Goal: Participate in discussion: Engage in conversation with other users on a specific topic

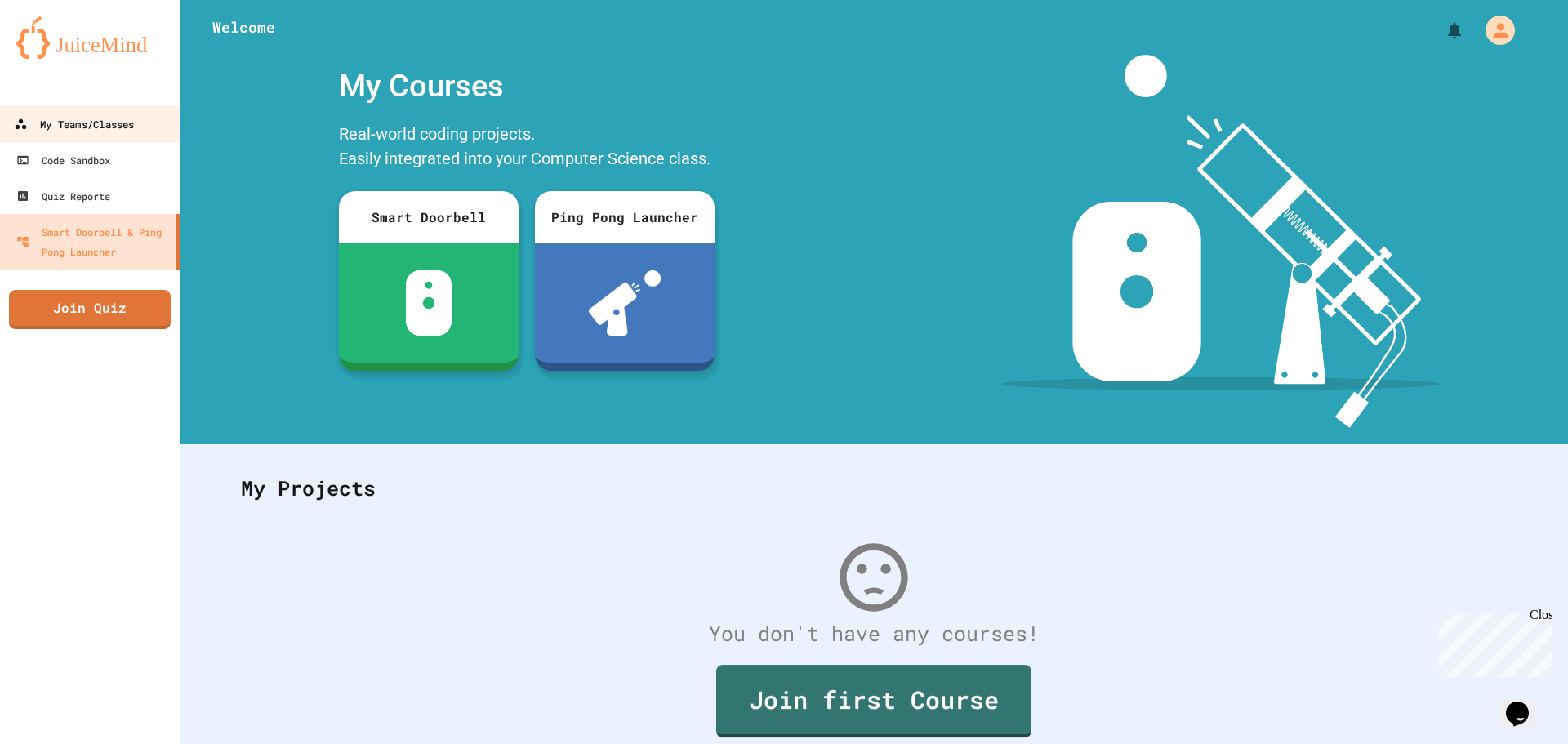
click at [107, 113] on link "My Teams/Classes" at bounding box center [90, 123] width 186 height 37
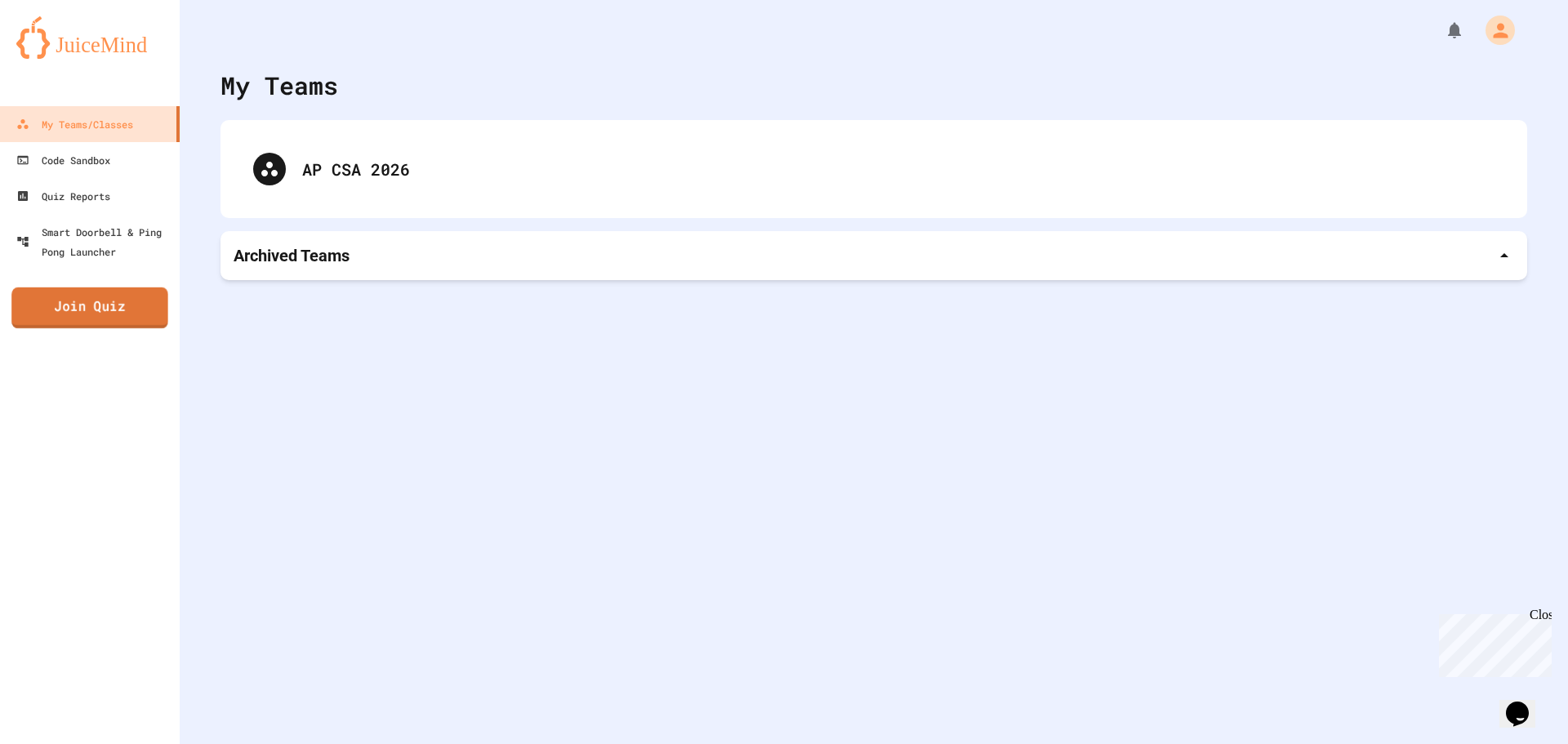
click at [100, 299] on link "Join Quiz" at bounding box center [90, 307] width 157 height 41
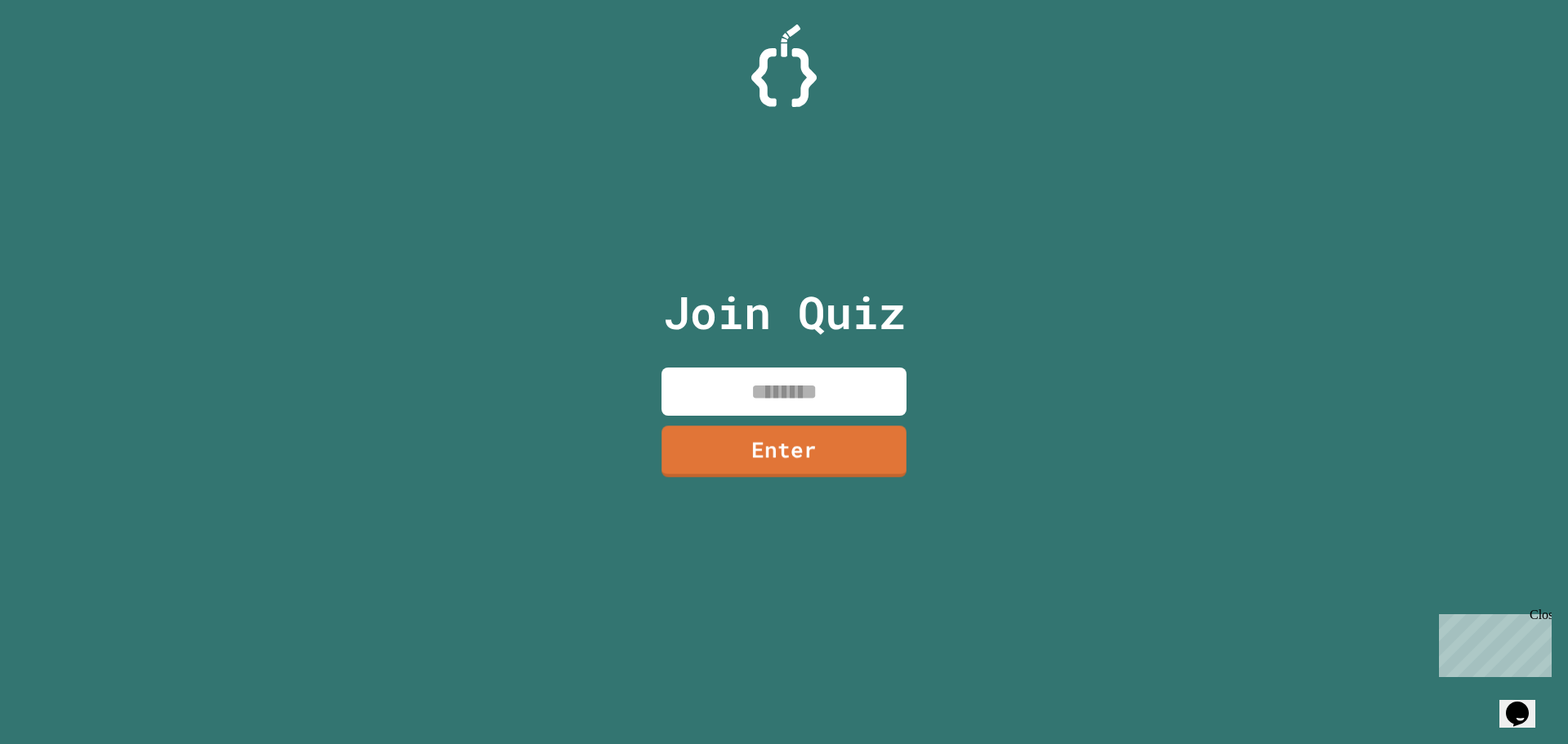
click at [809, 397] on input at bounding box center [784, 391] width 245 height 48
type input "********"
click at [809, 457] on link "Enter" at bounding box center [784, 448] width 224 height 54
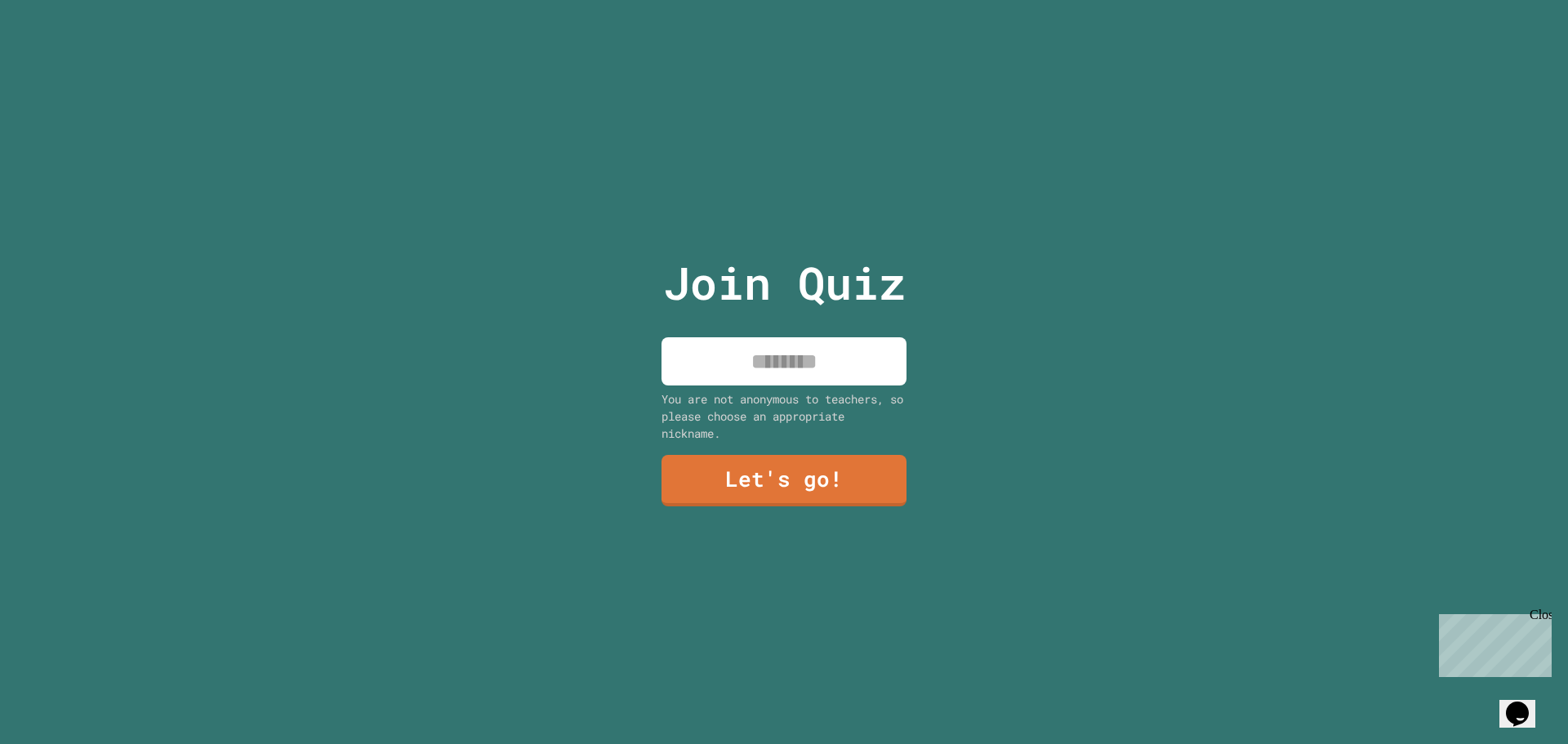
click at [787, 365] on input at bounding box center [784, 361] width 245 height 48
type input "*****"
click at [824, 480] on link "Let's go!" at bounding box center [784, 481] width 243 height 52
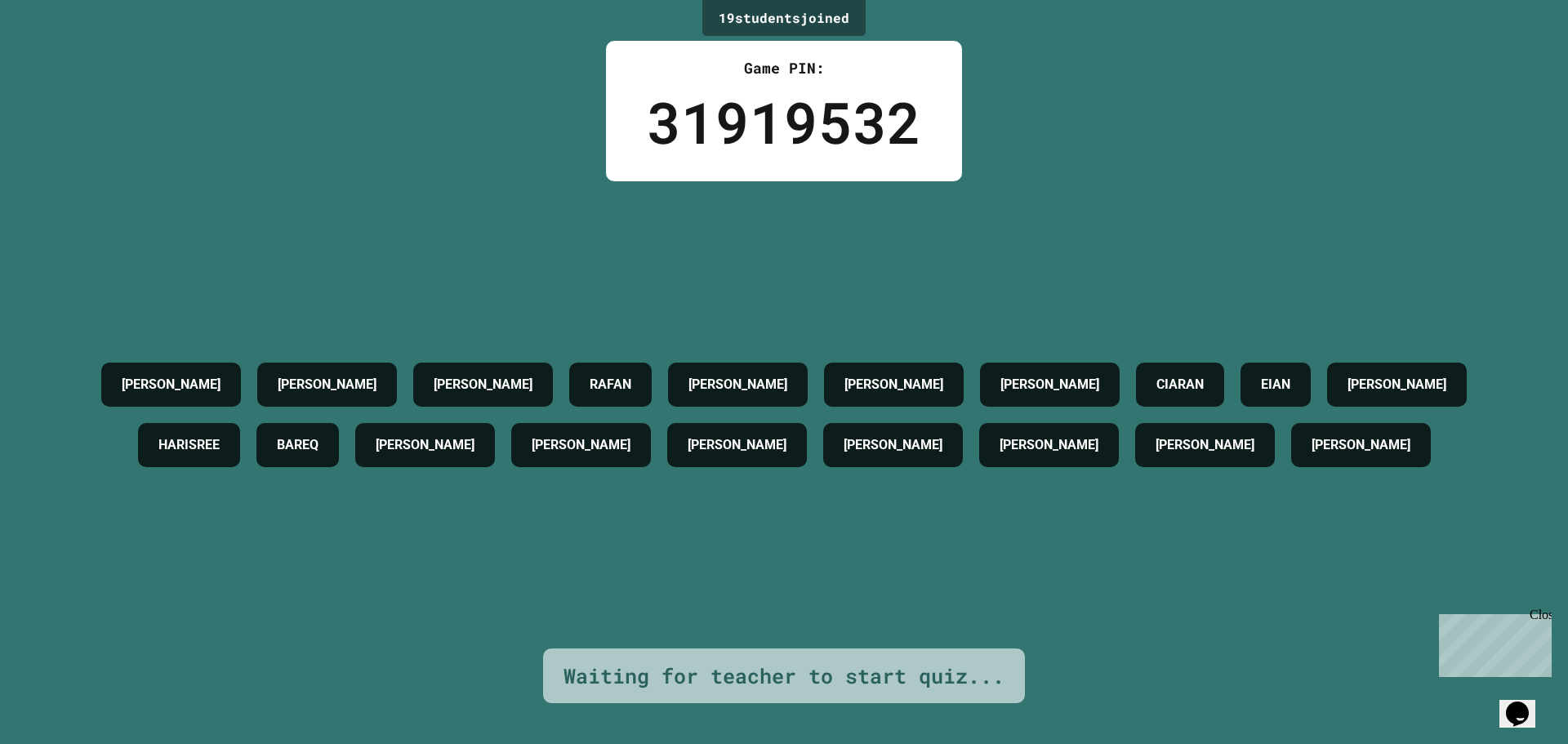
click at [1548, 617] on div "Close" at bounding box center [1539, 617] width 20 height 20
click at [704, 633] on div "[PERSON_NAME] [PERSON_NAME] [PERSON_NAME] C [PERSON_NAME] [PERSON_NAME] T [PERS…" at bounding box center [784, 415] width 1486 height 467
click at [703, 634] on div "[PERSON_NAME] [PERSON_NAME] [PERSON_NAME] C [PERSON_NAME] [PERSON_NAME] T [PERS…" at bounding box center [784, 415] width 1486 height 467
click at [723, 190] on div "[PERSON_NAME] [PERSON_NAME] [PERSON_NAME] C [PERSON_NAME] [PERSON_NAME] T [PERS…" at bounding box center [784, 415] width 1486 height 467
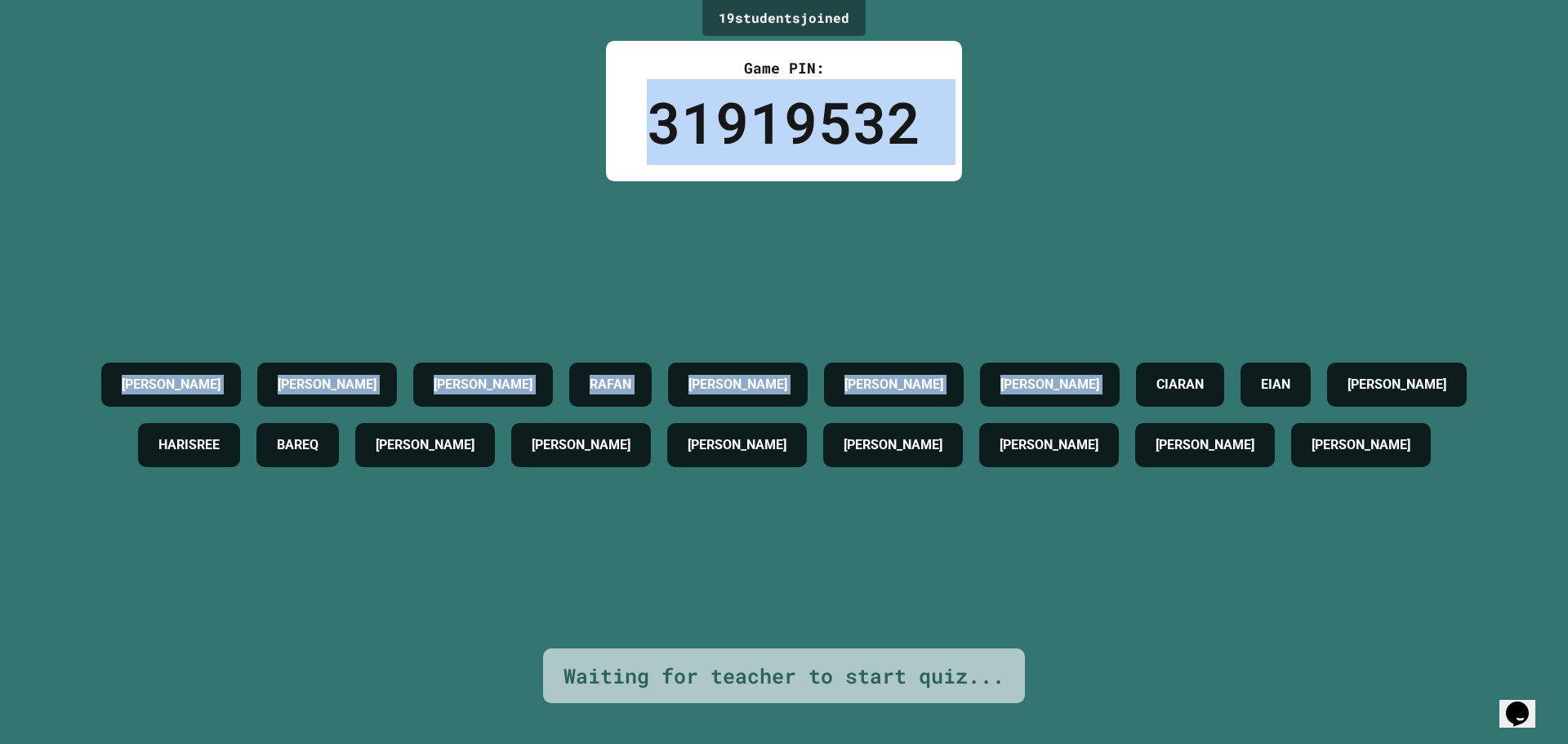
drag, startPoint x: 644, startPoint y: 126, endPoint x: 1023, endPoint y: 94, distance: 380.3
click at [1041, 93] on div "19 student s joined Game PIN: 31919532 [PERSON_NAME] [PERSON_NAME] [PERSON_NAME…" at bounding box center [784, 372] width 1568 height 744
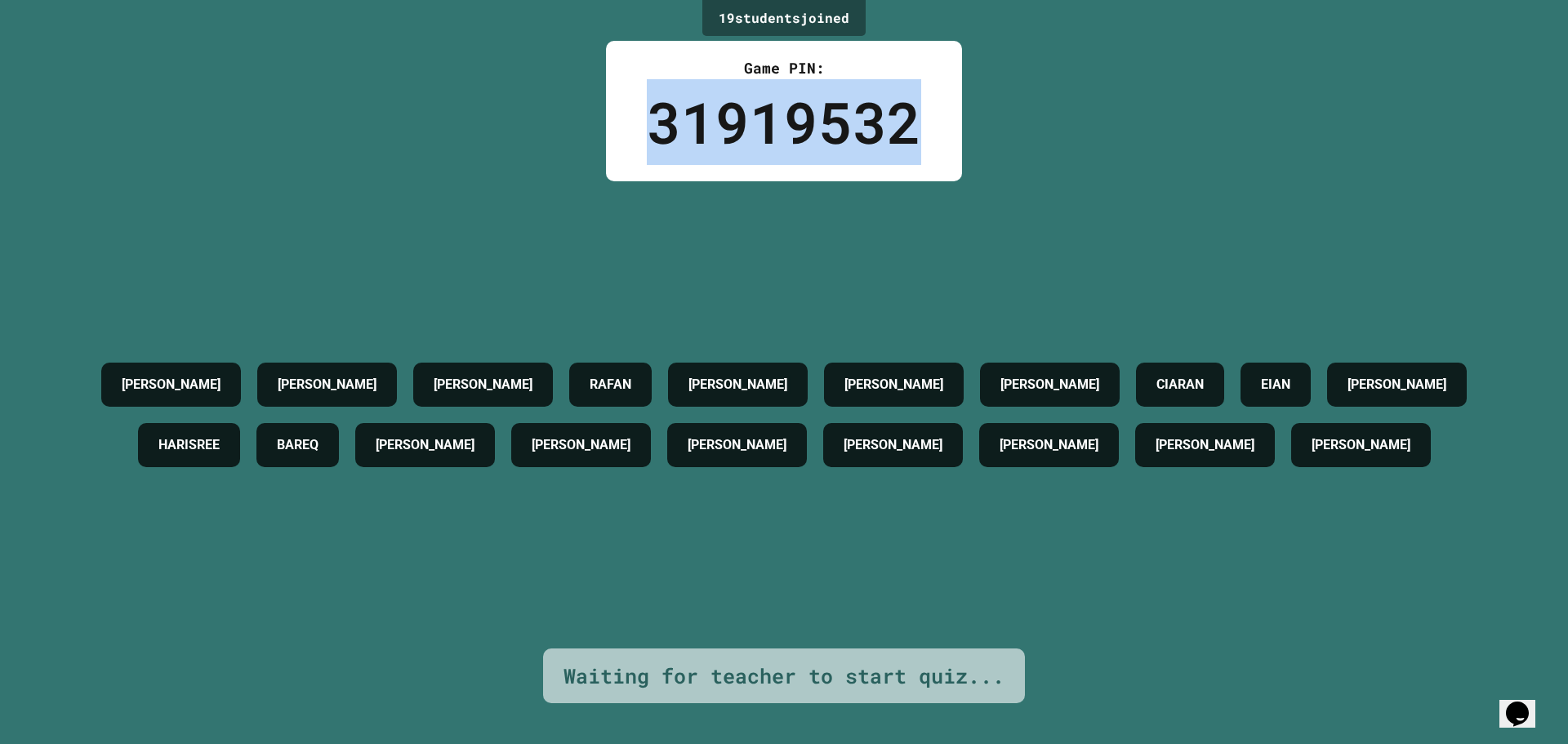
click at [741, 126] on div "31919532" at bounding box center [784, 122] width 274 height 86
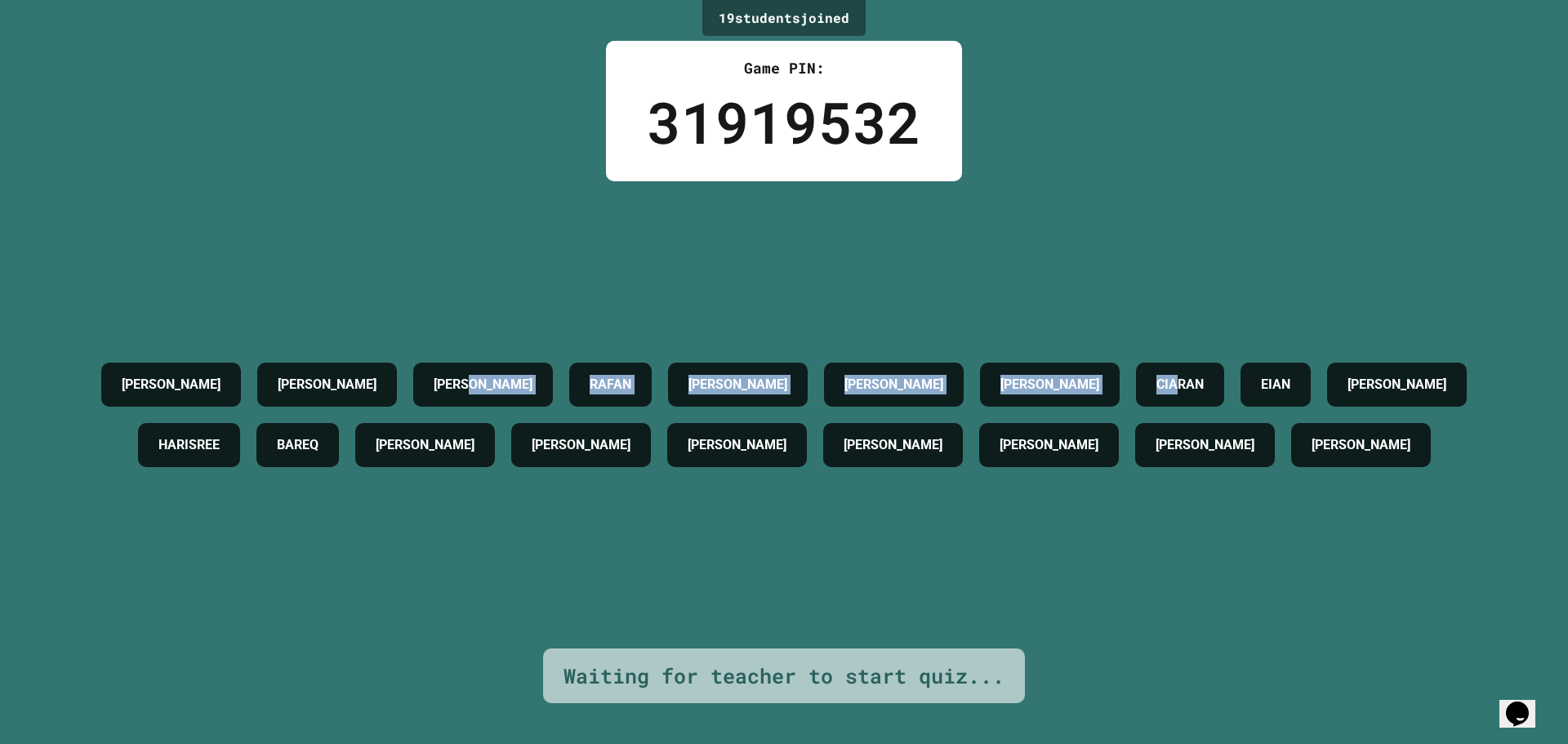
drag, startPoint x: 452, startPoint y: 137, endPoint x: 1107, endPoint y: 149, distance: 655.1
click at [1124, 140] on div "19 student s joined Game PIN: 31919532 [PERSON_NAME] [PERSON_NAME] [PERSON_NAME…" at bounding box center [784, 372] width 1568 height 744
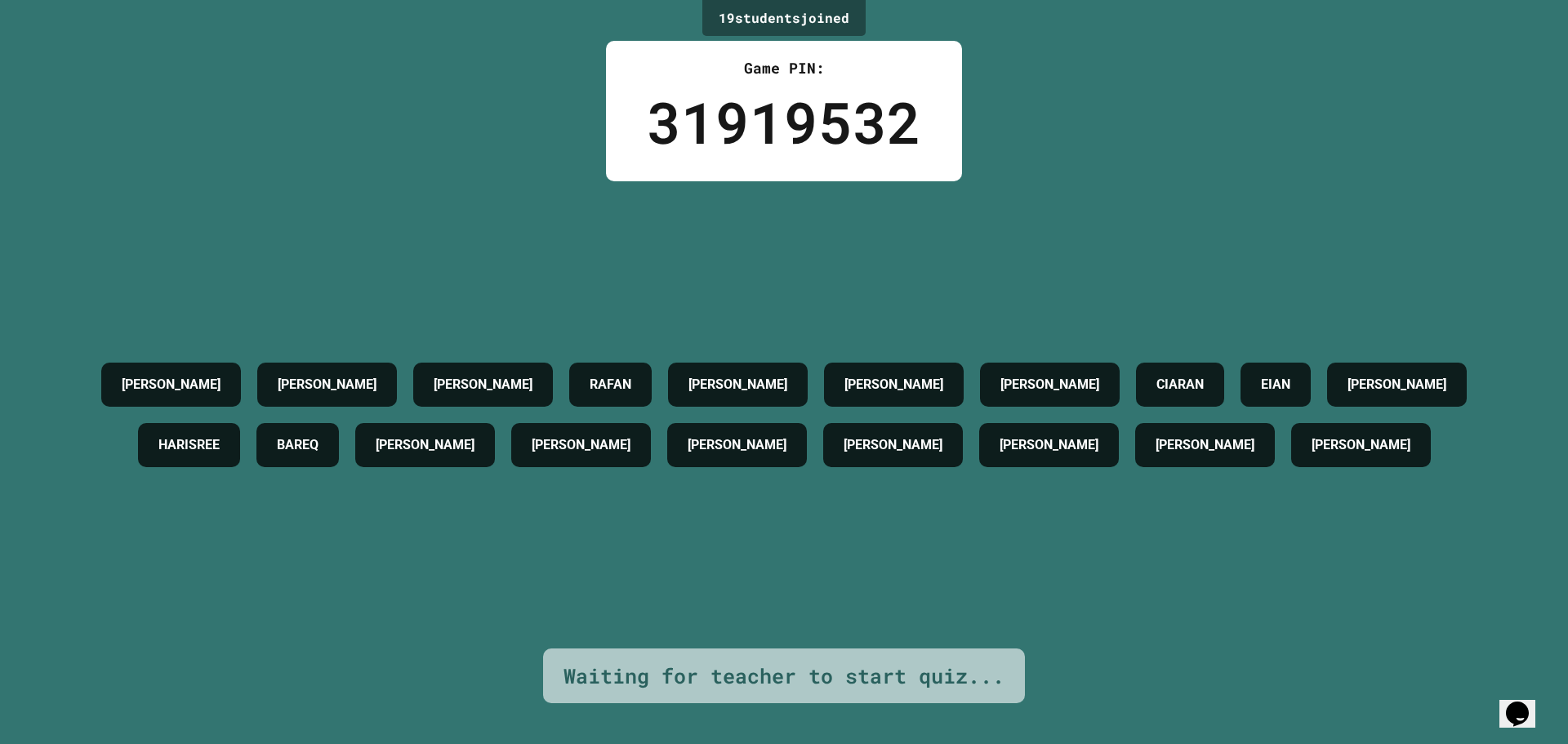
click at [618, 159] on div "Game PIN: 31919532" at bounding box center [784, 111] width 356 height 141
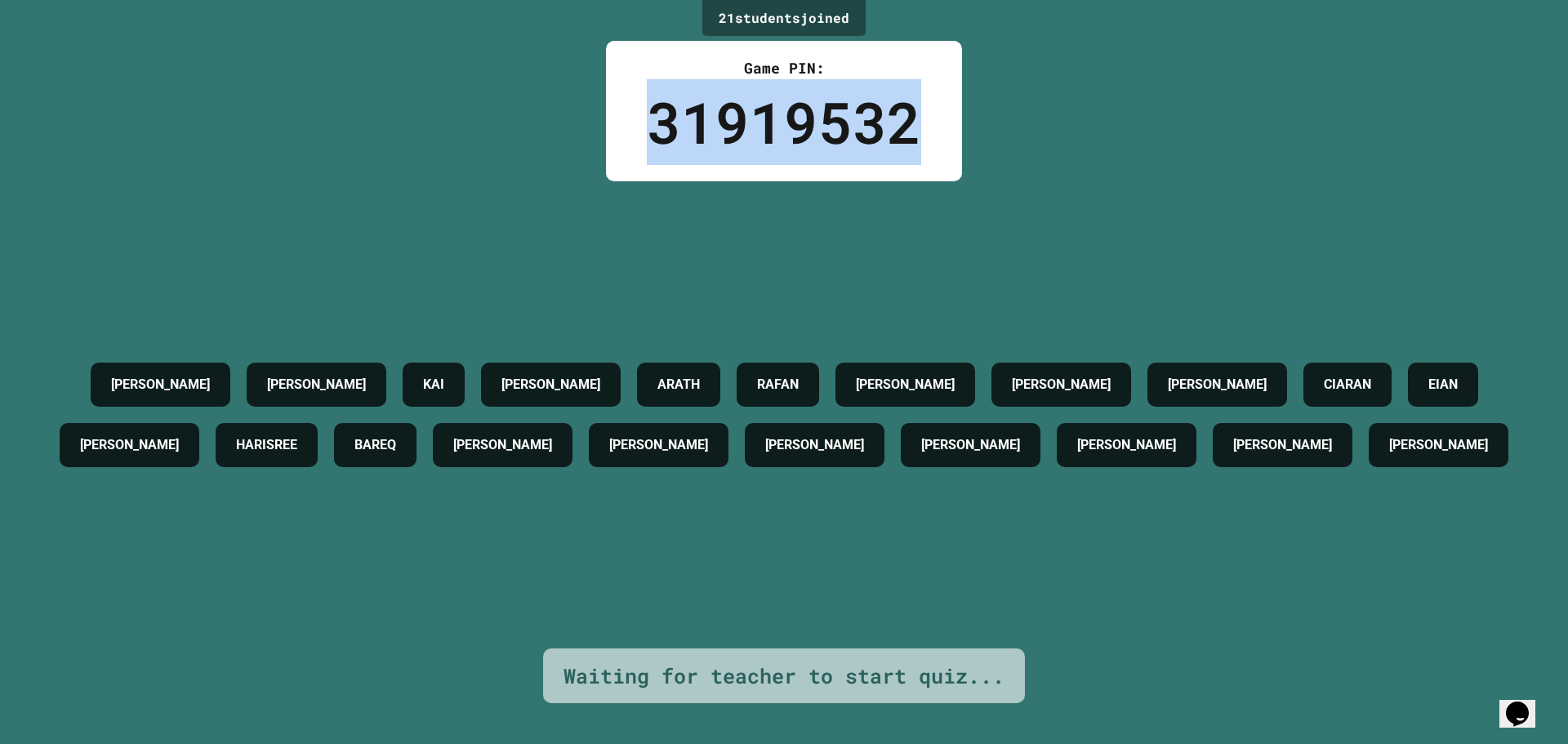
drag, startPoint x: 626, startPoint y: 119, endPoint x: 926, endPoint y: 173, distance: 304.8
click at [926, 173] on div "Game PIN: 31919532" at bounding box center [784, 111] width 356 height 141
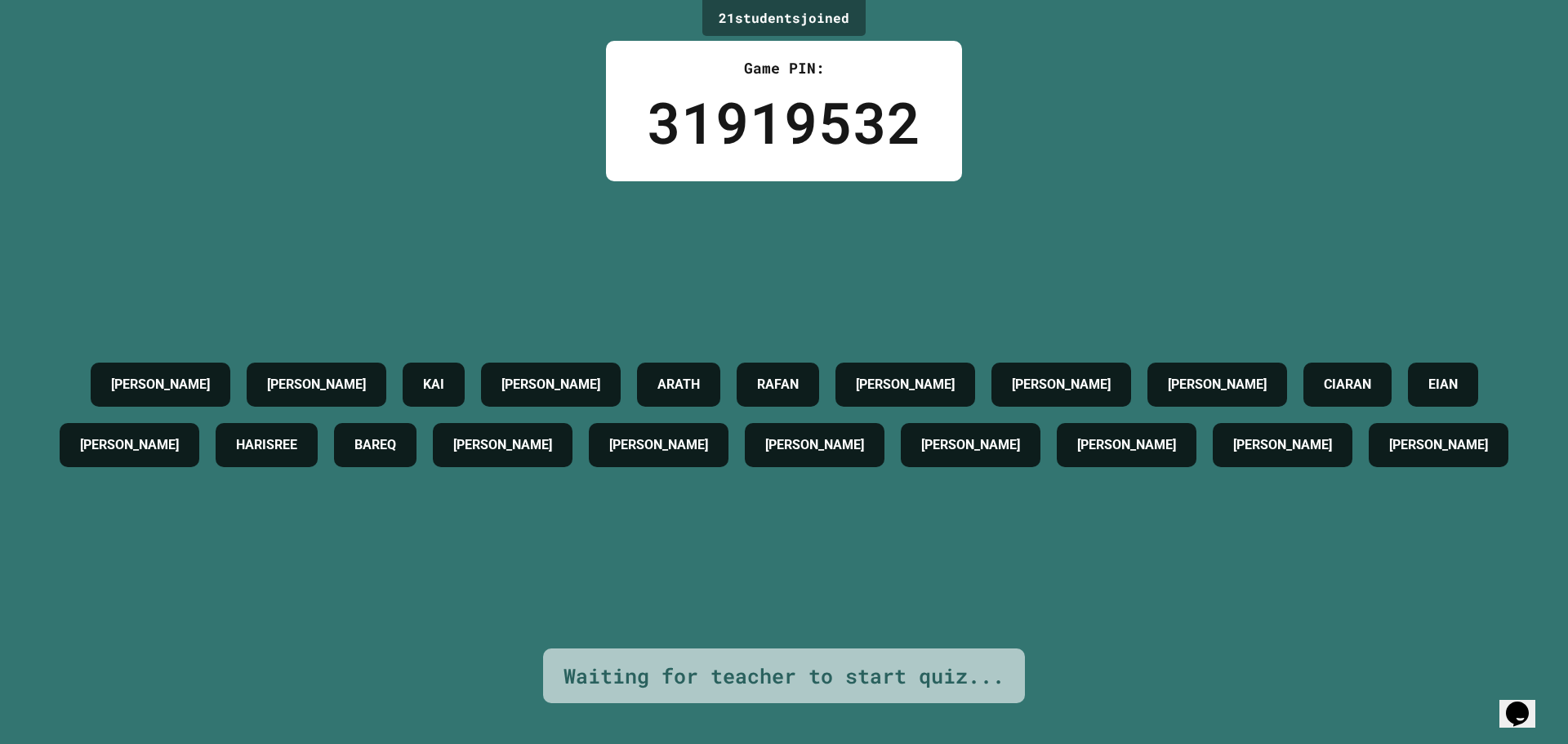
click at [923, 600] on div "[PERSON_NAME] [PERSON_NAME] [PERSON_NAME] [PERSON_NAME] C [PERSON_NAME] [PERSON…" at bounding box center [784, 415] width 1486 height 467
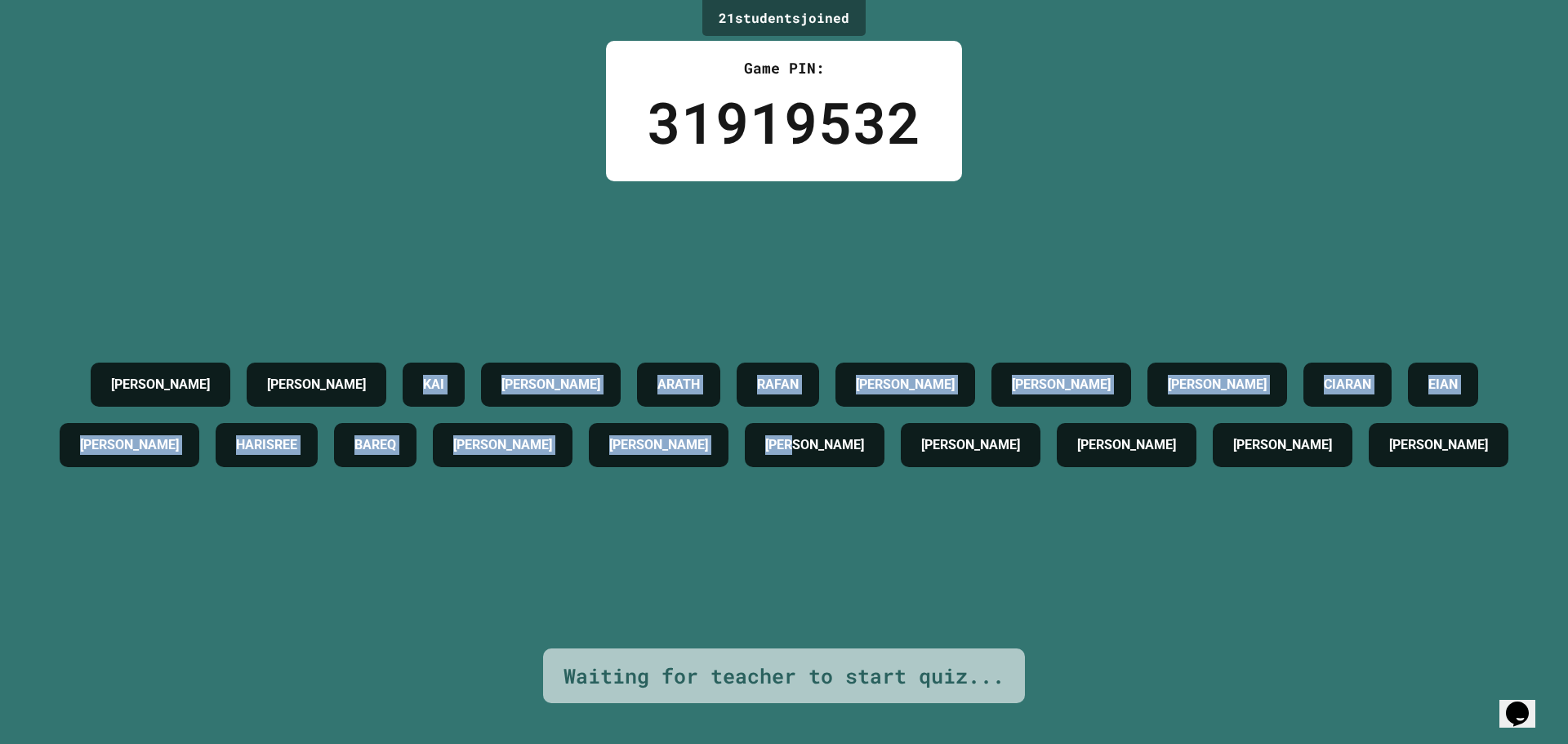
drag, startPoint x: 1002, startPoint y: 430, endPoint x: 304, endPoint y: 218, distance: 729.5
click at [306, 219] on div "[PERSON_NAME] [PERSON_NAME] [PERSON_NAME] [PERSON_NAME] C [PERSON_NAME] [PERSON…" at bounding box center [784, 415] width 1486 height 467
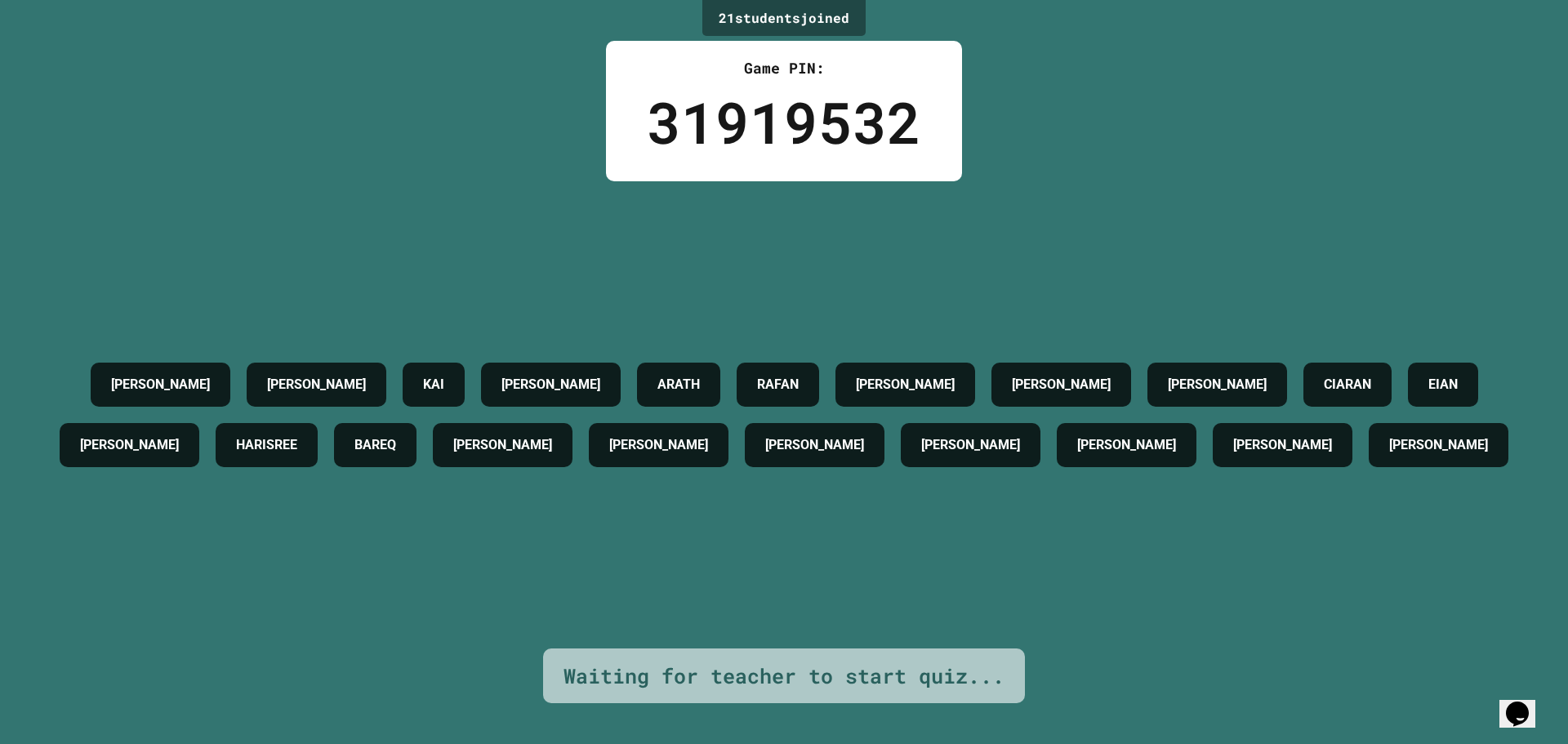
click at [304, 218] on div "[PERSON_NAME] [PERSON_NAME] [PERSON_NAME] [PERSON_NAME] C [PERSON_NAME] [PERSON…" at bounding box center [784, 415] width 1486 height 467
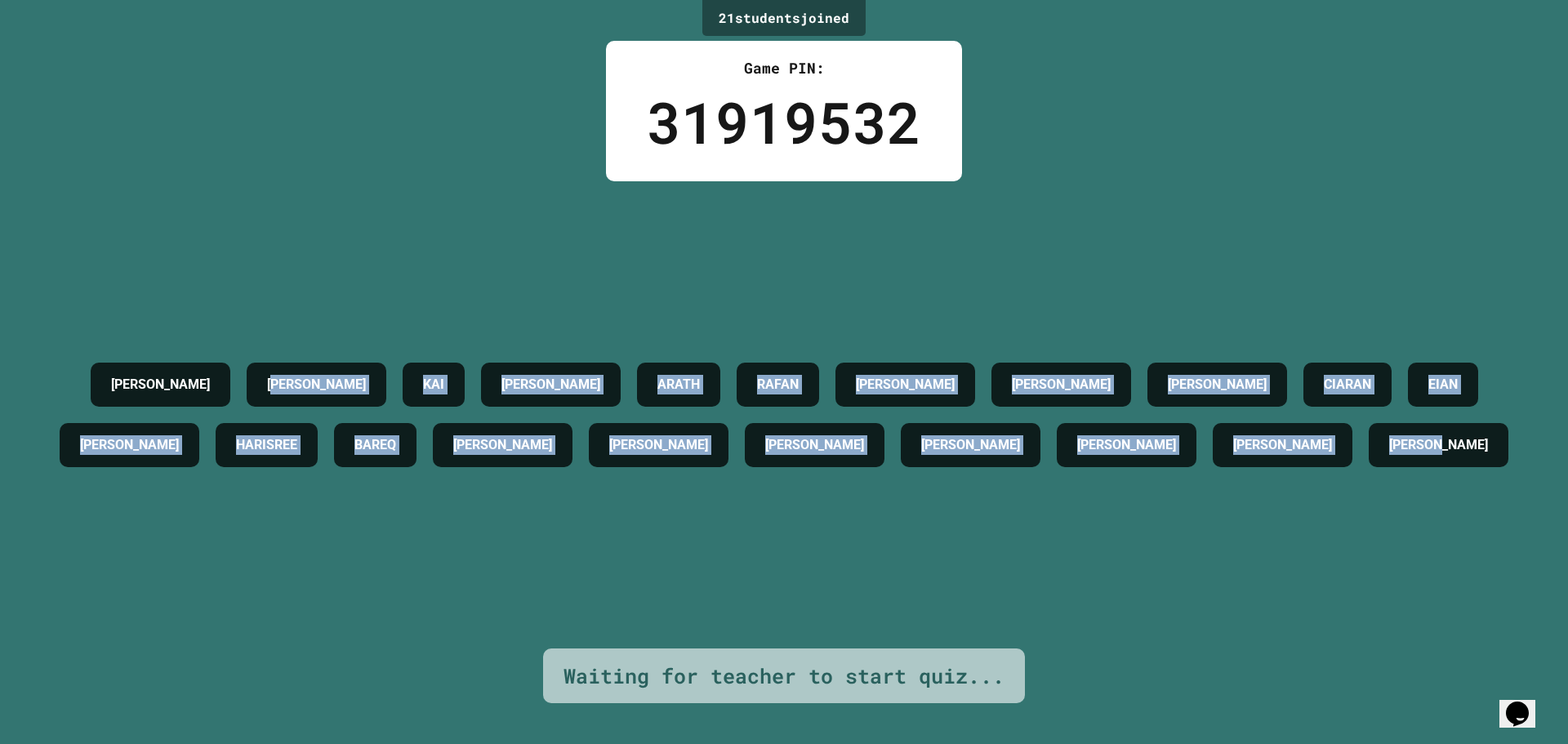
drag, startPoint x: 216, startPoint y: 231, endPoint x: 841, endPoint y: 453, distance: 663.3
click at [841, 453] on div "[PERSON_NAME] [PERSON_NAME] [PERSON_NAME] [PERSON_NAME] C [PERSON_NAME] [PERSON…" at bounding box center [784, 415] width 1486 height 467
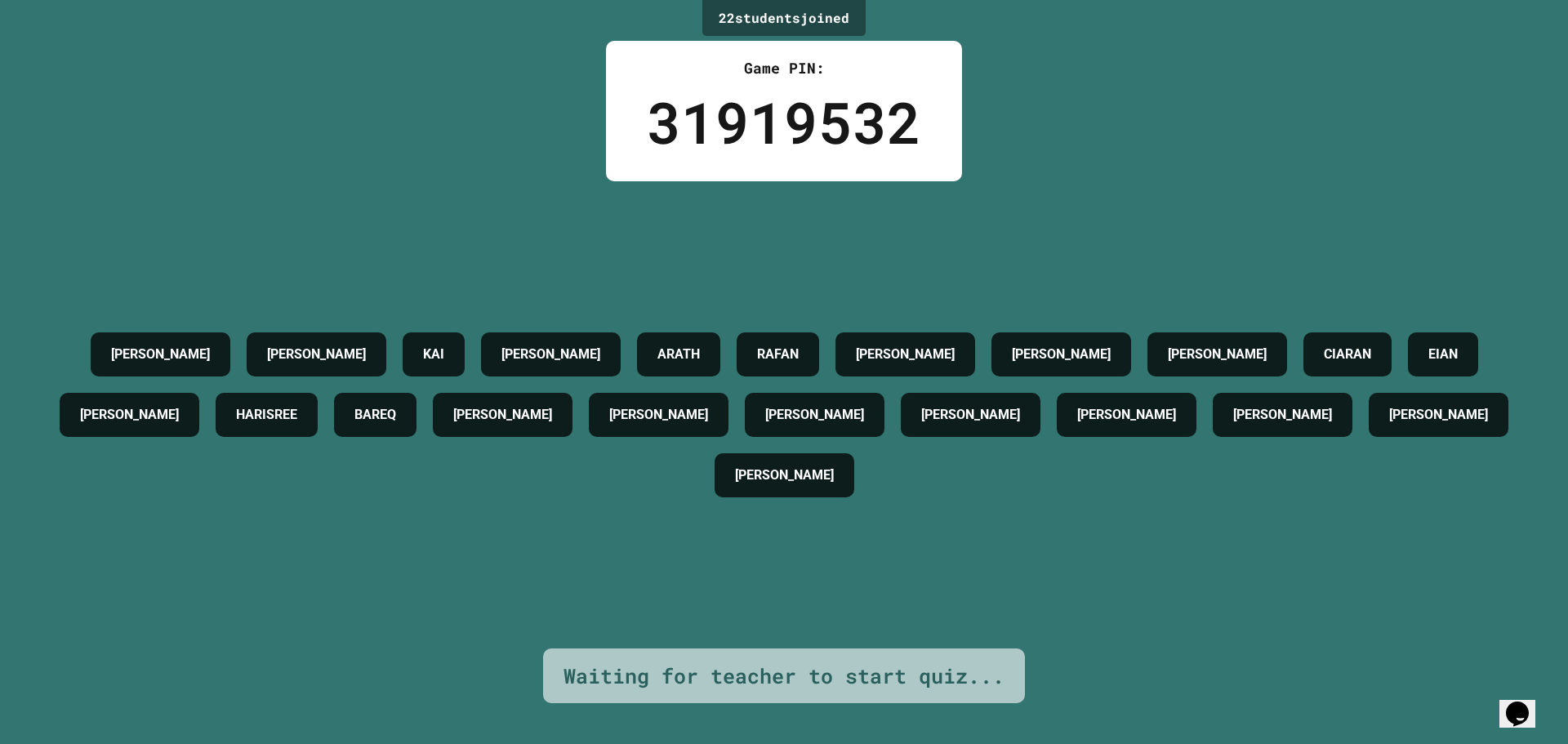
drag, startPoint x: 106, startPoint y: 283, endPoint x: 79, endPoint y: 285, distance: 27.1
click at [97, 286] on div "[PERSON_NAME] [PERSON_NAME] [PERSON_NAME] [PERSON_NAME] C [PERSON_NAME] [PERSON…" at bounding box center [784, 415] width 1486 height 467
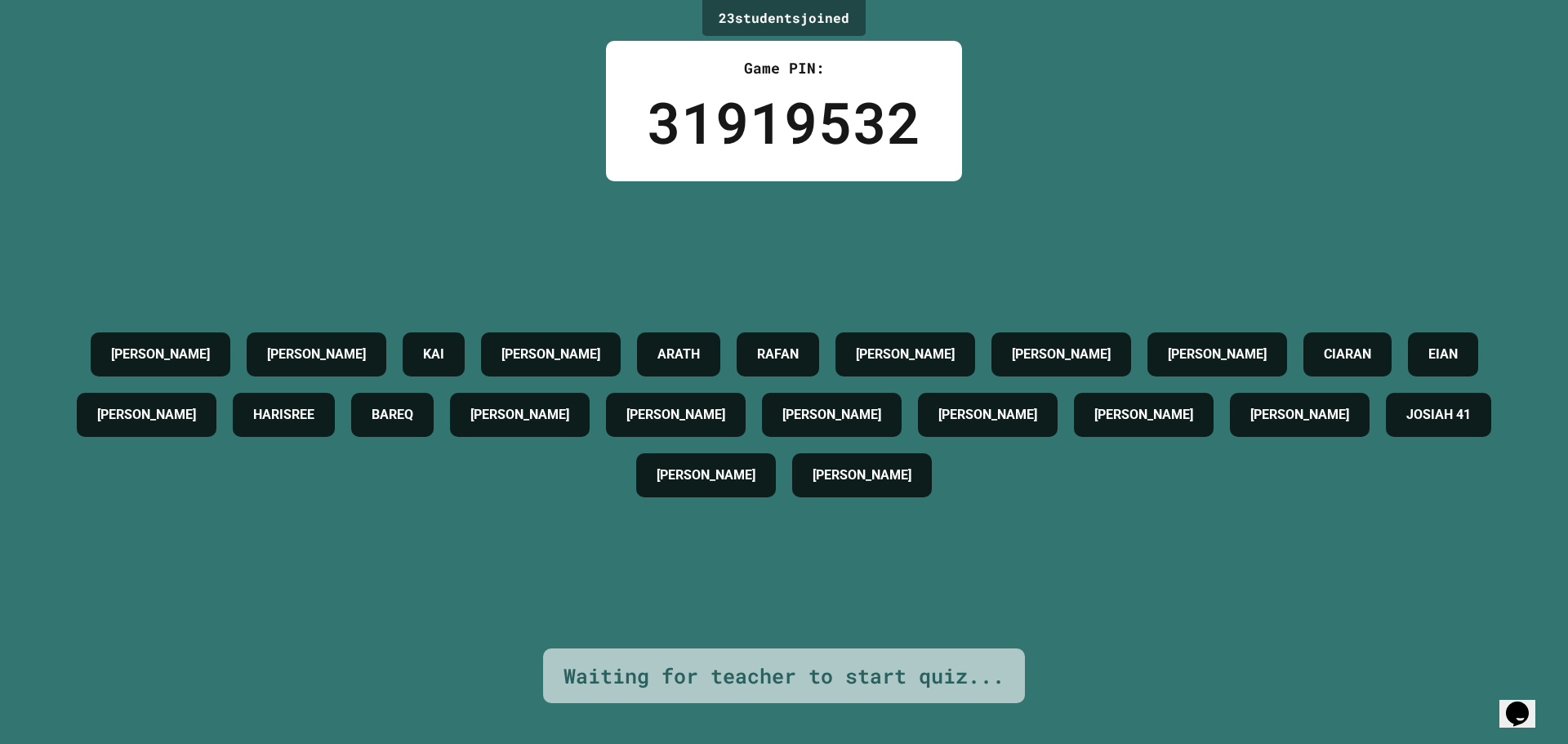
click at [91, 334] on div "[PERSON_NAME]" at bounding box center [160, 354] width 140 height 44
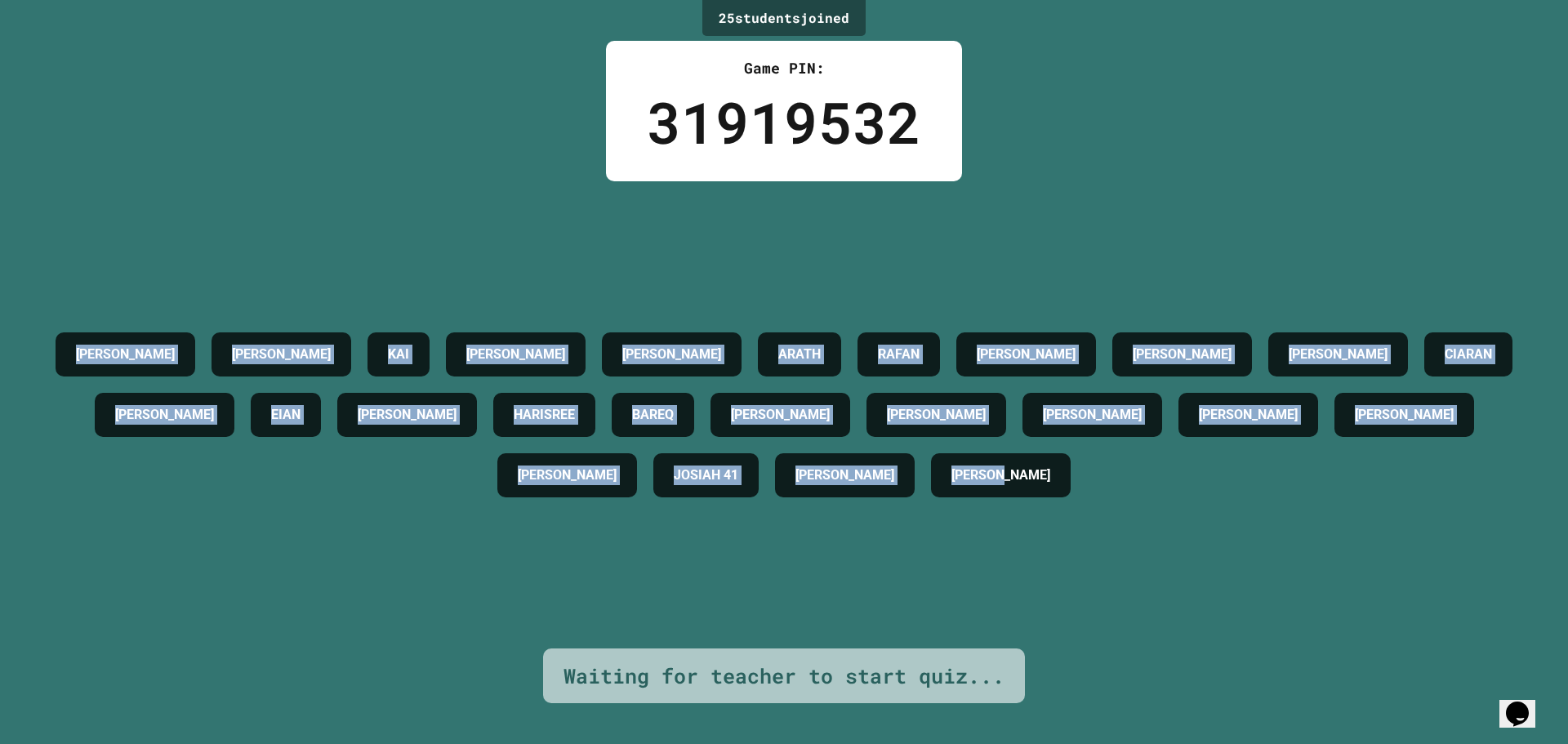
drag, startPoint x: 67, startPoint y: 330, endPoint x: 1226, endPoint y: 488, distance: 1169.7
click at [1230, 489] on div "[PERSON_NAME] KAI [PERSON_NAME] [PERSON_NAME] [PERSON_NAME] C [PERSON_NAME] [PE…" at bounding box center [784, 415] width 1486 height 182
click at [823, 225] on div "[PERSON_NAME] KAI [PERSON_NAME] [PERSON_NAME] [PERSON_NAME] C [PERSON_NAME] [PE…" at bounding box center [784, 415] width 1486 height 467
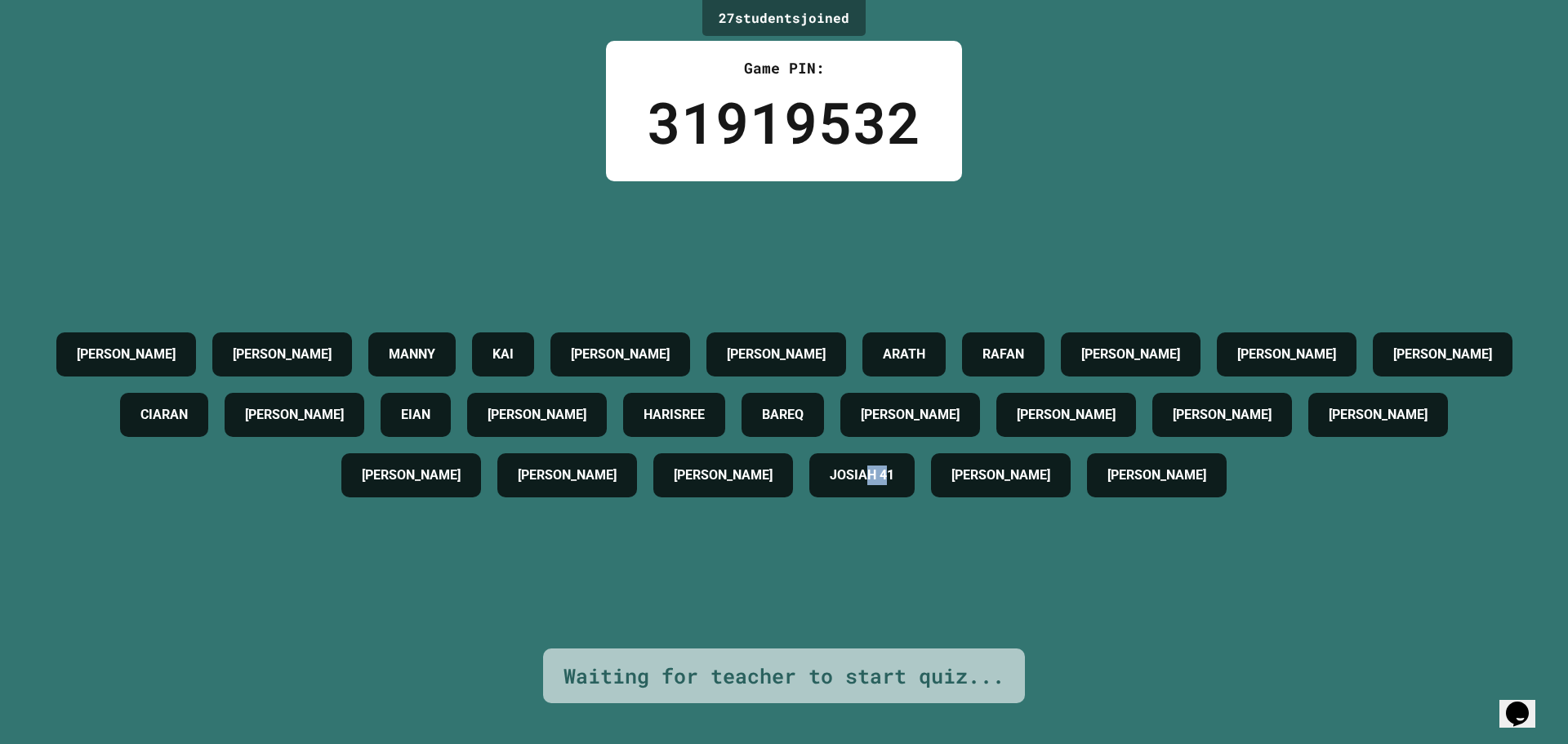
drag, startPoint x: 955, startPoint y: 473, endPoint x: 959, endPoint y: 516, distance: 43.2
click at [974, 538] on div "[PERSON_NAME] [PERSON_NAME] KAI [PERSON_NAME] [PERSON_NAME] [PERSON_NAME] C [PE…" at bounding box center [784, 415] width 1486 height 467
click at [894, 485] on h4 "JOSIAH 41" at bounding box center [861, 475] width 65 height 20
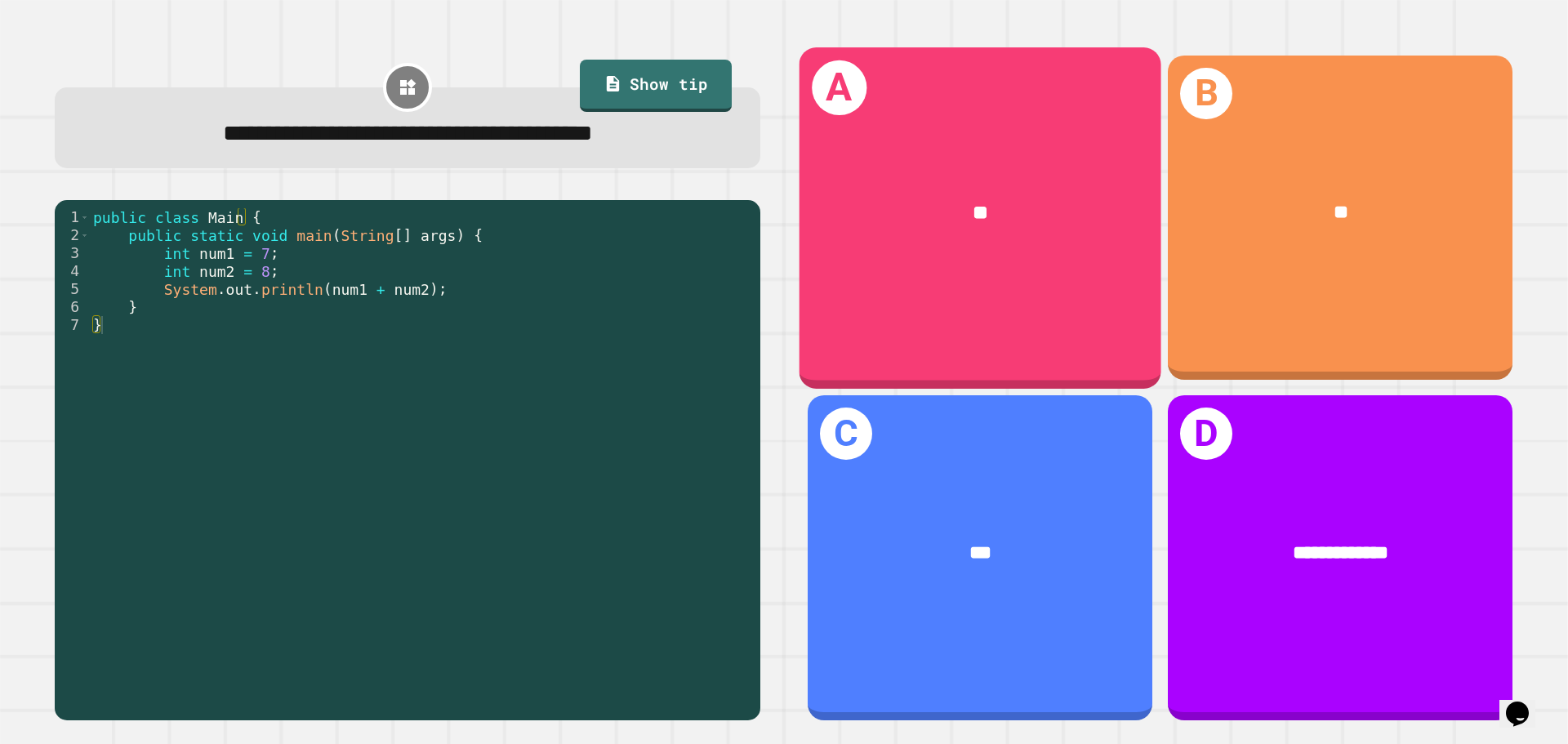
click at [905, 286] on div "A **" at bounding box center [980, 217] width 362 height 340
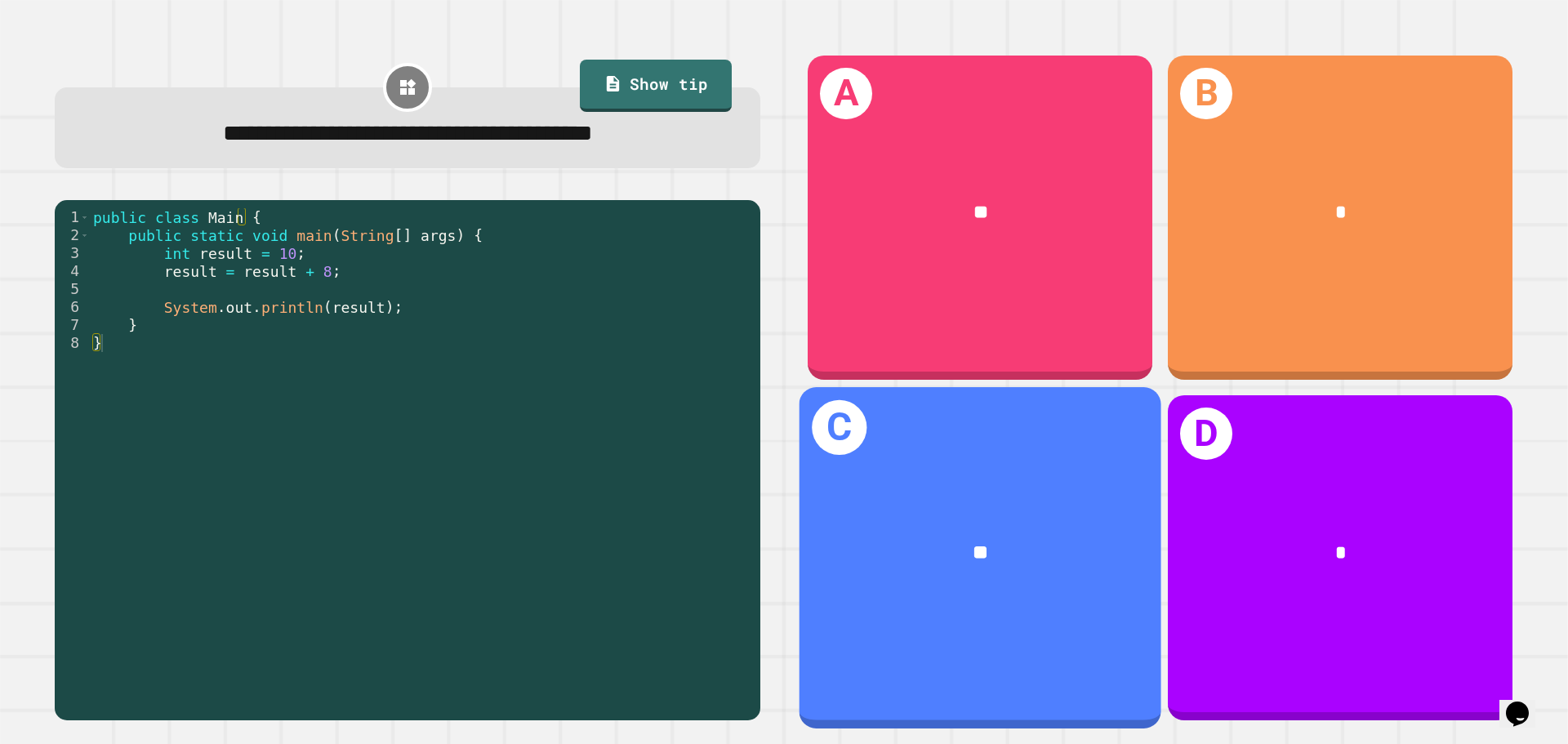
click at [1032, 499] on div "**" at bounding box center [980, 554] width 362 height 110
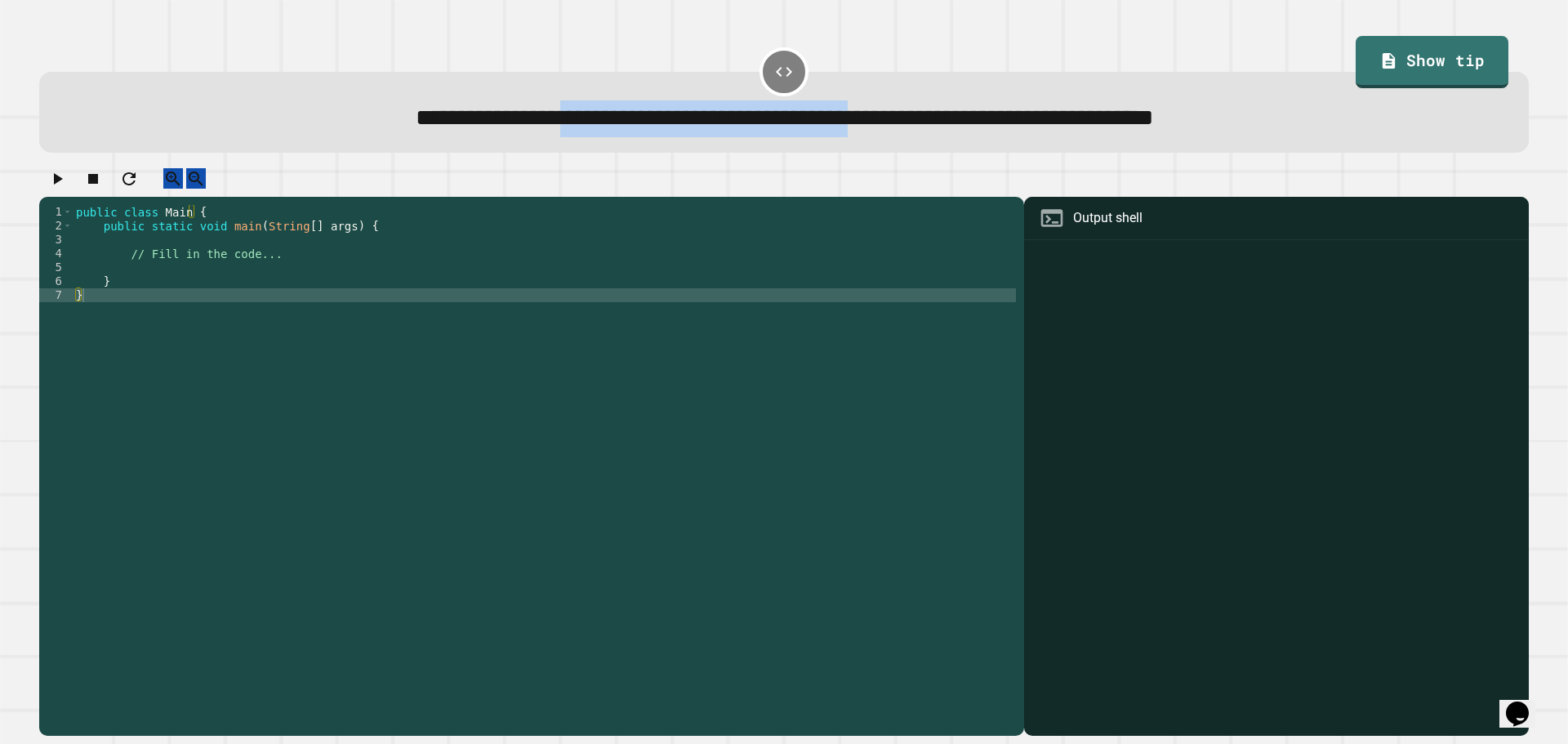
drag, startPoint x: 412, startPoint y: 121, endPoint x: 873, endPoint y: 133, distance: 461.2
click at [873, 129] on span "**********" at bounding box center [784, 118] width 739 height 23
click at [294, 265] on div "public class Main { public static void main ( String [ ] args ) { // Fill in th…" at bounding box center [544, 455] width 943 height 500
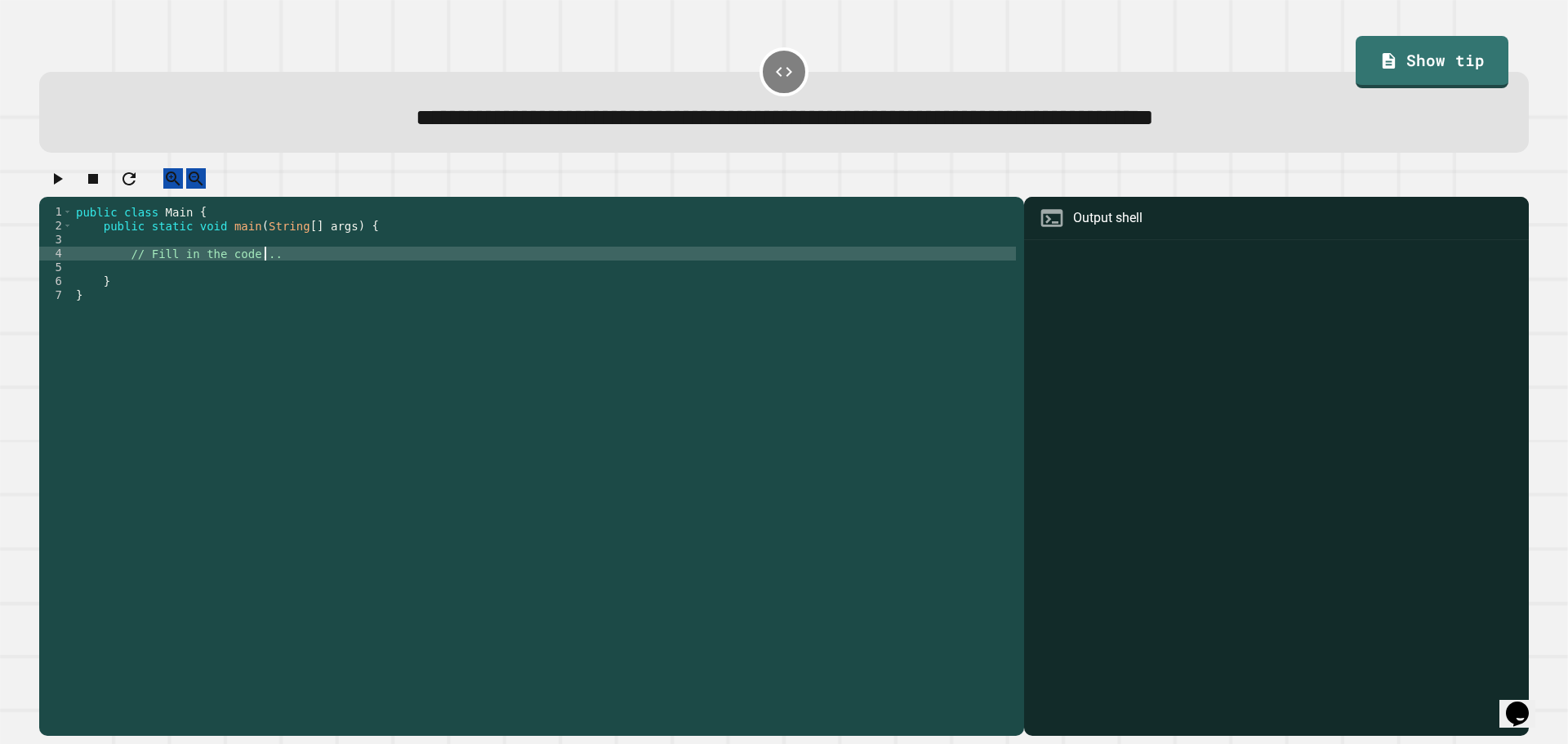
click at [357, 239] on div "public class Main { public static void main ( String [ ] args ) { // Fill in th…" at bounding box center [544, 455] width 943 height 500
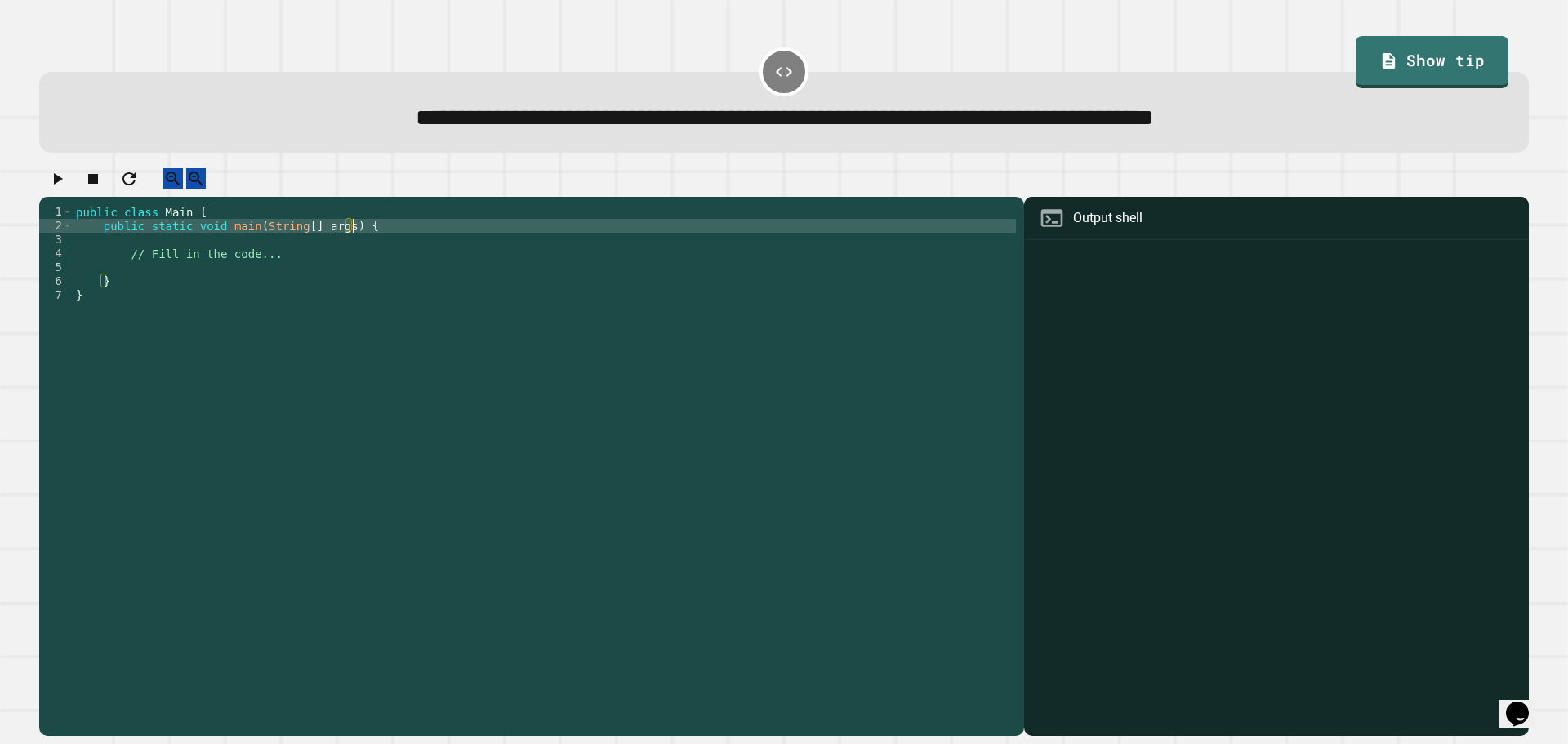
click at [347, 273] on div "public class Main { public static void main ( String [ ] args ) { // Fill in th…" at bounding box center [544, 455] width 943 height 500
click at [367, 242] on div "public class Main { public static void main ( String [ ] args ) { // Fill in th…" at bounding box center [544, 455] width 943 height 500
click at [492, 275] on div "public class Main { public static void main ( String [ ] args ) { // Fill in th…" at bounding box center [544, 455] width 943 height 500
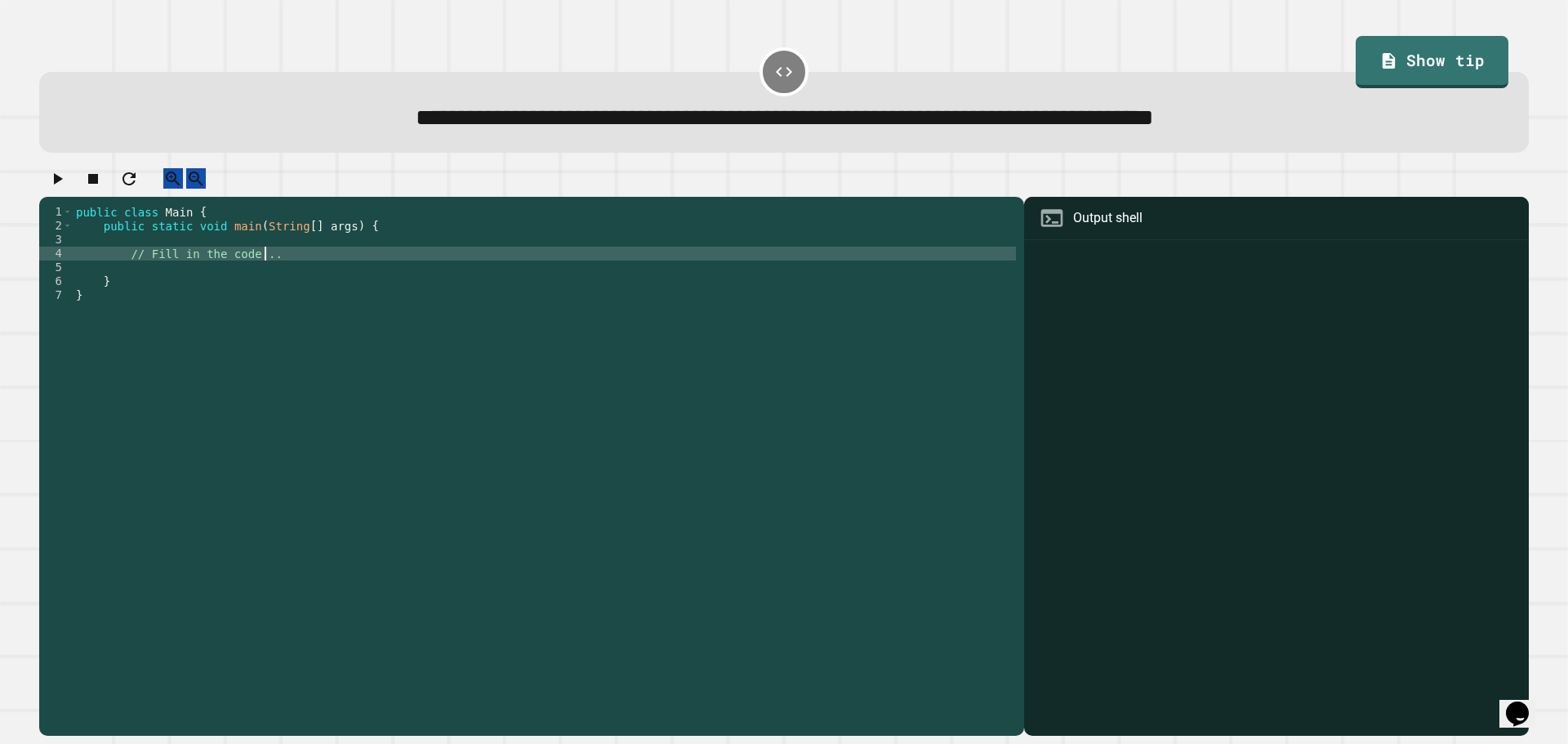
click at [476, 267] on div "public class Main { public static void main ( String [ ] args ) { // Fill in th…" at bounding box center [544, 455] width 943 height 500
click at [476, 260] on div "public class Main { public static void main ( String [ ] args ) { // Fill in th…" at bounding box center [544, 455] width 943 height 500
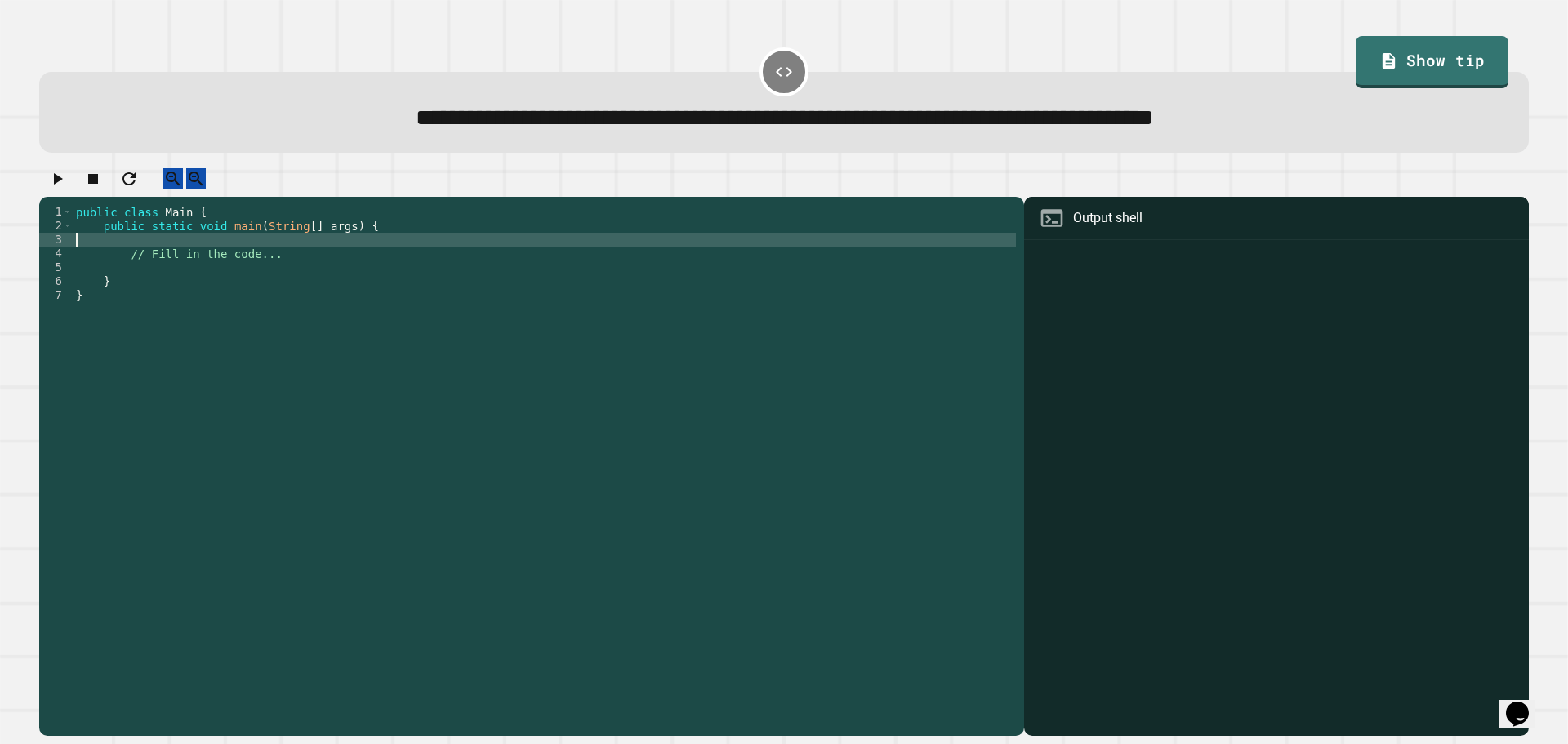
click at [455, 242] on div "public class Main { public static void main ( String [ ] args ) { // Fill in th…" at bounding box center [544, 455] width 943 height 500
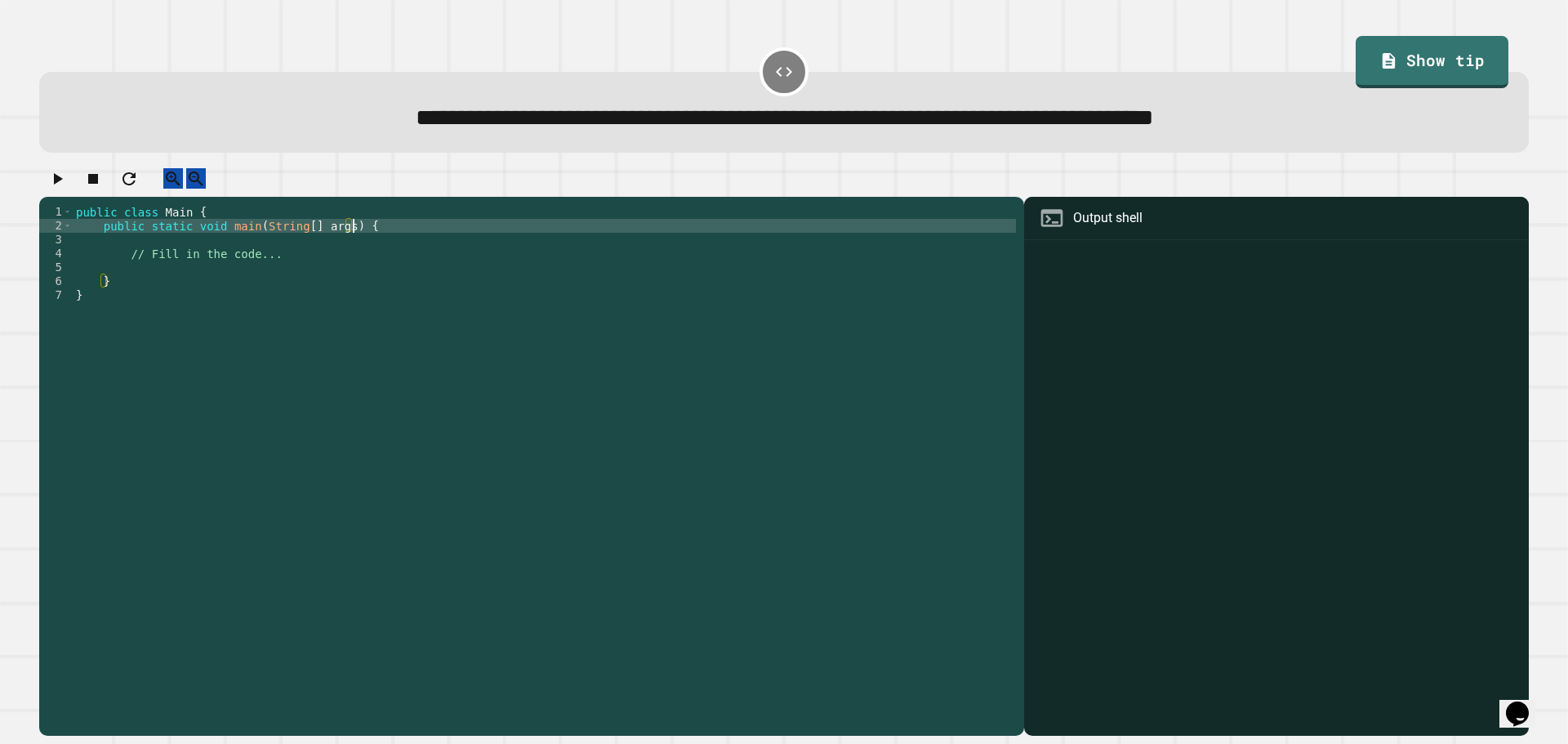
click at [457, 262] on div "public class Main { public static void main ( String [ ] args ) { // Fill in th…" at bounding box center [544, 455] width 943 height 500
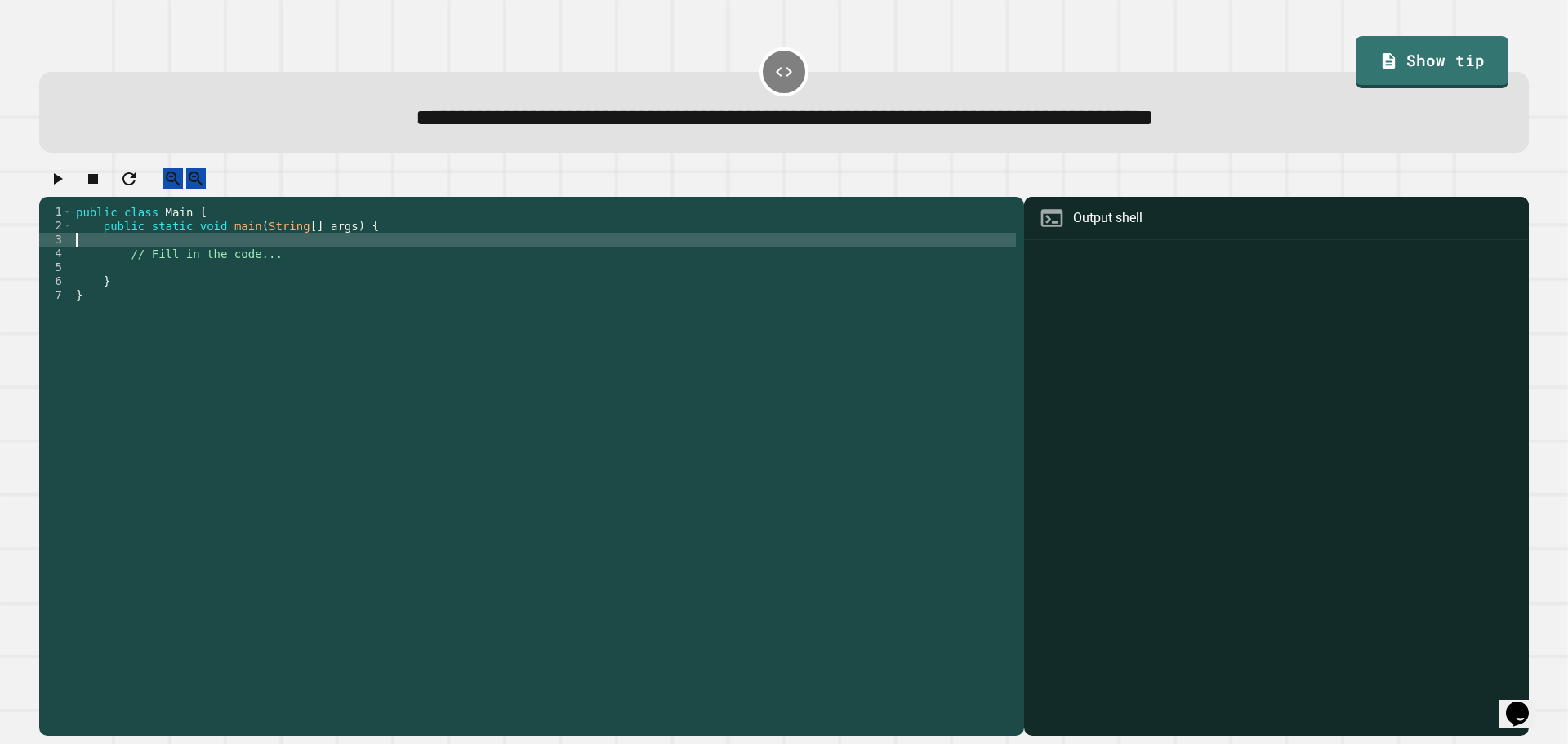
click at [450, 254] on div "public class Main { public static void main ( String [ ] args ) { // Fill in th…" at bounding box center [544, 455] width 943 height 500
click at [273, 259] on div "public class Main { public static void main ( String [ ] args ) { System . out …" at bounding box center [544, 455] width 943 height 500
type textarea "**********"
click at [60, 189] on button "button" at bounding box center [57, 178] width 20 height 20
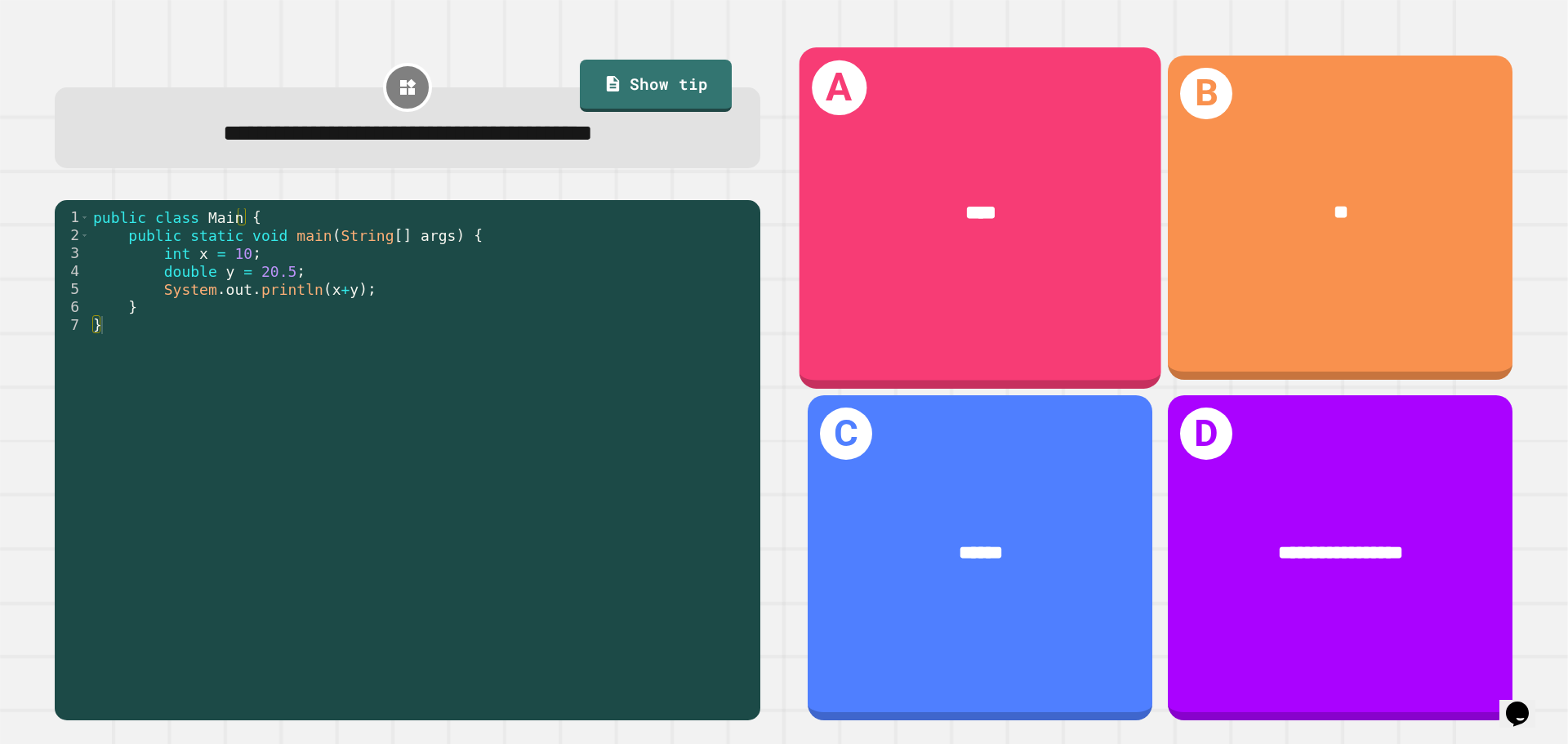
click at [1012, 301] on div "A ****" at bounding box center [980, 217] width 362 height 340
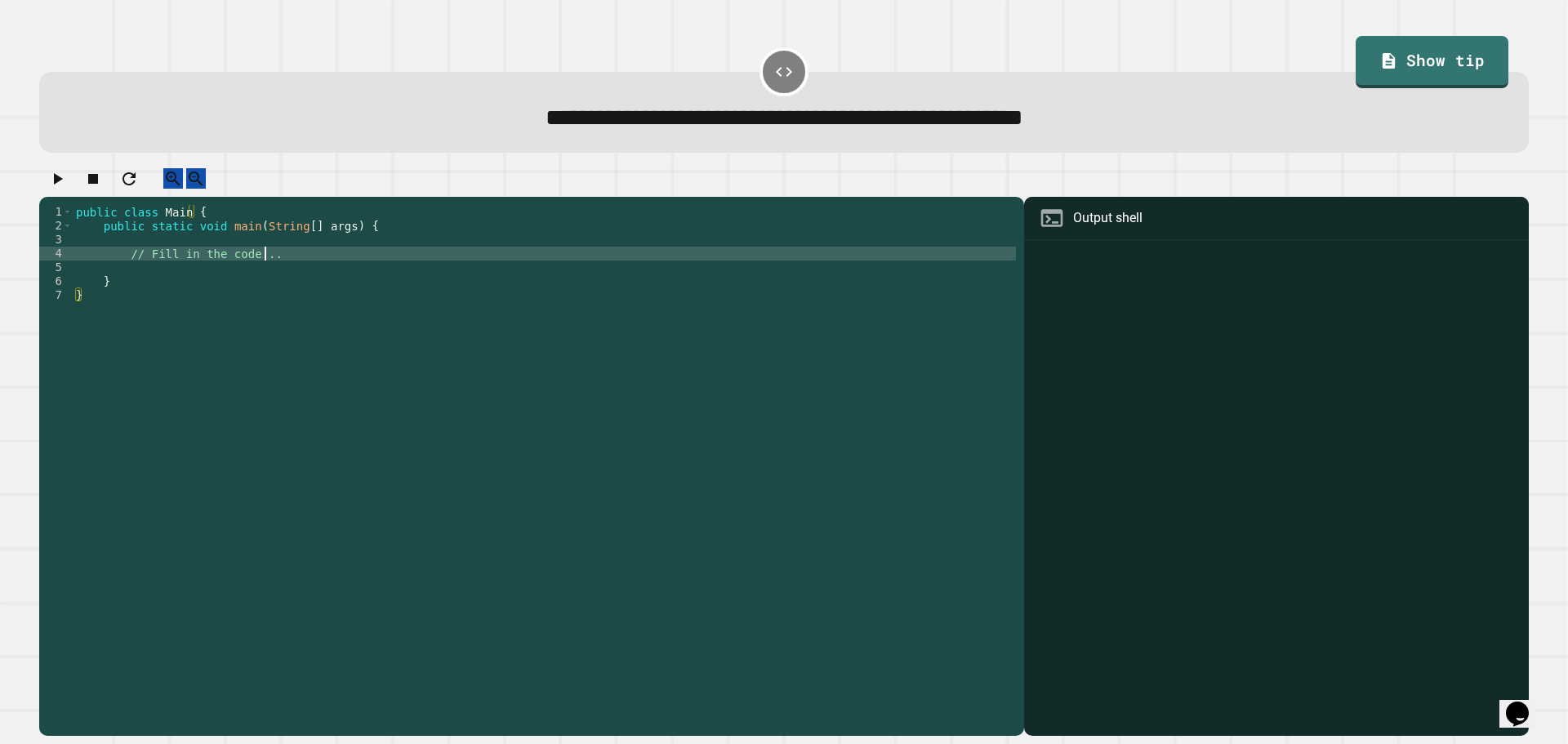
click at [405, 271] on div "public class Main { public static void main ( String [ ] args ) { // Fill in th…" at bounding box center [544, 455] width 943 height 500
click at [402, 267] on div "public class Main { public static void main ( String [ ] args ) { // Fill in th…" at bounding box center [544, 455] width 943 height 500
click at [402, 258] on div "public class Main { public static void main ( String [ ] args ) { // Fill in th…" at bounding box center [544, 455] width 943 height 500
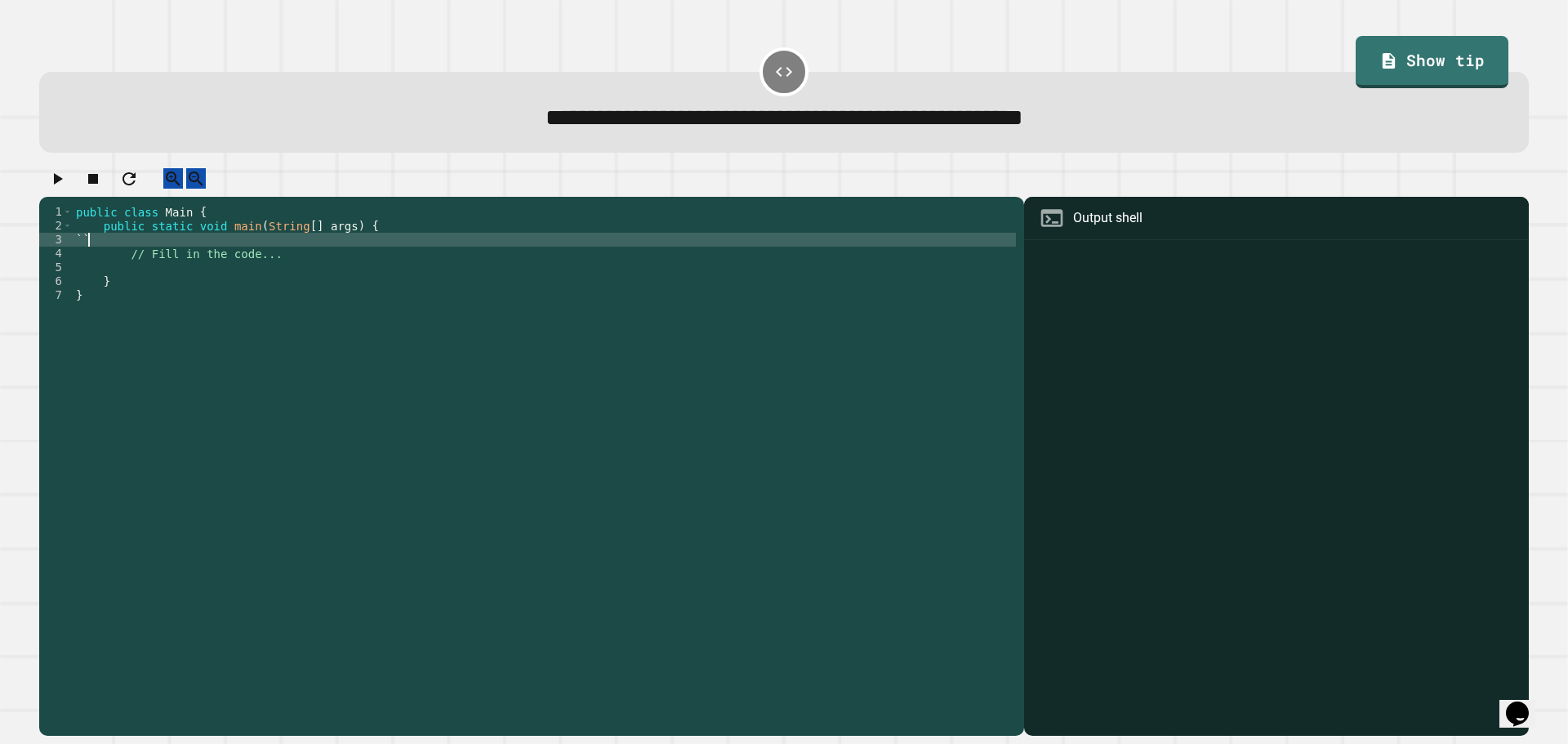
type textarea "*"
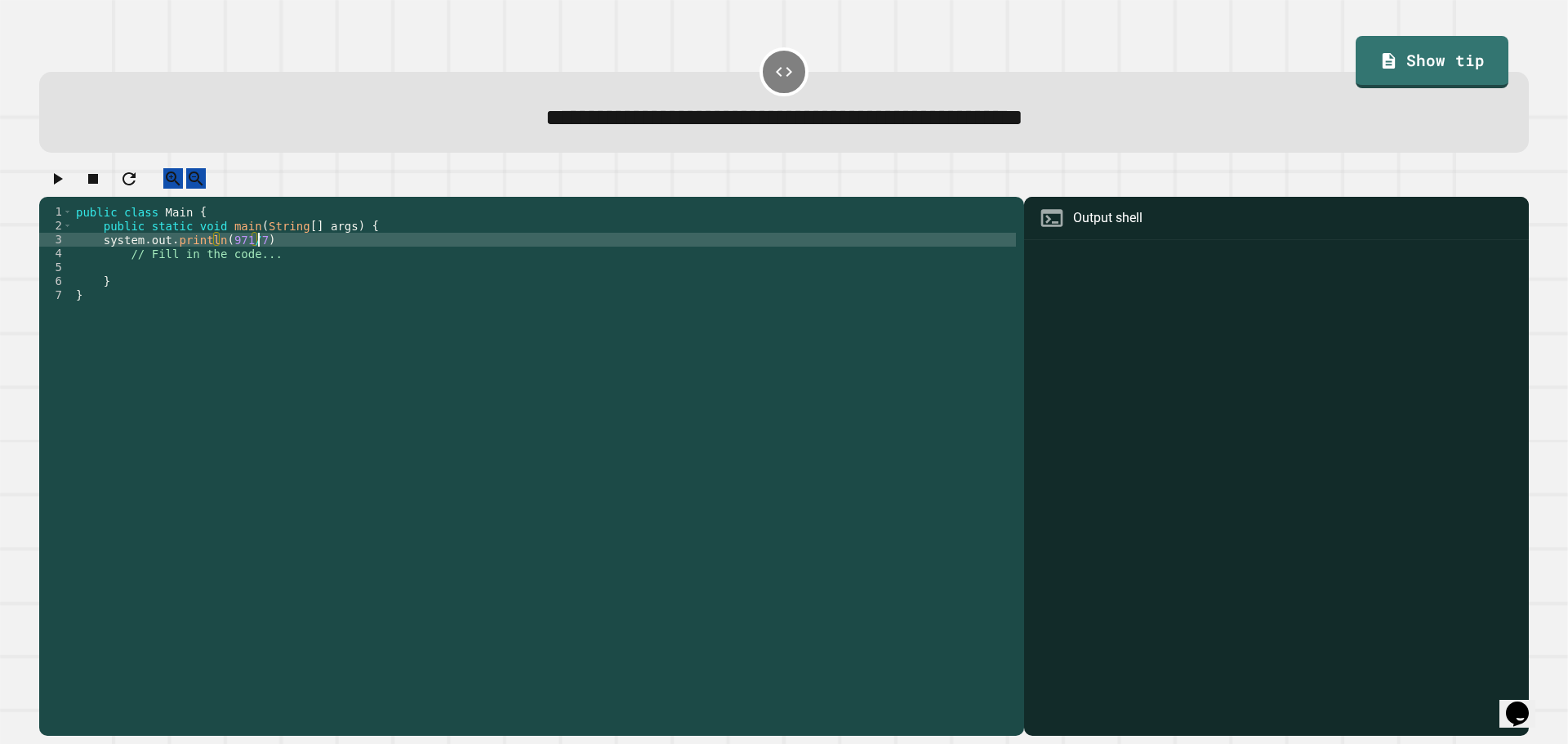
scroll to position [0, 12]
click at [67, 180] on icon "button" at bounding box center [57, 179] width 20 height 20
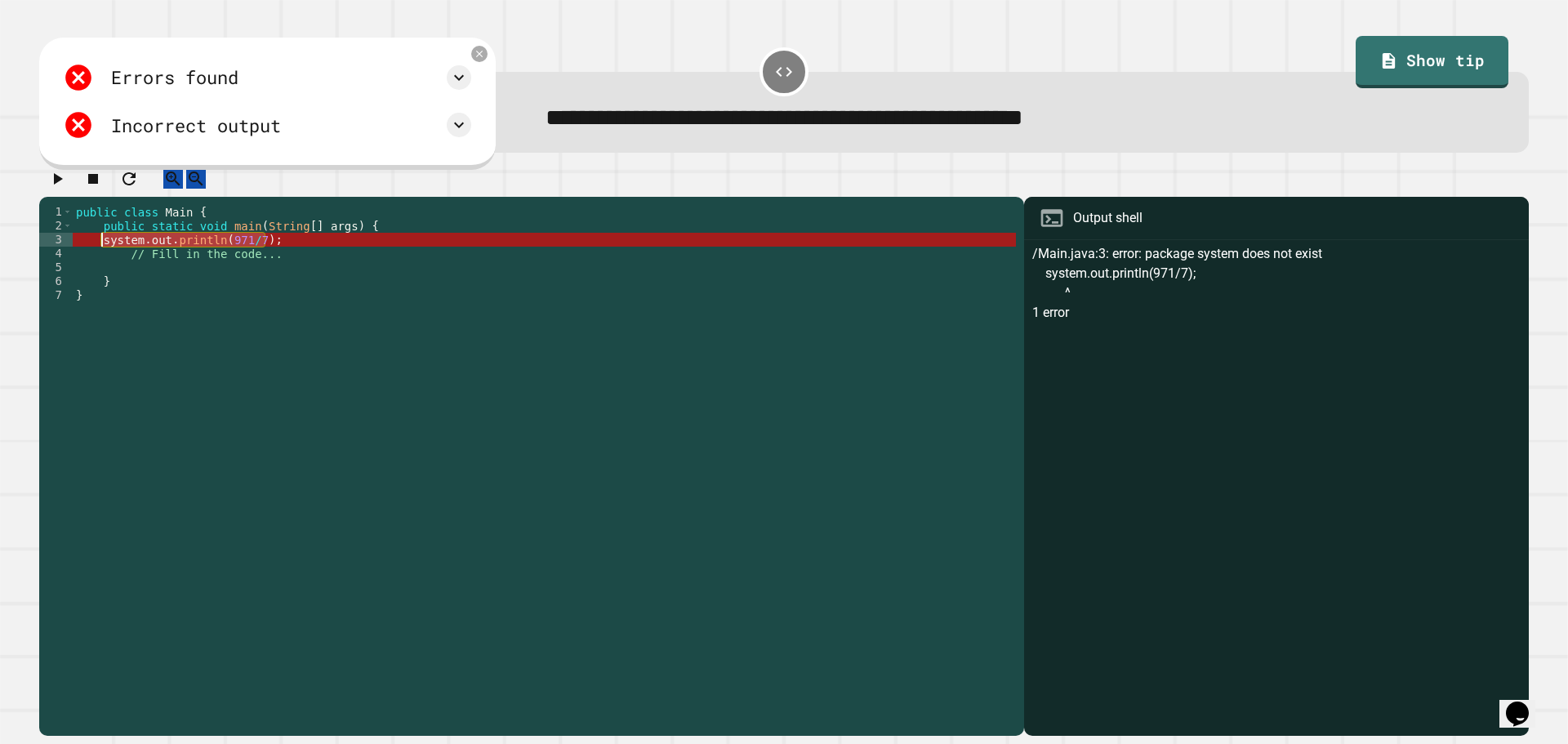
drag, startPoint x: 326, startPoint y: 258, endPoint x: 101, endPoint y: 254, distance: 225.0
click at [101, 254] on div "public class Main { public static void main ( String [ ] args ) { system . out …" at bounding box center [544, 455] width 943 height 500
click at [247, 260] on div "public class Main { public static void main ( String [ ] args ) { system . out …" at bounding box center [544, 441] width 943 height 472
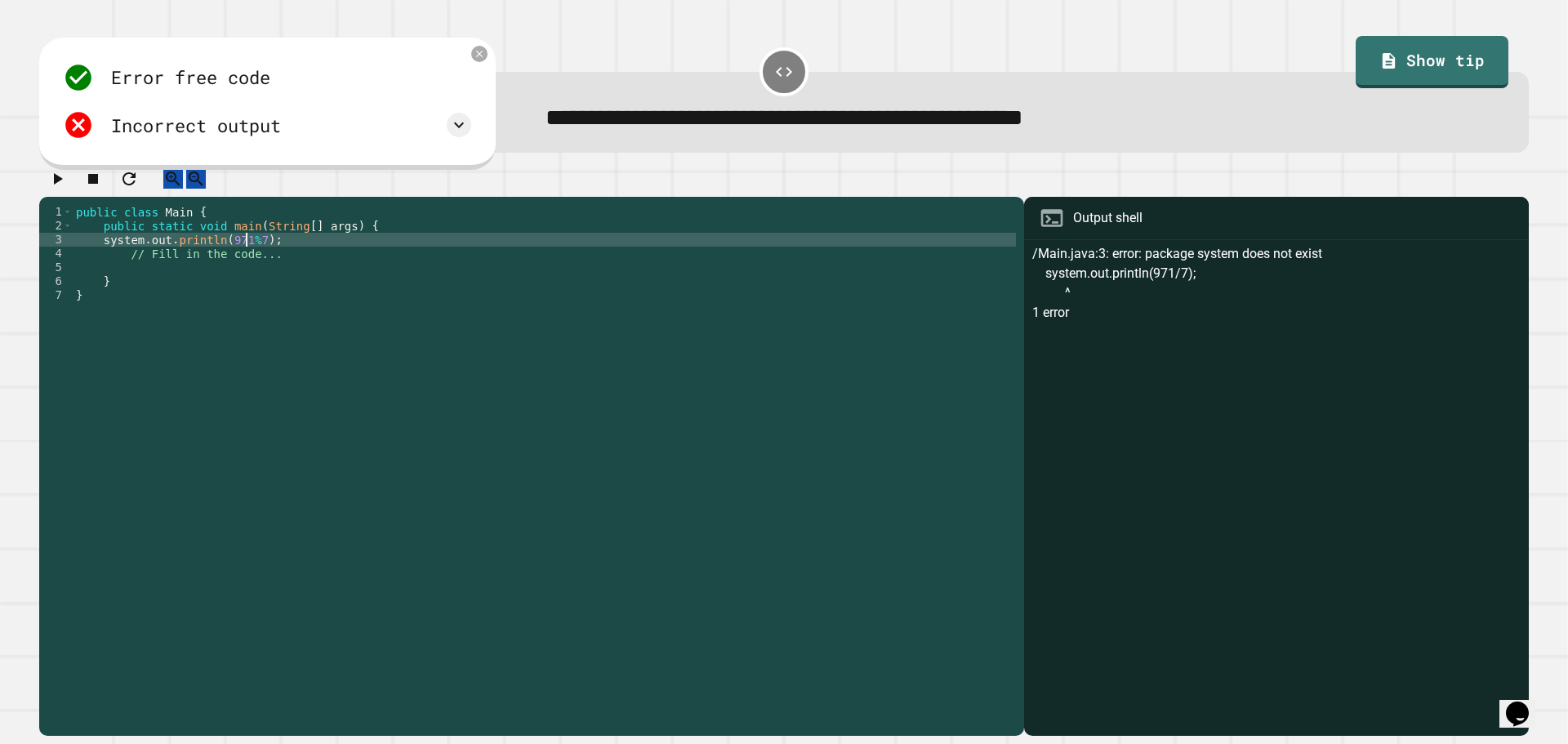
scroll to position [0, 11]
click at [59, 180] on icon "button" at bounding box center [57, 179] width 20 height 20
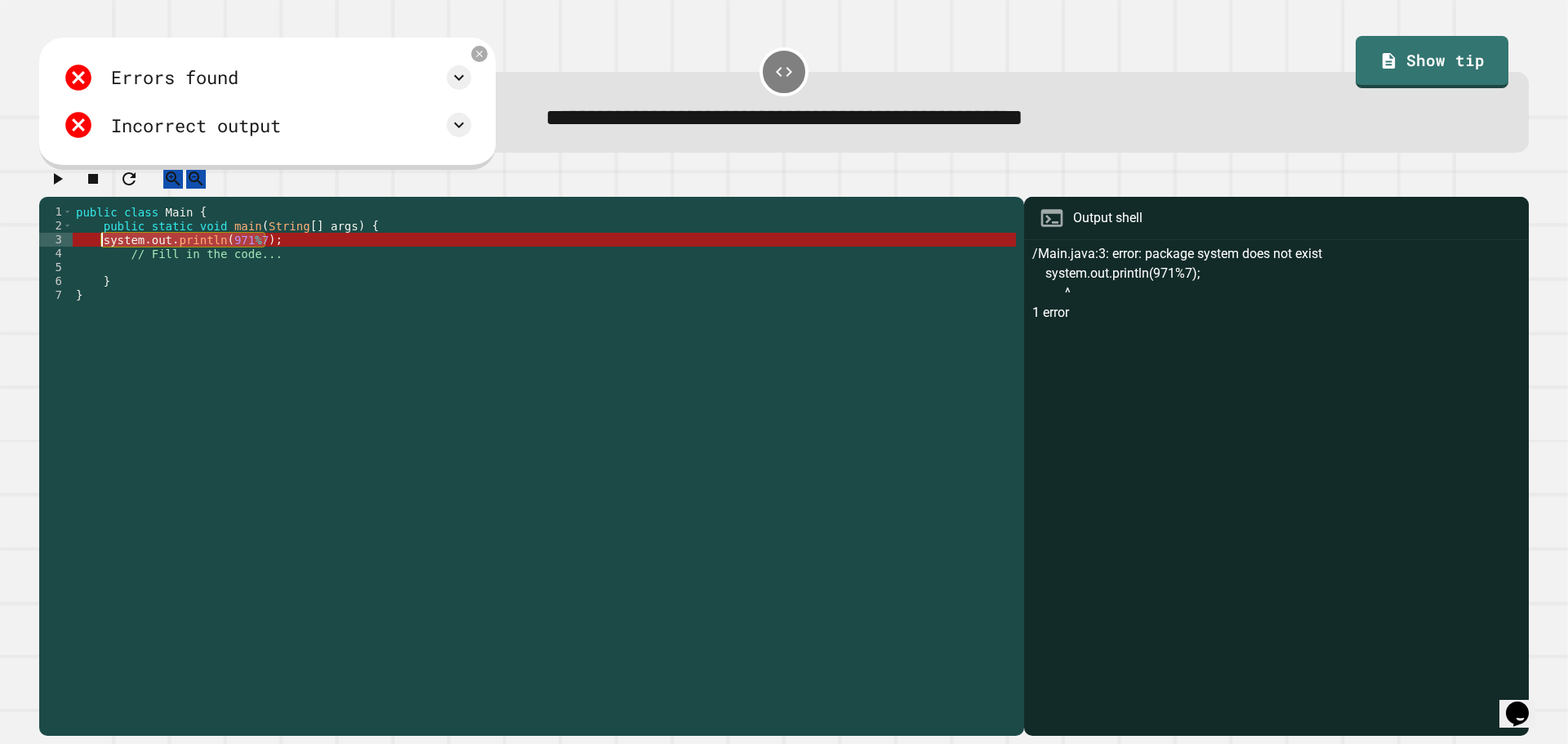
drag, startPoint x: 290, startPoint y: 253, endPoint x: 101, endPoint y: 253, distance: 189.0
click at [101, 253] on div "public class Main { public static void main ( String [ ] args ) { system . out …" at bounding box center [544, 455] width 943 height 500
click at [234, 249] on div "public class Main { public static void main ( String [ ] args ) { system . out …" at bounding box center [544, 441] width 943 height 472
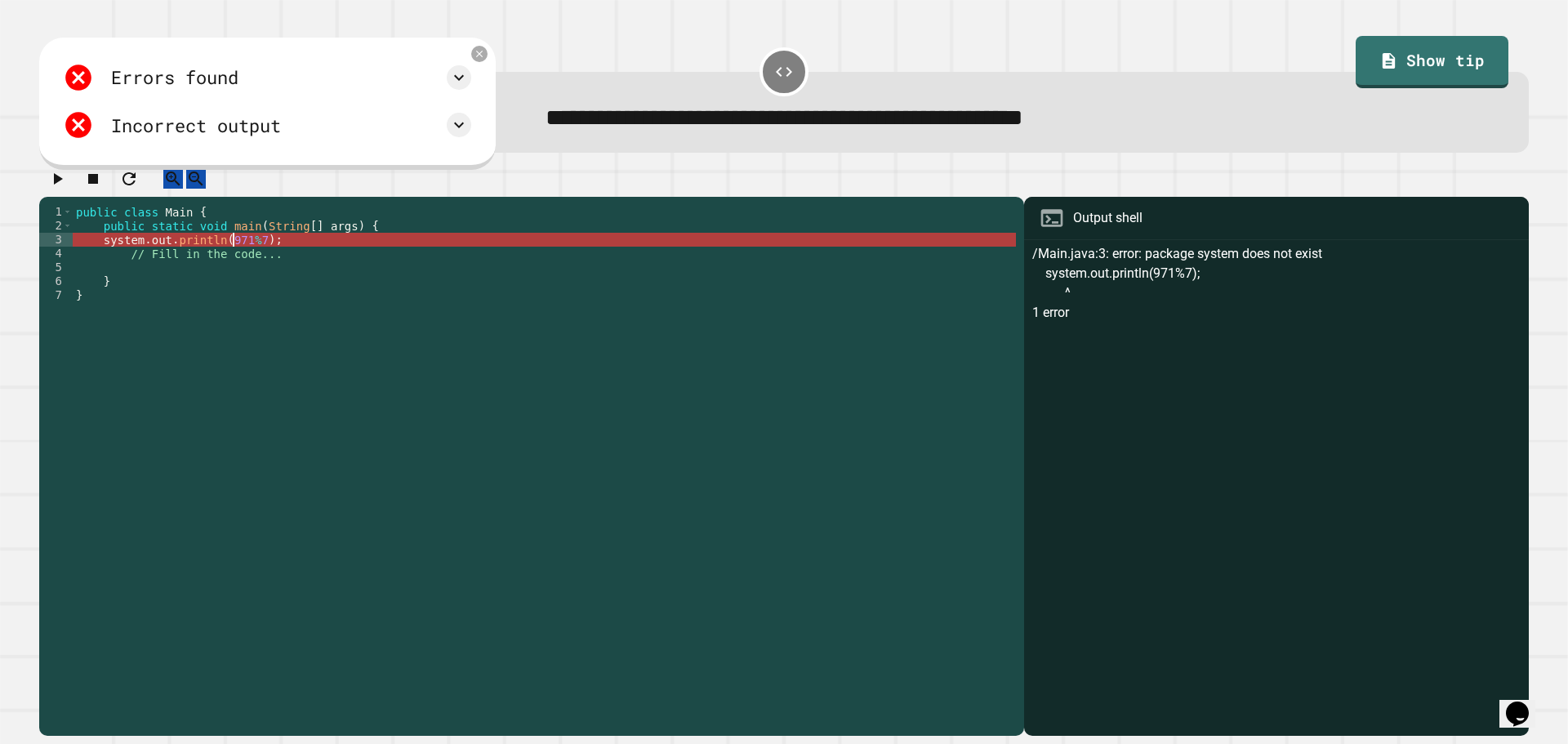
click at [242, 255] on div "public class Main { public static void main ( String [ ] args ) { system . out …" at bounding box center [544, 455] width 943 height 500
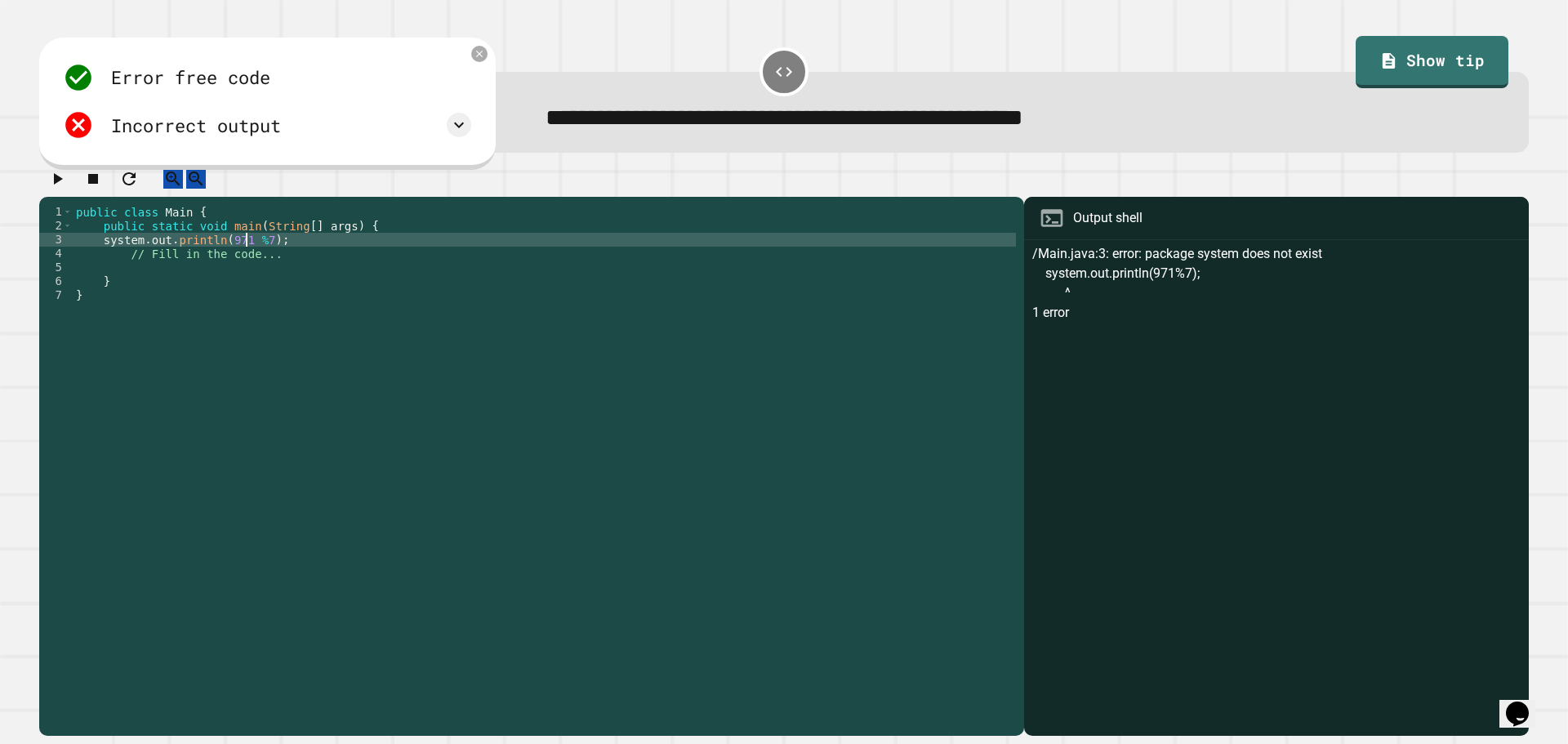
click at [255, 256] on div "public class Main { public static void main ( String [ ] args ) { system . out …" at bounding box center [544, 455] width 943 height 500
click at [58, 189] on icon "button" at bounding box center [57, 179] width 20 height 20
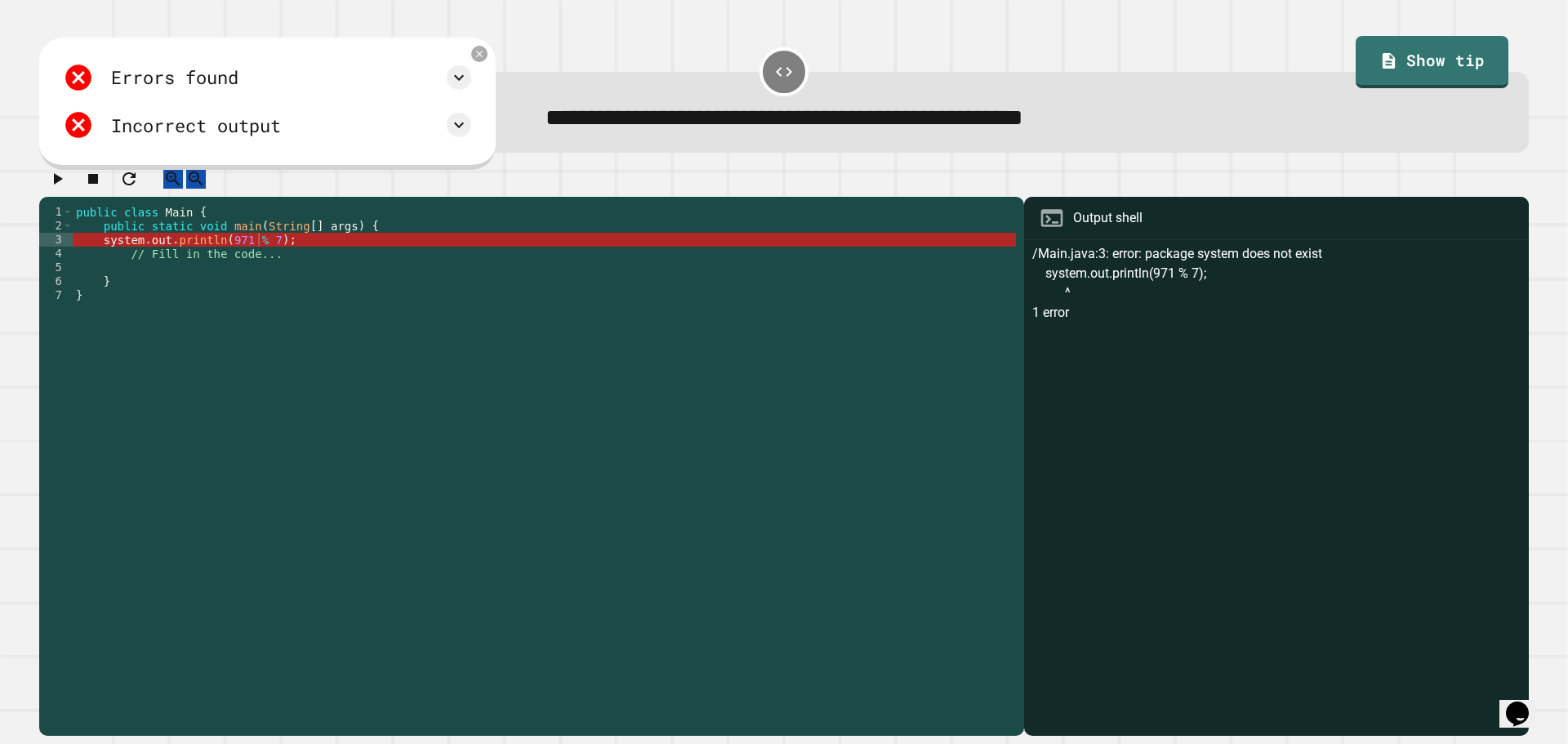
click at [115, 261] on div "public class Main { public static void main ( String [ ] args ) { system . out …" at bounding box center [544, 455] width 943 height 500
click at [132, 262] on div "public class Main { public static void main ( String [ ] args ) { system . out …" at bounding box center [544, 455] width 943 height 500
click at [104, 256] on div "public class Main { public static void main ( String [ ] args ) { system . out …" at bounding box center [544, 455] width 943 height 500
click at [106, 257] on div "public class Main { public static void main ( String [ ] args ) { system . out …" at bounding box center [544, 455] width 943 height 500
click at [108, 257] on div "public class Main { public static void main ( String [ ] args ) { system . out …" at bounding box center [544, 441] width 943 height 472
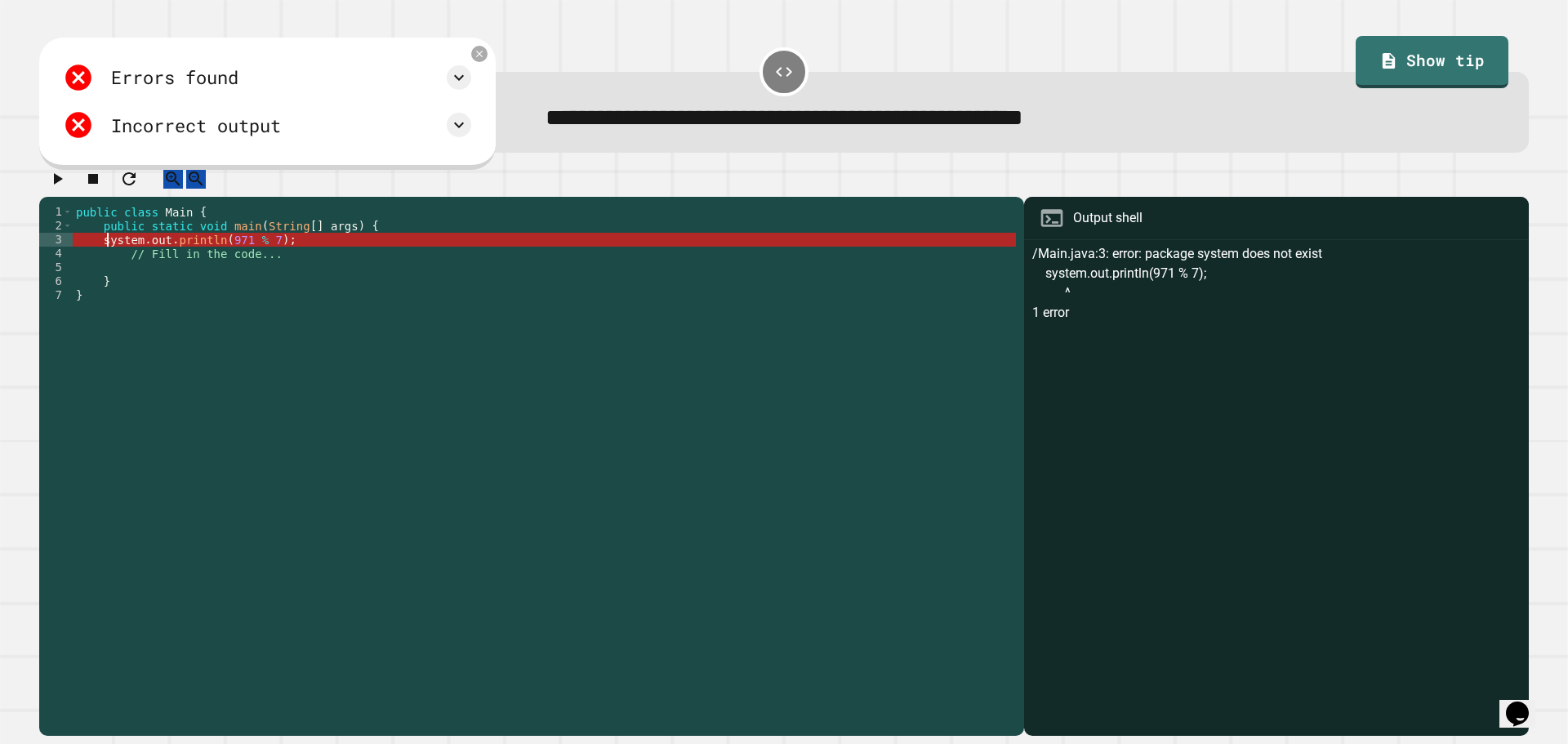
click at [108, 257] on div "public class Main { public static void main ( String [ ] args ) { system . out …" at bounding box center [544, 455] width 943 height 500
click at [121, 256] on div "public class Main { public static void main ( String [ ] args ) { system . out …" at bounding box center [544, 441] width 943 height 472
click at [121, 256] on div "public class Main { public static void main ( String [ ] args ) { system . out …" at bounding box center [544, 455] width 943 height 500
click at [120, 256] on div "public class Main { public static void main ( String [ ] args ) { system . out …" at bounding box center [544, 455] width 943 height 500
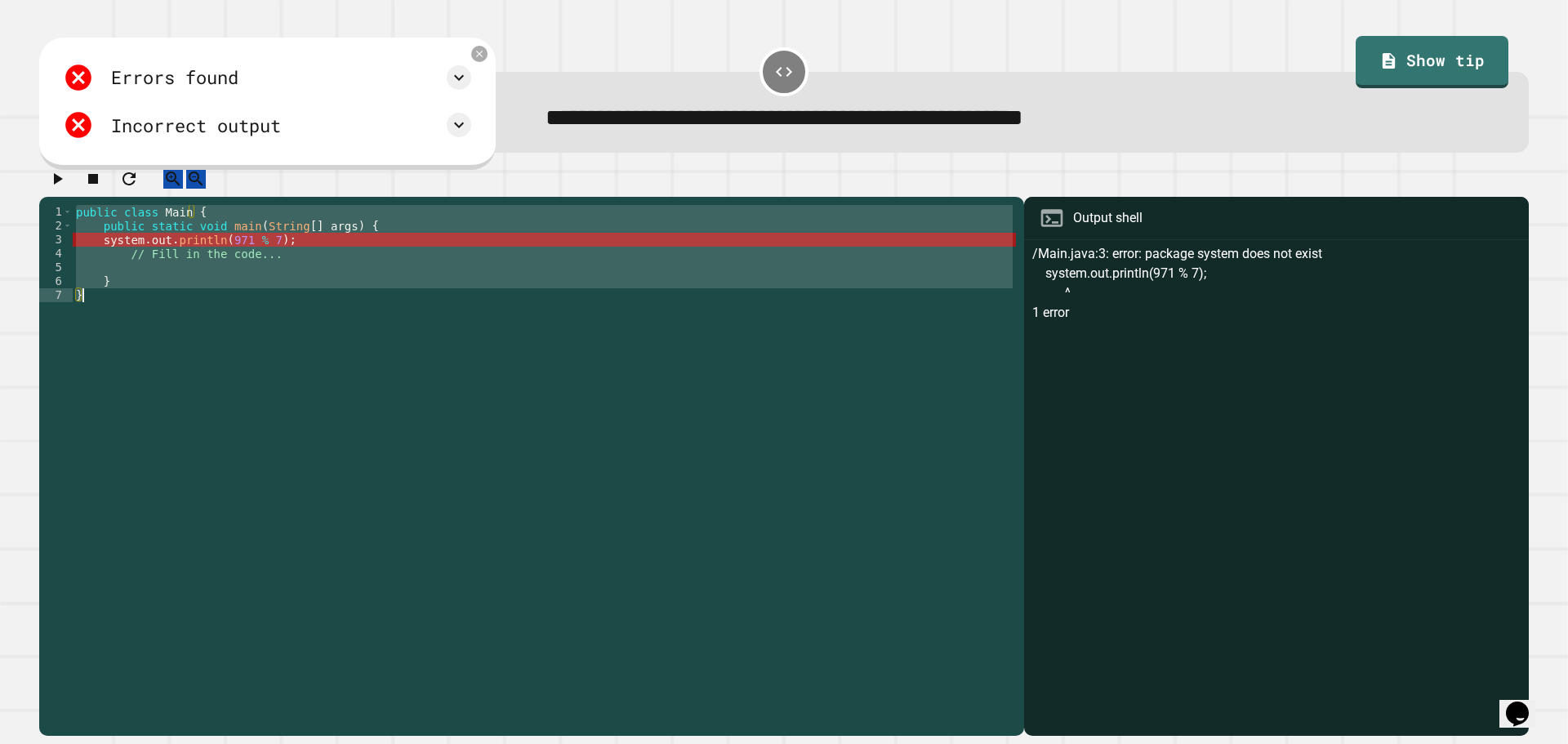
scroll to position [0, 2]
click at [120, 254] on div "public class Main { public static void main ( String [ ] args ) { system . out …" at bounding box center [544, 455] width 943 height 500
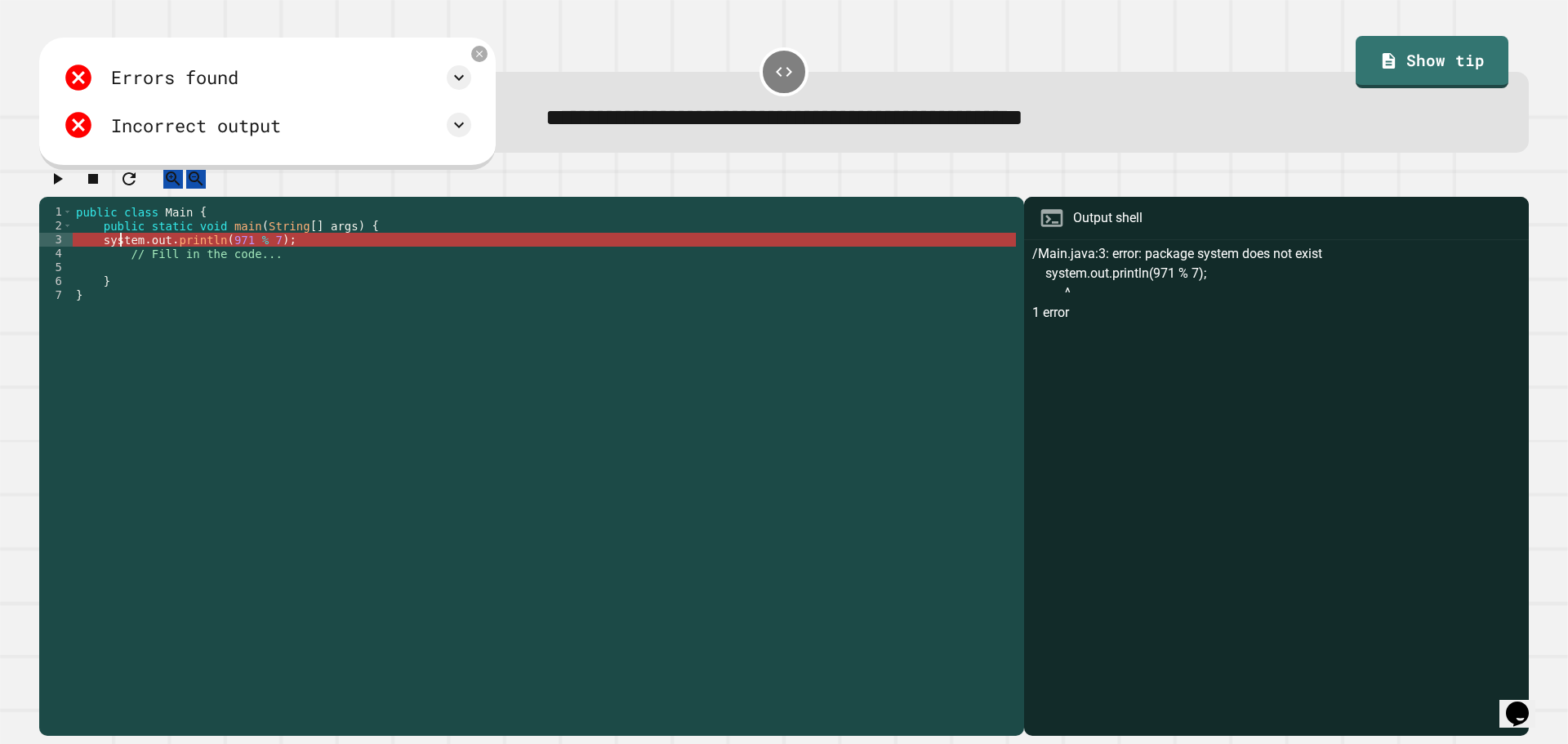
click at [227, 258] on div "public class Main { public static void main ( String [ ] args ) { system . out …" at bounding box center [544, 455] width 943 height 500
click at [241, 258] on div "public class Main { public static void main ( String [ ] args ) { system . out …" at bounding box center [544, 455] width 943 height 500
click at [246, 256] on div "public class Main { public static void main ( String [ ] args ) { system . out …" at bounding box center [544, 455] width 943 height 500
click at [251, 253] on div "public class Main { public static void main ( String [ ] args ) { system . out …" at bounding box center [544, 455] width 943 height 500
click at [106, 252] on div "public class Main { public static void main ( String [ ] args ) { system . out …" at bounding box center [544, 455] width 943 height 500
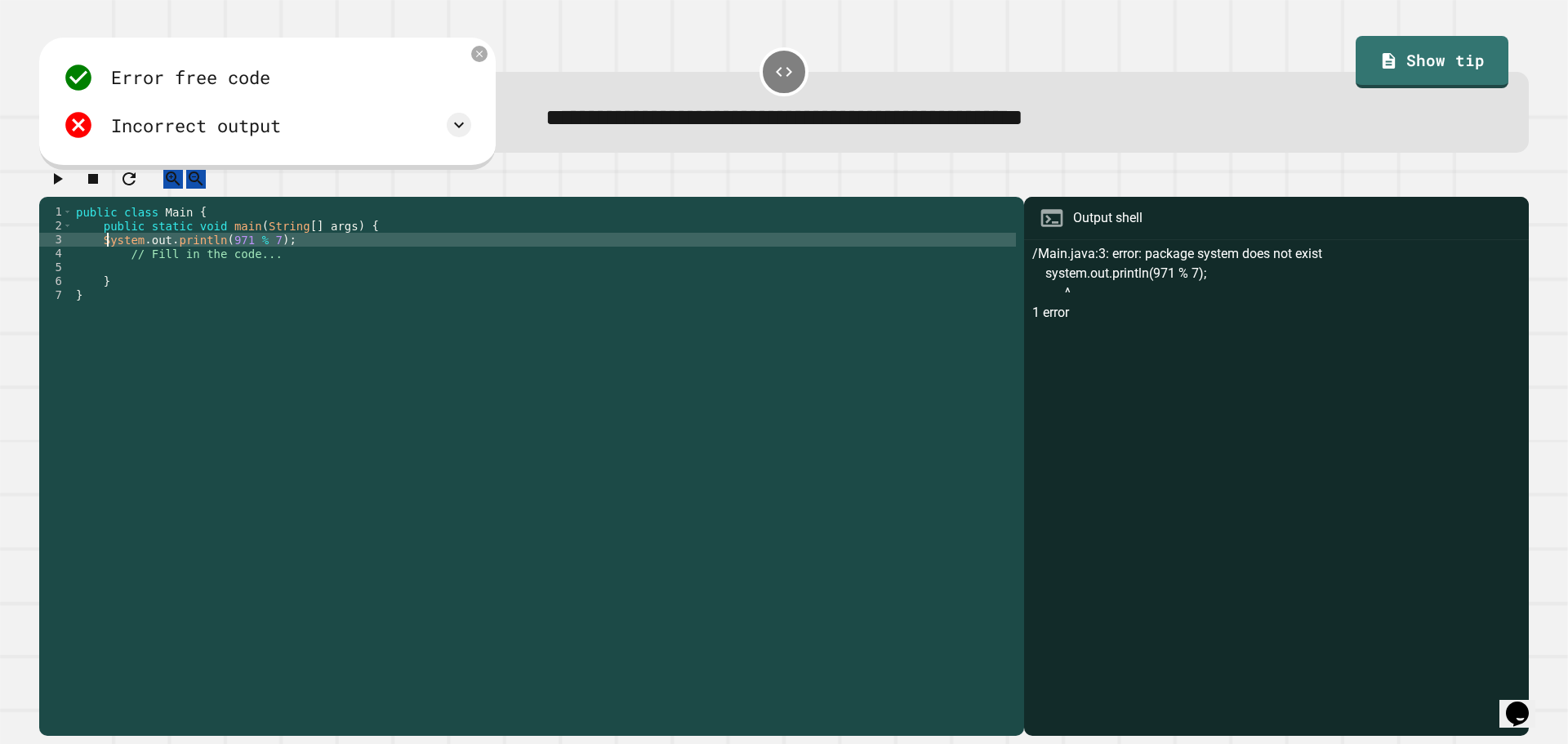
type textarea "**********"
click at [62, 189] on icon "button" at bounding box center [57, 179] width 20 height 20
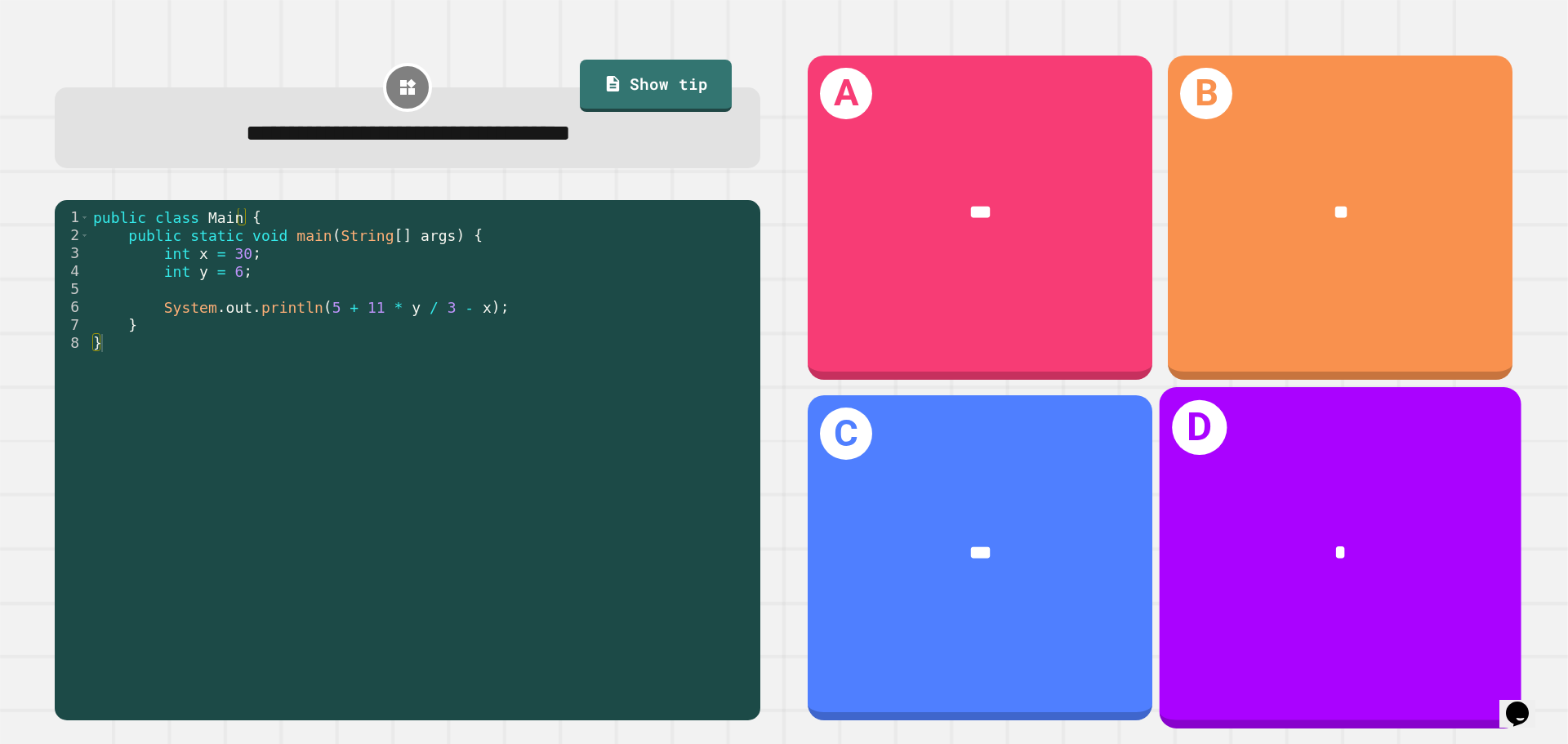
click at [1225, 499] on div "*" at bounding box center [1341, 554] width 362 height 110
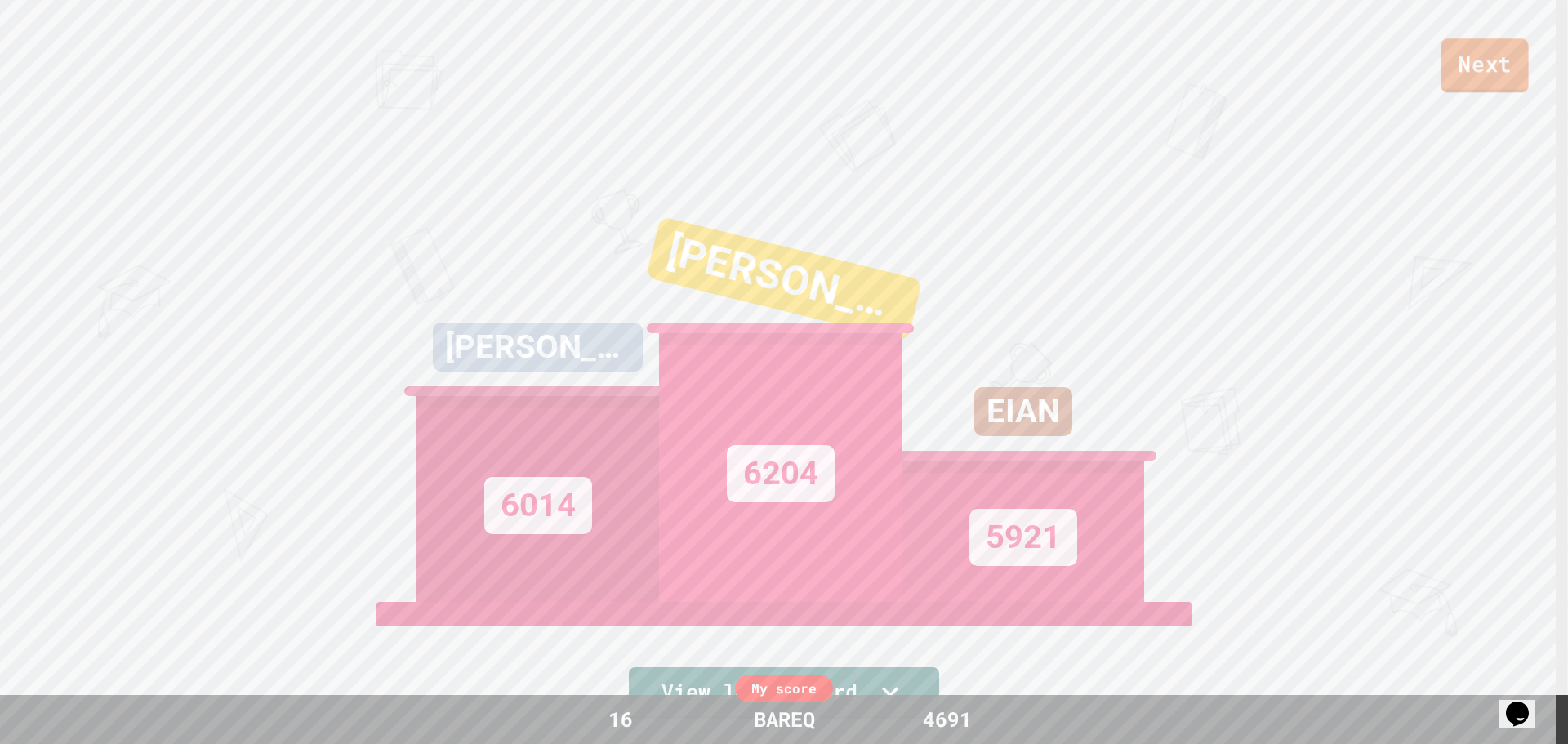
click at [1449, 92] on div "Next [PERSON_NAME] 6014 [PERSON_NAME] 6204 [PERSON_NAME] 5921 View leaderboard" at bounding box center [784, 372] width 1568 height 744
click at [1448, 80] on link "Next" at bounding box center [1485, 66] width 88 height 54
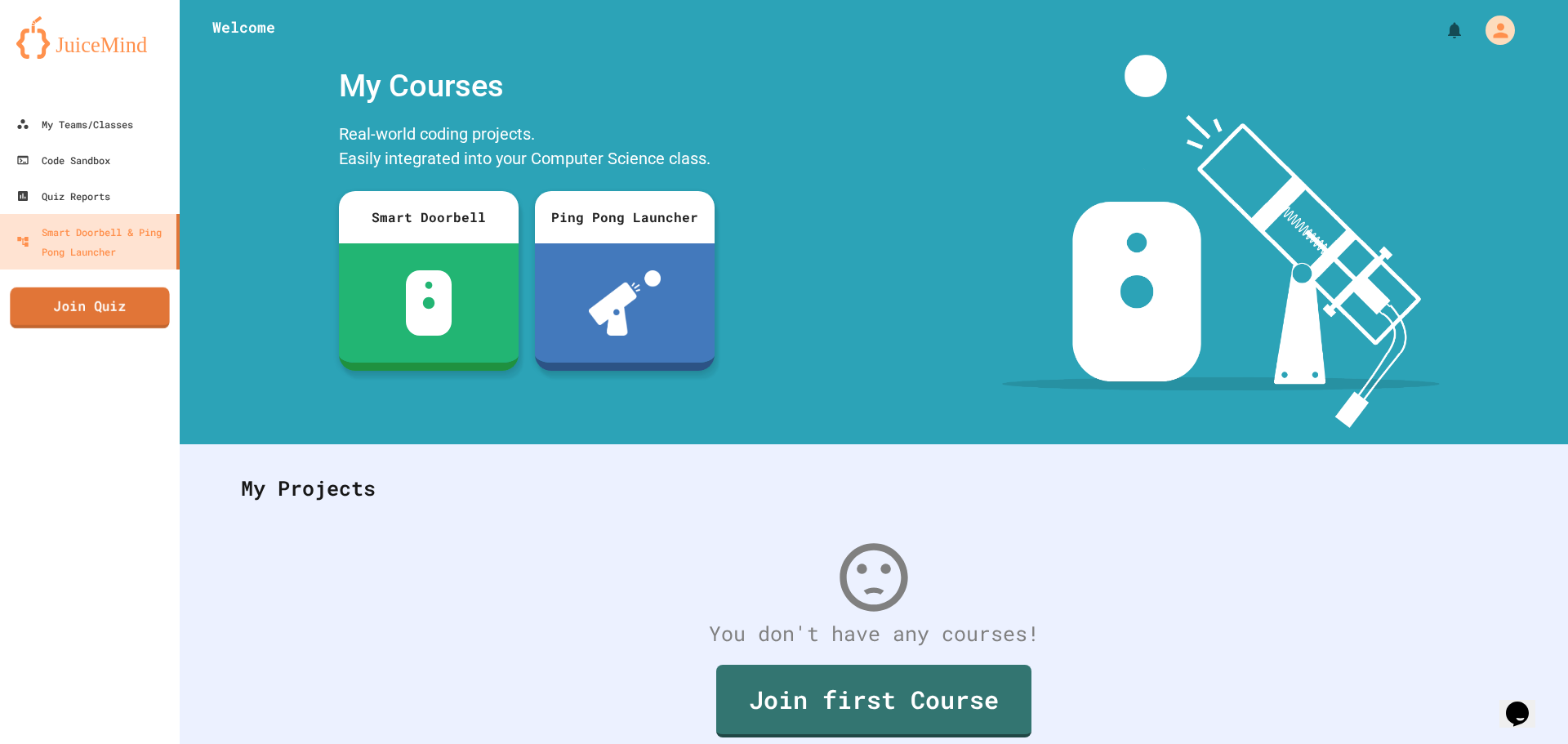
click at [91, 306] on link "Join Quiz" at bounding box center [89, 307] width 159 height 41
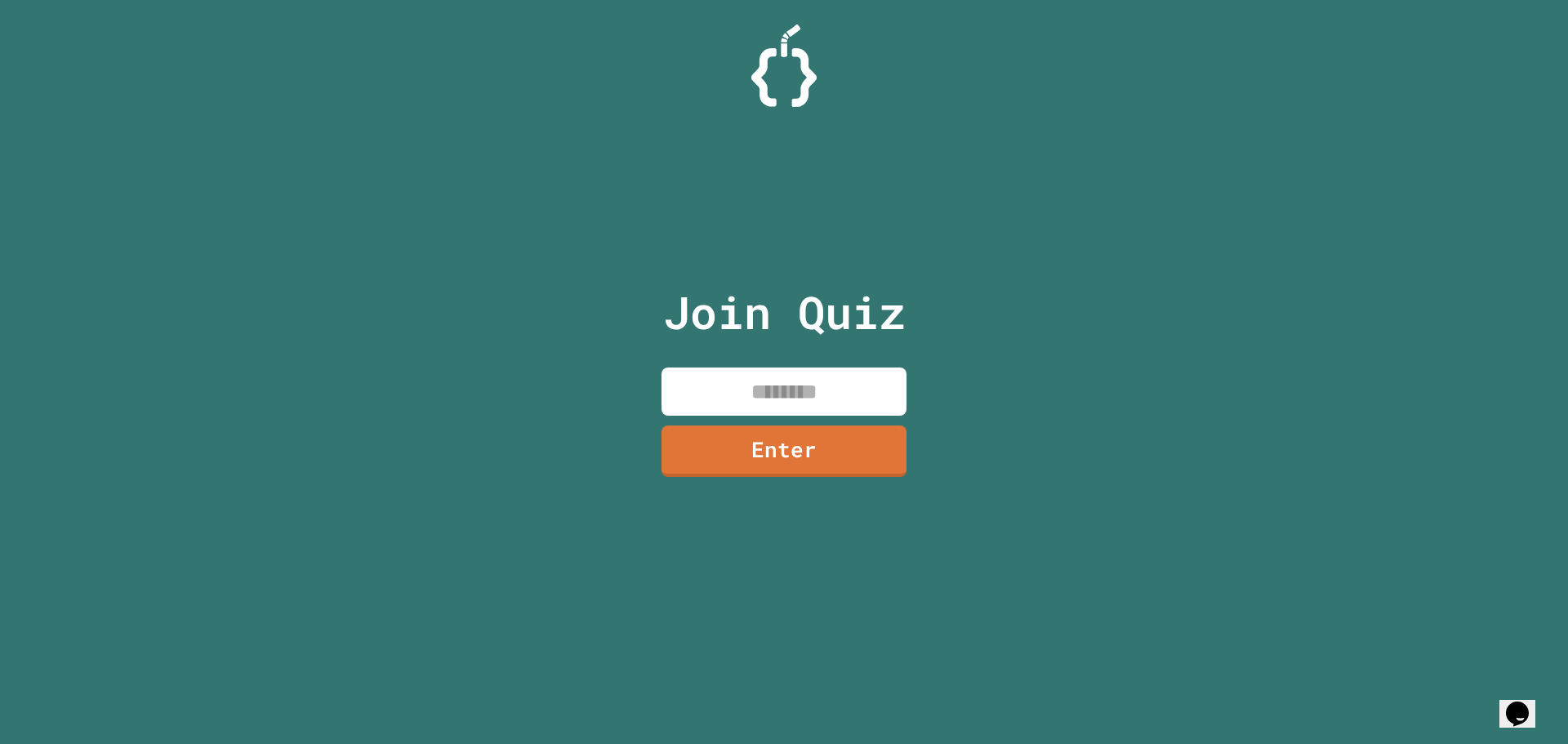
click at [772, 419] on div "Join Quiz Enter" at bounding box center [784, 372] width 275 height 662
click at [782, 395] on input at bounding box center [784, 391] width 245 height 48
type input "********"
click at [818, 435] on link "Enter" at bounding box center [784, 448] width 222 height 54
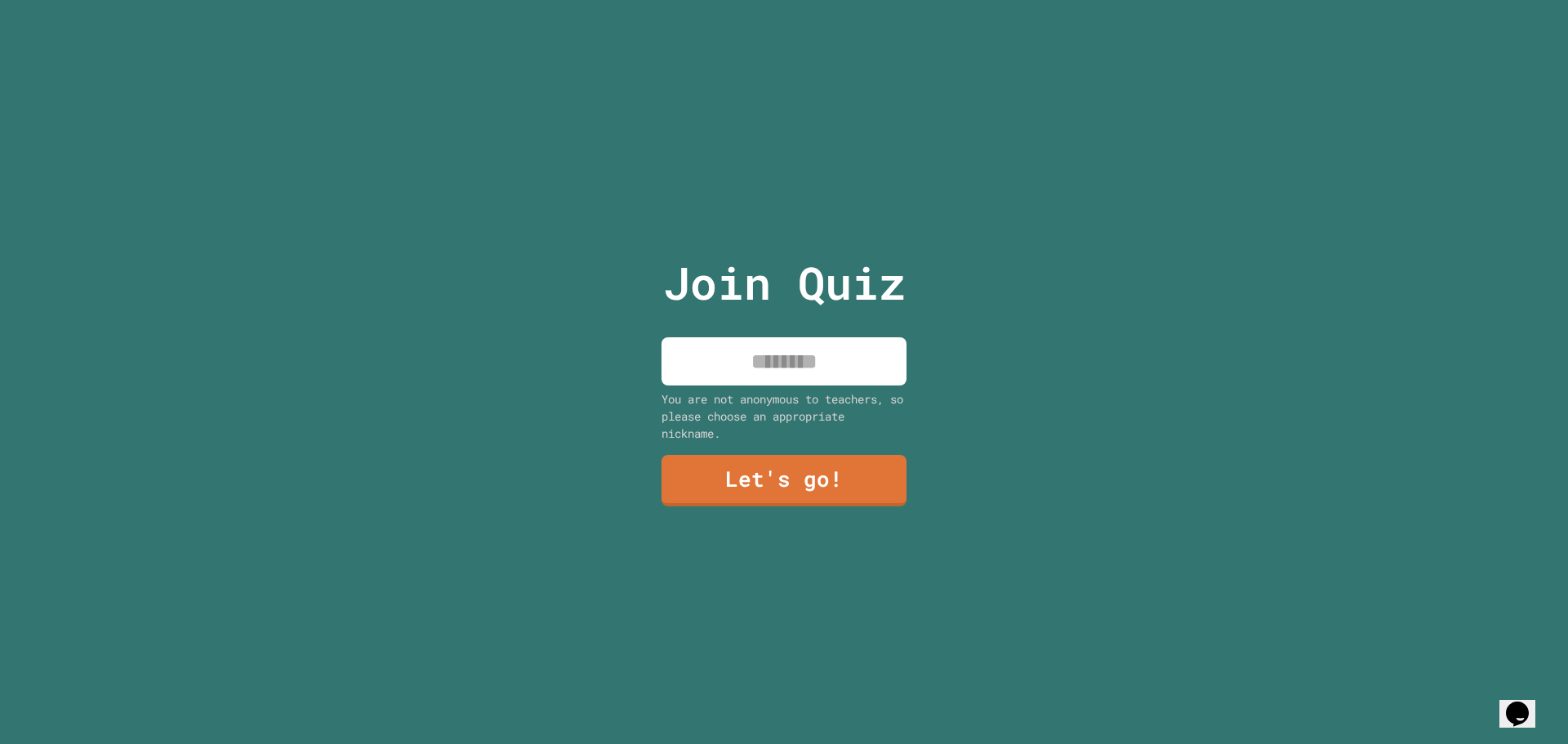
click at [800, 375] on input at bounding box center [784, 361] width 245 height 48
type input "*****"
click at [871, 479] on link "Let's go!" at bounding box center [784, 478] width 238 height 54
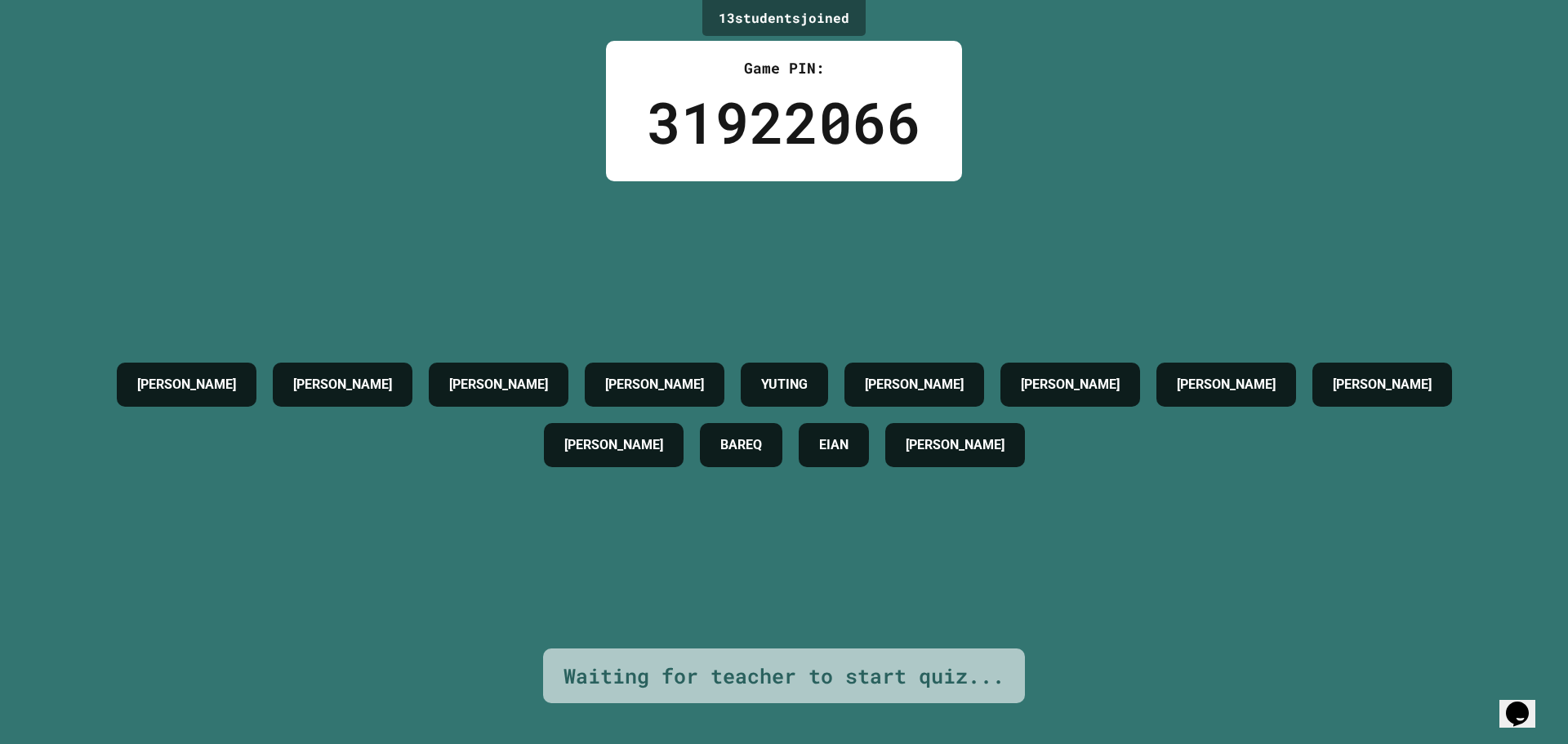
click at [1512, 709] on icon "Opens Chat This icon Opens the chat window." at bounding box center [1517, 714] width 26 height 26
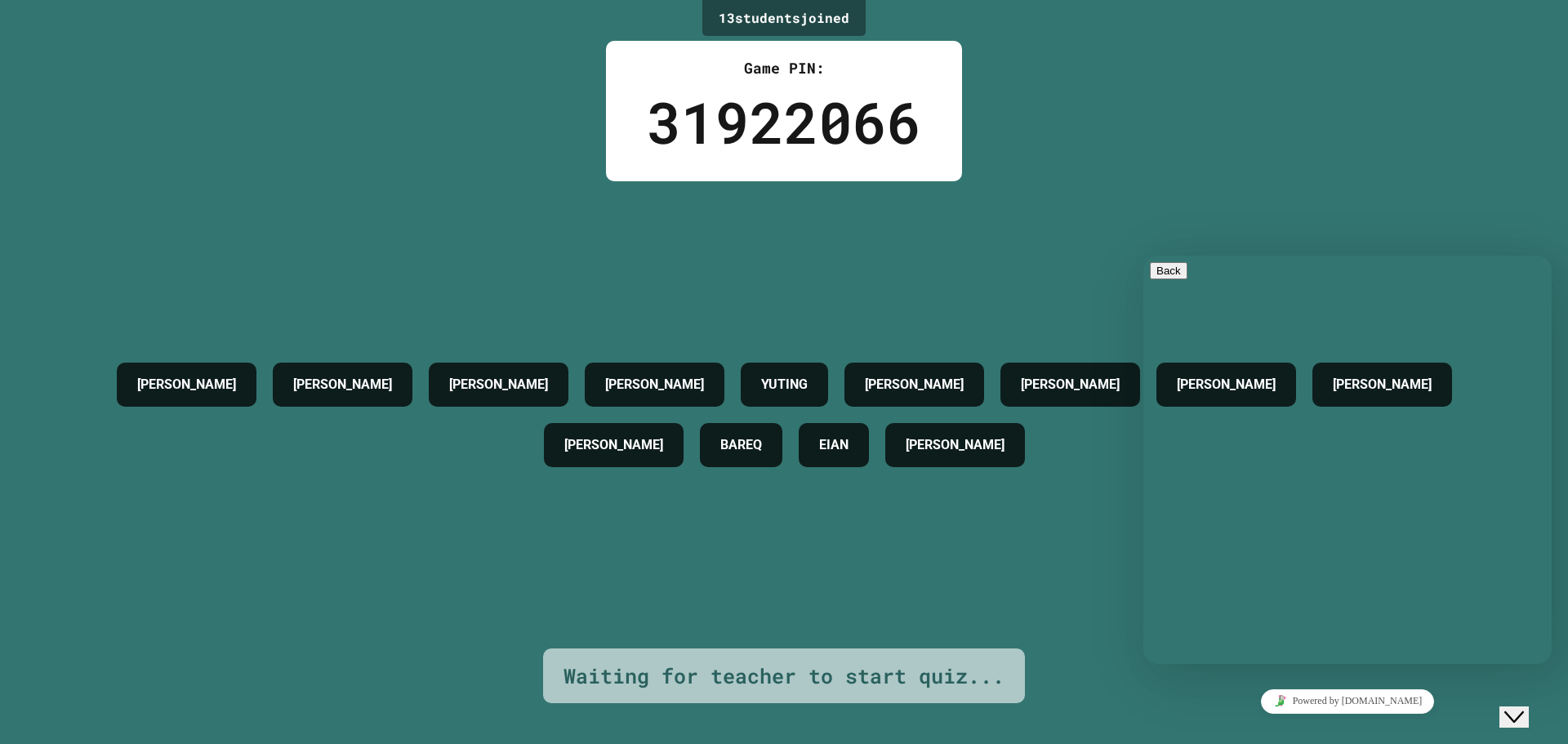
click at [1512, 709] on div "Close Chat This icon closes the chat window." at bounding box center [1514, 717] width 20 height 20
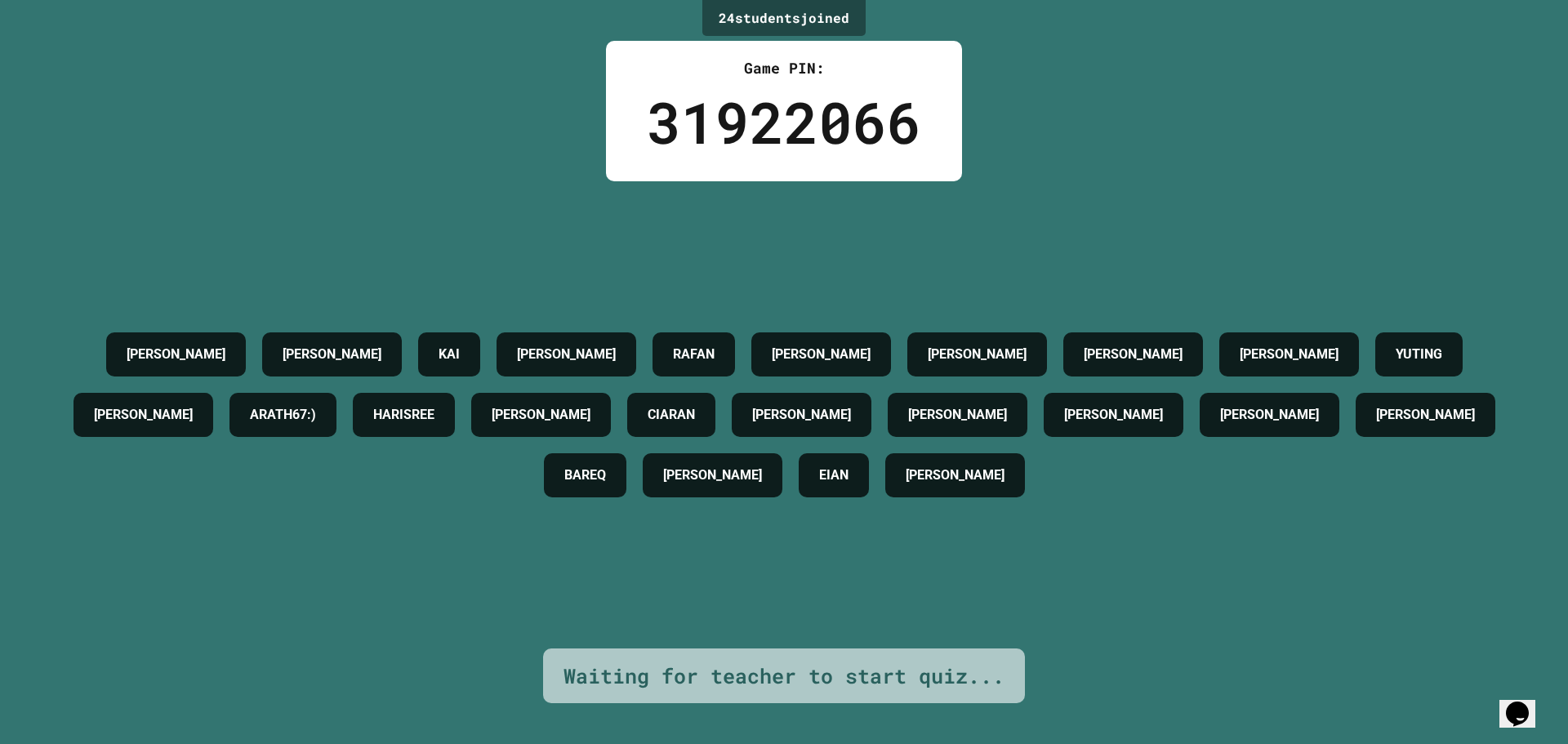
click at [936, 21] on div "24 student s joined Game PIN: 31922066 [PERSON_NAME] [PERSON_NAME] [PERSON_NAME…" at bounding box center [784, 372] width 1568 height 744
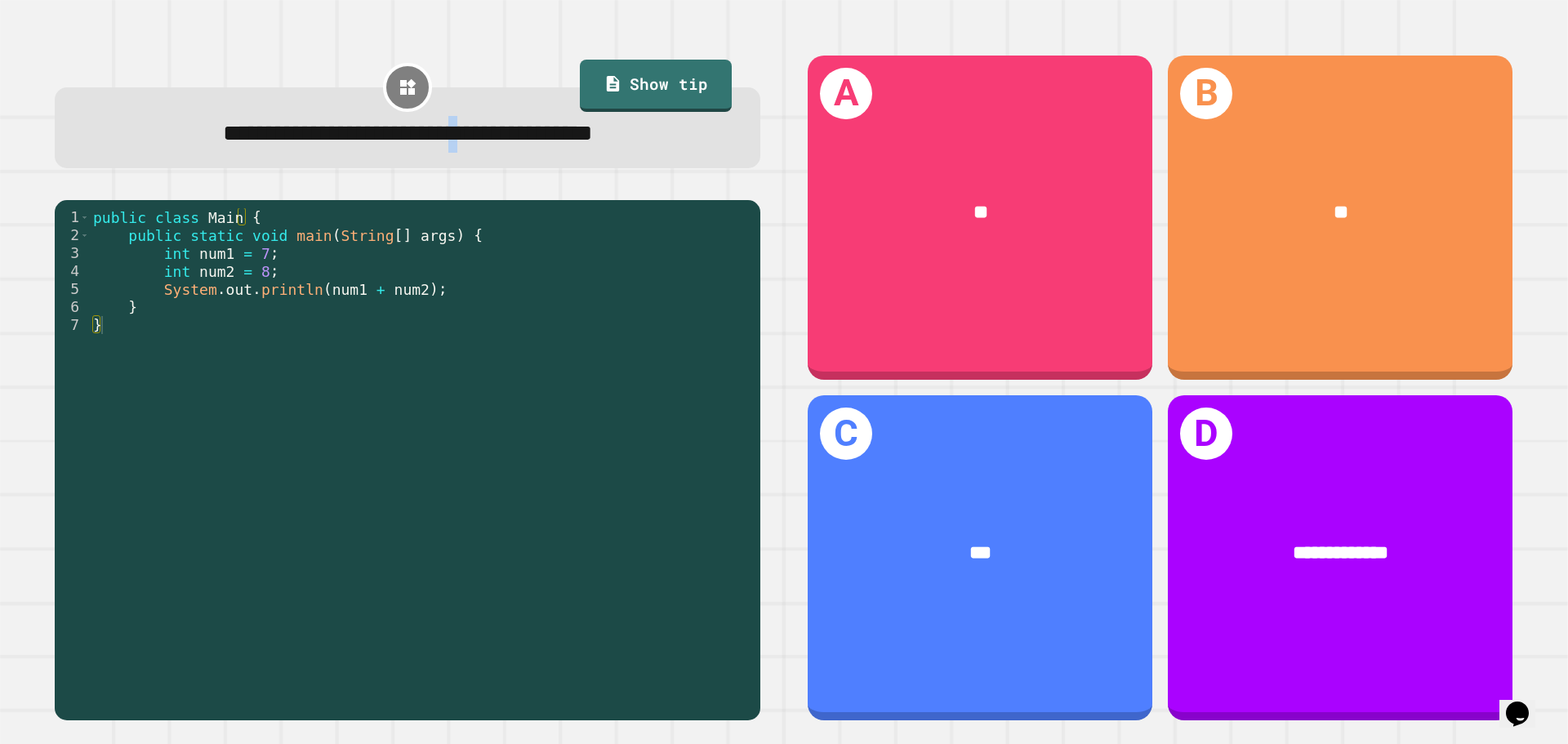
drag, startPoint x: 460, startPoint y: 150, endPoint x: 477, endPoint y: 149, distance: 17.0
click at [477, 145] on span "**********" at bounding box center [408, 133] width 370 height 23
click at [410, 155] on div "**********" at bounding box center [407, 128] width 706 height 81
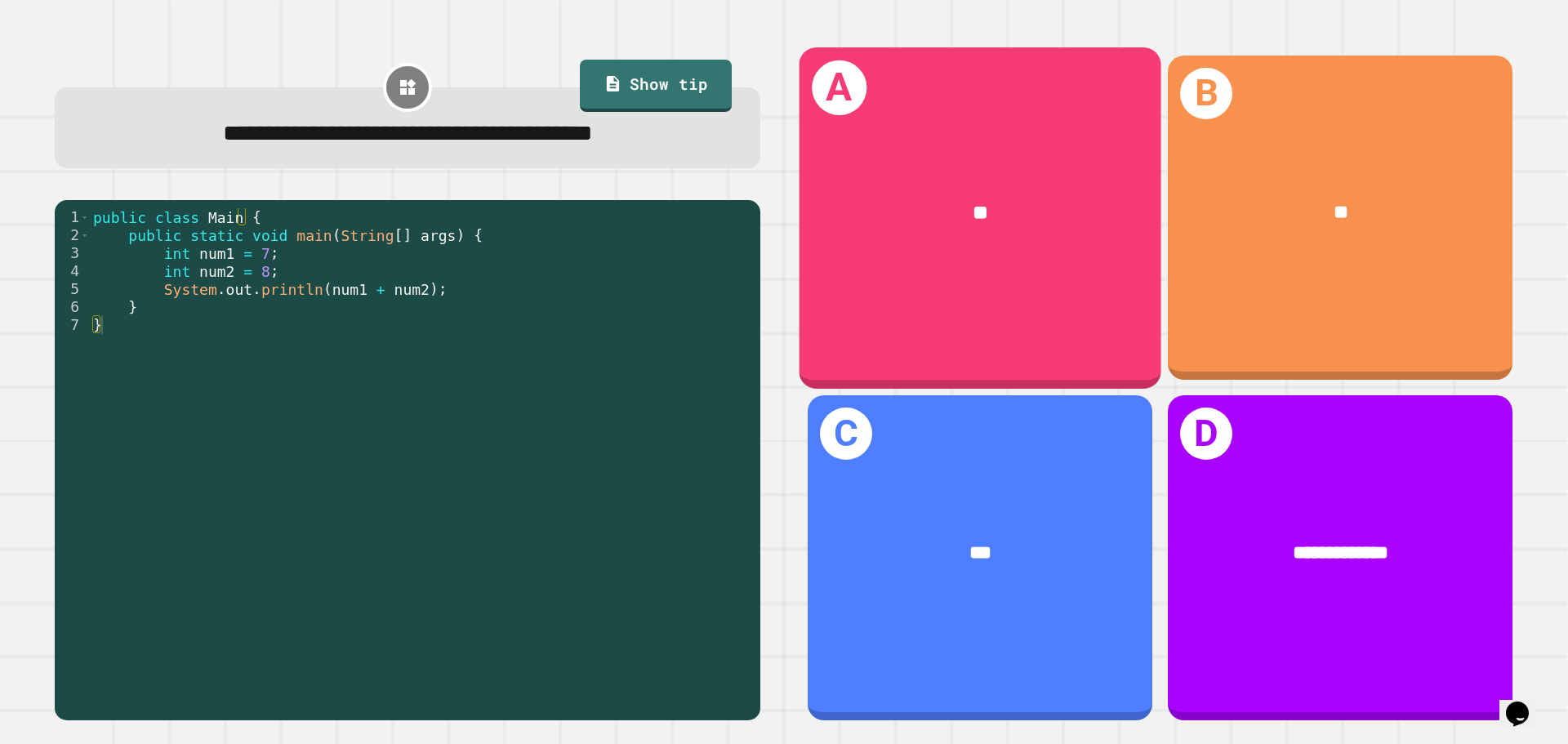
click at [966, 258] on div "**" at bounding box center [980, 213] width 362 height 110
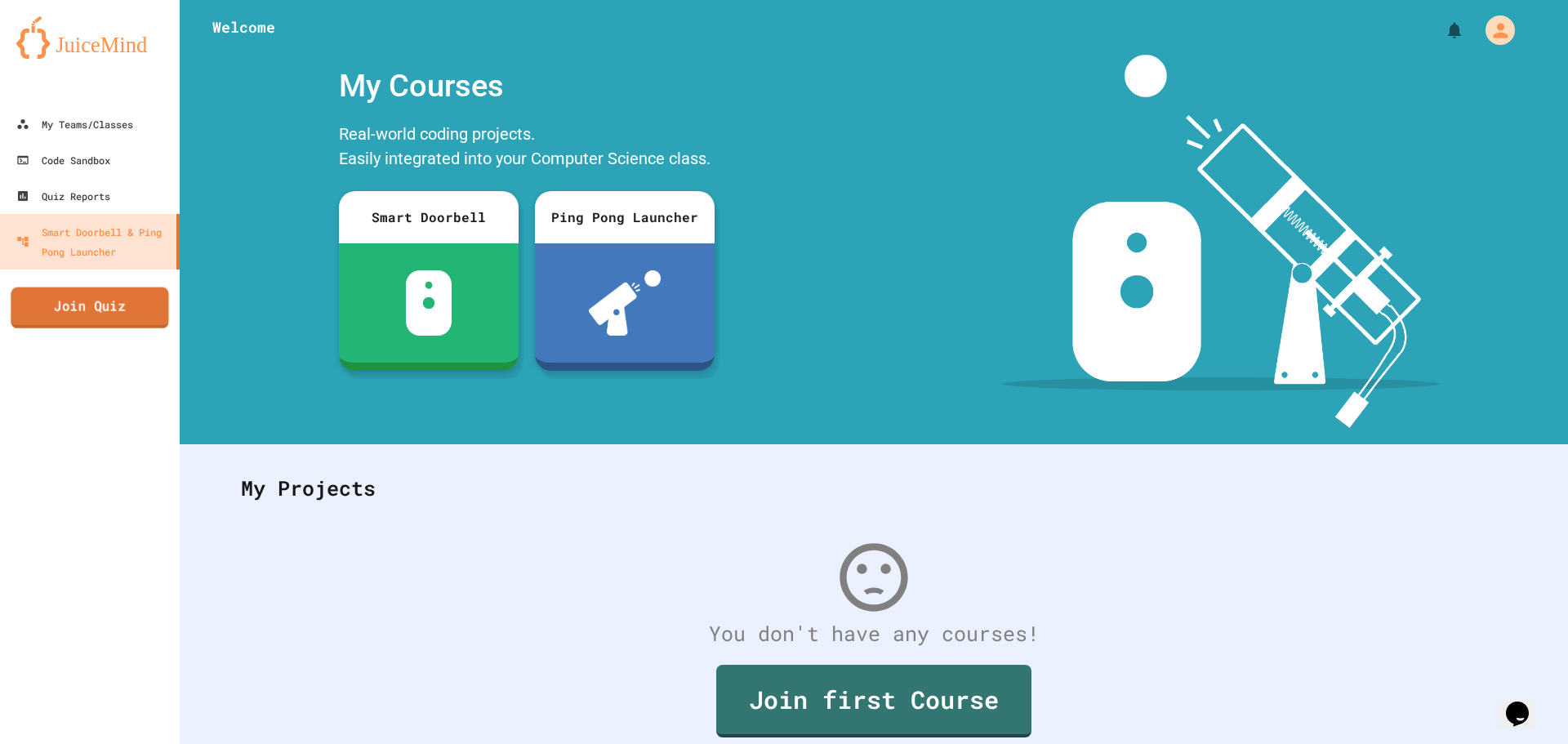
click at [75, 303] on link "Join Quiz" at bounding box center [89, 307] width 158 height 41
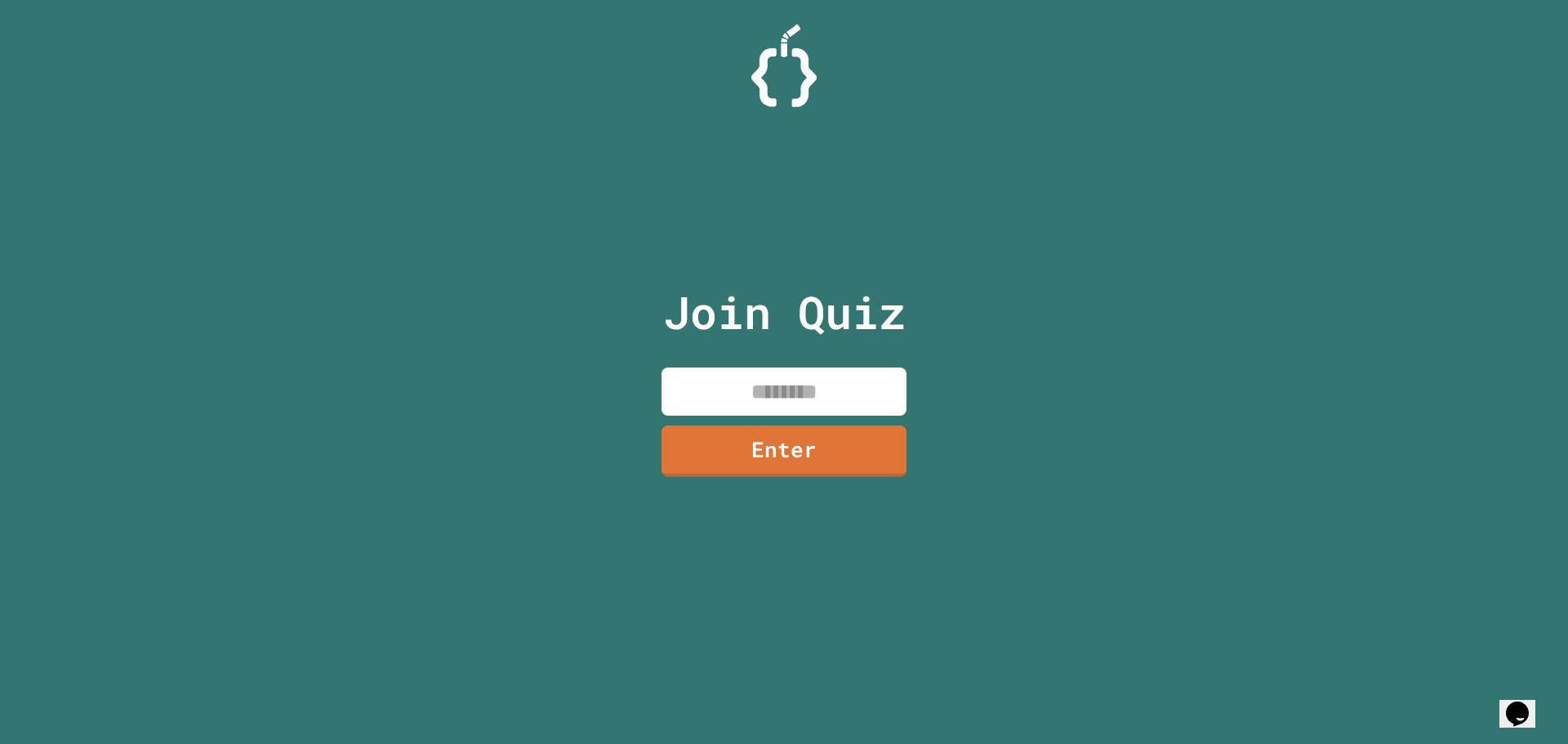
click at [857, 389] on input at bounding box center [784, 391] width 245 height 48
type input "********"
click at [784, 472] on link "Enter" at bounding box center [784, 450] width 249 height 54
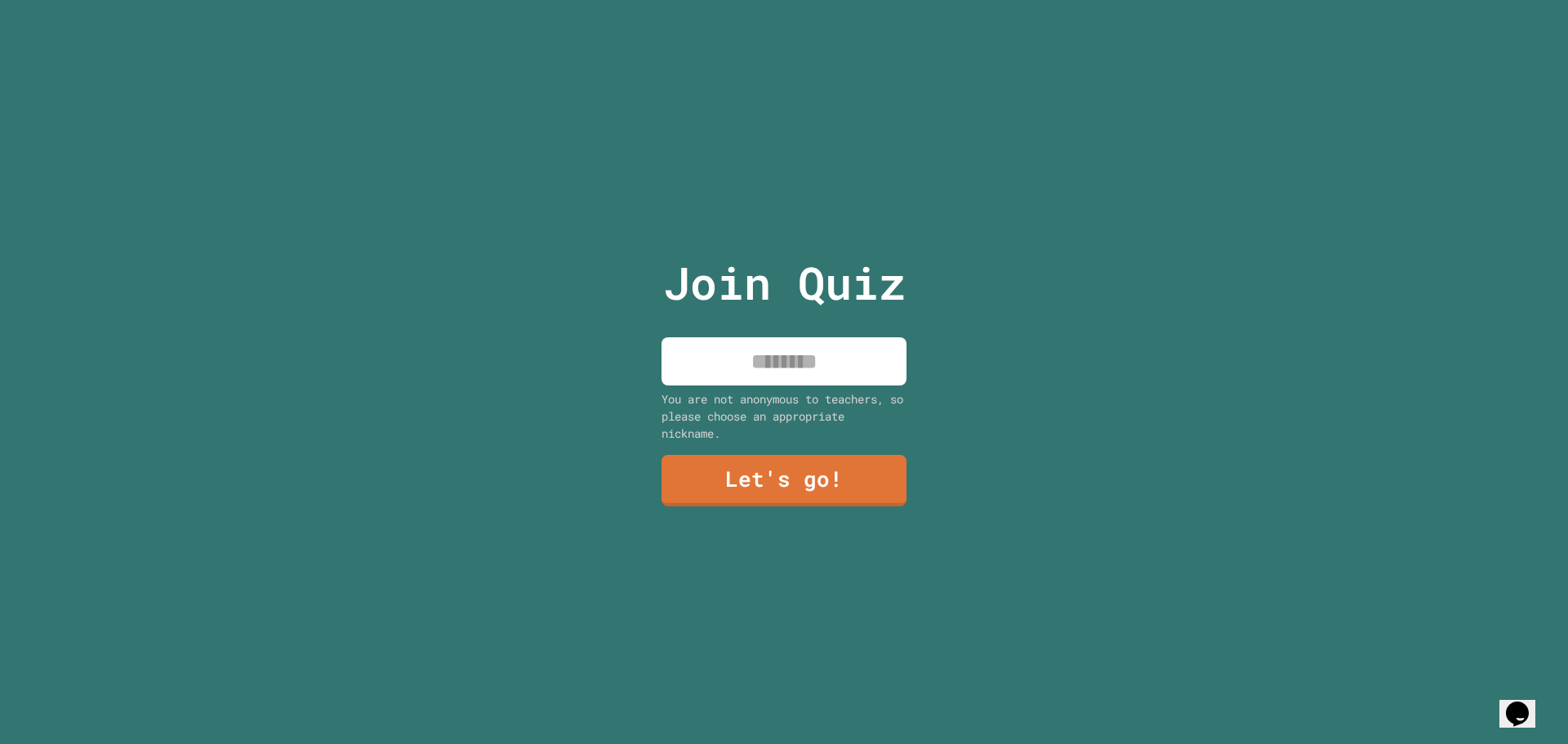
click at [797, 443] on div "Join Quiz You are not anonymous to teachers, so please choose an appropriate ni…" at bounding box center [784, 372] width 275 height 744
drag, startPoint x: 833, startPoint y: 396, endPoint x: 830, endPoint y: 374, distance: 22.2
click at [828, 393] on div "You are not anonymous to teachers, so please choose an appropriate nickname." at bounding box center [784, 415] width 245 height 52
click at [829, 373] on input at bounding box center [784, 361] width 245 height 48
type input "********"
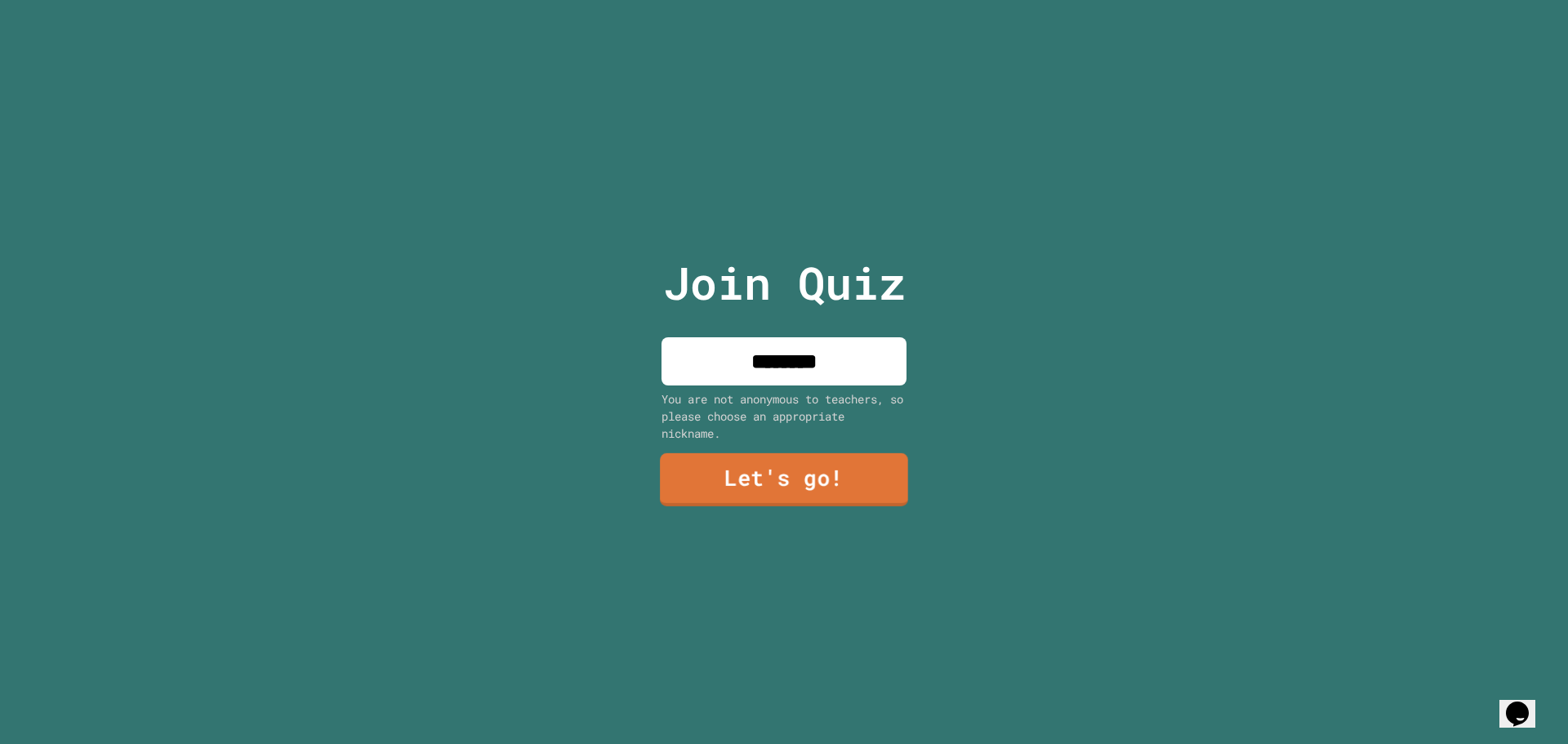
click at [777, 459] on link "Let's go!" at bounding box center [784, 479] width 249 height 53
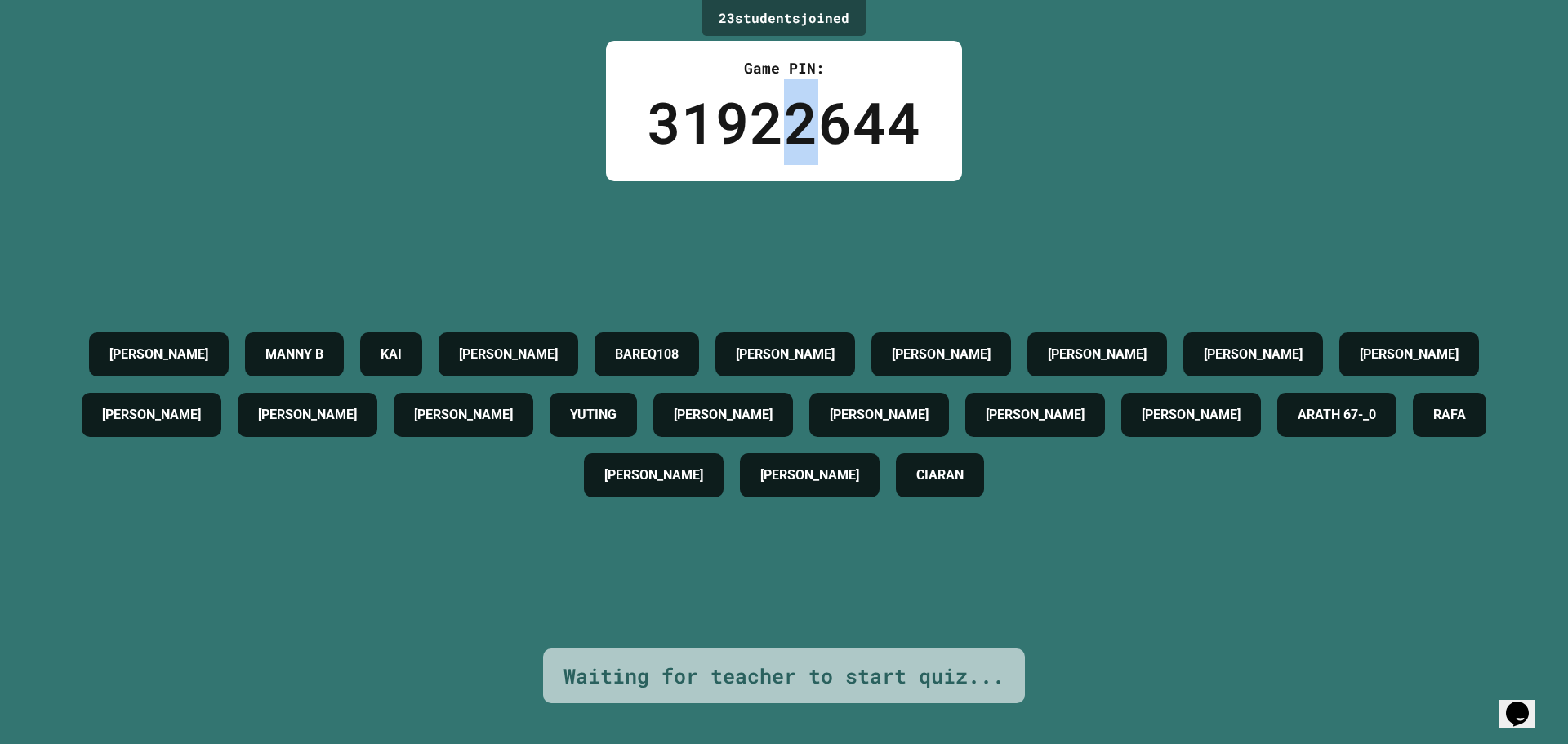
drag, startPoint x: 804, startPoint y: 137, endPoint x: 811, endPoint y: 116, distance: 22.1
click at [811, 117] on div "31922644" at bounding box center [784, 122] width 274 height 86
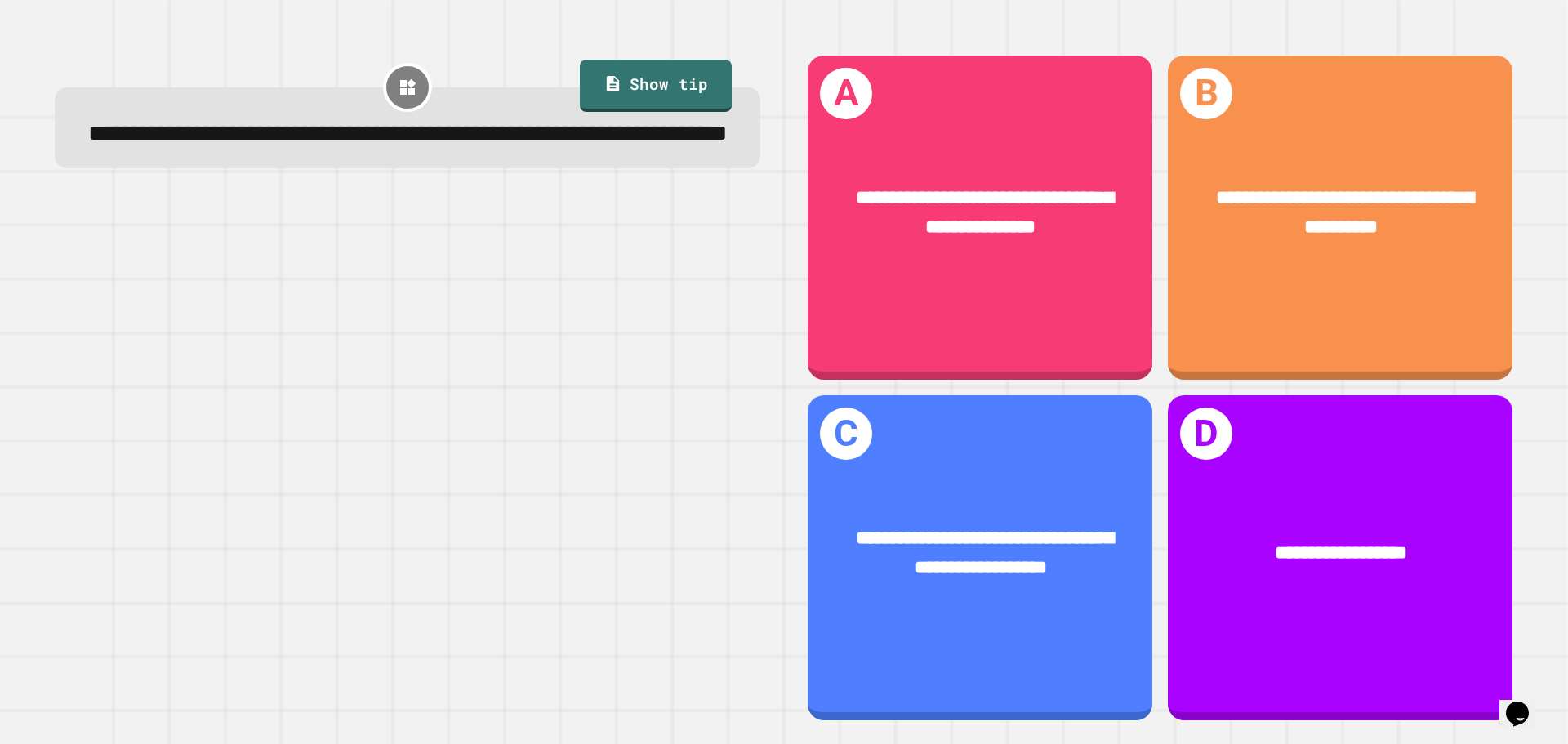
drag, startPoint x: 844, startPoint y: 3, endPoint x: 324, endPoint y: 361, distance: 631.3
click at [324, 361] on div at bounding box center [407, 460] width 706 height 521
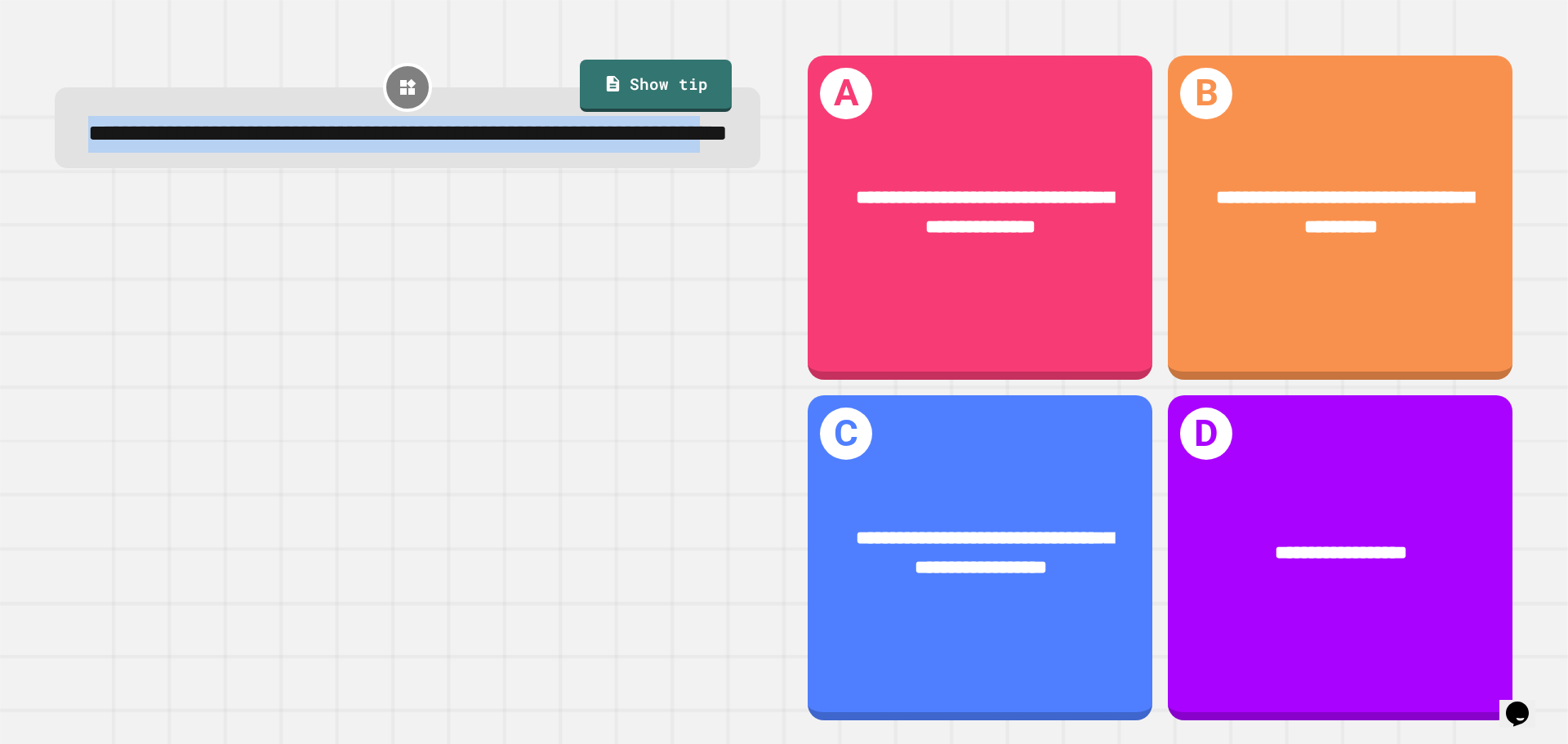
drag, startPoint x: 112, startPoint y: 138, endPoint x: 563, endPoint y: 155, distance: 451.3
click at [563, 152] on div "**********" at bounding box center [408, 134] width 648 height 36
click at [333, 128] on span "**********" at bounding box center [408, 133] width 640 height 23
drag, startPoint x: 213, startPoint y: 147, endPoint x: 494, endPoint y: 182, distance: 283.2
click at [494, 145] on span "**********" at bounding box center [408, 133] width 640 height 23
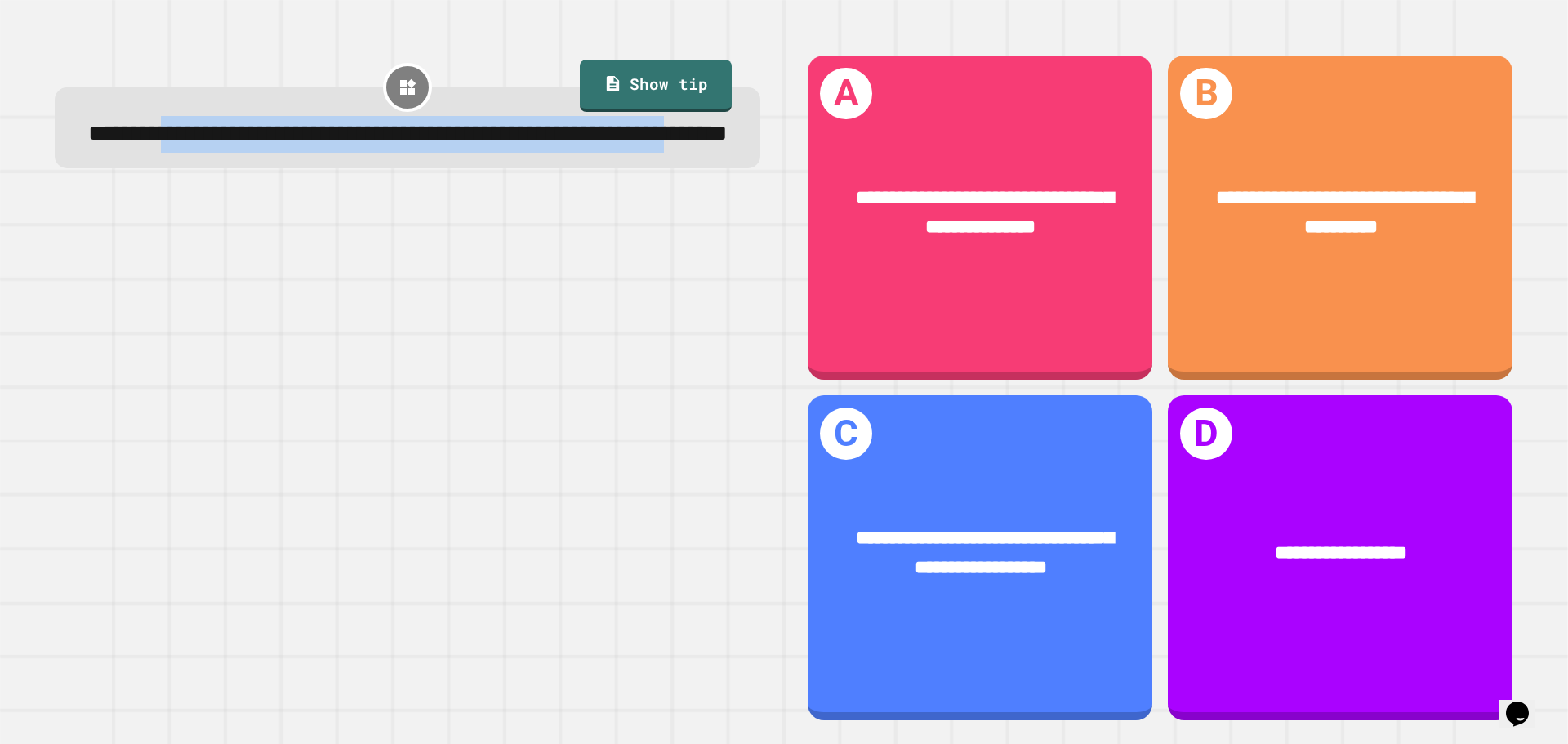
click at [494, 145] on span "**********" at bounding box center [408, 133] width 640 height 23
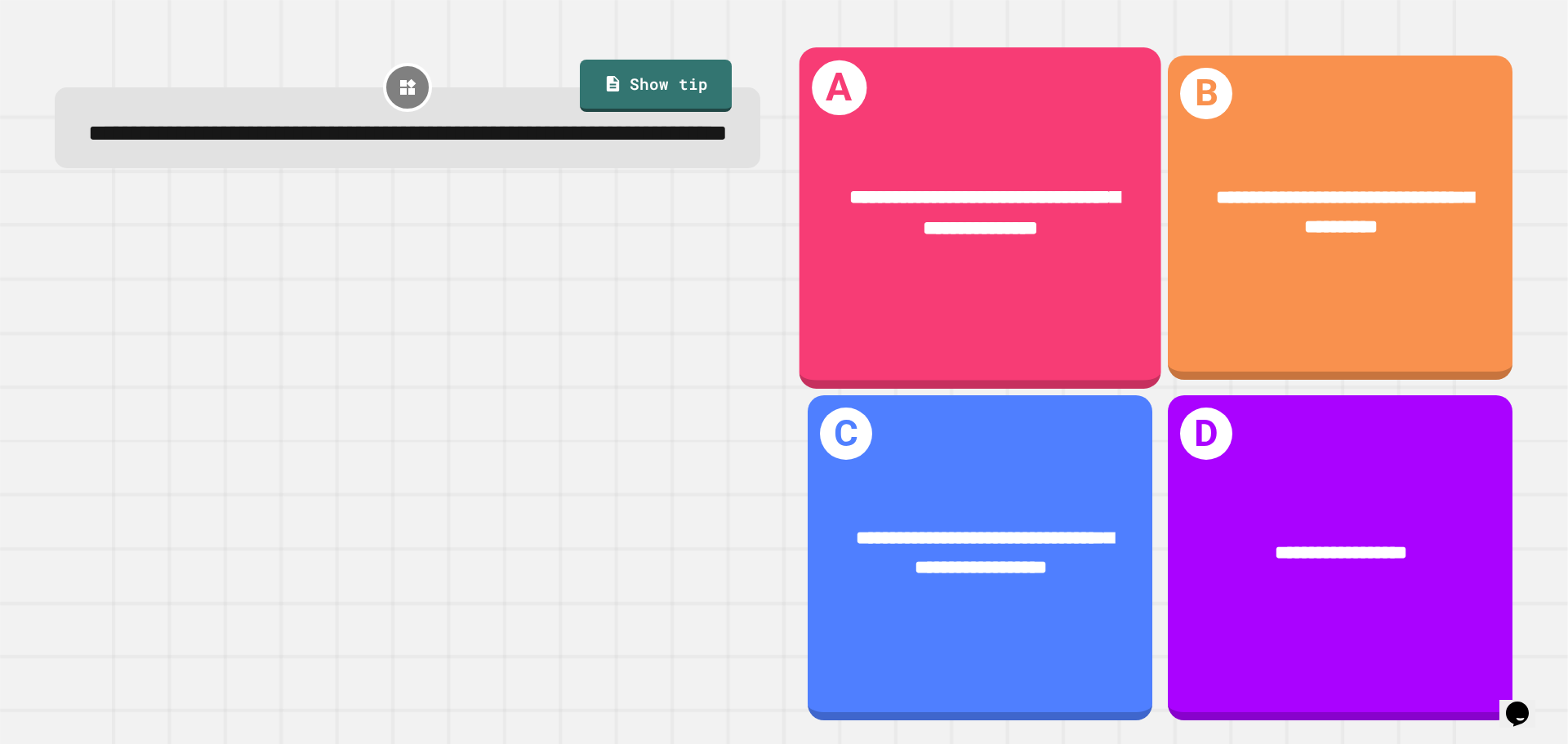
click at [962, 156] on div "**********" at bounding box center [980, 213] width 362 height 141
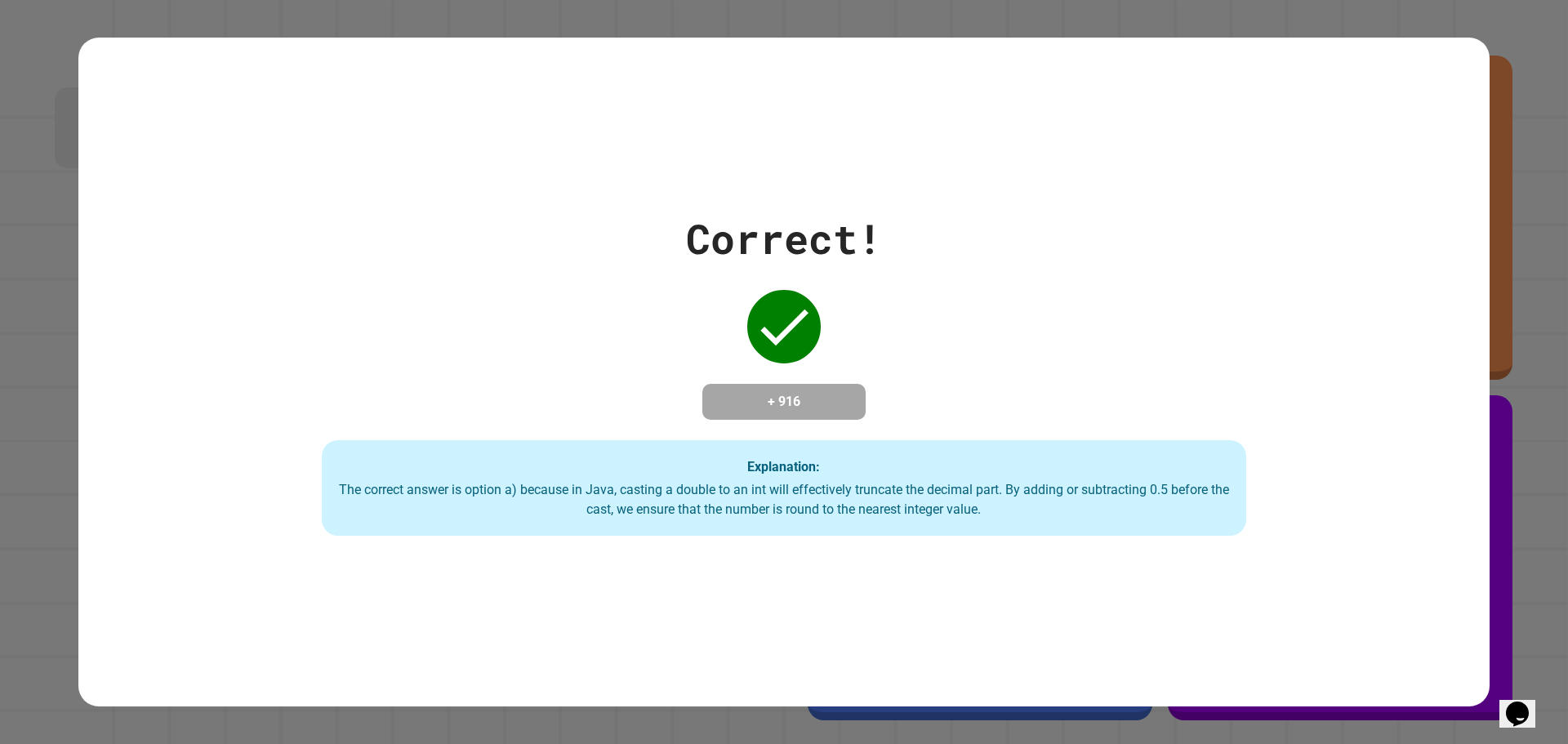
drag, startPoint x: 1540, startPoint y: 36, endPoint x: 1045, endPoint y: 120, distance: 502.1
click at [1045, 120] on div "Correct! + 916 Explanation: The correct answer is option a) because in Java, ca…" at bounding box center [784, 372] width 1411 height 670
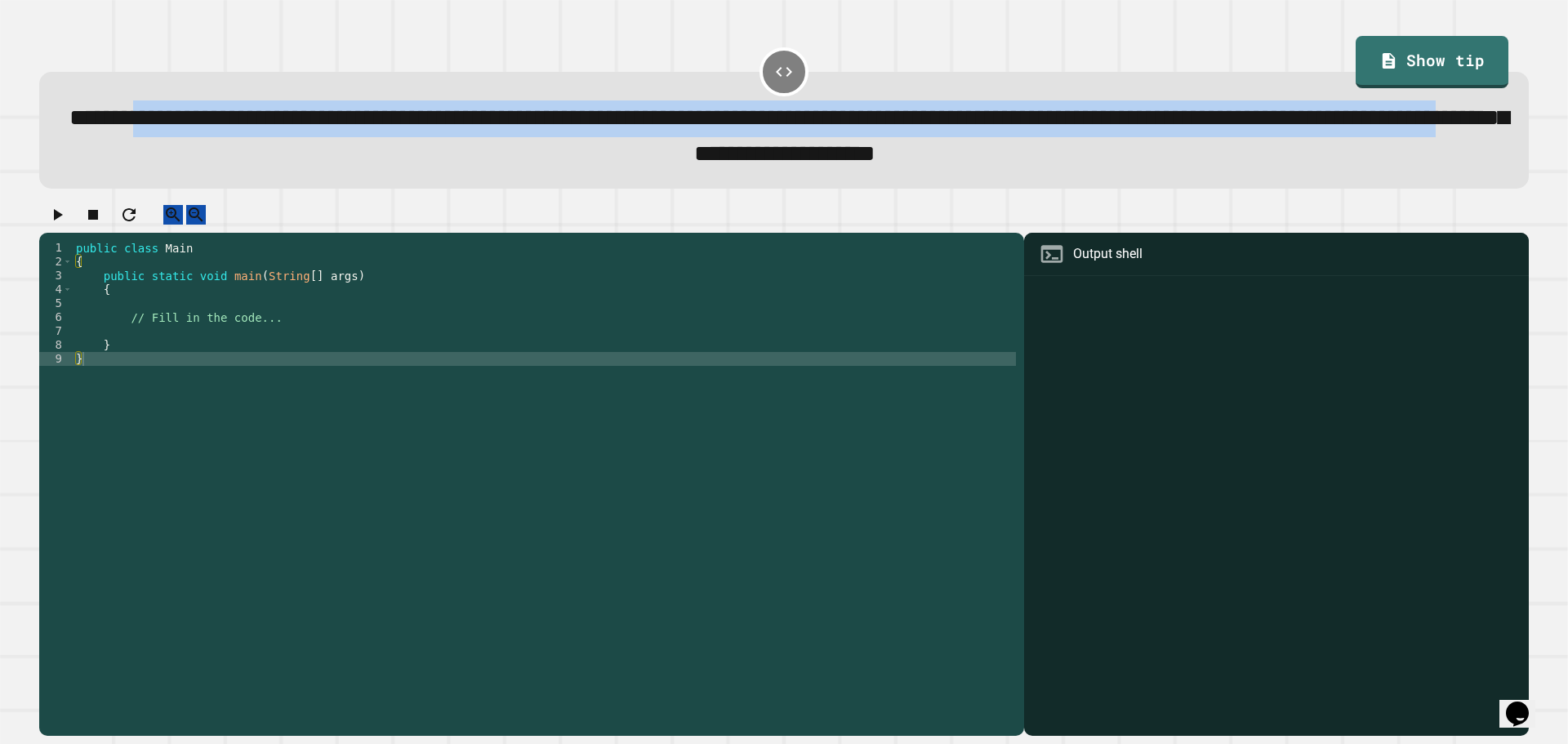
drag, startPoint x: 186, startPoint y: 122, endPoint x: 954, endPoint y: 152, distance: 768.6
click at [954, 152] on span "**********" at bounding box center [788, 136] width 1439 height 59
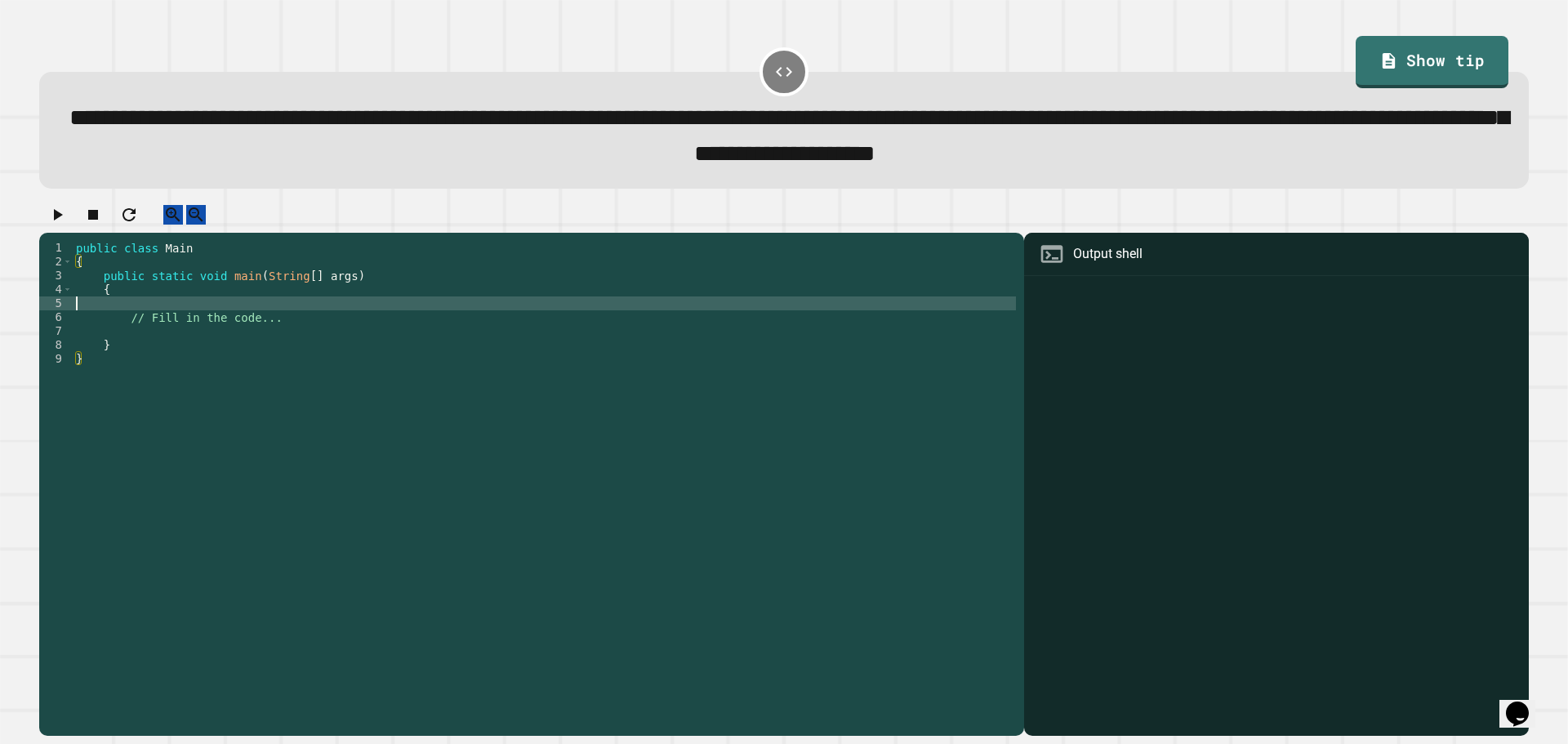
click at [178, 322] on div "public class Main { public static void main ( String [ ] args ) { // Fill in th…" at bounding box center [544, 470] width 943 height 458
click at [183, 319] on div "public class Main { public static void main ( String [ ] args ) { // Fill in th…" at bounding box center [544, 470] width 943 height 458
click at [186, 314] on div "public class Main { public static void main ( String [ ] args ) { // Fill in th…" at bounding box center [544, 470] width 943 height 458
click at [185, 307] on div "public class Main { public static void main ( String [ ] args ) { // Fill in th…" at bounding box center [544, 470] width 943 height 458
click at [189, 325] on div "public class Main { public static void main ( String [ ] args ) { // Fill in th…" at bounding box center [544, 470] width 943 height 458
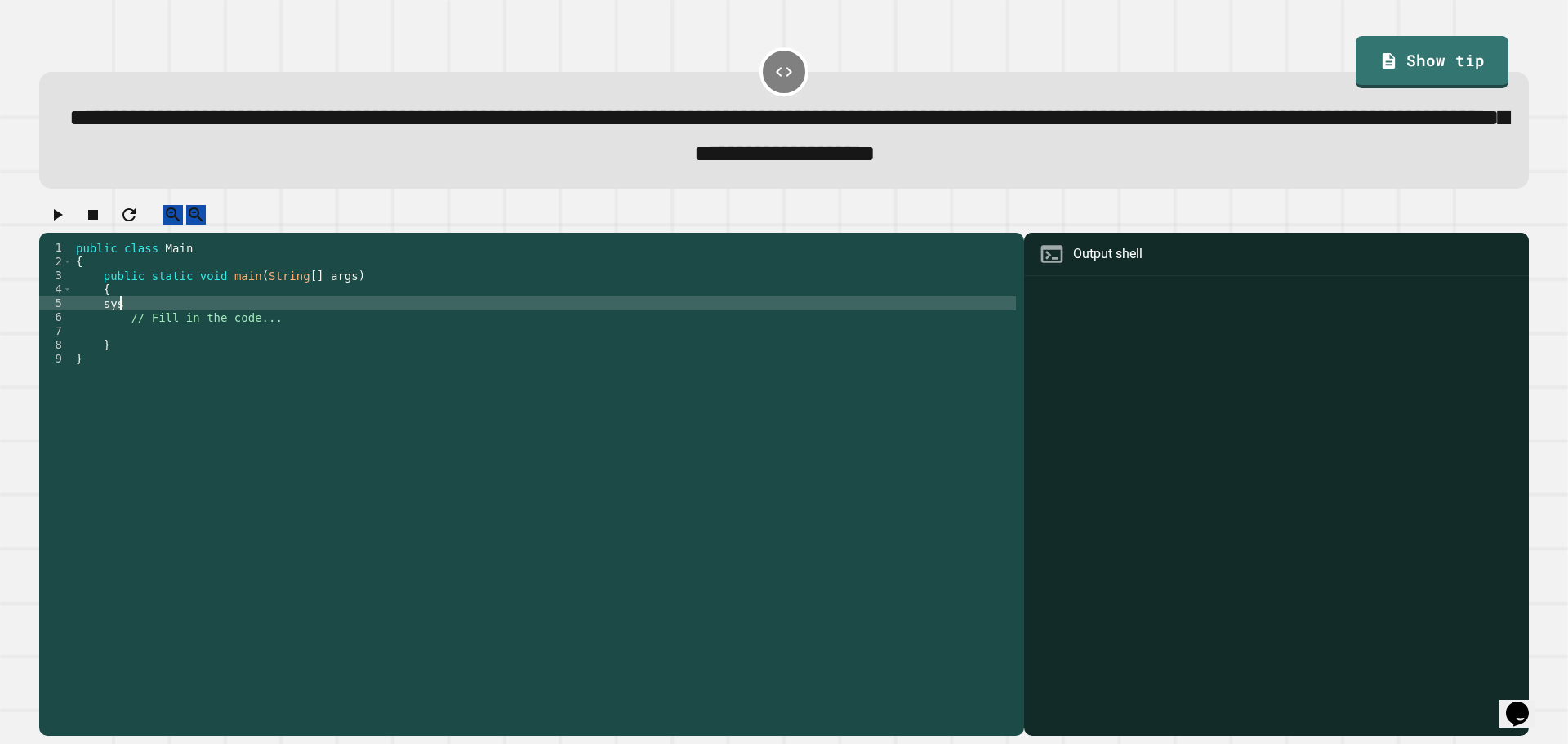
type textarea "*"
type textarea "**********"
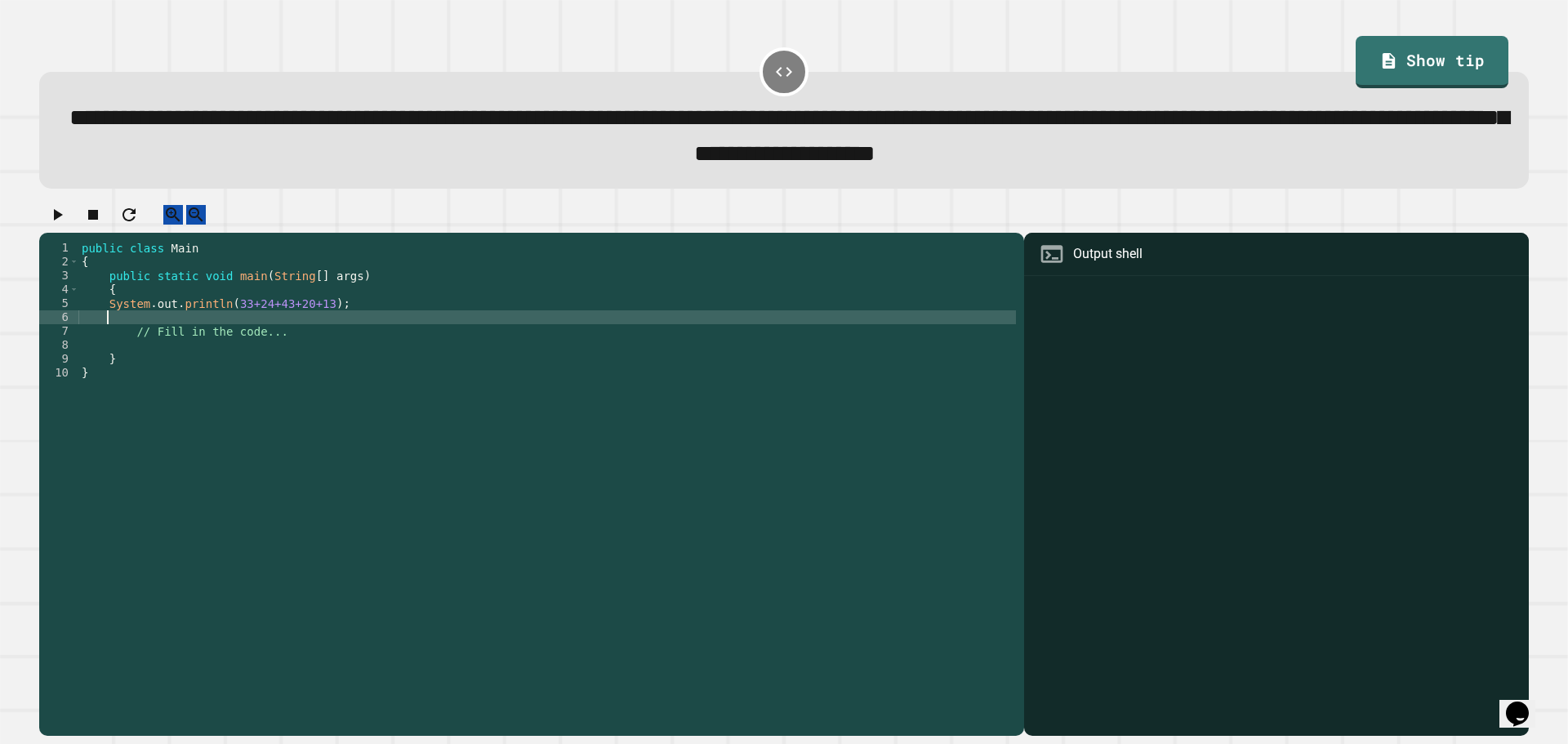
scroll to position [0, 1]
click at [312, 317] on div "public class Main { public static void main ( String [ ] args ) { System . out …" at bounding box center [547, 470] width 937 height 458
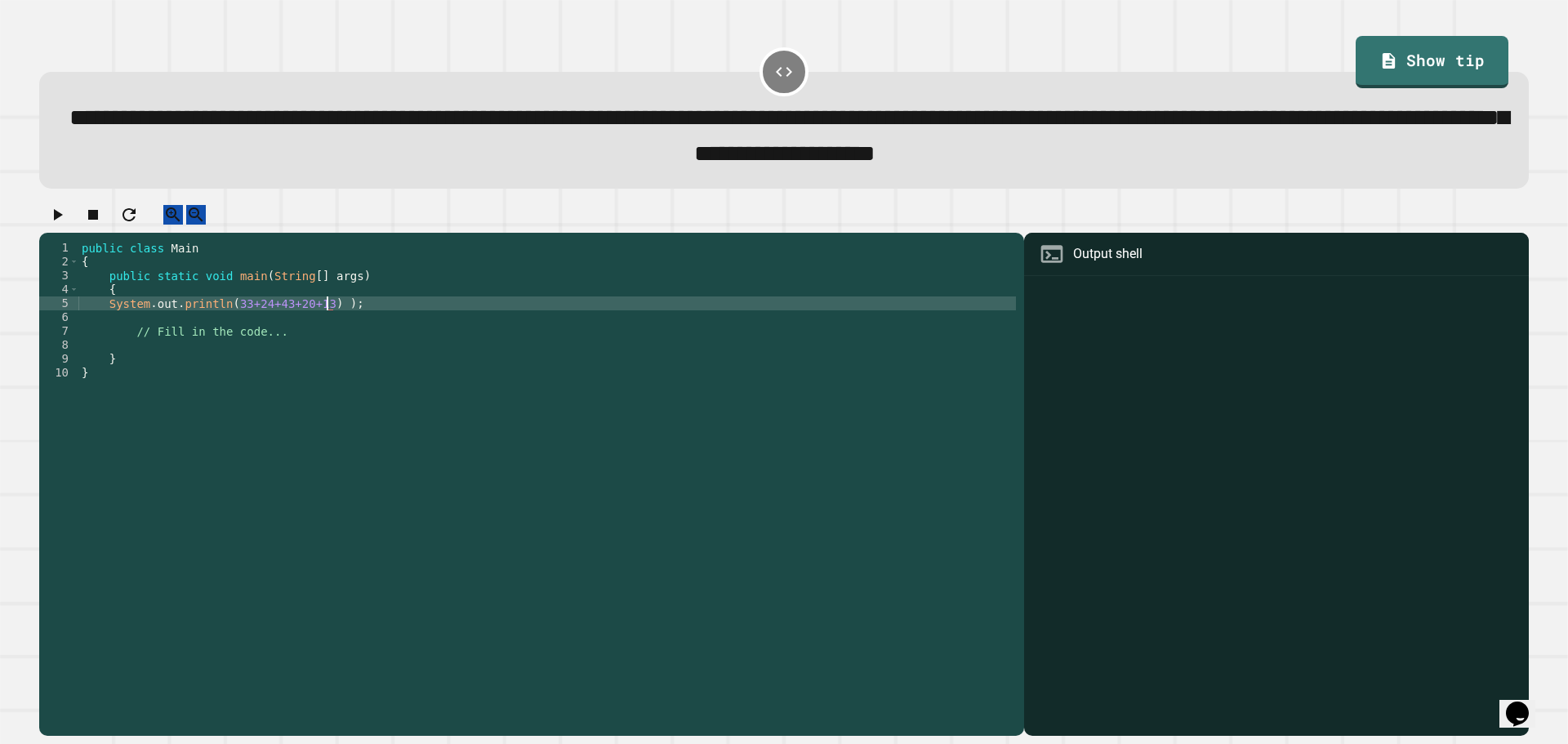
scroll to position [0, 18]
click at [222, 319] on div "public class Main { public static void main ( String [ ] args ) { System . out …" at bounding box center [547, 470] width 937 height 458
click at [347, 322] on div "public class Main { public static void main ( String [ ] args ) { System . out …" at bounding box center [547, 470] width 937 height 458
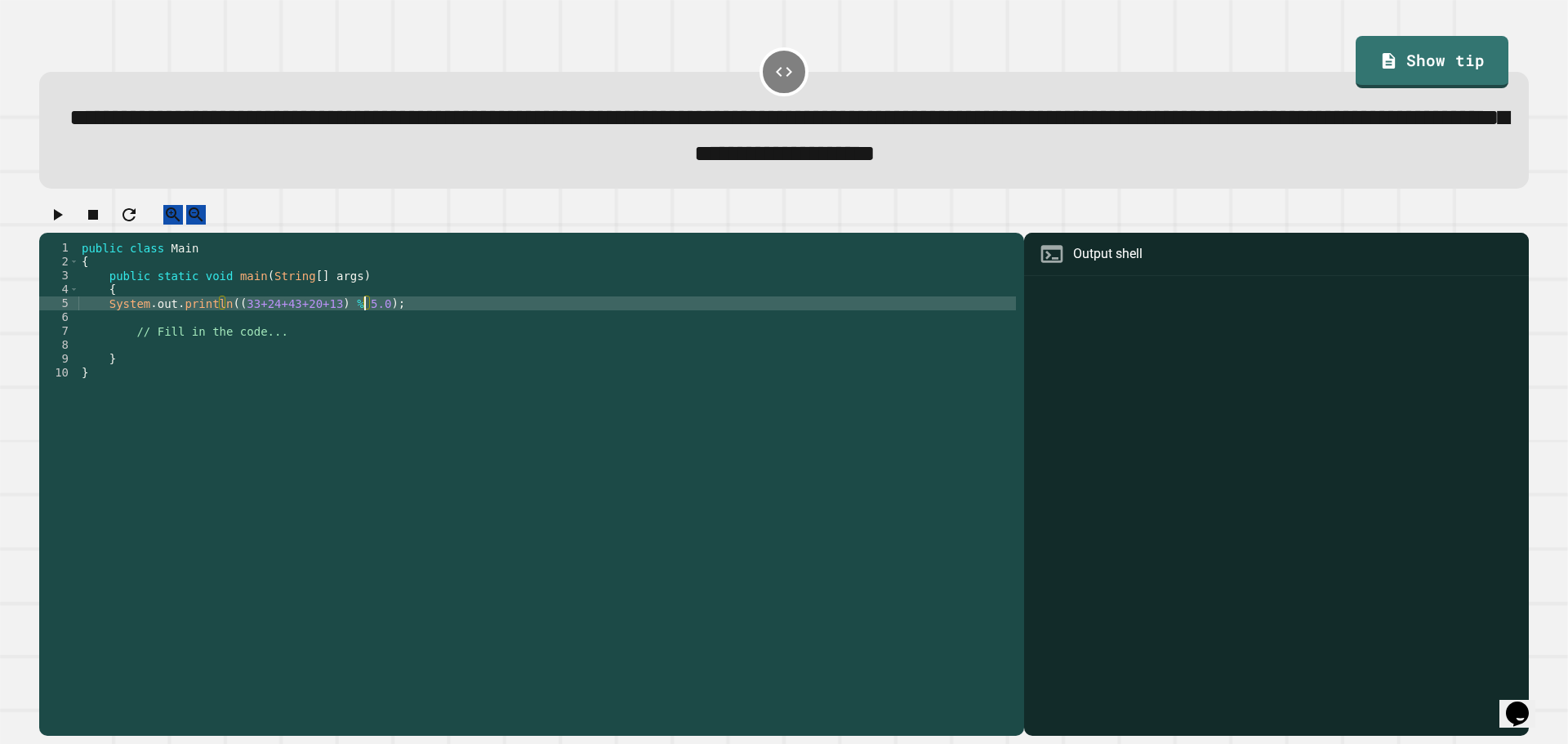
click at [67, 225] on icon "button" at bounding box center [57, 215] width 20 height 20
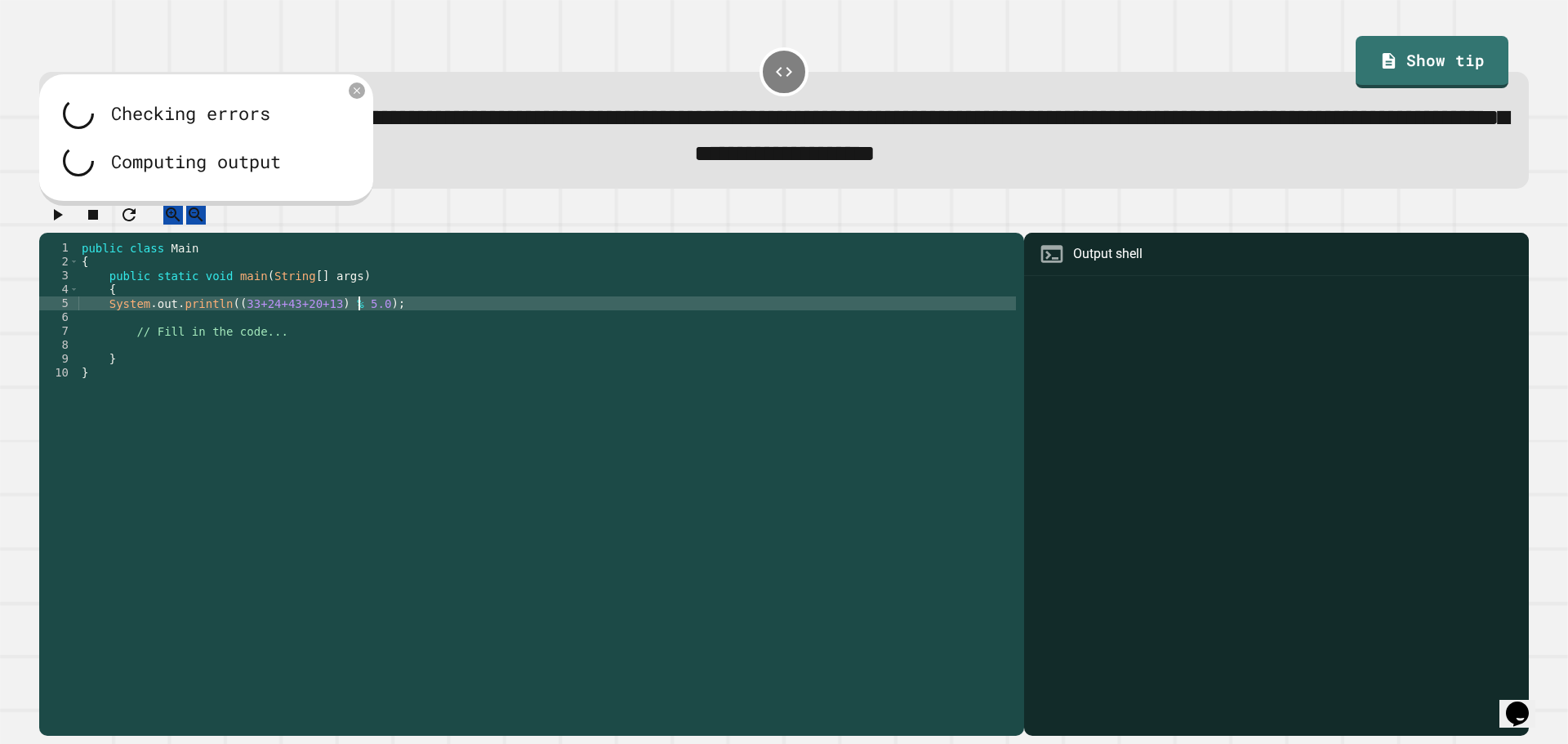
click at [360, 323] on div "public class Main { public static void main ( String [ ] args ) { System . out …" at bounding box center [547, 470] width 937 height 458
click at [371, 321] on div "public class Main { public static void main ( String [ ] args ) { System . out …" at bounding box center [547, 470] width 937 height 458
click at [399, 319] on div "public class Main { public static void main ( String [ ] args ) { System . out …" at bounding box center [547, 470] width 937 height 458
click at [366, 326] on div "public class Main { public static void main ( String [ ] args ) { System . out …" at bounding box center [547, 470] width 937 height 458
click at [388, 311] on div "public class Main { public static void main ( String [ ] args ) { System . out …" at bounding box center [547, 470] width 937 height 458
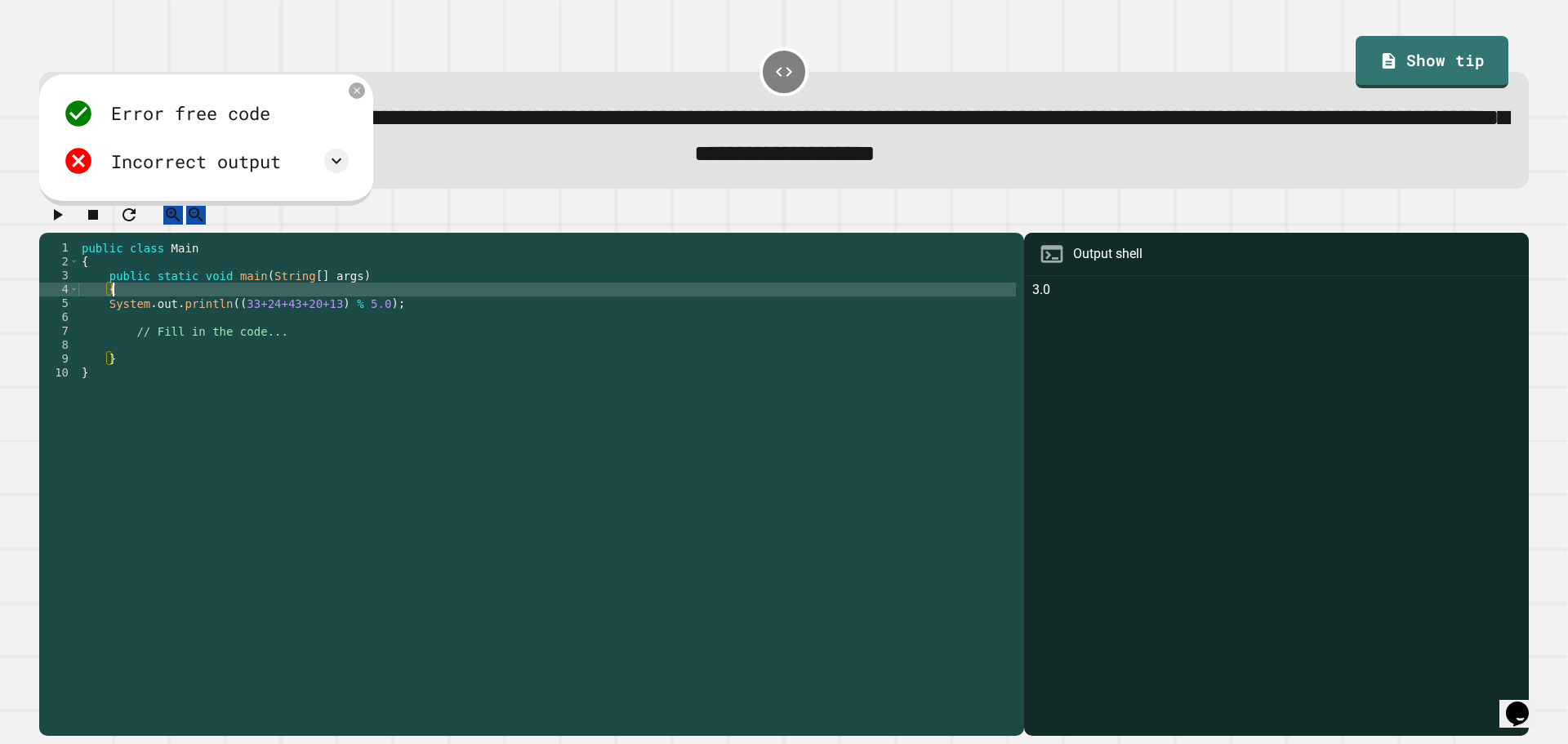
scroll to position [0, 2]
click at [393, 344] on div "public class Main { public static void main ( String [ ] args ) { System . out …" at bounding box center [547, 470] width 937 height 458
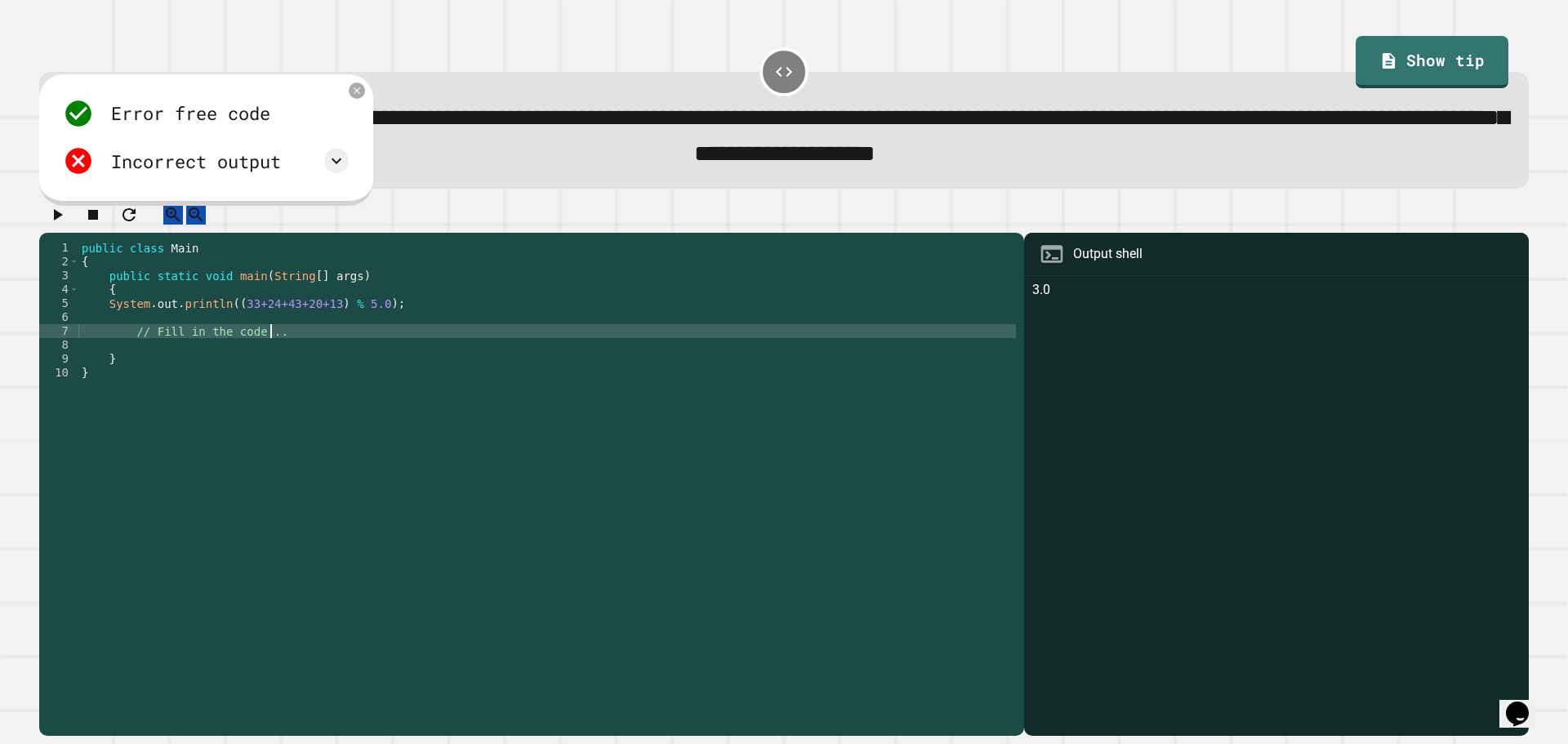
click at [392, 343] on div "public class Main { public static void main ( String [ ] args ) { System . out …" at bounding box center [547, 470] width 937 height 458
click at [390, 337] on div "public class Main { public static void main ( String [ ] args ) { System . out …" at bounding box center [547, 470] width 937 height 458
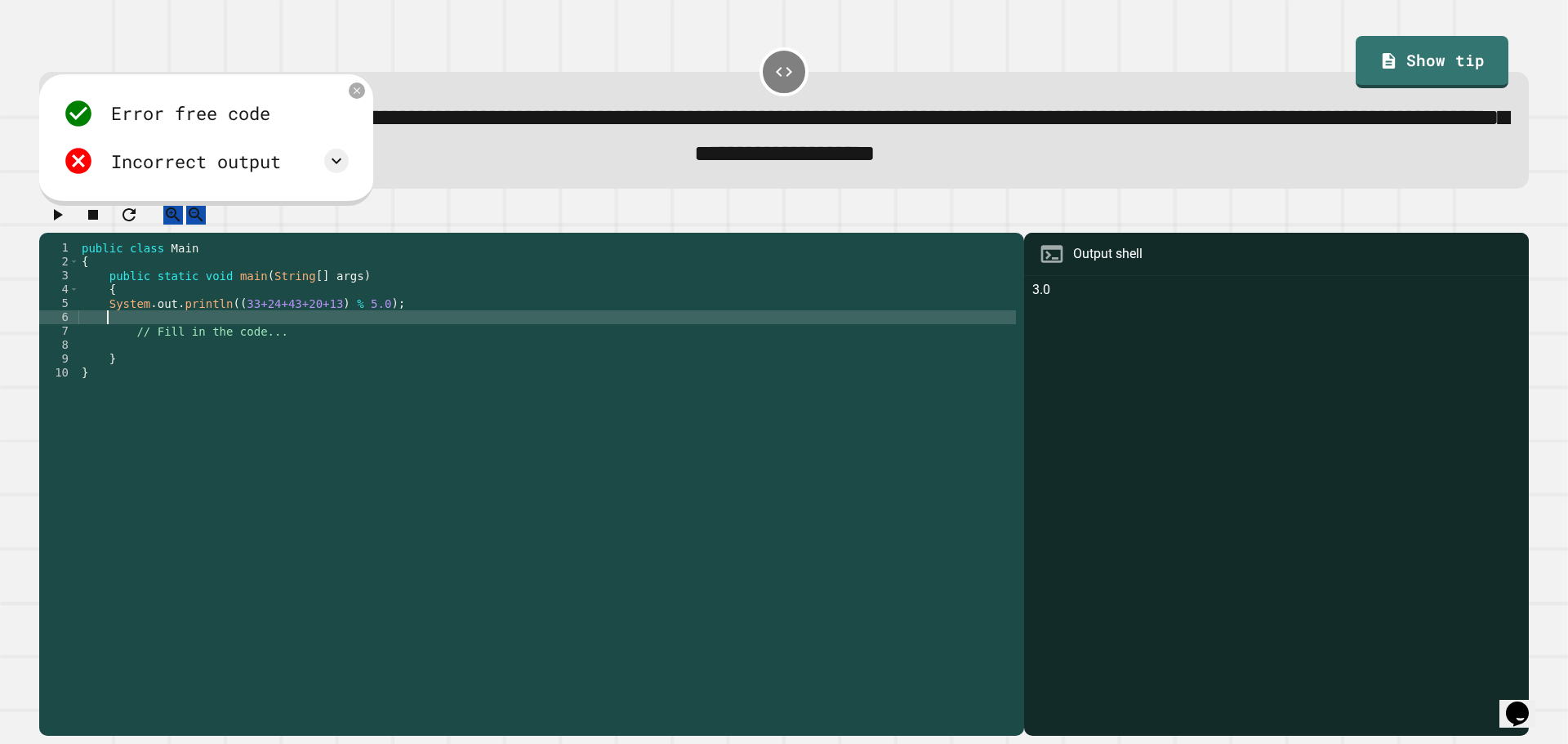
scroll to position [0, 1]
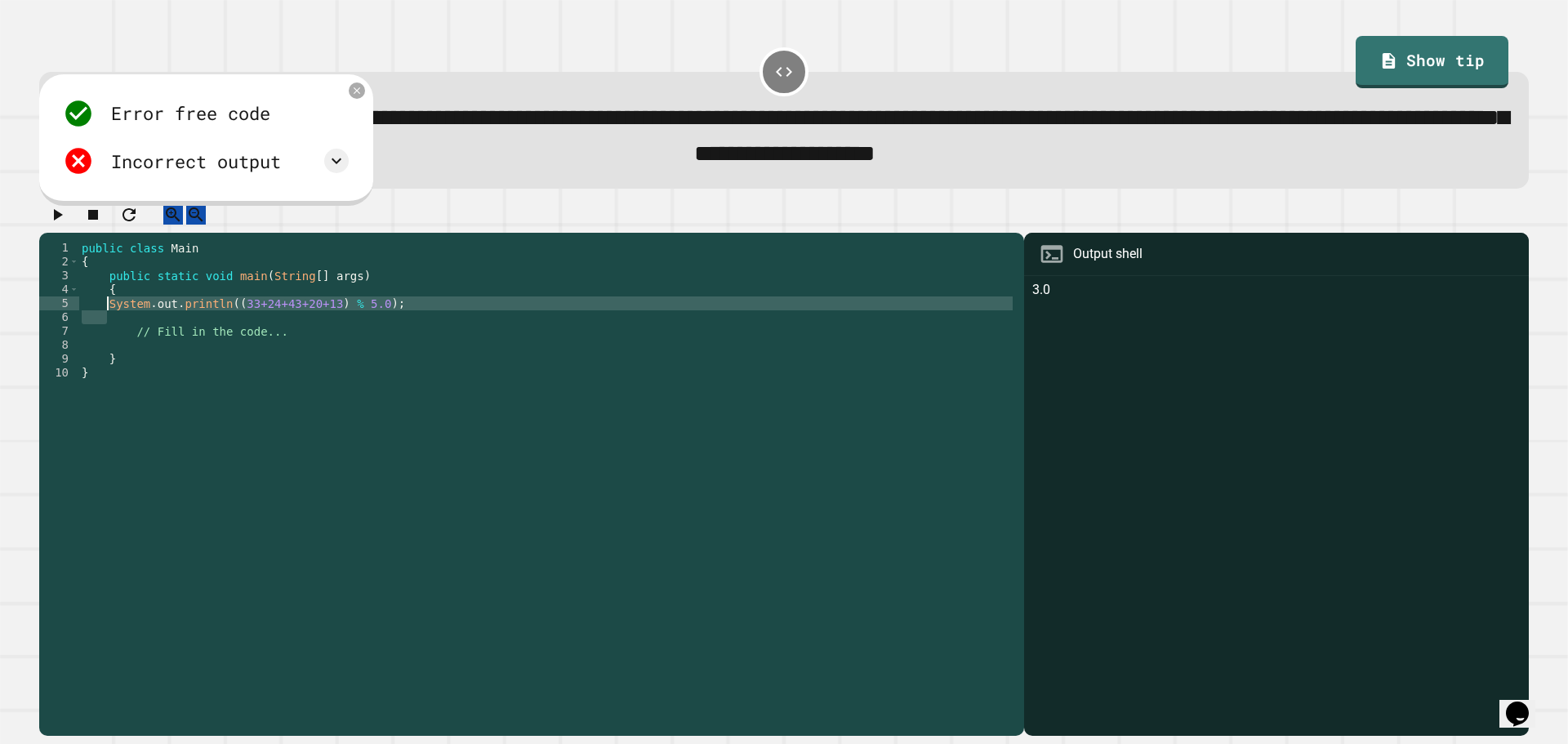
drag, startPoint x: 360, startPoint y: 334, endPoint x: 110, endPoint y: 319, distance: 250.4
click at [109, 319] on div "public class Main { public static void main ( String [ ] args ) { System . out …" at bounding box center [547, 470] width 937 height 458
type textarea "******"
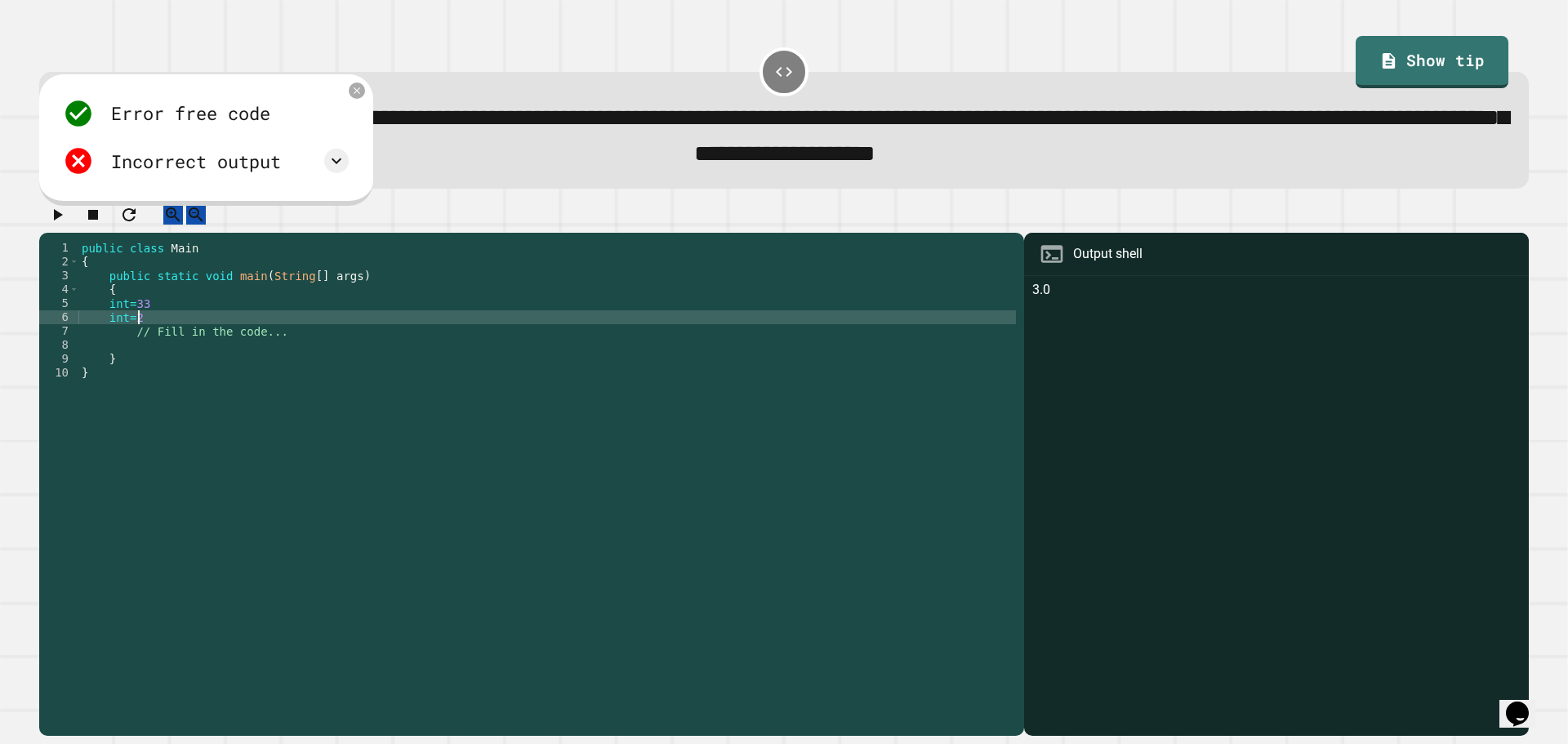
type textarea "******"
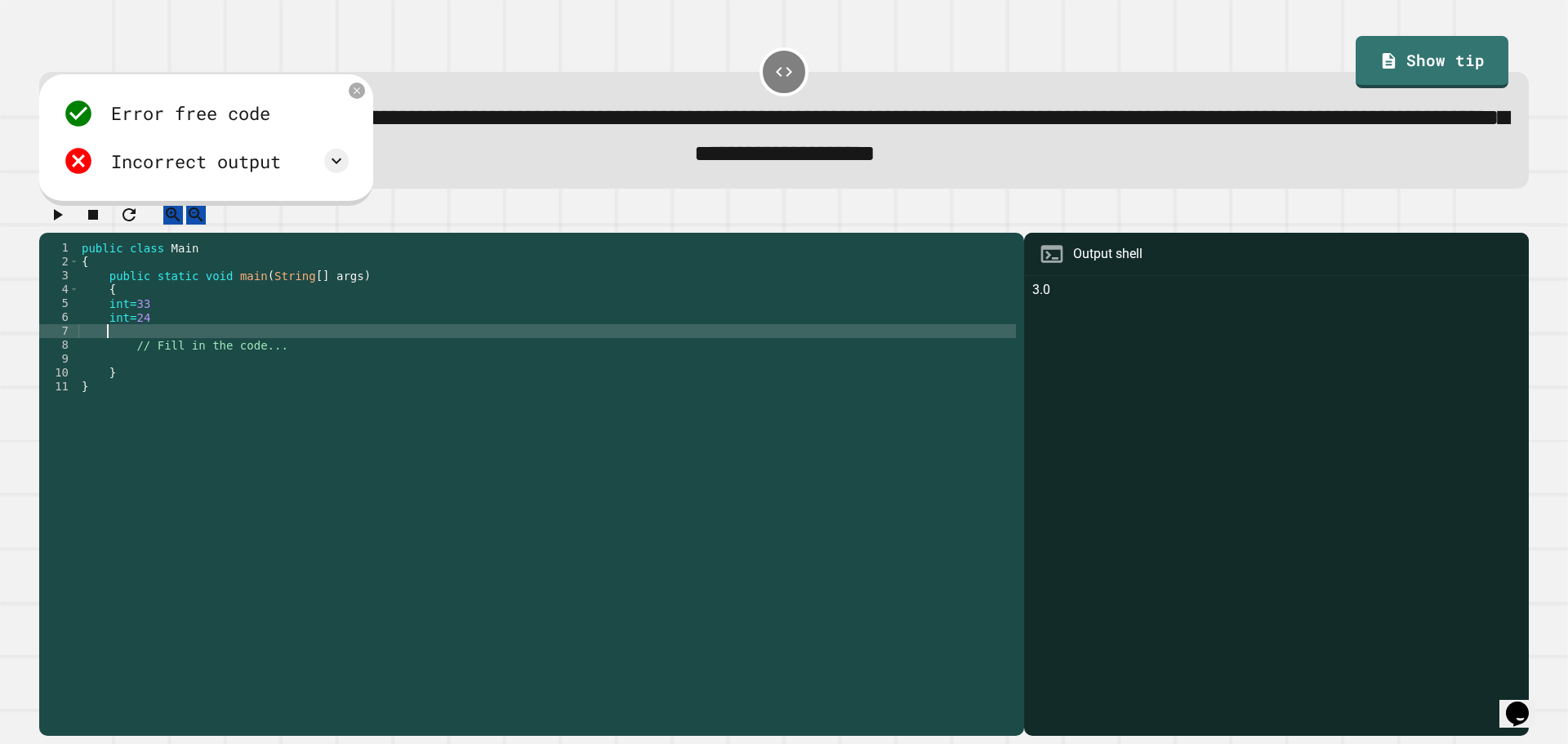
scroll to position [0, 0]
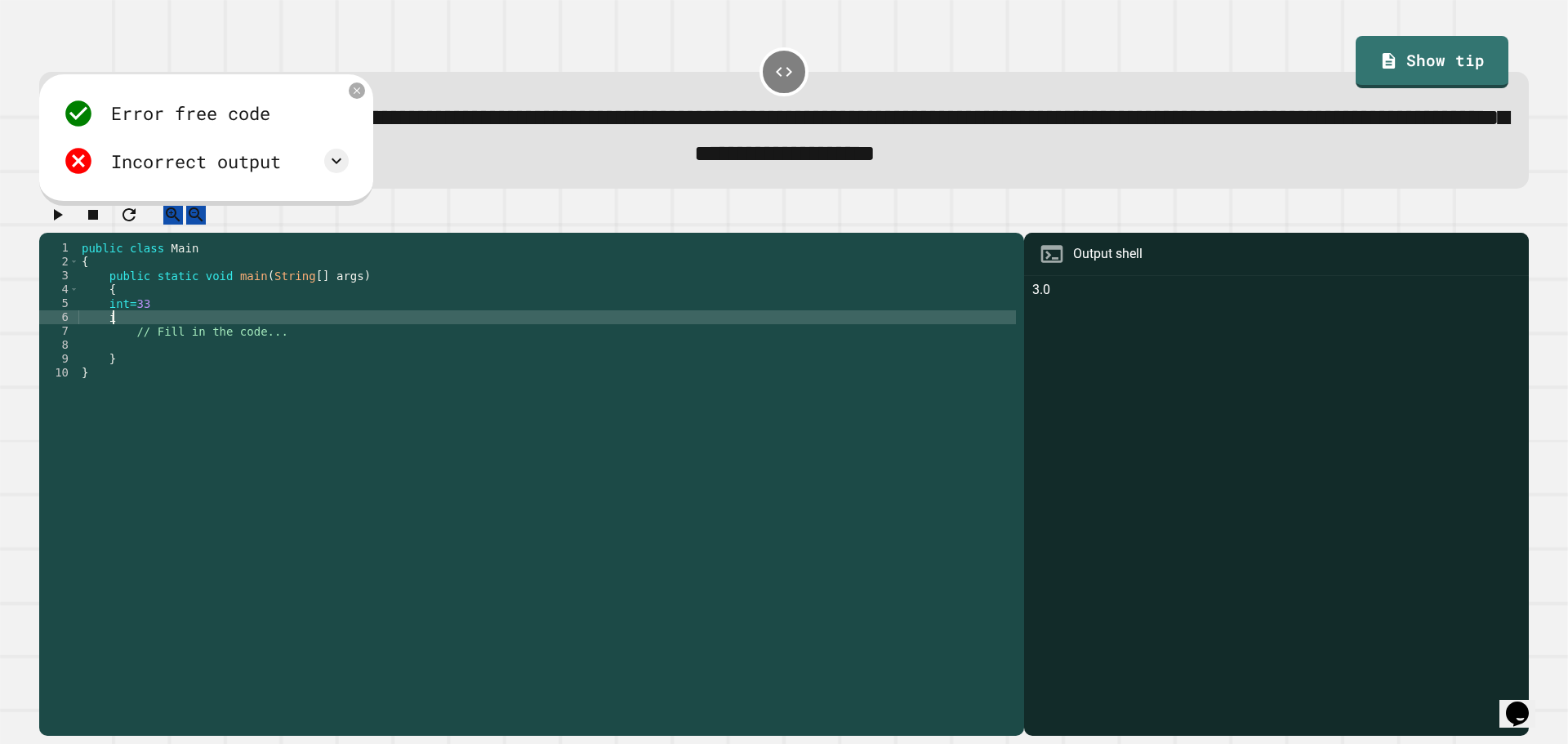
type textarea "*"
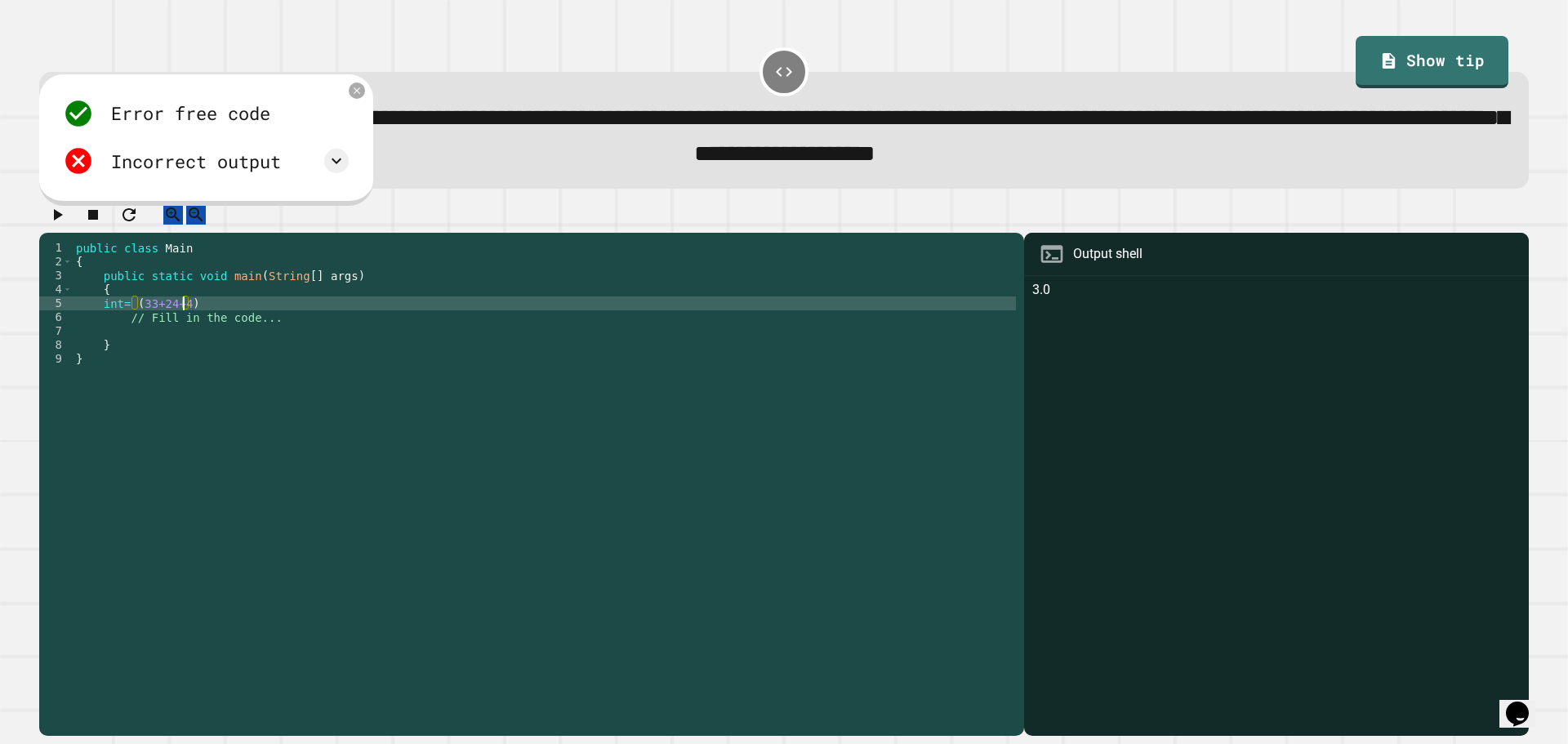
scroll to position [0, 7]
click at [356, 97] on icon at bounding box center [357, 90] width 14 height 14
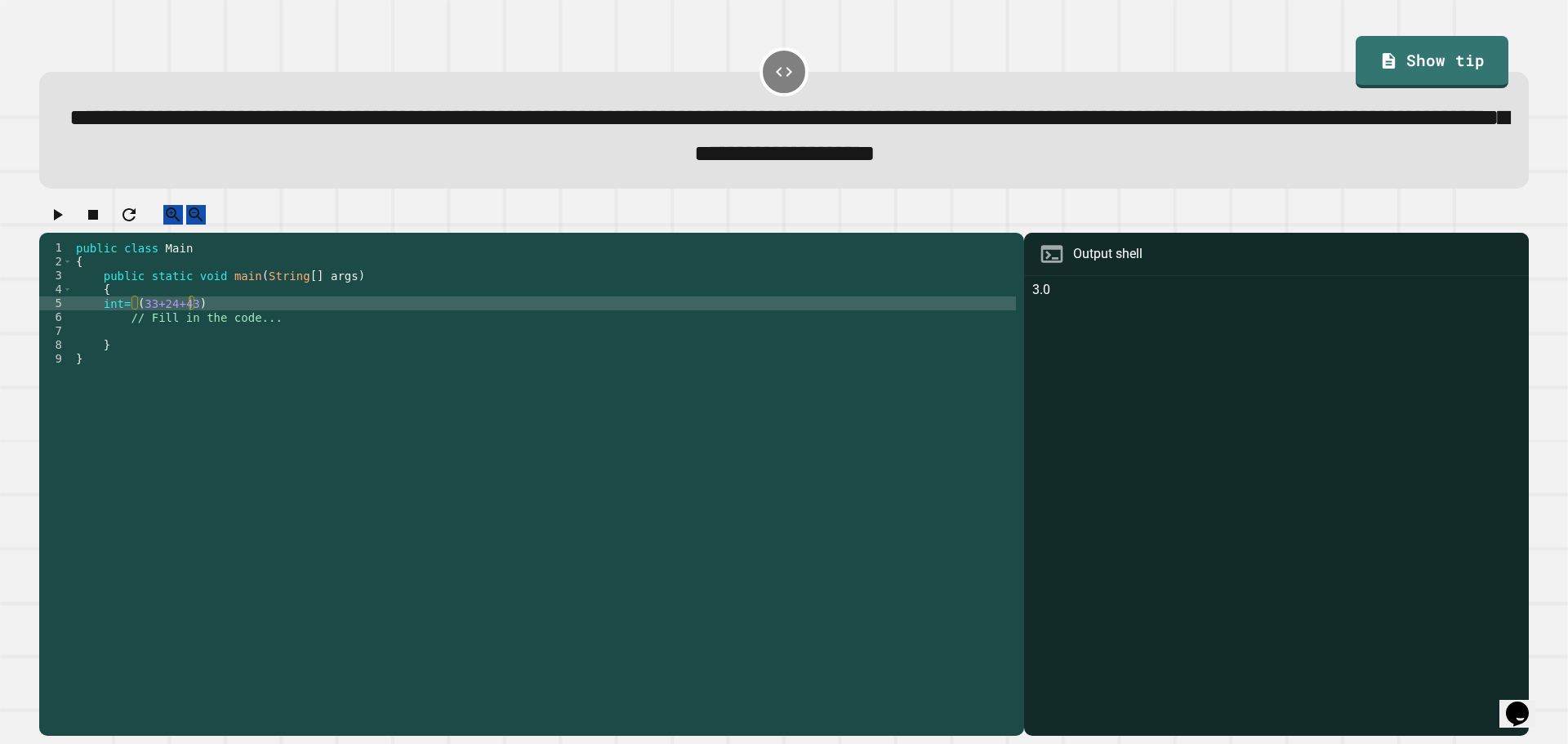
click at [191, 314] on div "public class Main { public static void main ( String [ ] args ) { int = ( 33+24…" at bounding box center [544, 470] width 943 height 458
click at [189, 321] on div "public class Main { public static void main ( String [ ] args ) { int = ( 33+24…" at bounding box center [544, 470] width 943 height 458
click at [299, 325] on div "public class Main { public static void main ( String [ ] args ) { int = ( 33+24…" at bounding box center [544, 470] width 943 height 458
type textarea "**********"
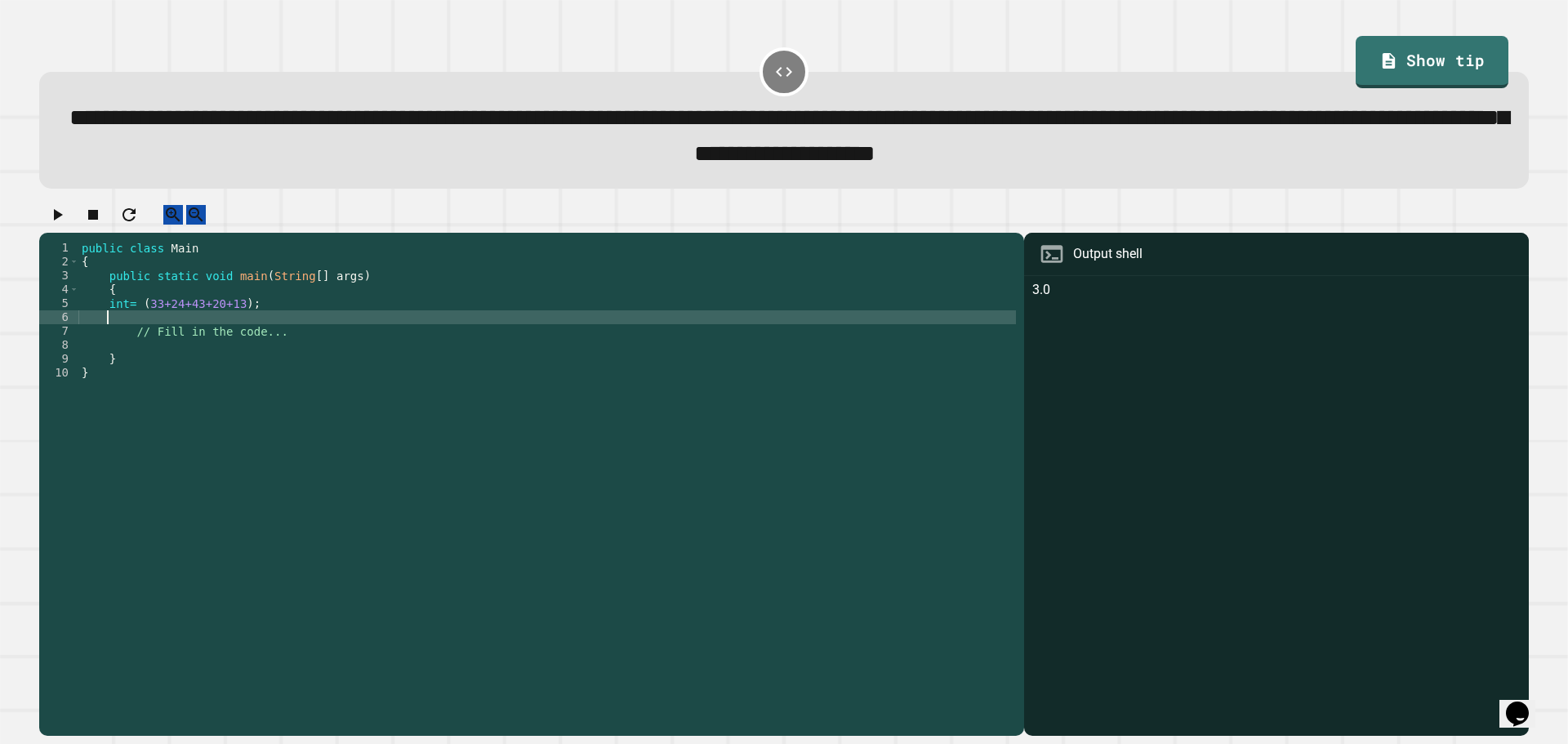
scroll to position [0, 1]
type textarea "*"
click at [236, 322] on div "public class Main { public static void main ( String [ ] args ) { int = ( 33+24…" at bounding box center [547, 470] width 937 height 458
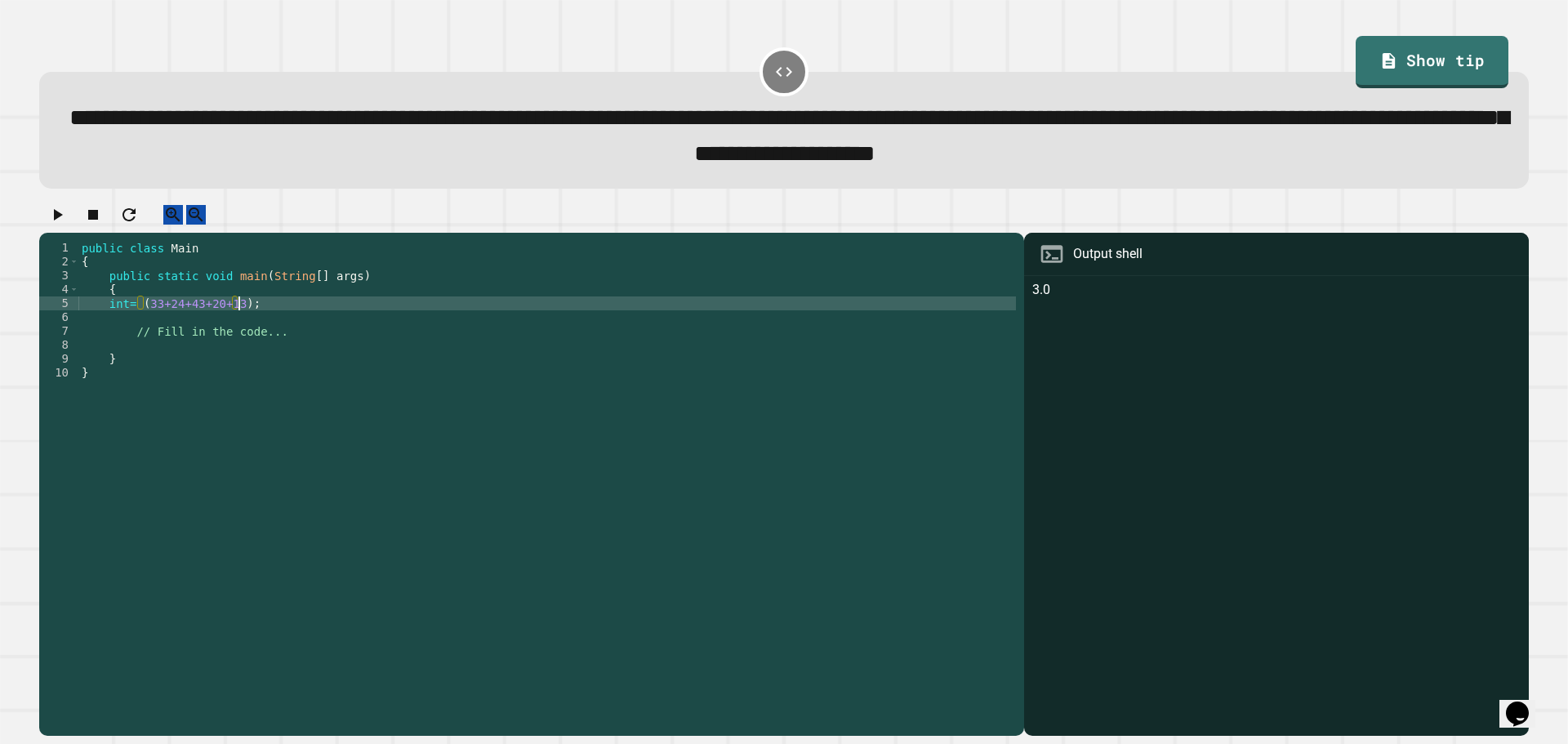
click at [242, 322] on div "public class Main { public static void main ( String [ ] args ) { int = ( 33+24…" at bounding box center [547, 470] width 937 height 458
click at [137, 322] on div "public class Main { public static void main ( String [ ] args ) { int = ( 33+24…" at bounding box center [547, 470] width 937 height 458
type textarea "**********"
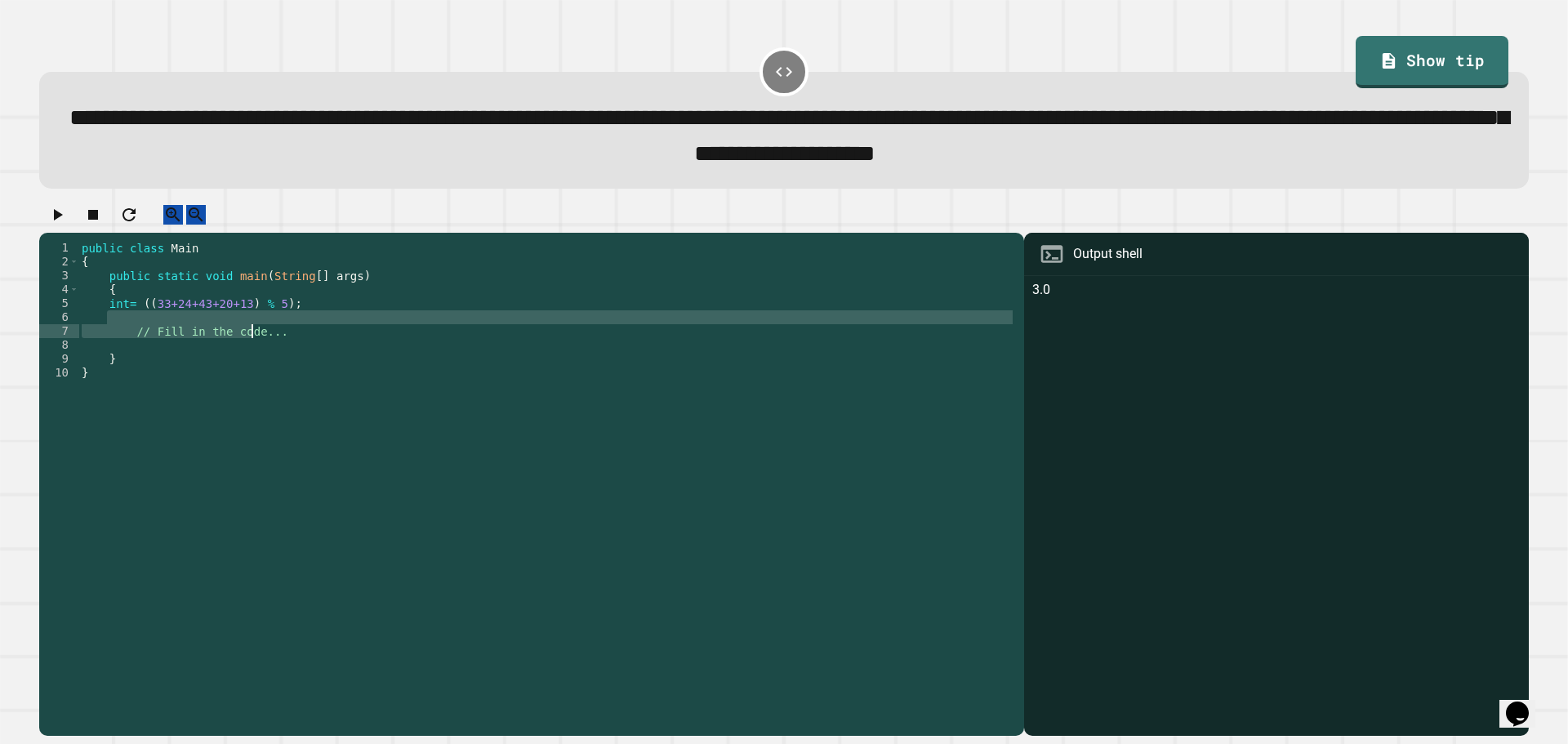
click at [251, 342] on div "public class Main { public static void main ( String [ ] args ) { int = (( 33+2…" at bounding box center [547, 470] width 937 height 458
click at [280, 354] on div "public class Main { public static void main ( String [ ] args ) { int = (( 33+2…" at bounding box center [547, 470] width 937 height 458
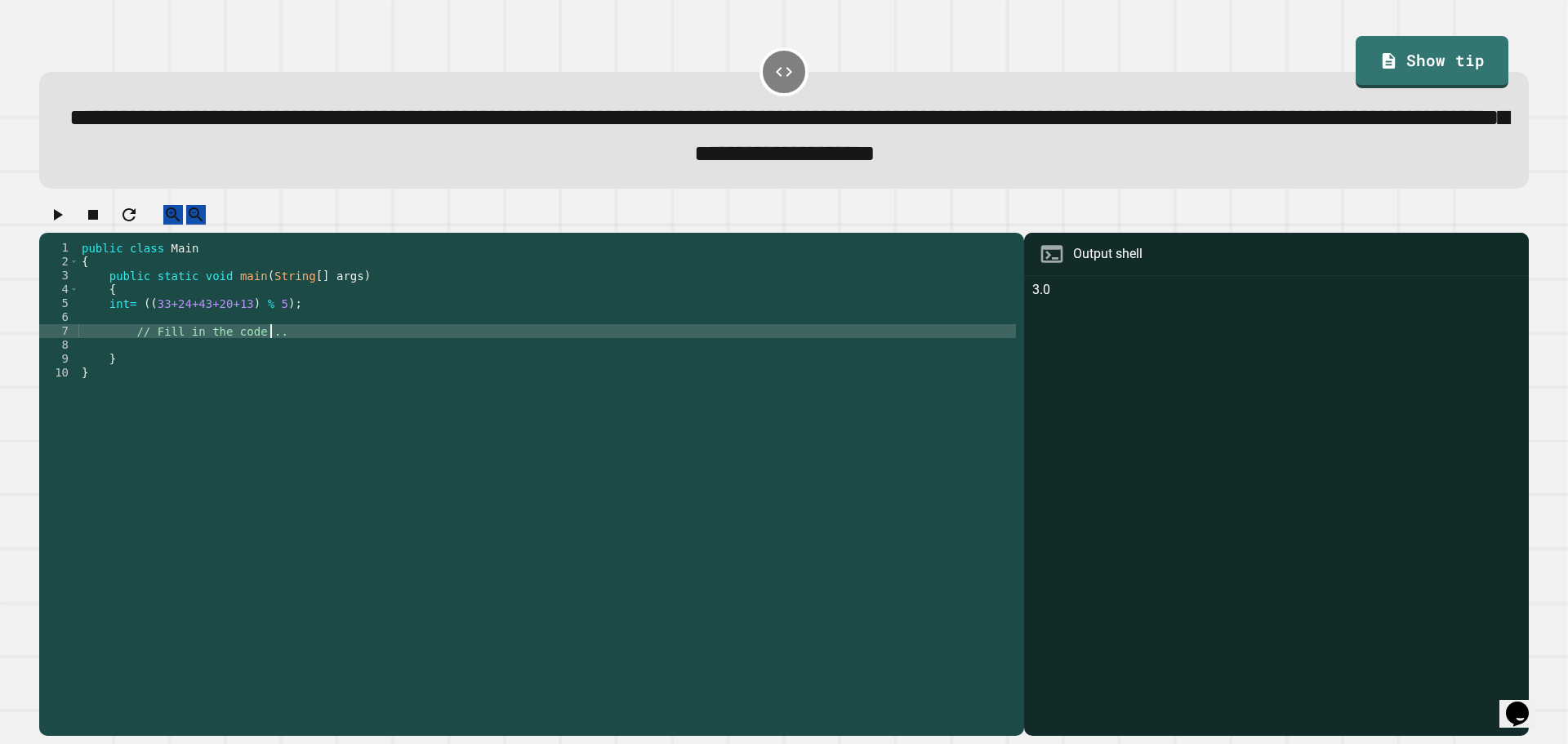
click at [288, 325] on div "public class Main { public static void main ( String [ ] args ) { int = (( 33+2…" at bounding box center [547, 470] width 937 height 458
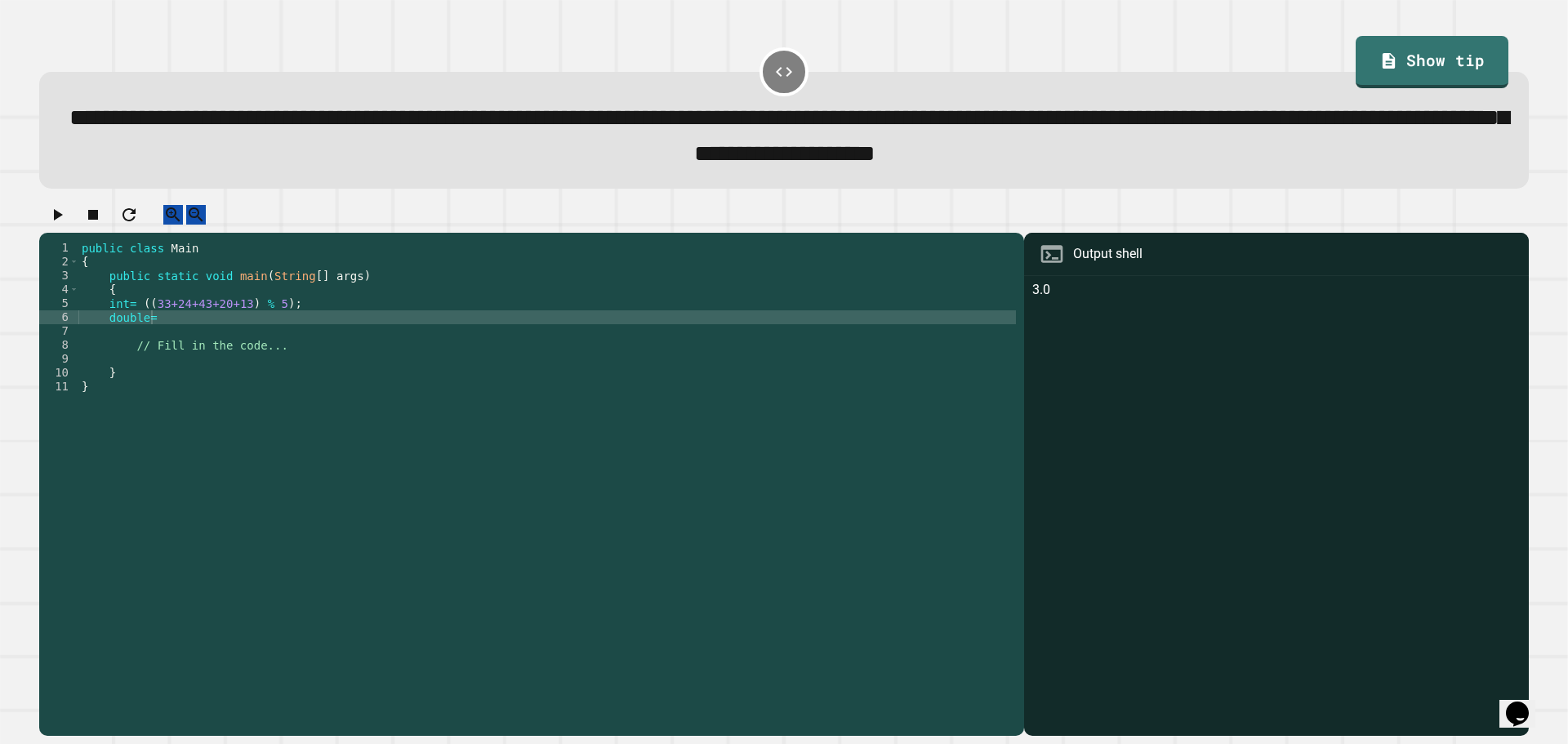
click at [67, 226] on button "button" at bounding box center [57, 215] width 20 height 20
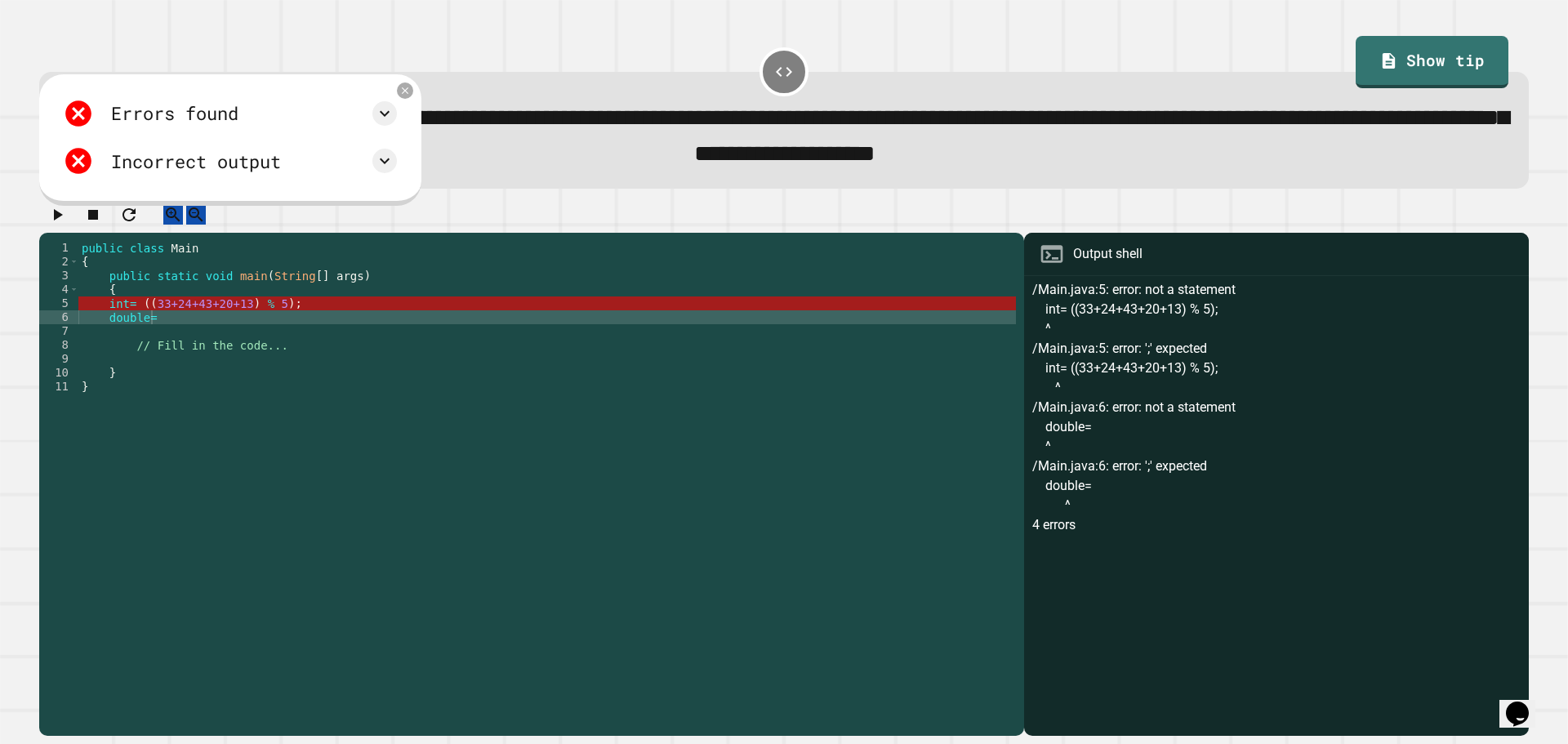
click at [236, 307] on div "public class Main { public static void main ( String [ ] args ) { int = (( 33+2…" at bounding box center [547, 470] width 937 height 458
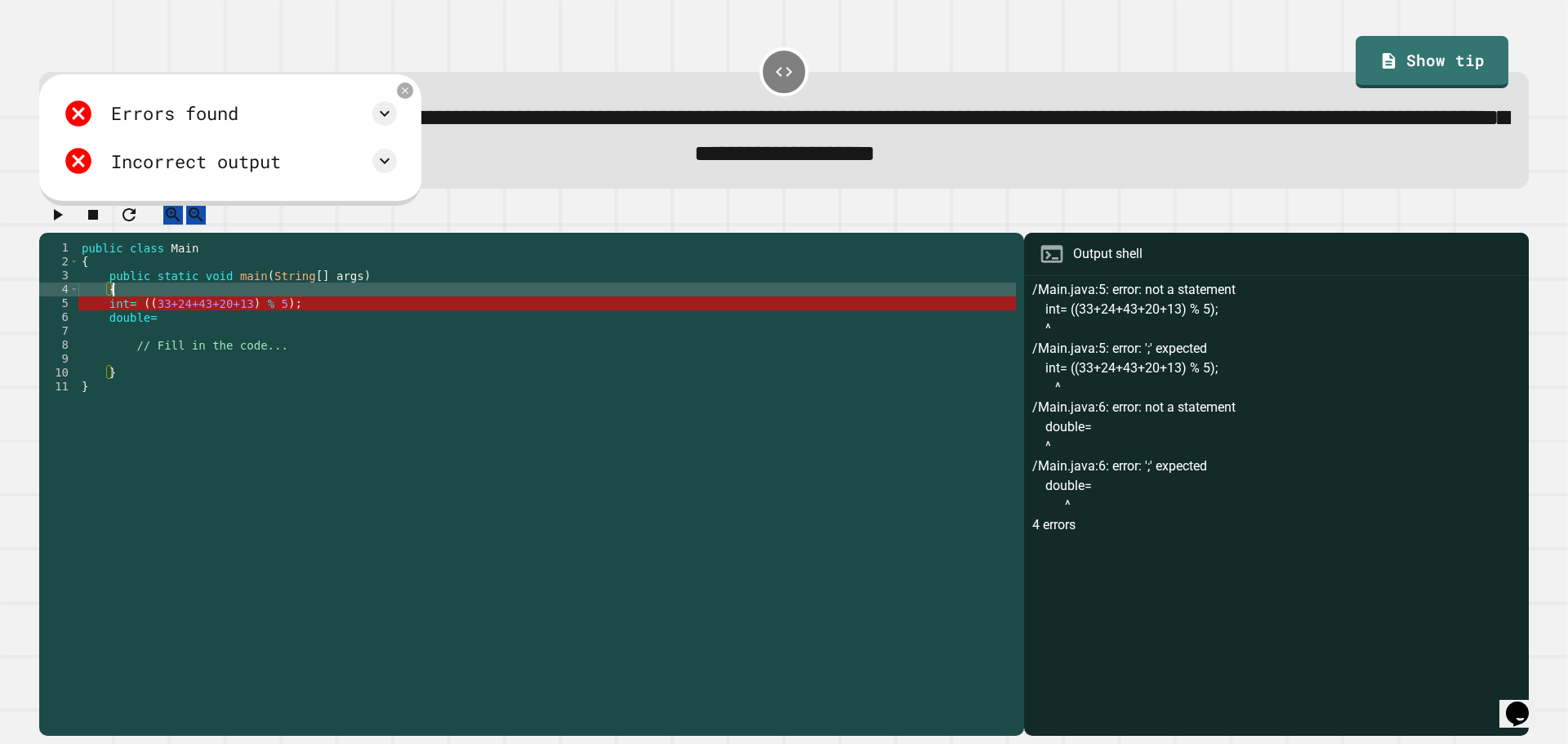
click at [421, 87] on div "Errors found /Main.java:5: error: not a statement int= ((33+24+43+20+13) % 5); …" at bounding box center [230, 140] width 382 height 132
click at [412, 96] on icon at bounding box center [405, 90] width 14 height 14
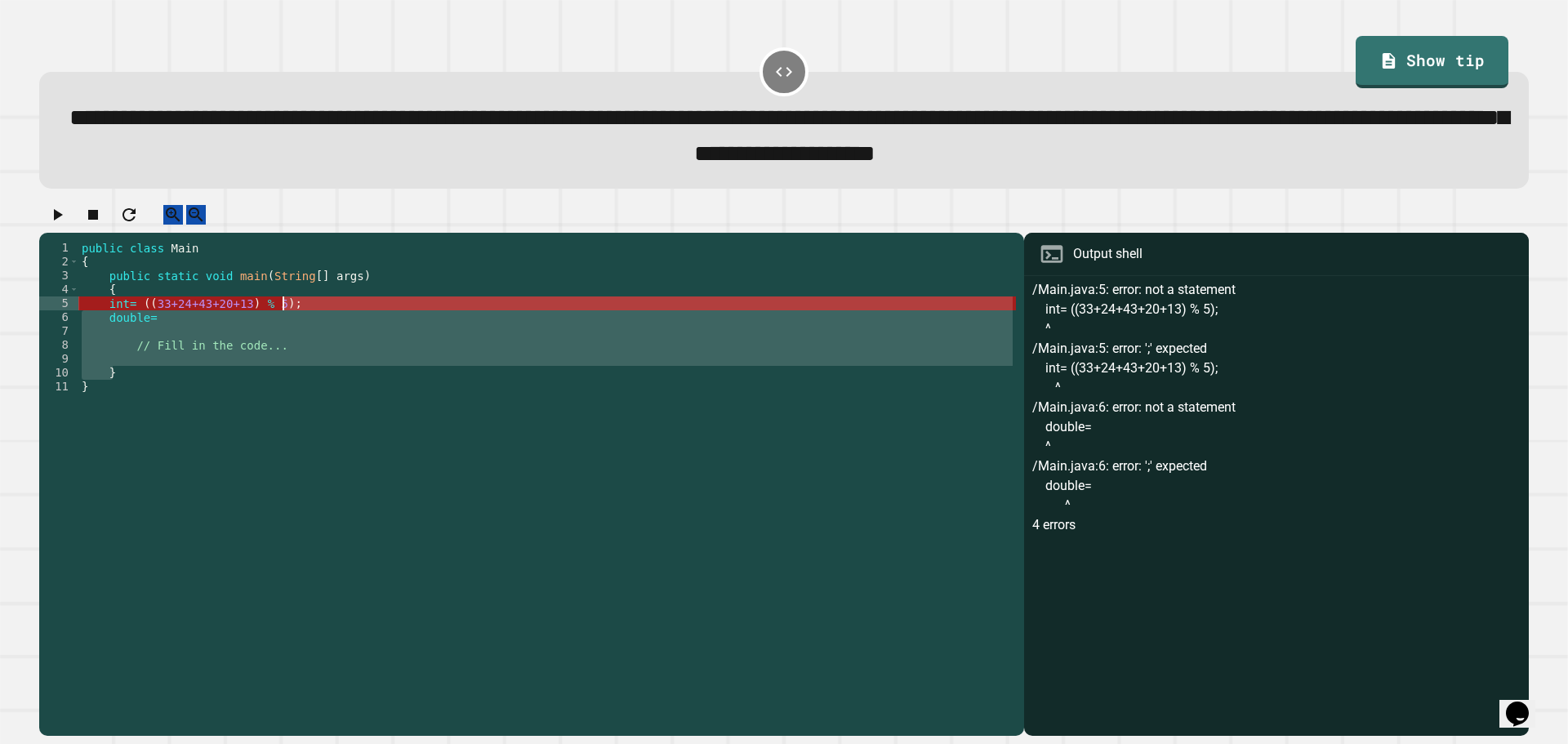
drag, startPoint x: 373, startPoint y: 391, endPoint x: 299, endPoint y: 316, distance: 105.4
click at [303, 318] on div "public class Main { public static void main ( String [ ] args ) { int = (( 33+2…" at bounding box center [547, 470] width 937 height 458
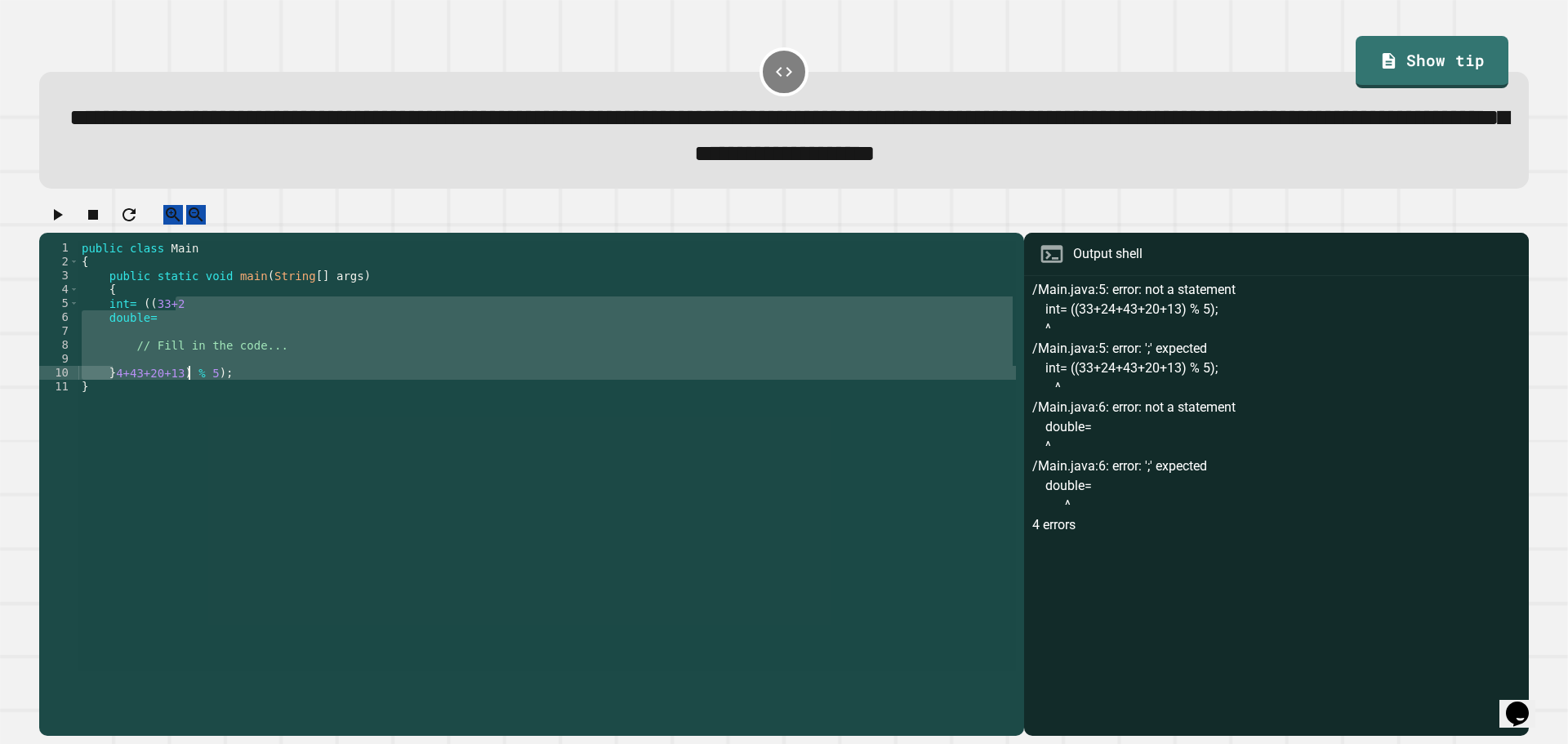
scroll to position [0, 0]
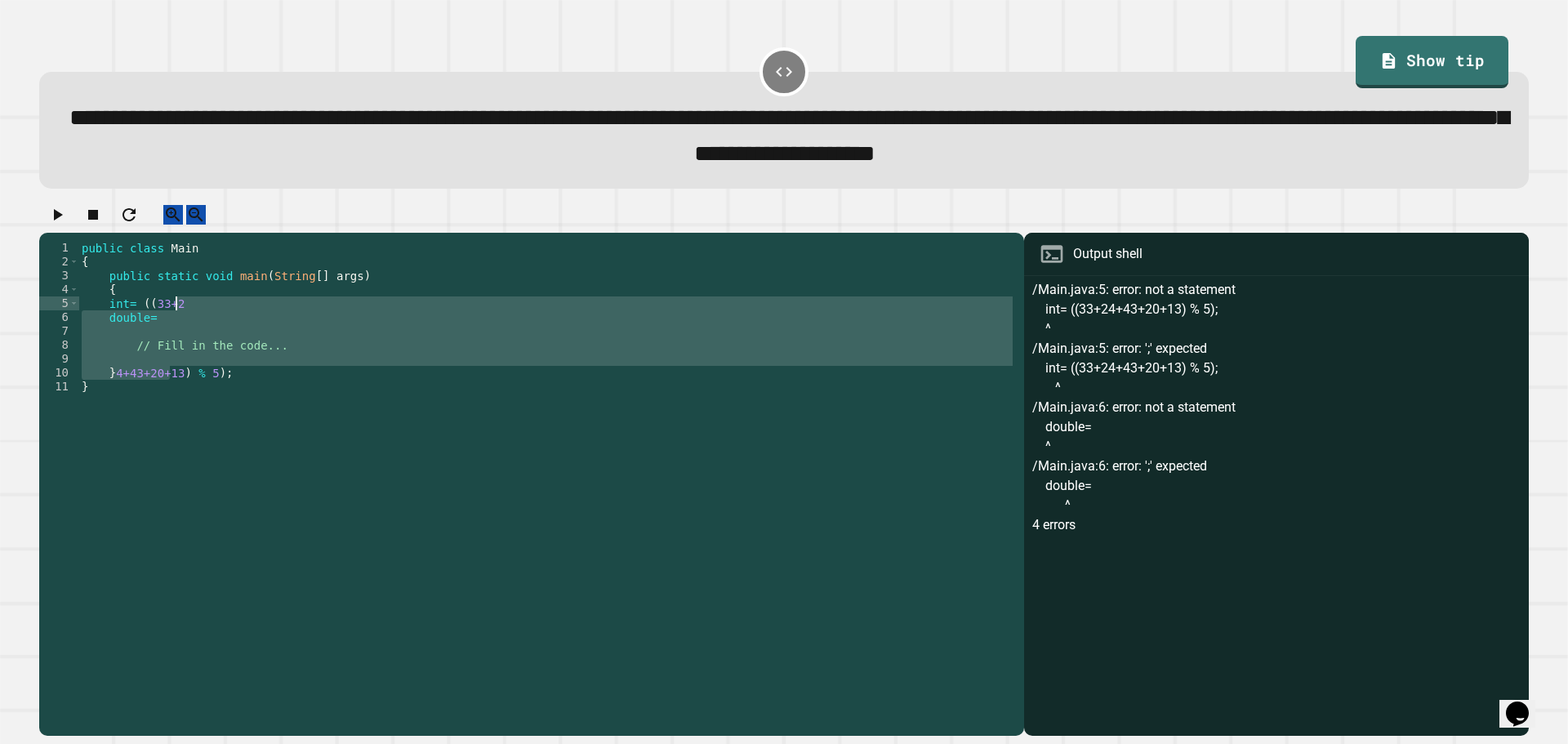
drag, startPoint x: 168, startPoint y: 393, endPoint x: 199, endPoint y: 325, distance: 74.7
click at [199, 325] on div "public class Main { public static void main ( String [ ] args ) { int = (( 33+2…" at bounding box center [547, 470] width 937 height 458
click at [232, 406] on div "public class Main { public static void main ( String [ ] args ) { int = (( 33+2…" at bounding box center [547, 470] width 937 height 458
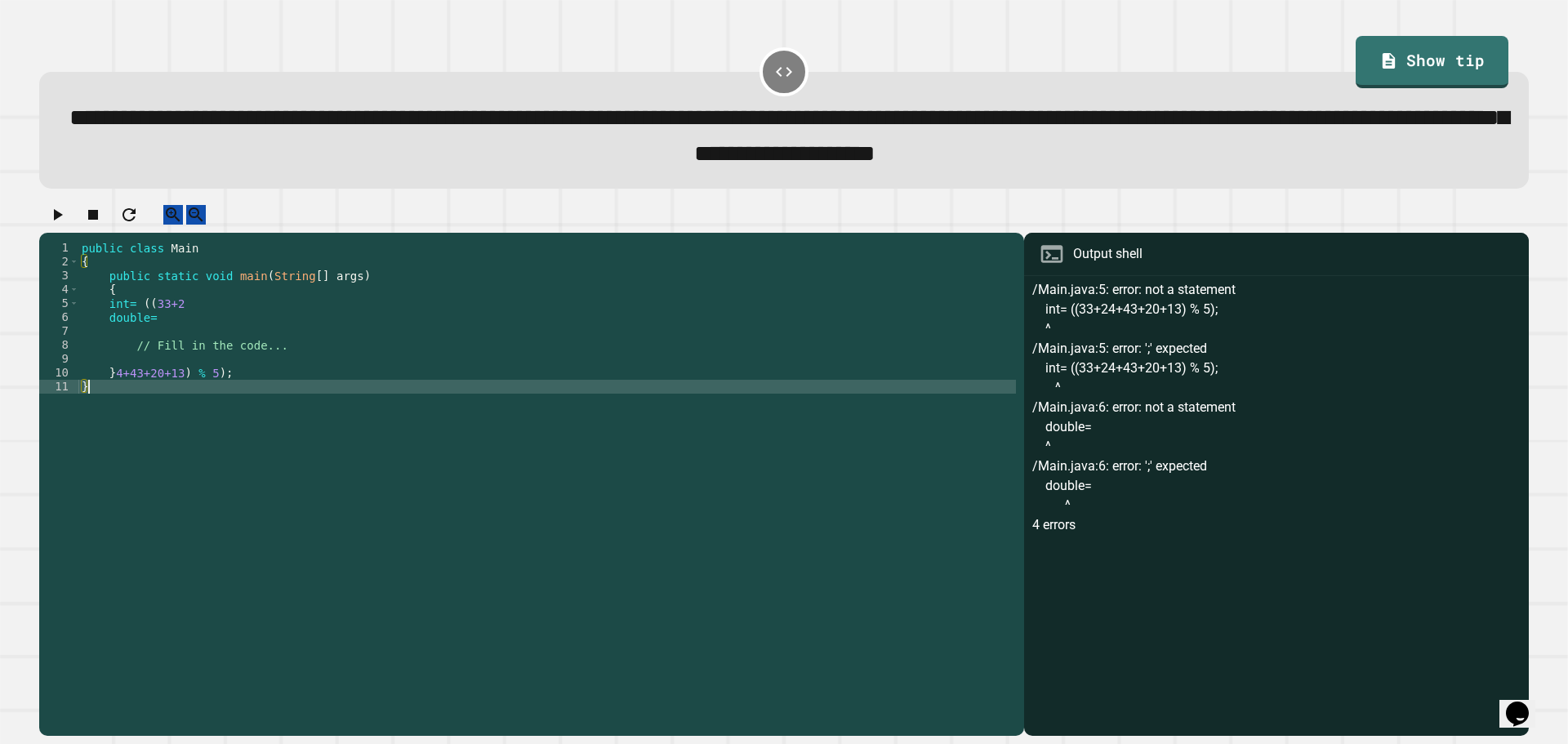
click at [232, 395] on div "public class Main { public static void main ( String [ ] args ) { int = (( 33+2…" at bounding box center [547, 470] width 937 height 458
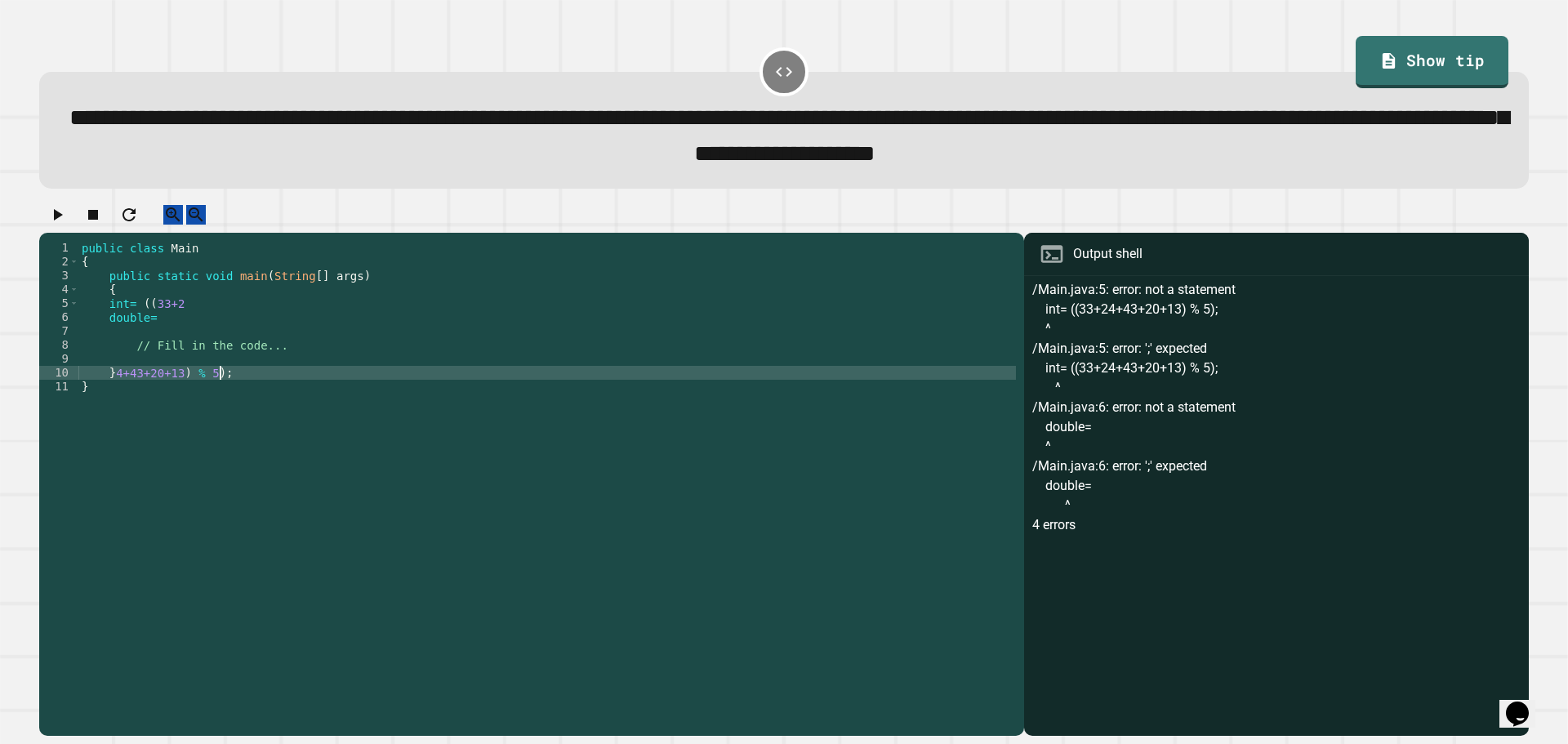
drag, startPoint x: 232, startPoint y: 395, endPoint x: 255, endPoint y: 317, distance: 81.3
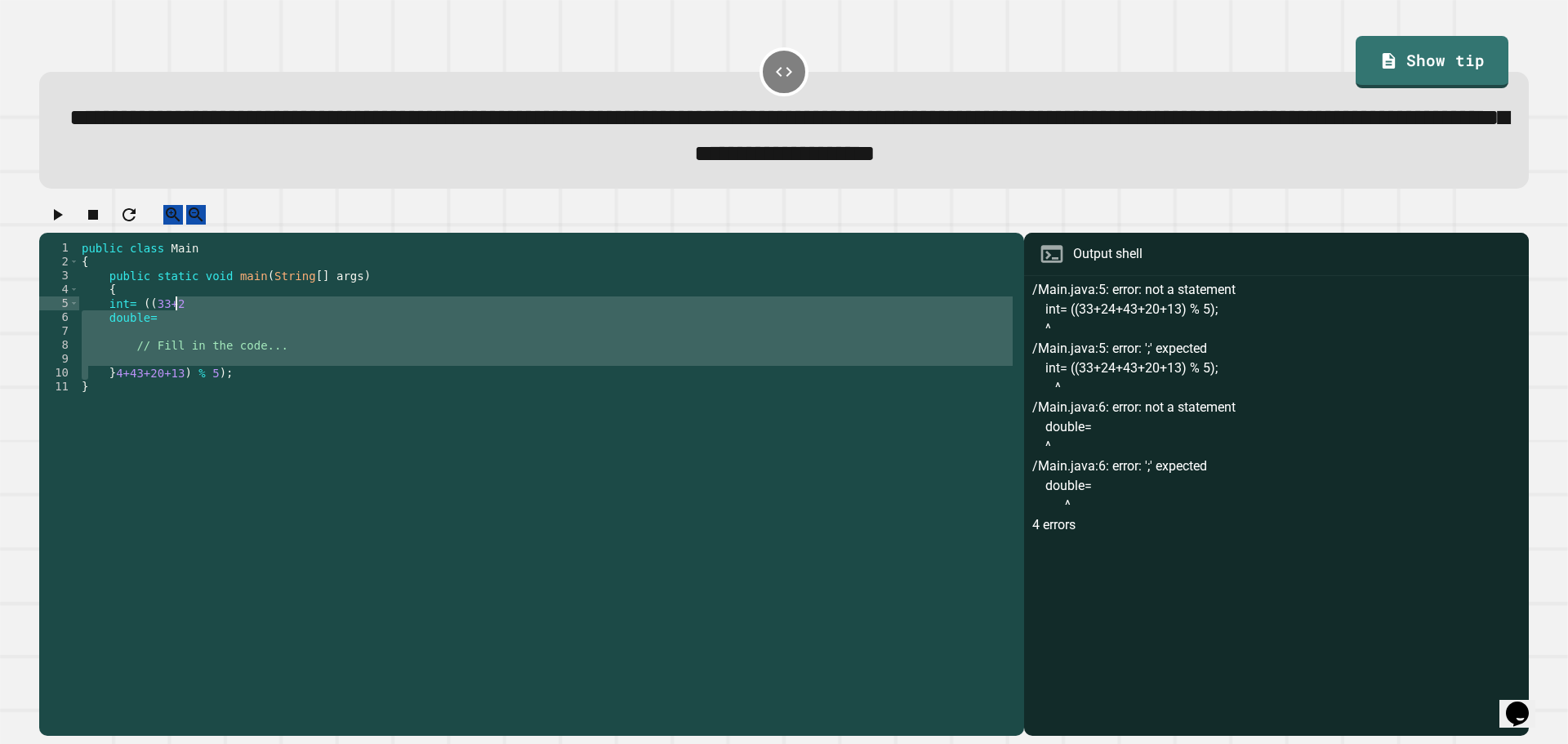
drag, startPoint x: 255, startPoint y: 317, endPoint x: 175, endPoint y: 323, distance: 80.2
click at [175, 323] on div "public class Main { public static void main ( String [ ] args ) { int = (( 33+2…" at bounding box center [547, 470] width 937 height 458
type textarea "**********"
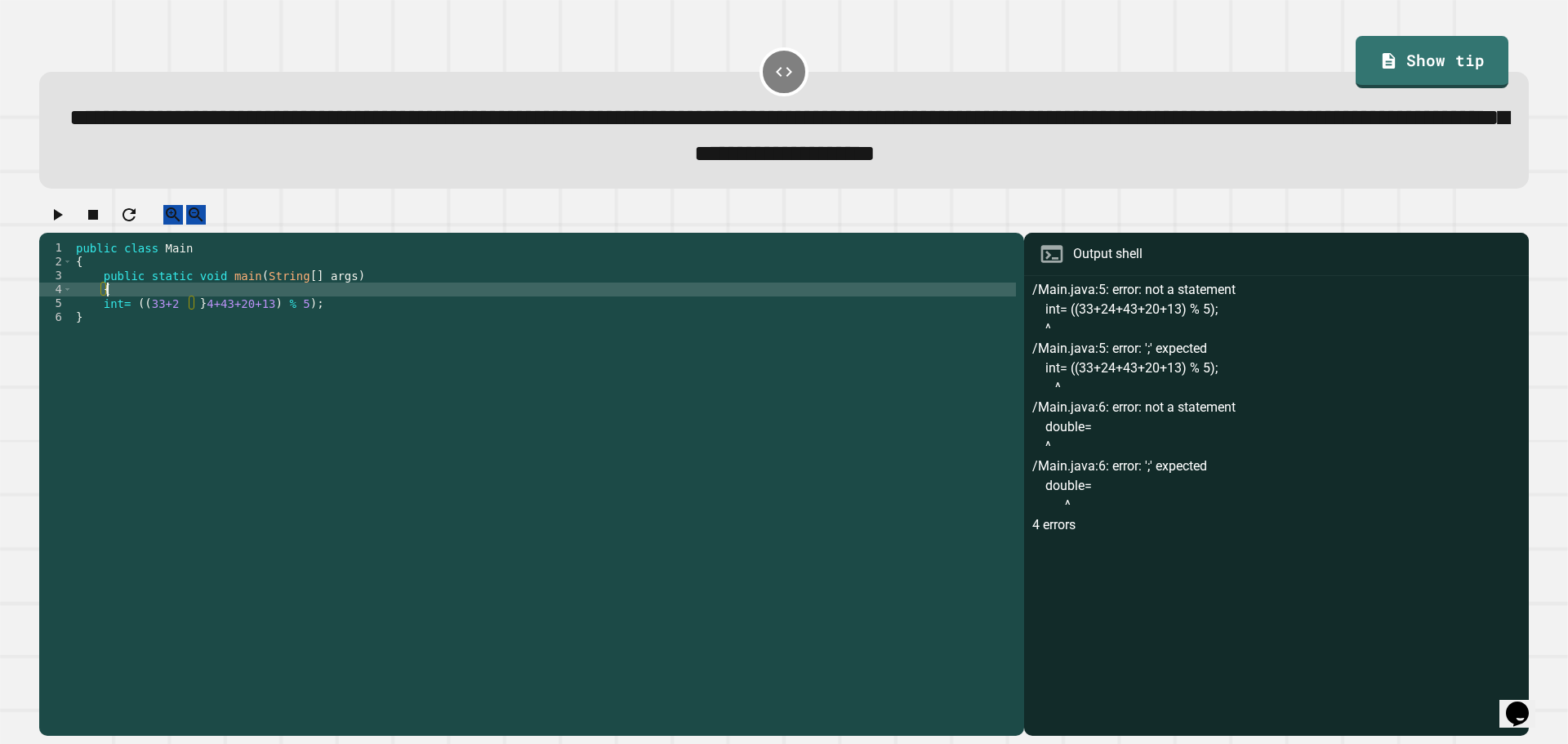
drag, startPoint x: 339, startPoint y: 311, endPoint x: 321, endPoint y: 316, distance: 18.7
click at [337, 311] on div "public class Main { public static void main ( String [ ] args ) { int = (( 33+2…" at bounding box center [544, 470] width 943 height 458
click at [321, 318] on div "public class Main { public static void main ( String [ ] args ) { int = (( 33+2…" at bounding box center [544, 470] width 943 height 458
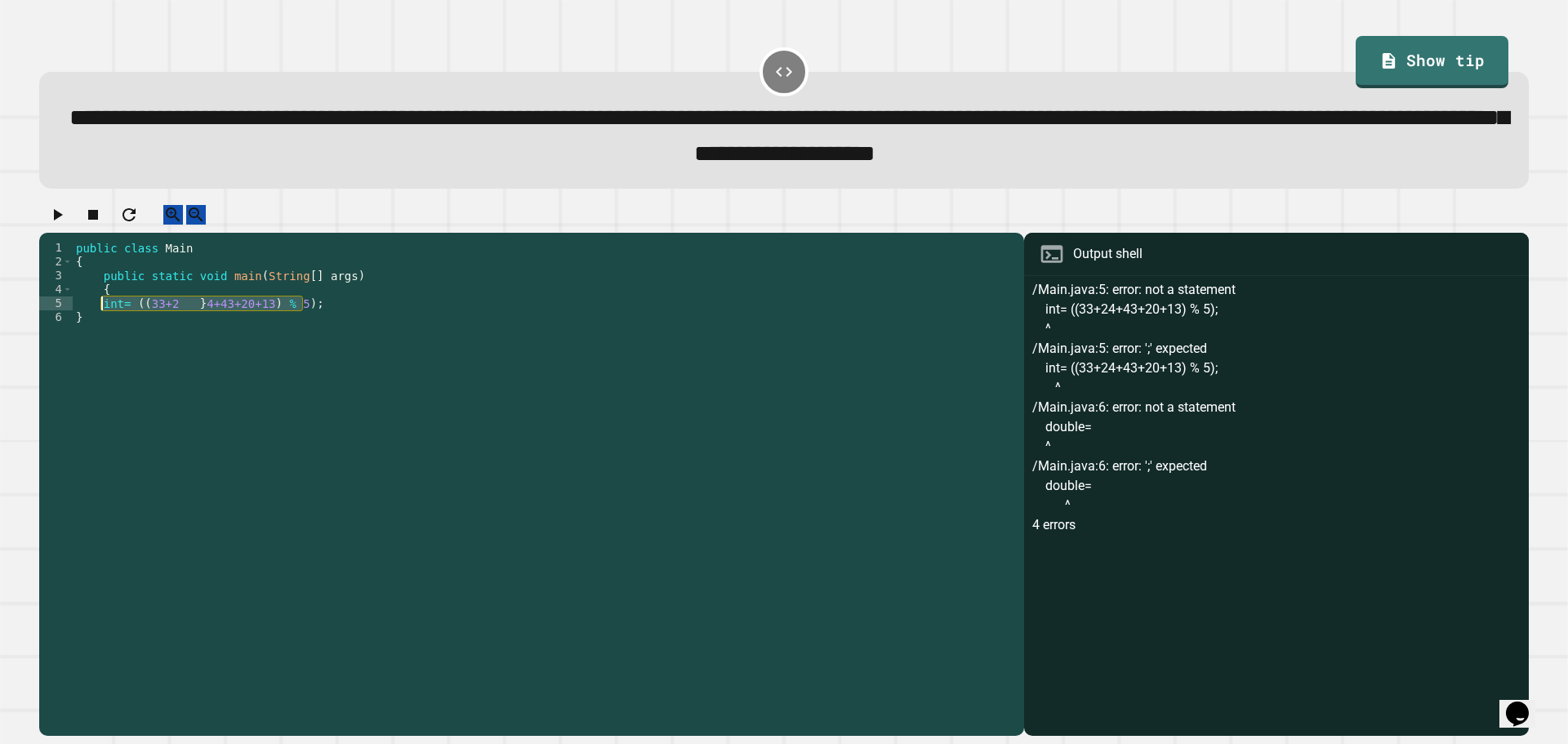
drag, startPoint x: 321, startPoint y: 318, endPoint x: 101, endPoint y: 324, distance: 220.1
click at [101, 324] on div "public class Main { public static void main ( String [ ] args ) { int = (( 33+2…" at bounding box center [544, 470] width 943 height 458
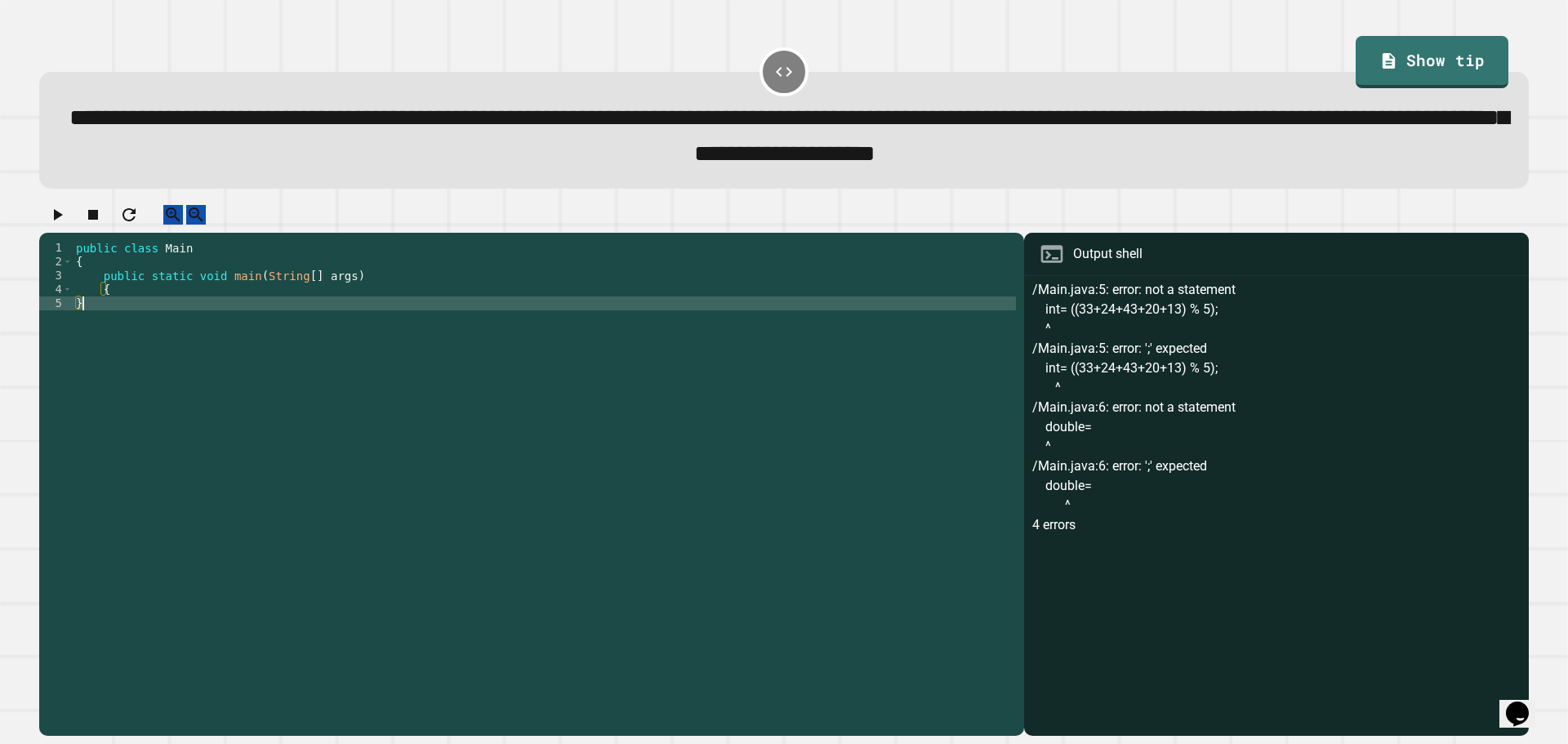
drag, startPoint x: 873, startPoint y: 551, endPoint x: 360, endPoint y: 271, distance: 584.4
click at [360, 271] on div "public class Main { public static void main ( String [ ] args ) { }" at bounding box center [544, 470] width 943 height 458
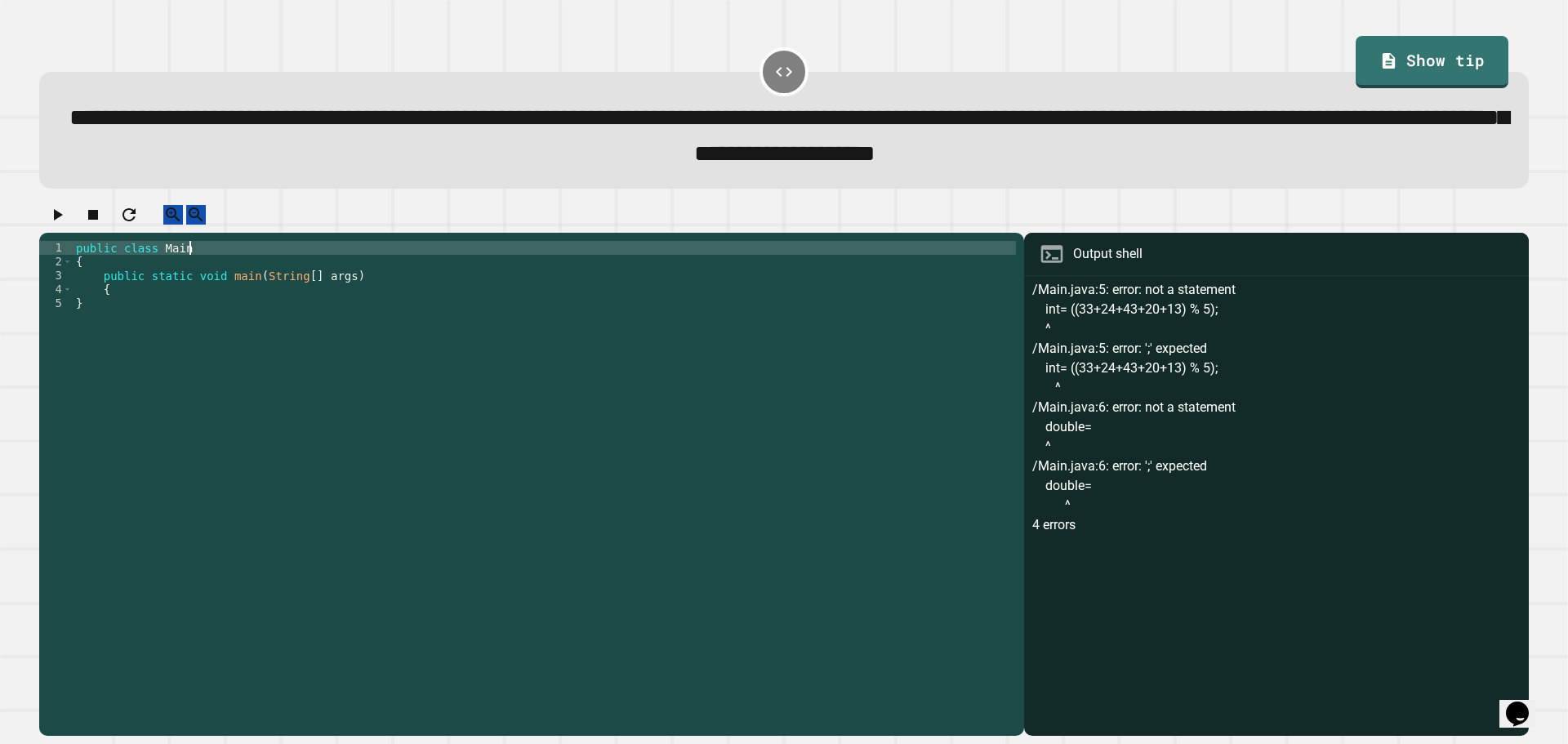
click at [380, 294] on div "public class Main { public static void main ( String [ ] args ) { }" at bounding box center [544, 470] width 943 height 458
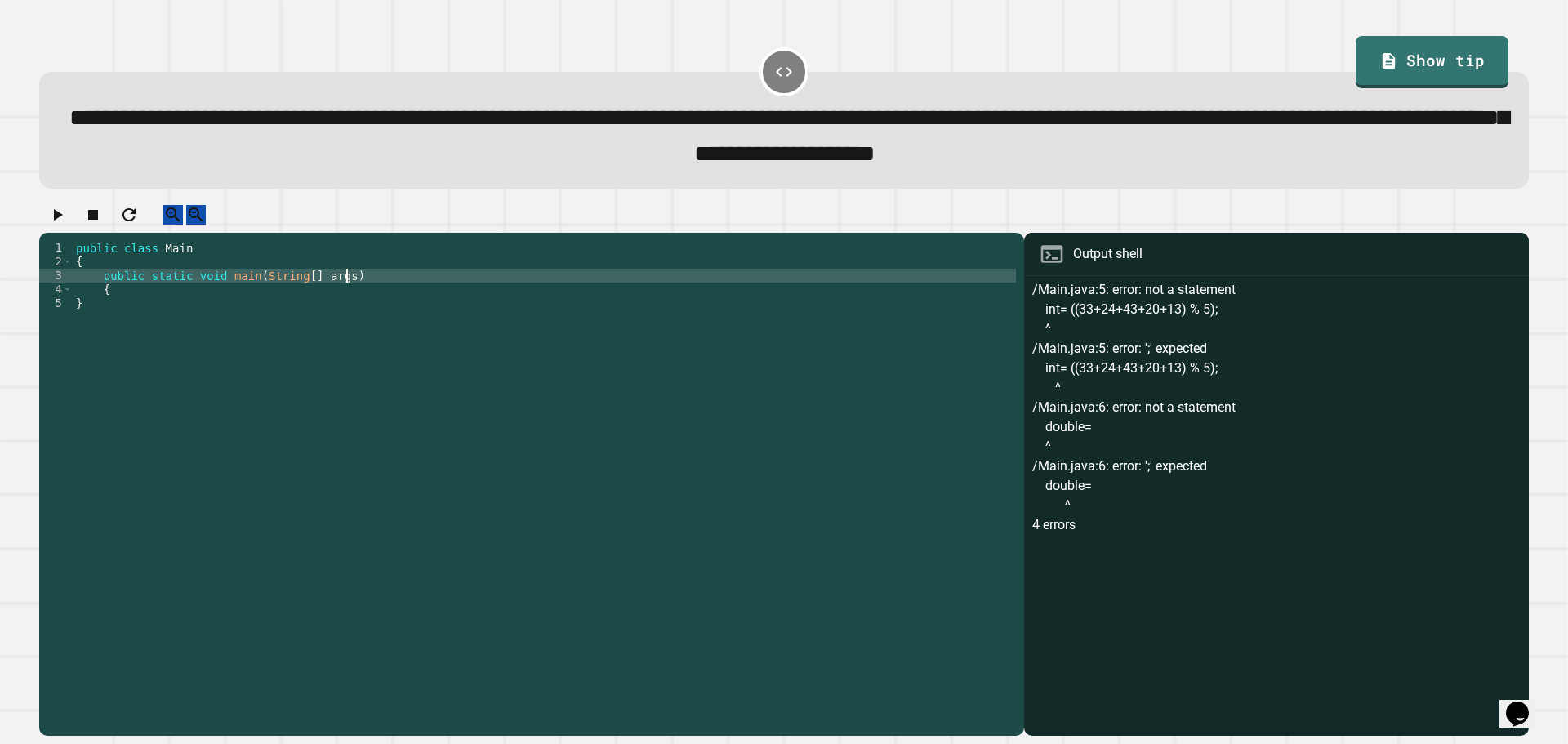
type textarea "**********"
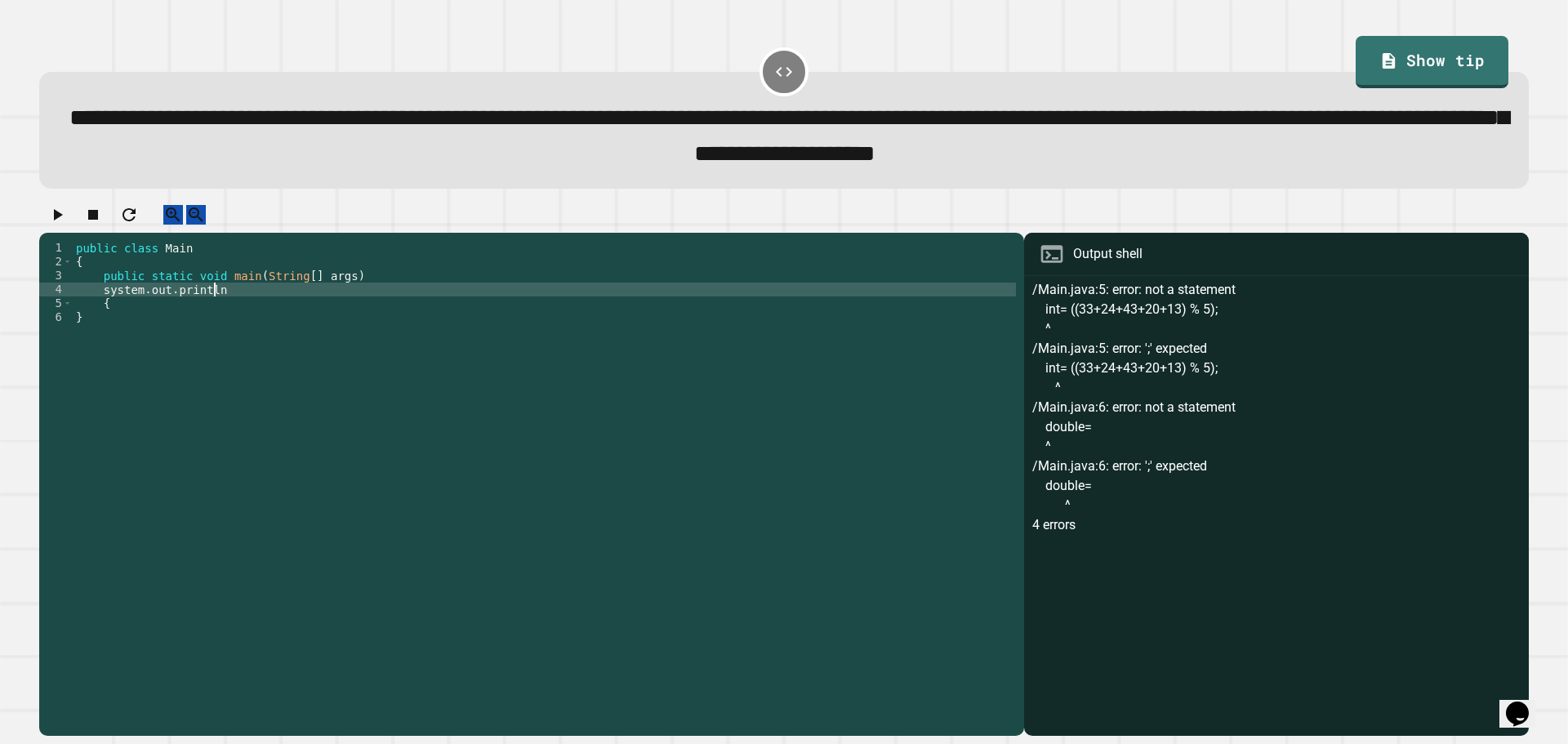
scroll to position [0, 9]
type textarea "*"
click at [341, 308] on div "public class Main { public static void main ( String [ ] args ) { }" at bounding box center [544, 470] width 943 height 458
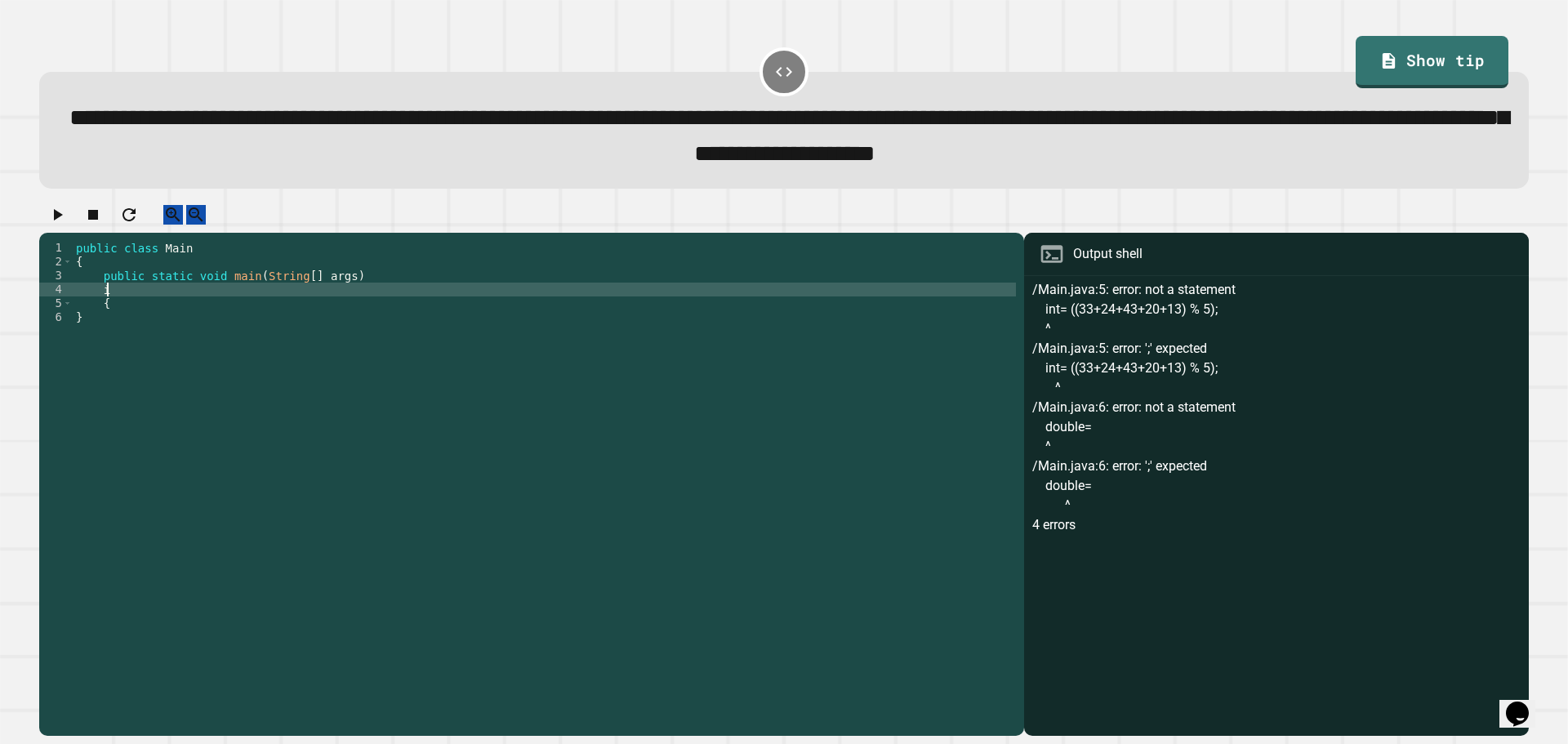
type textarea "*"
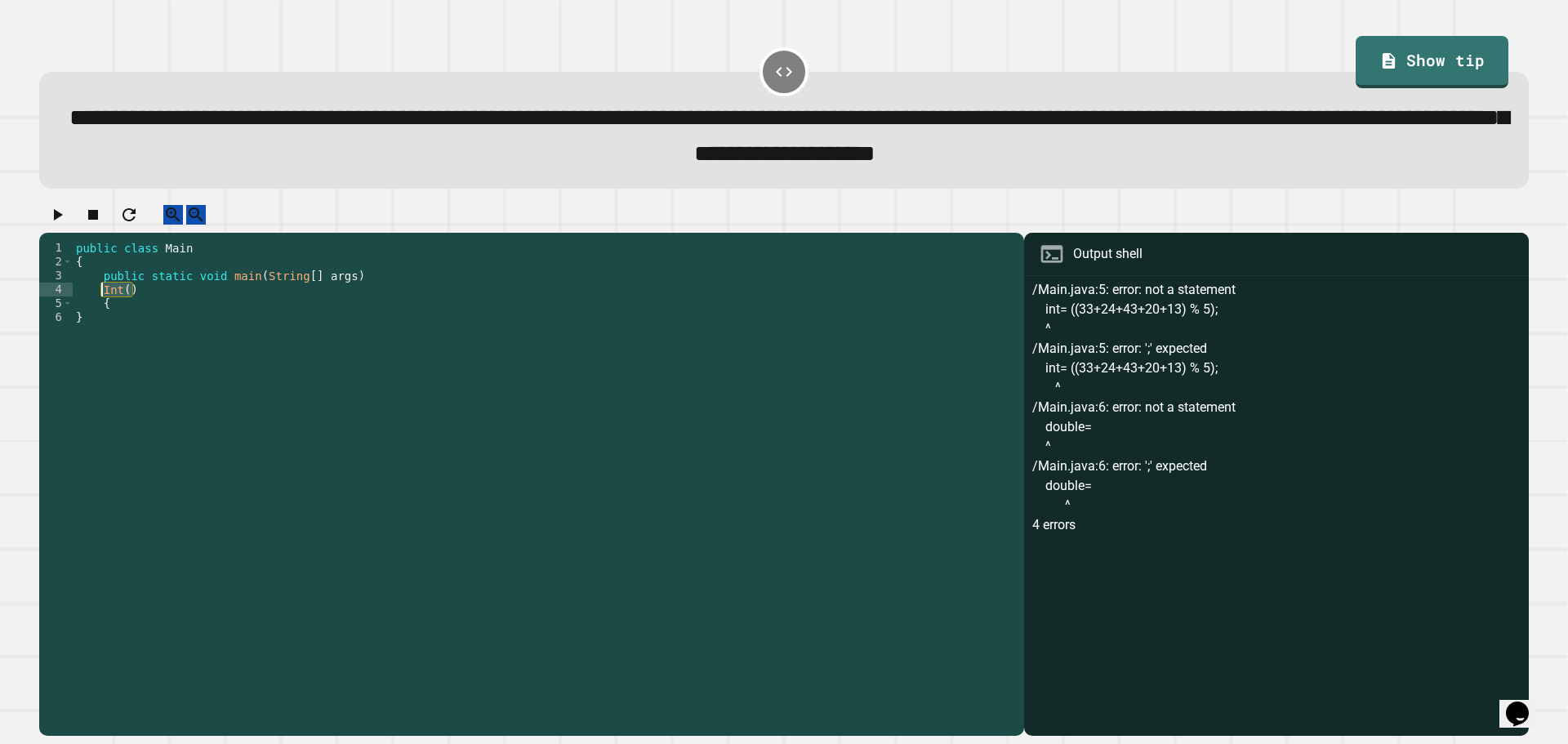
drag, startPoint x: 234, startPoint y: 306, endPoint x: 98, endPoint y: 307, distance: 136.0
click at [98, 307] on div "public class Main { public static void main ( String [ ] args ) Int ( ) { }" at bounding box center [544, 470] width 943 height 458
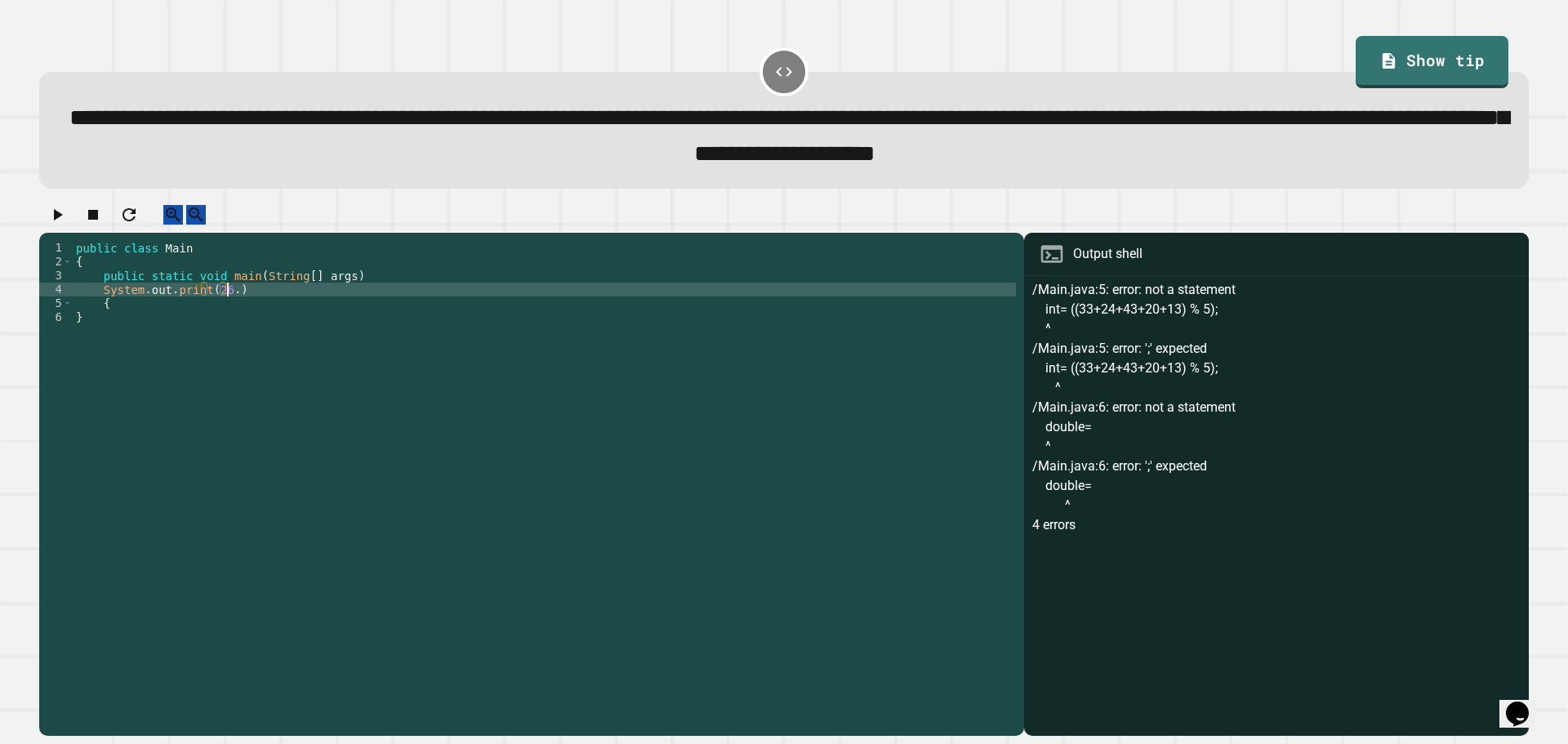
scroll to position [0, 11]
click at [61, 221] on icon "button" at bounding box center [58, 215] width 9 height 11
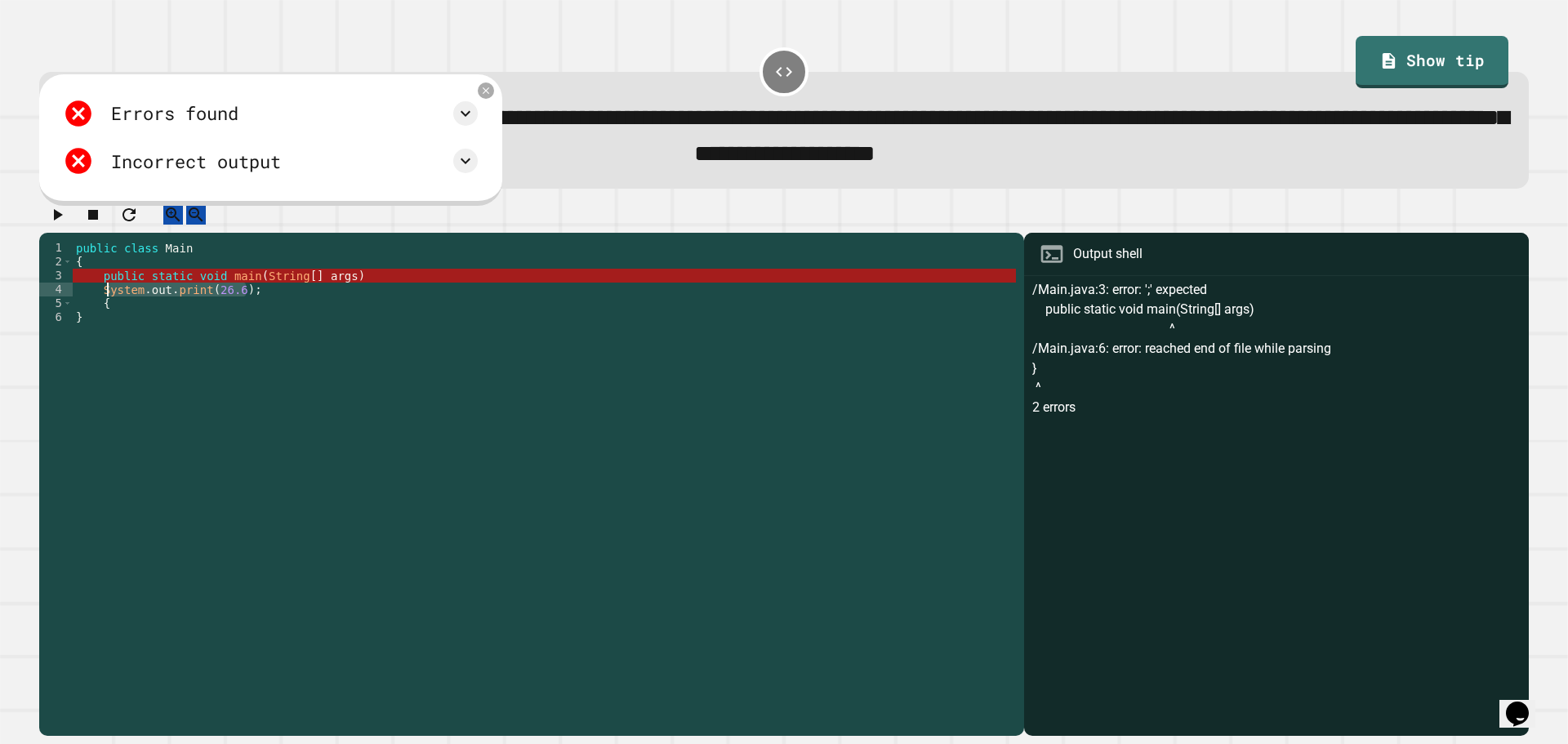
drag, startPoint x: 308, startPoint y: 307, endPoint x: 106, endPoint y: 311, distance: 202.0
click at [106, 311] on div "public class Main { public static void main ( String [ ] args ) System . out . …" at bounding box center [544, 470] width 943 height 458
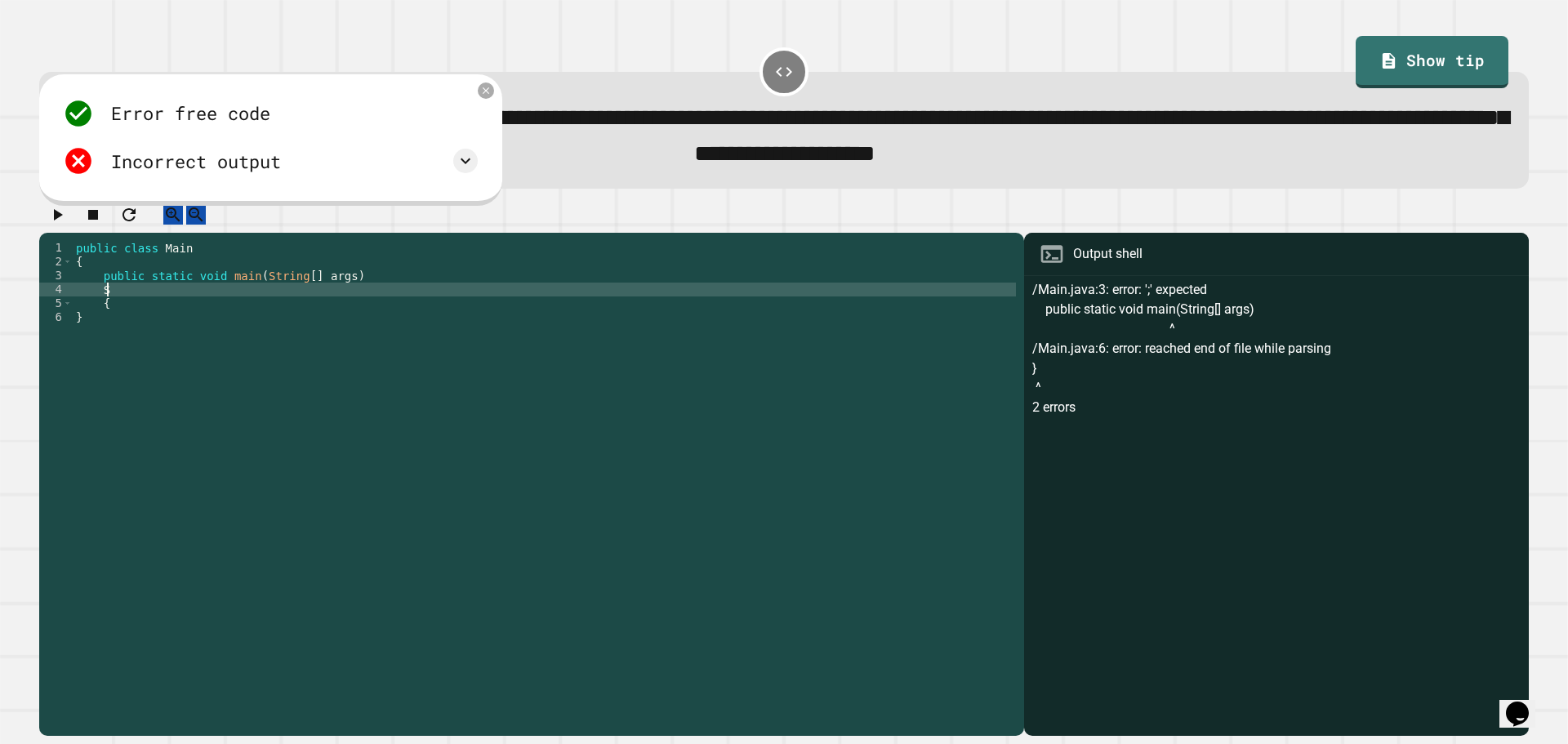
type textarea "*"
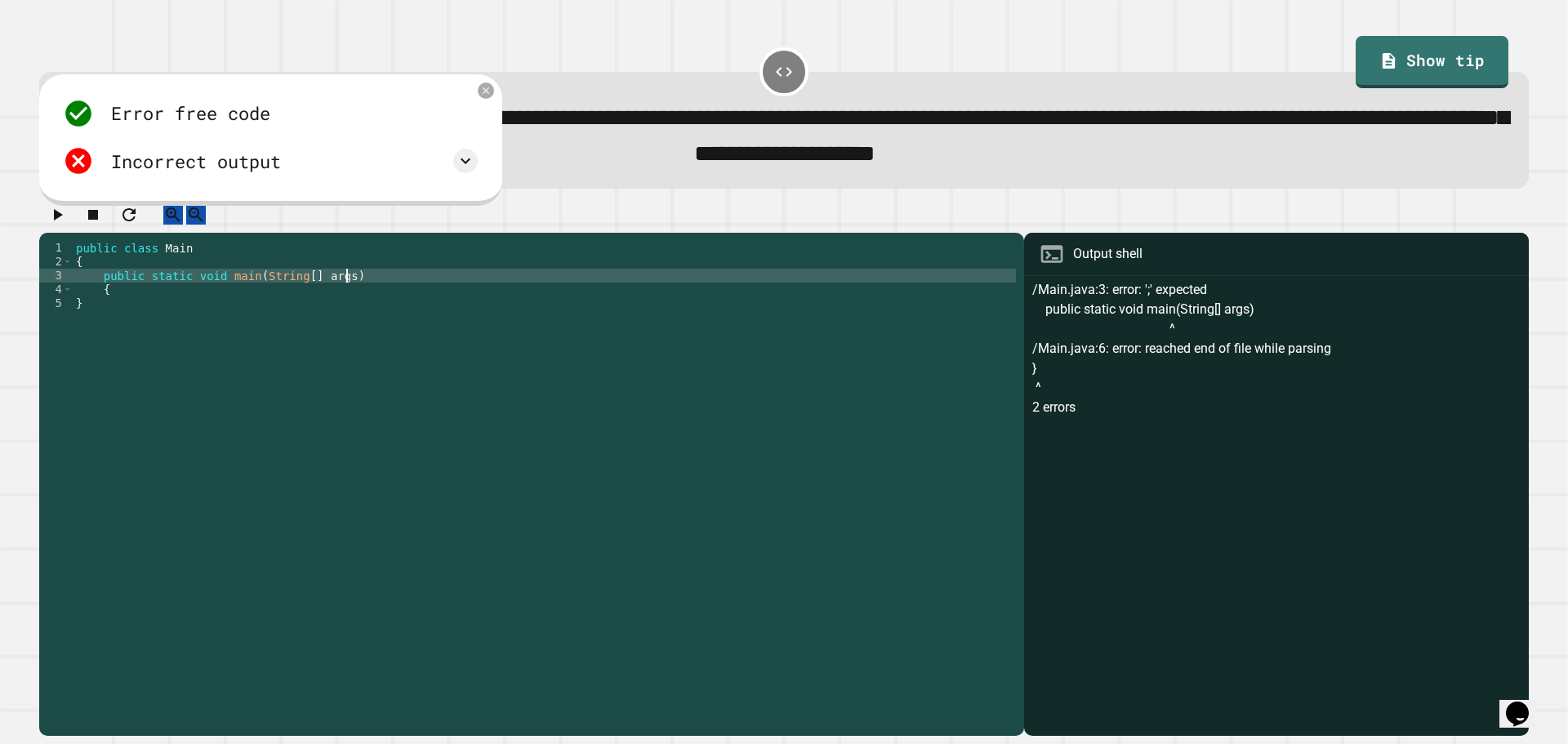
type textarea "**********"
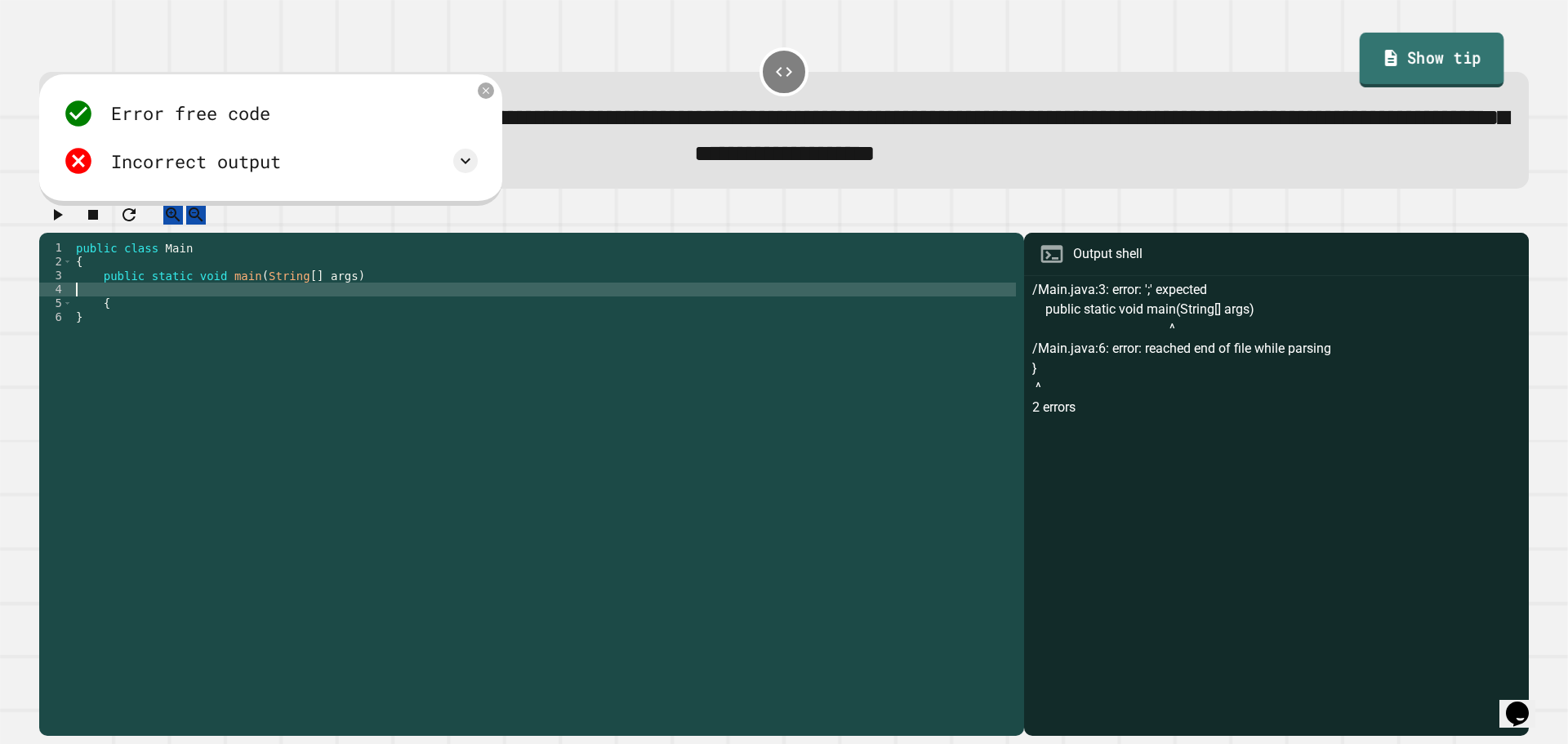
click at [1440, 63] on link "Show tip" at bounding box center [1431, 60] width 145 height 55
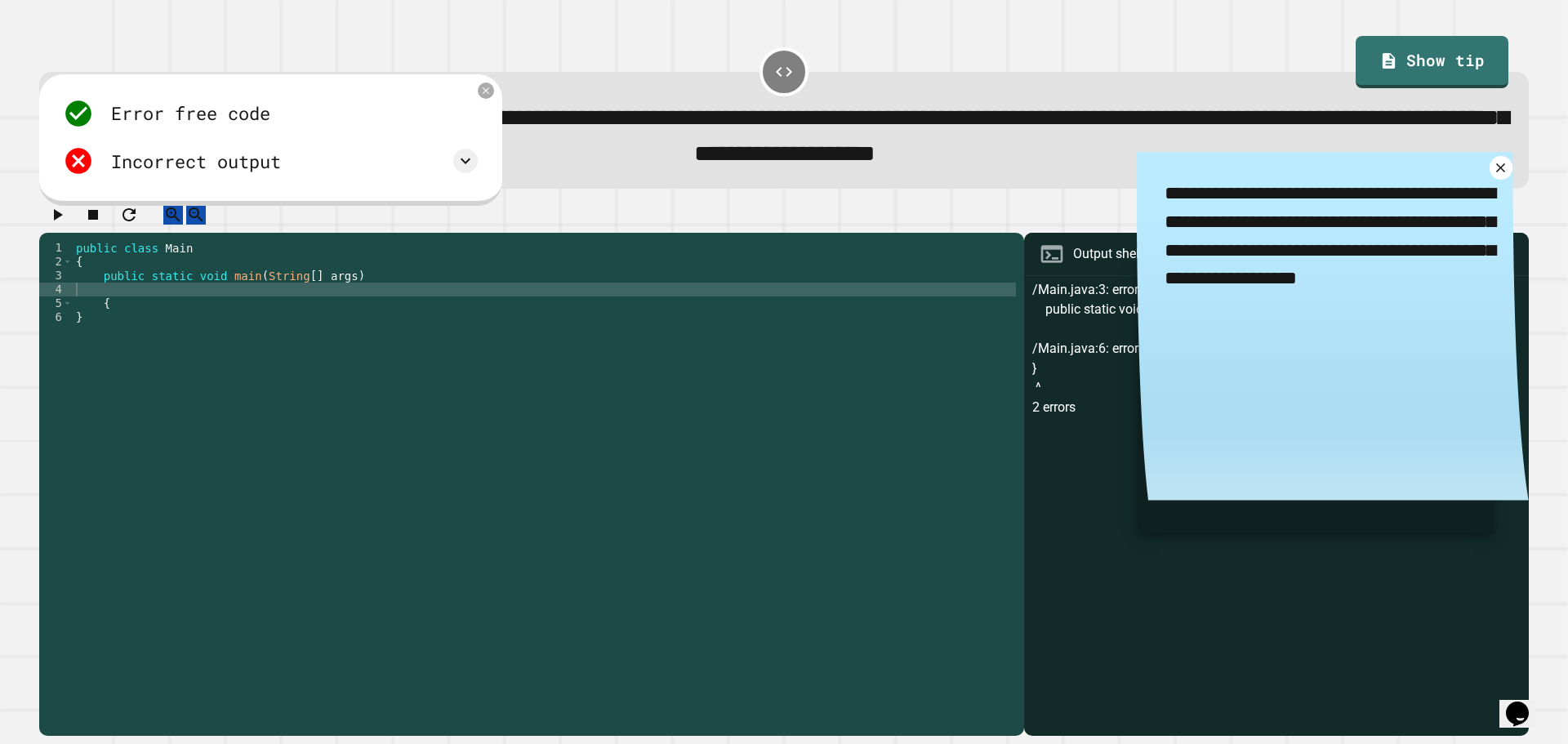
drag, startPoint x: 1262, startPoint y: 227, endPoint x: 1404, endPoint y: 249, distance: 143.7
click at [1404, 249] on textarea "**********" at bounding box center [1332, 236] width 392 height 169
click at [1310, 278] on textarea "**********" at bounding box center [1332, 236] width 392 height 169
drag, startPoint x: 510, startPoint y: 98, endPoint x: 502, endPoint y: 111, distance: 15.3
click at [496, 101] on div at bounding box center [486, 91] width 20 height 20
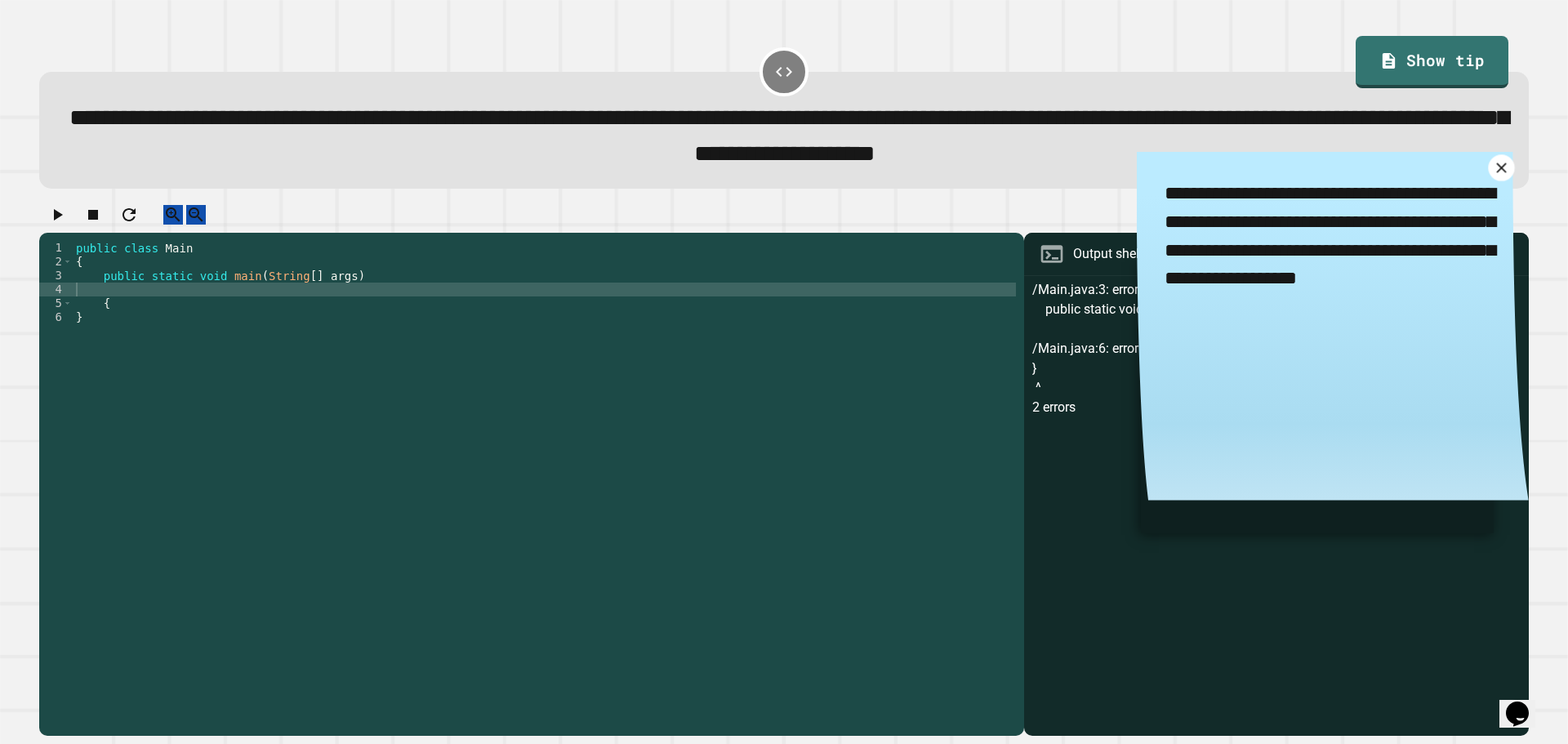
click at [1492, 168] on icon at bounding box center [1500, 168] width 17 height 17
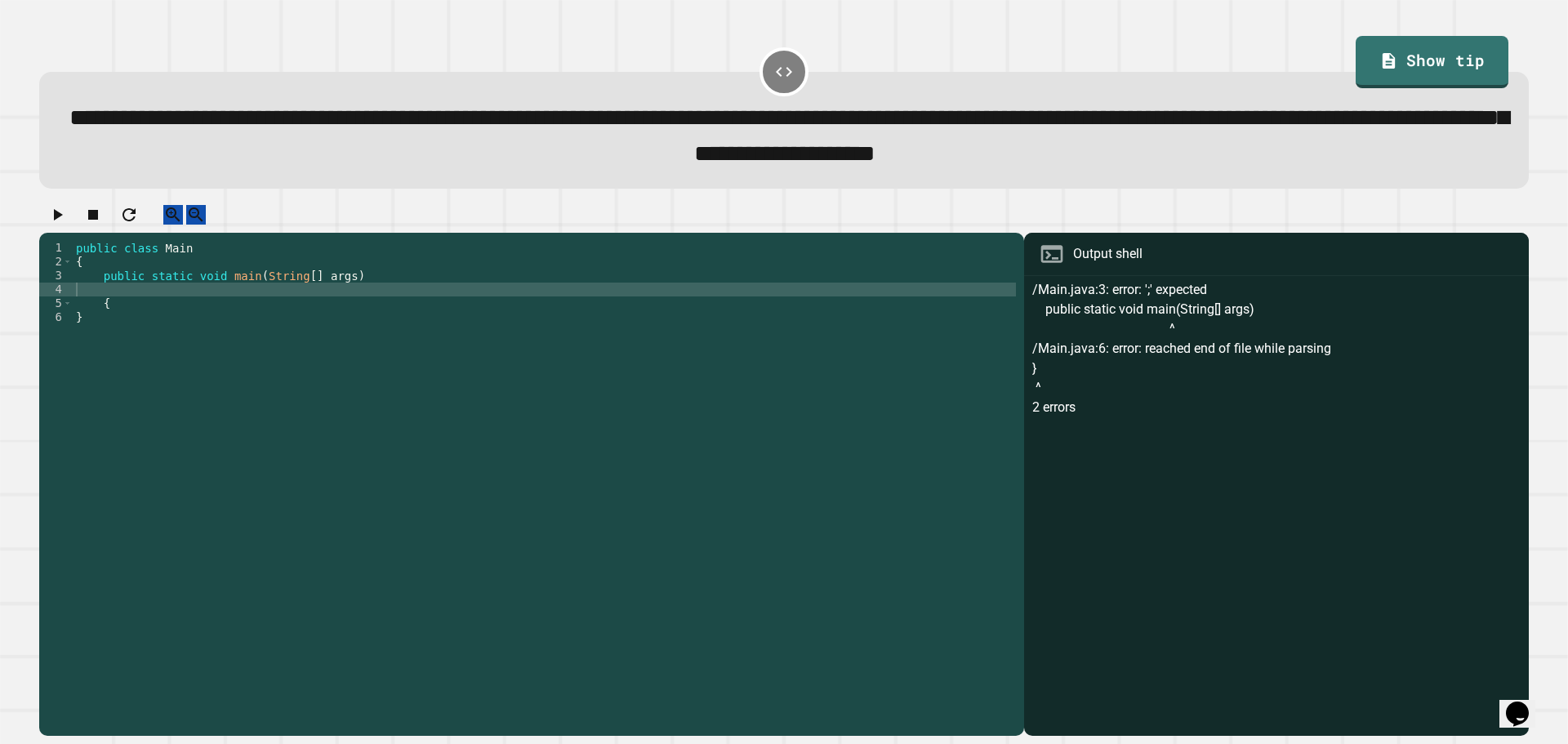
click at [137, 305] on div "public class Main { public static void main ( String [ ] args ) { }" at bounding box center [544, 470] width 943 height 458
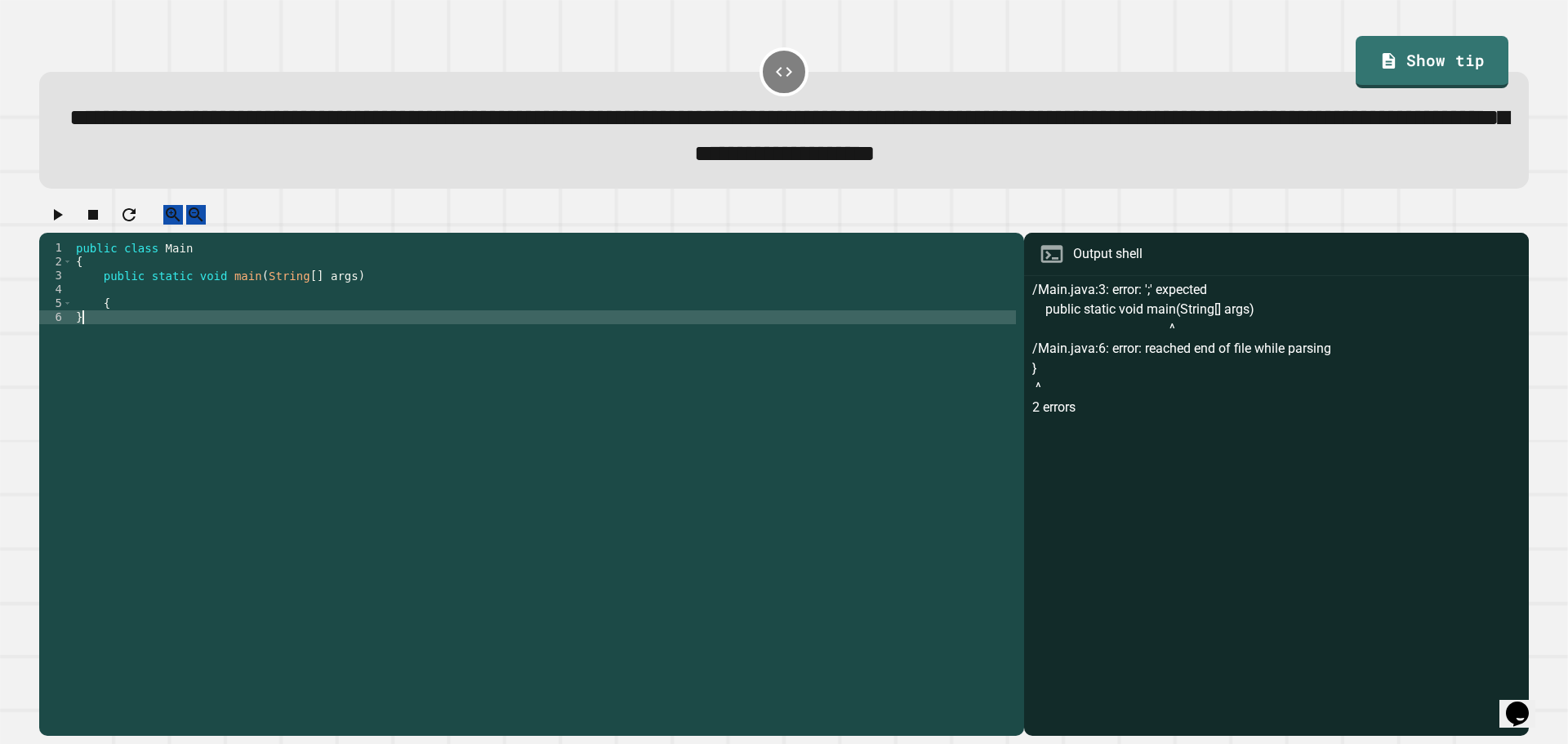
click at [131, 342] on div "public class Main { public static void main ( String [ ] args ) { }" at bounding box center [544, 470] width 943 height 458
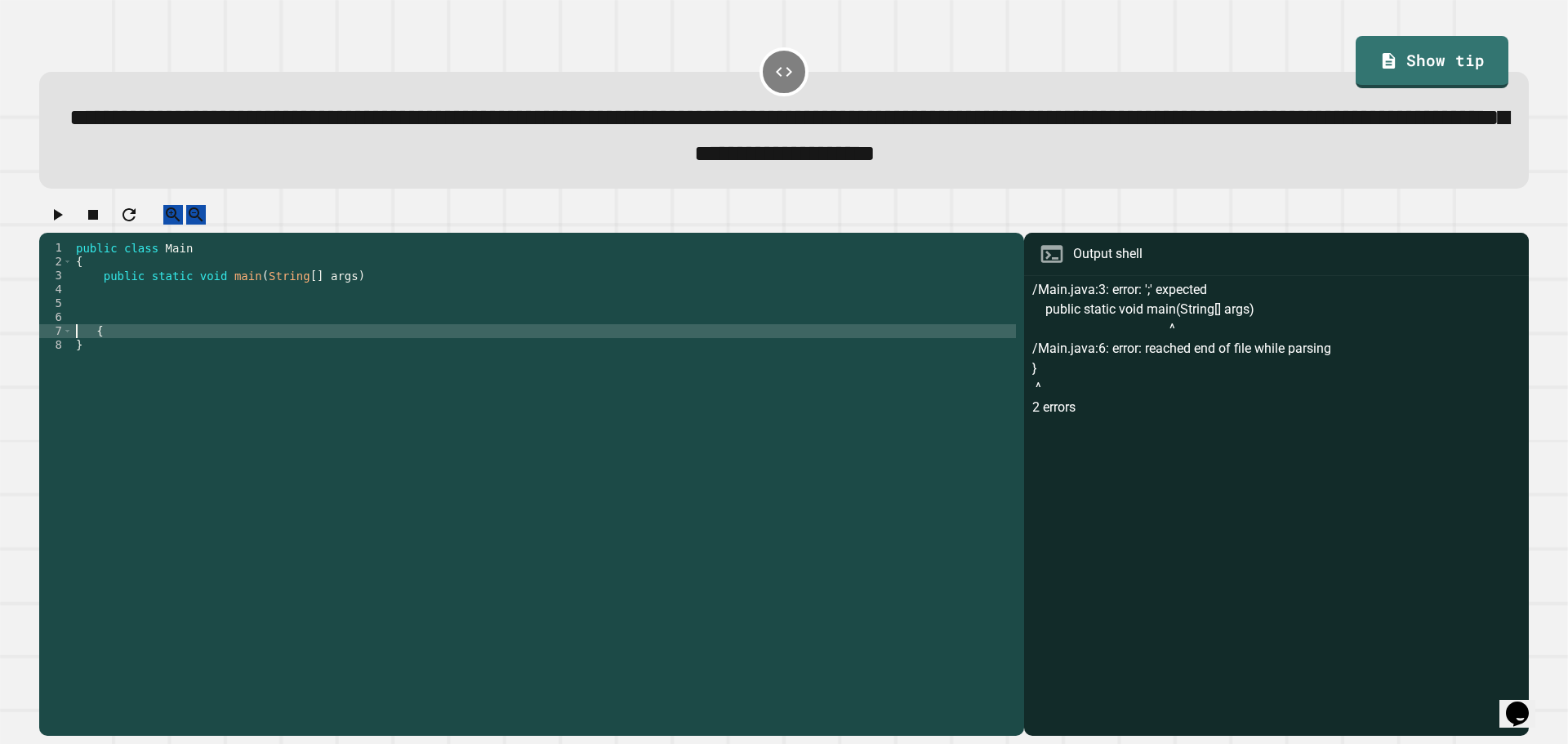
type textarea "*"
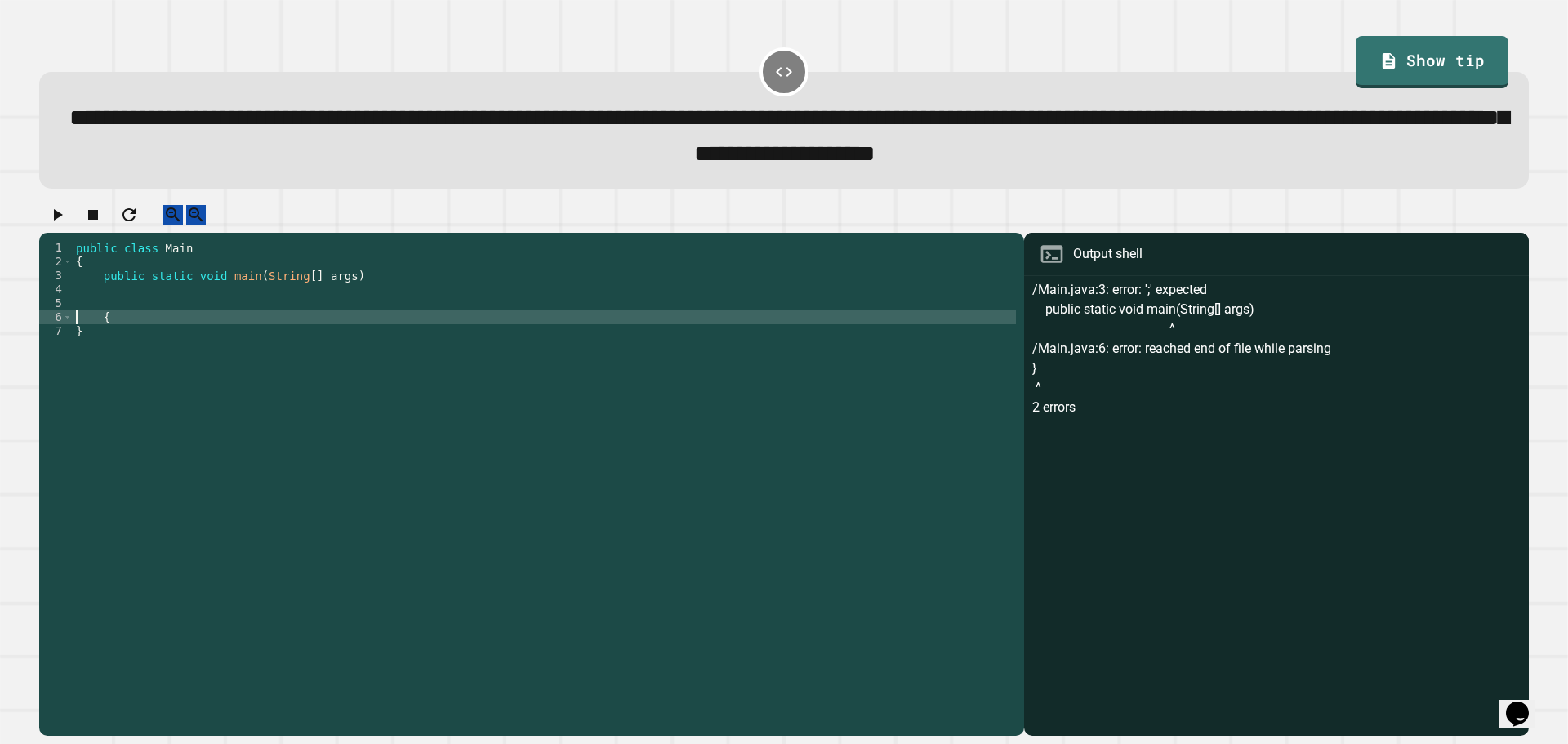
type textarea "*"
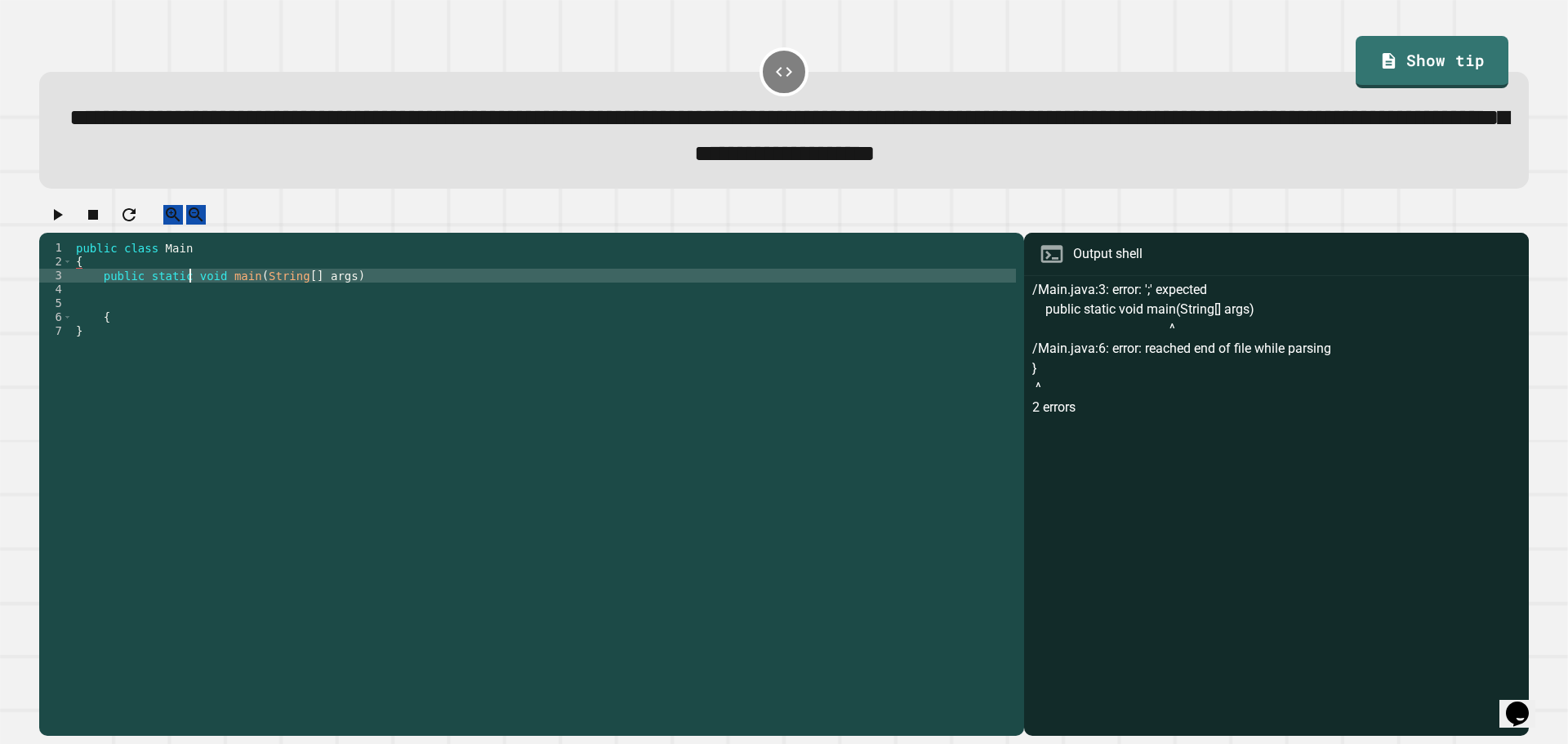
type textarea "**********"
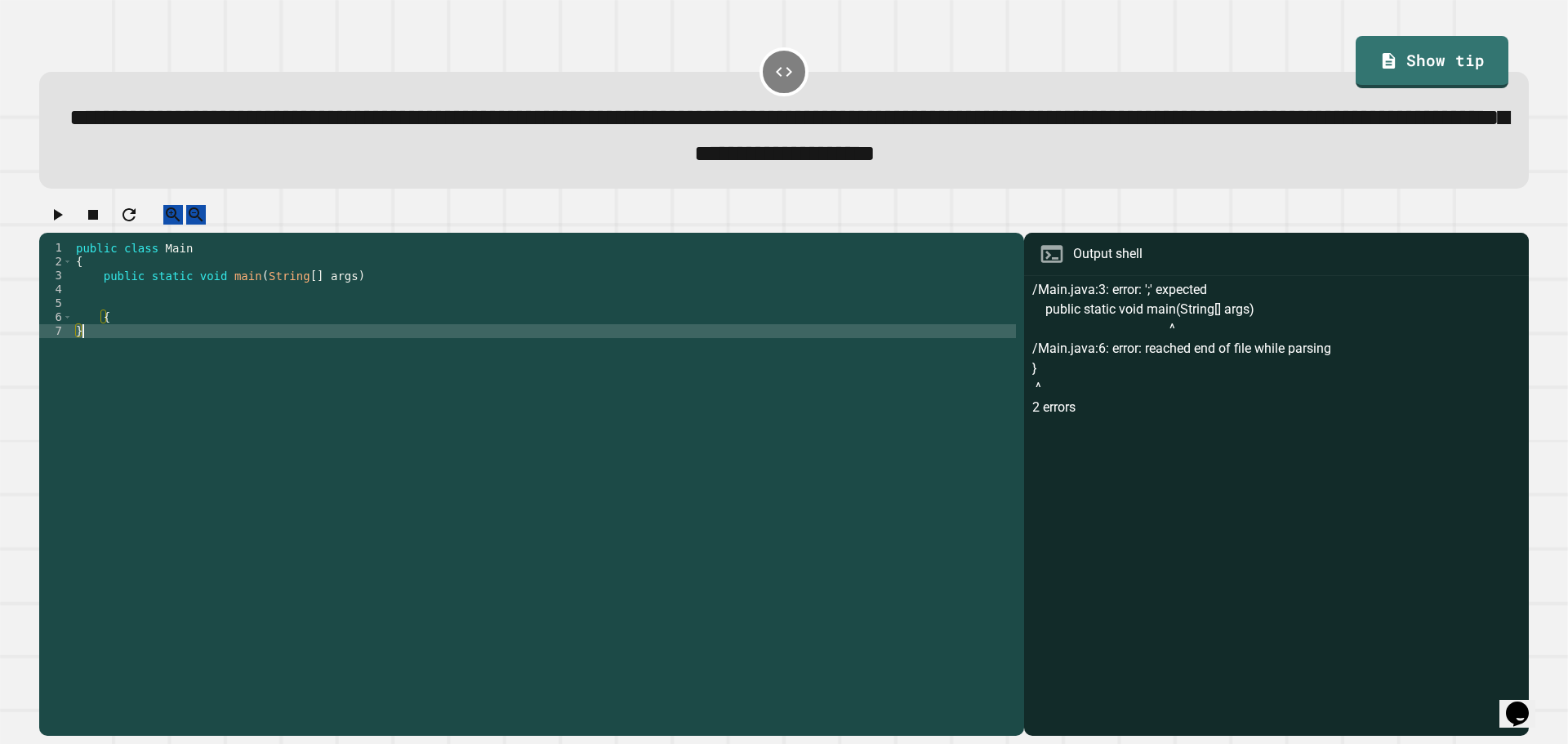
type textarea "*"
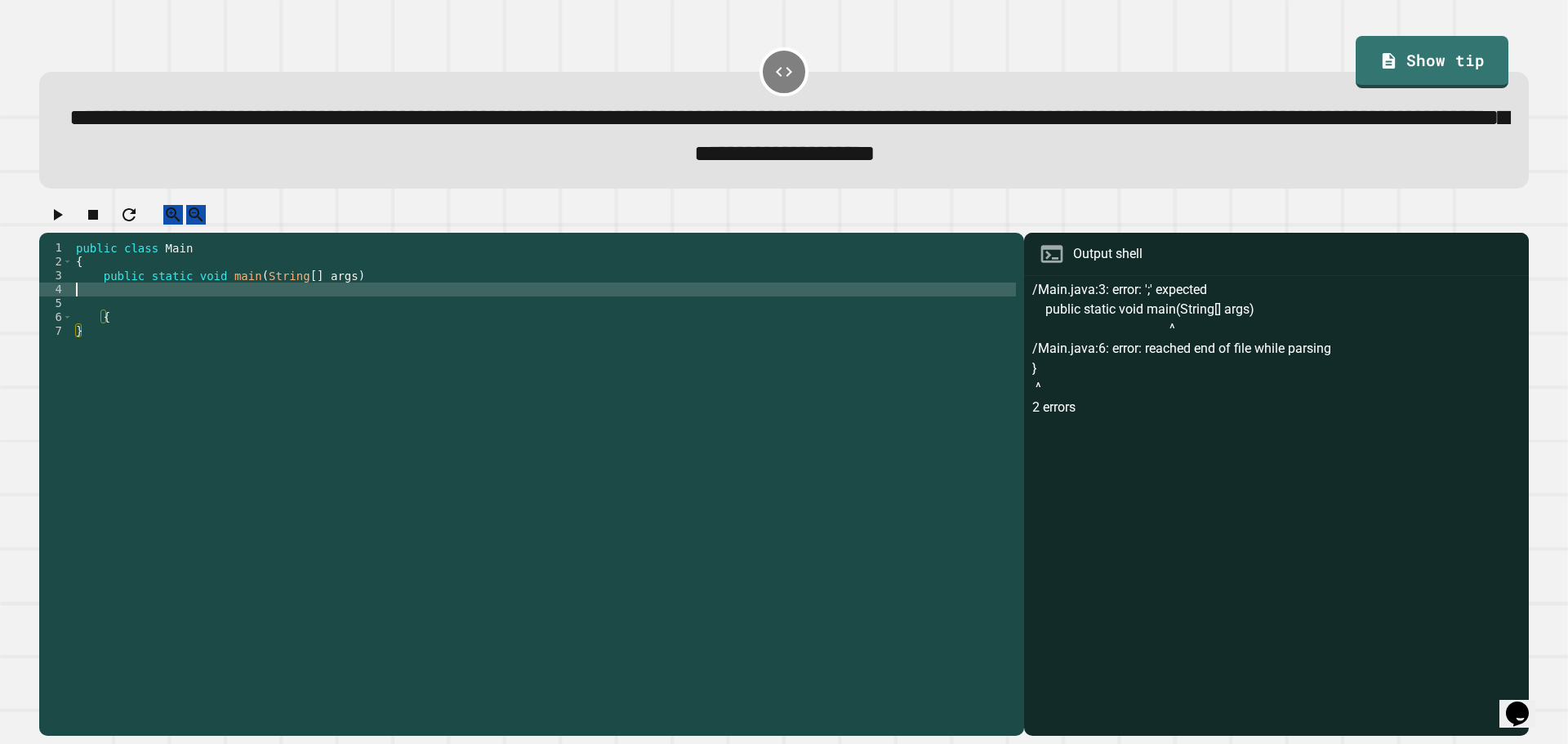
click at [217, 313] on div "public class Main { public static void main ( String [ ] args ) { }" at bounding box center [544, 470] width 943 height 458
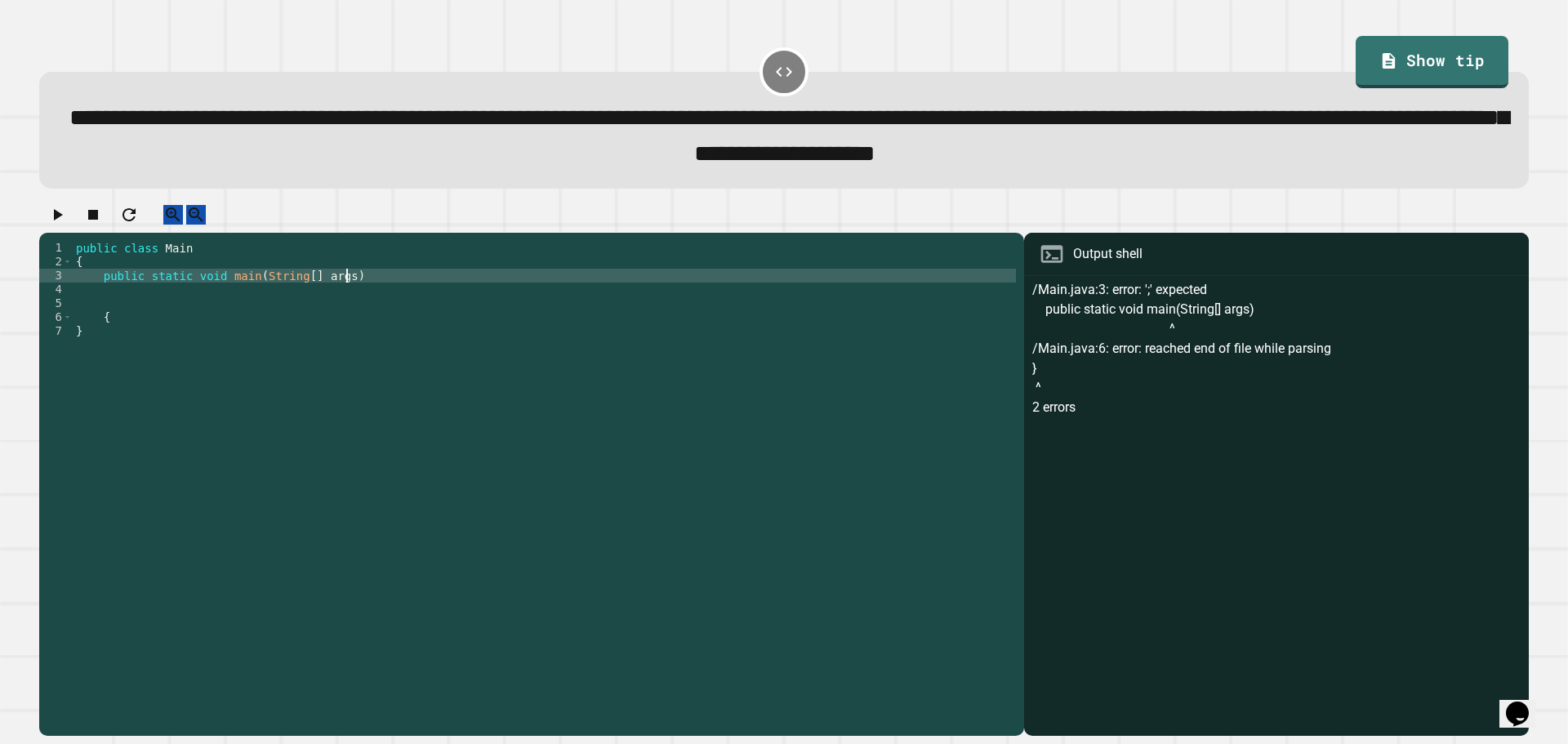
drag, startPoint x: 990, startPoint y: 303, endPoint x: 1135, endPoint y: 129, distance: 226.5
click at [1394, 708] on div "/Main.java:3: error: ';' expected public static void main(String[] args) ^ /Mai…" at bounding box center [1276, 507] width 488 height 455
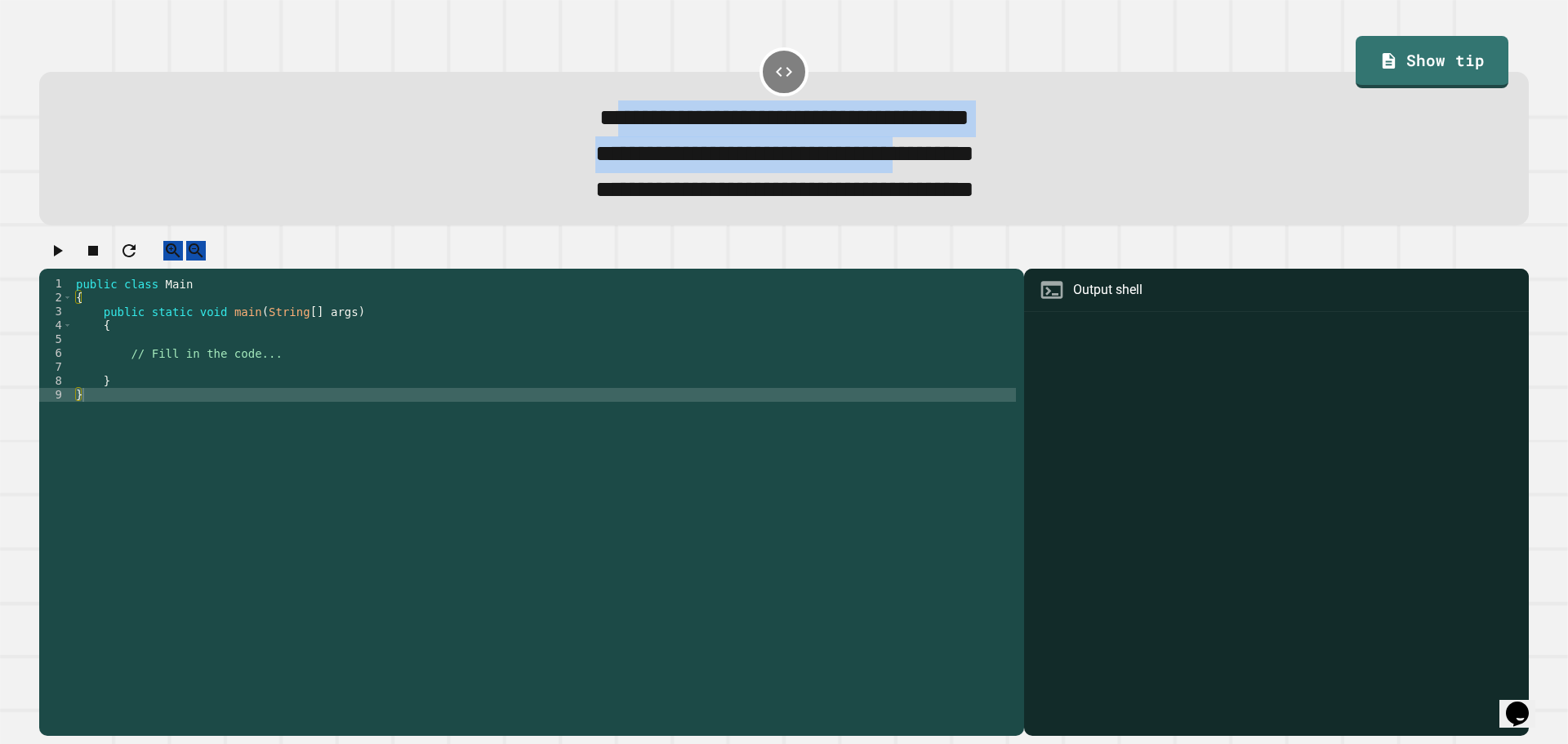
drag, startPoint x: 509, startPoint y: 120, endPoint x: 948, endPoint y: 149, distance: 440.0
click at [948, 149] on div "**********" at bounding box center [784, 155] width 1431 height 109
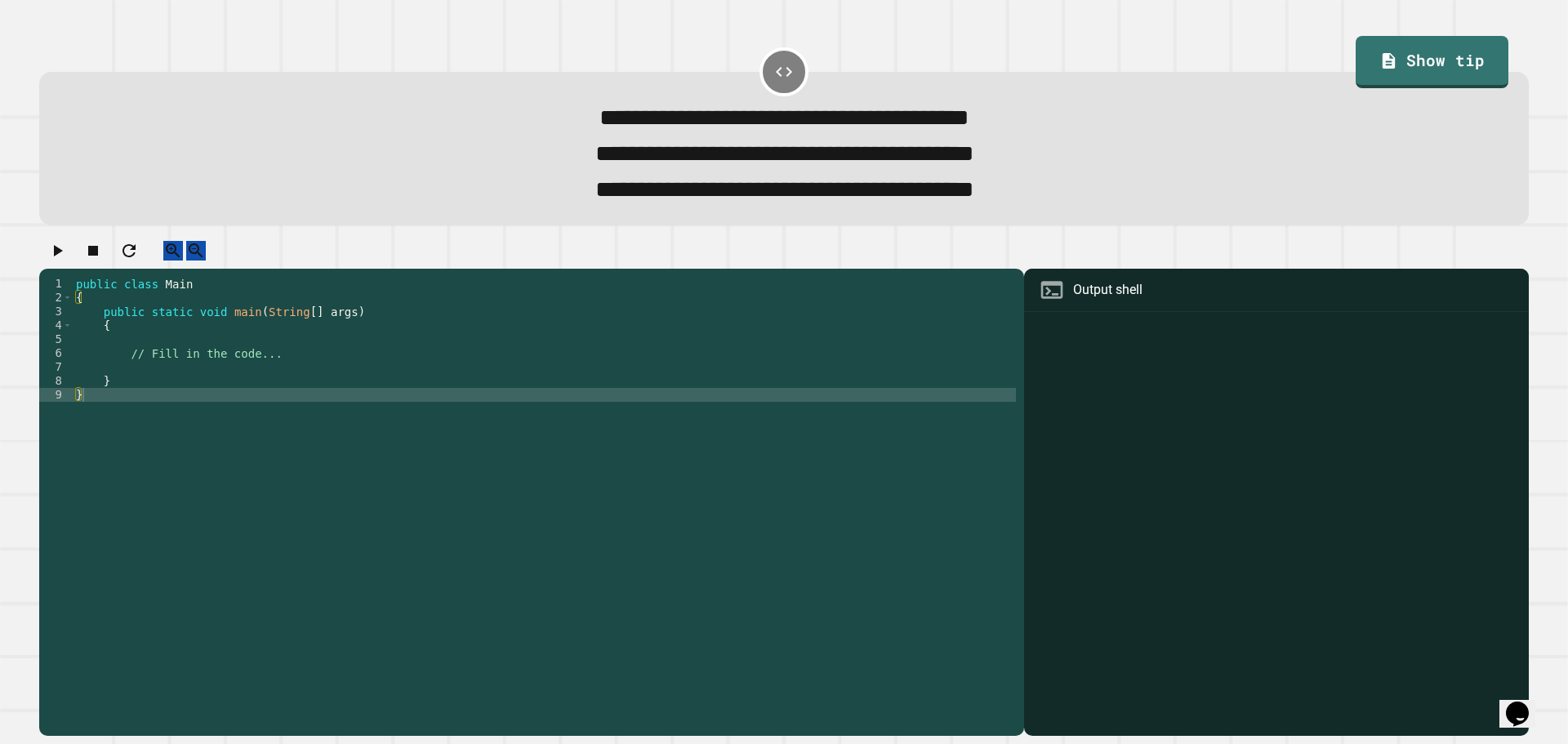
click at [926, 185] on span "**********" at bounding box center [784, 190] width 379 height 23
drag, startPoint x: 855, startPoint y: 159, endPoint x: 562, endPoint y: 199, distance: 295.7
click at [562, 199] on div "**********" at bounding box center [784, 155] width 1431 height 109
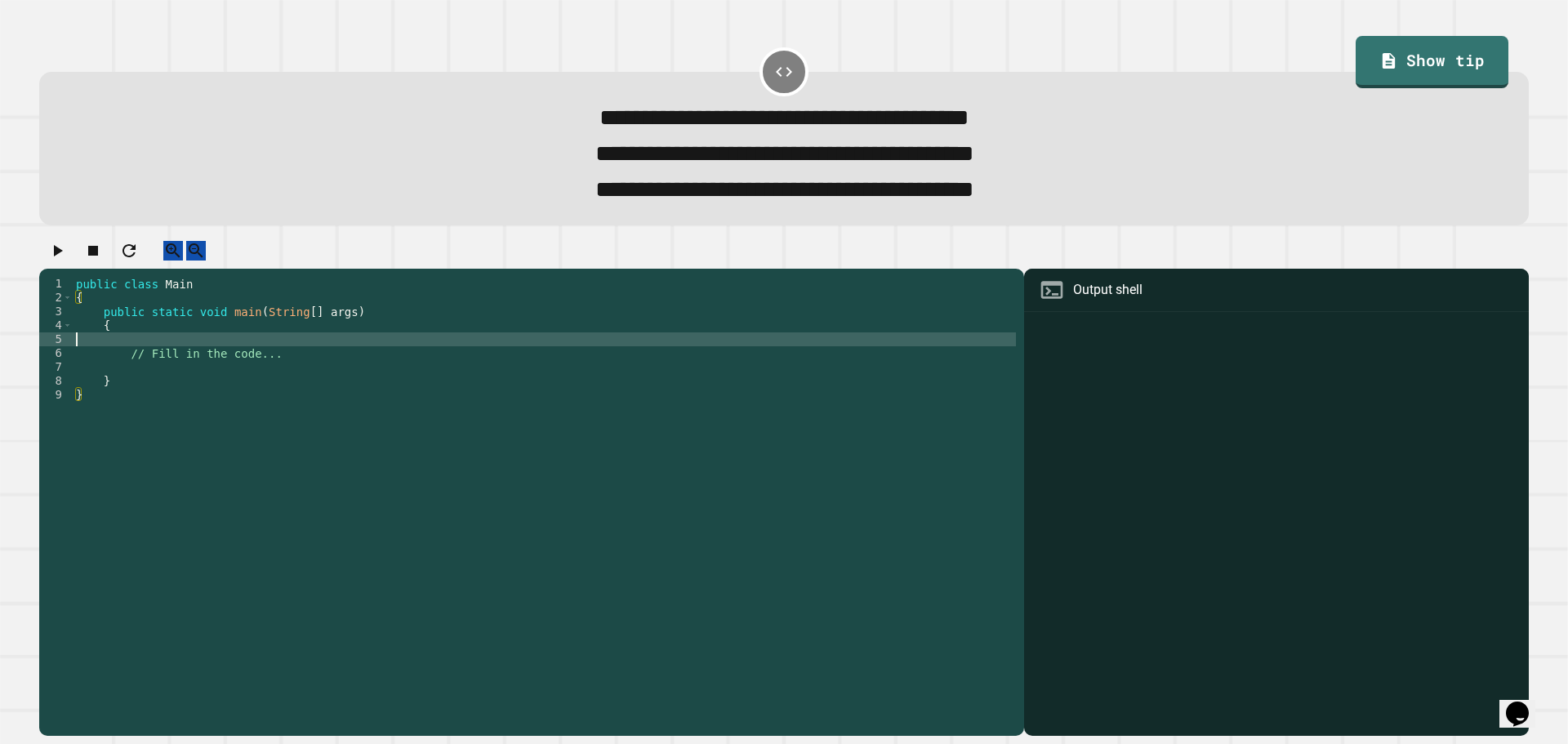
click at [112, 355] on div "public class Main { public static void main ( String [ ] args ) { // Fill in th…" at bounding box center [544, 484] width 943 height 416
type textarea "**********"
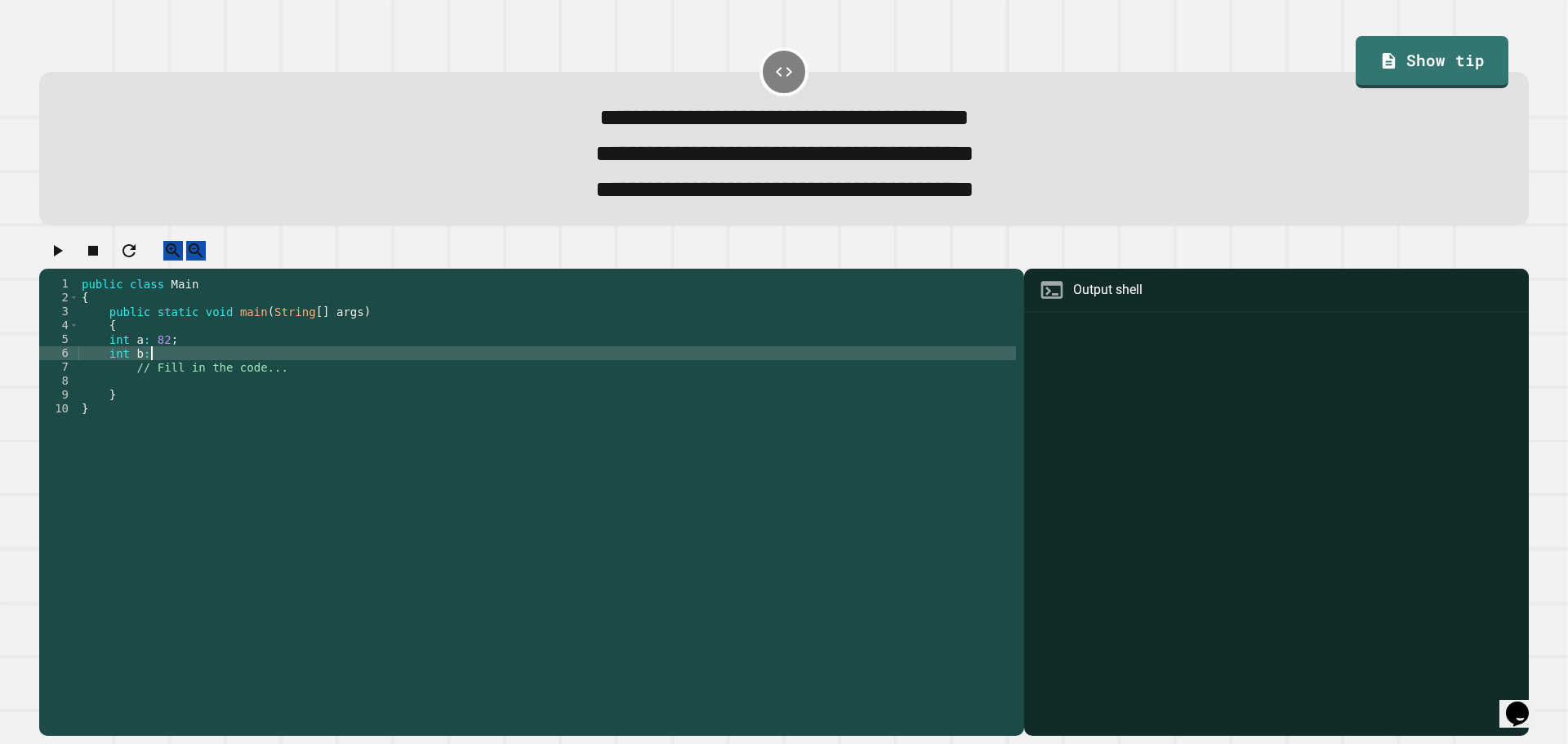
scroll to position [0, 4]
type textarea "*********"
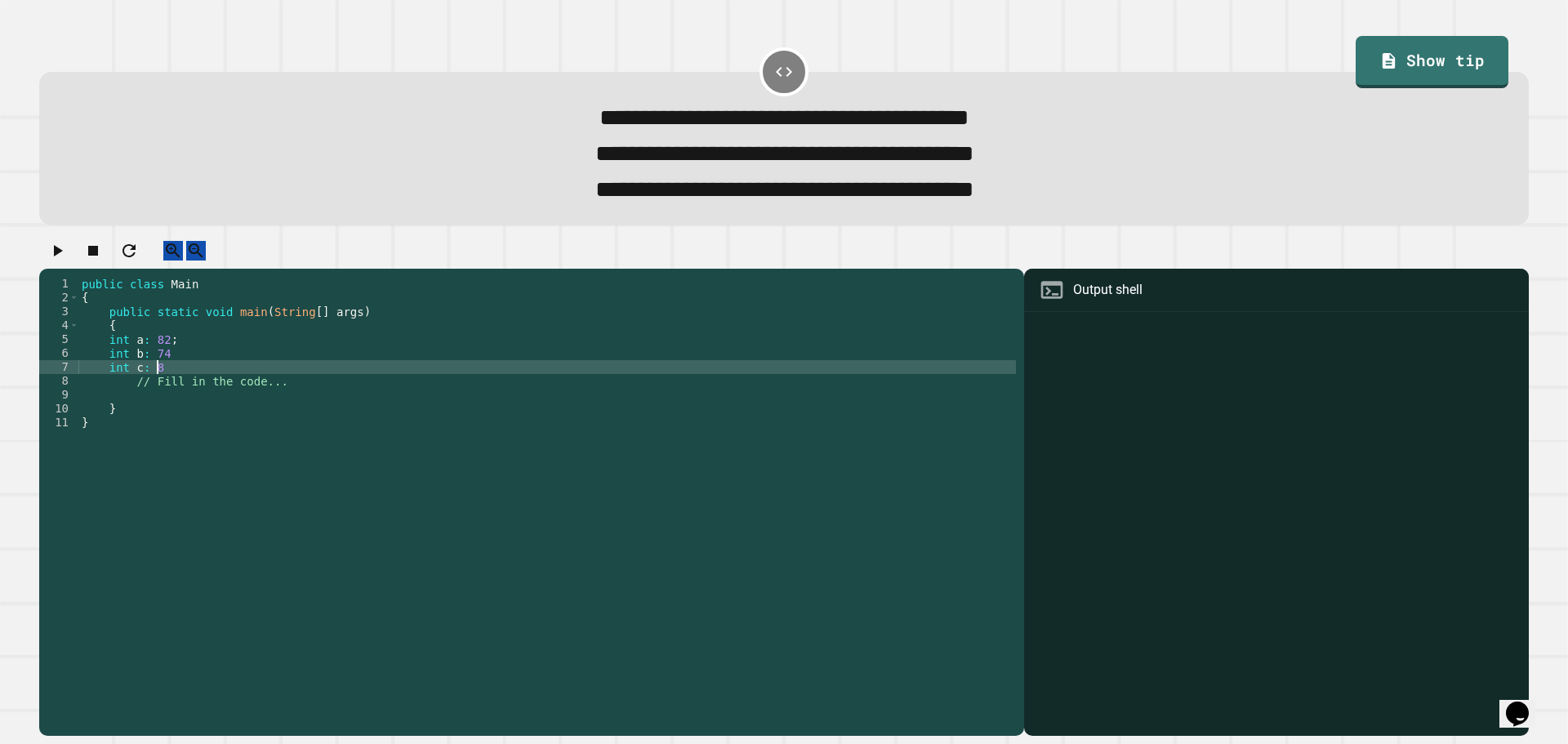
type textarea "*********"
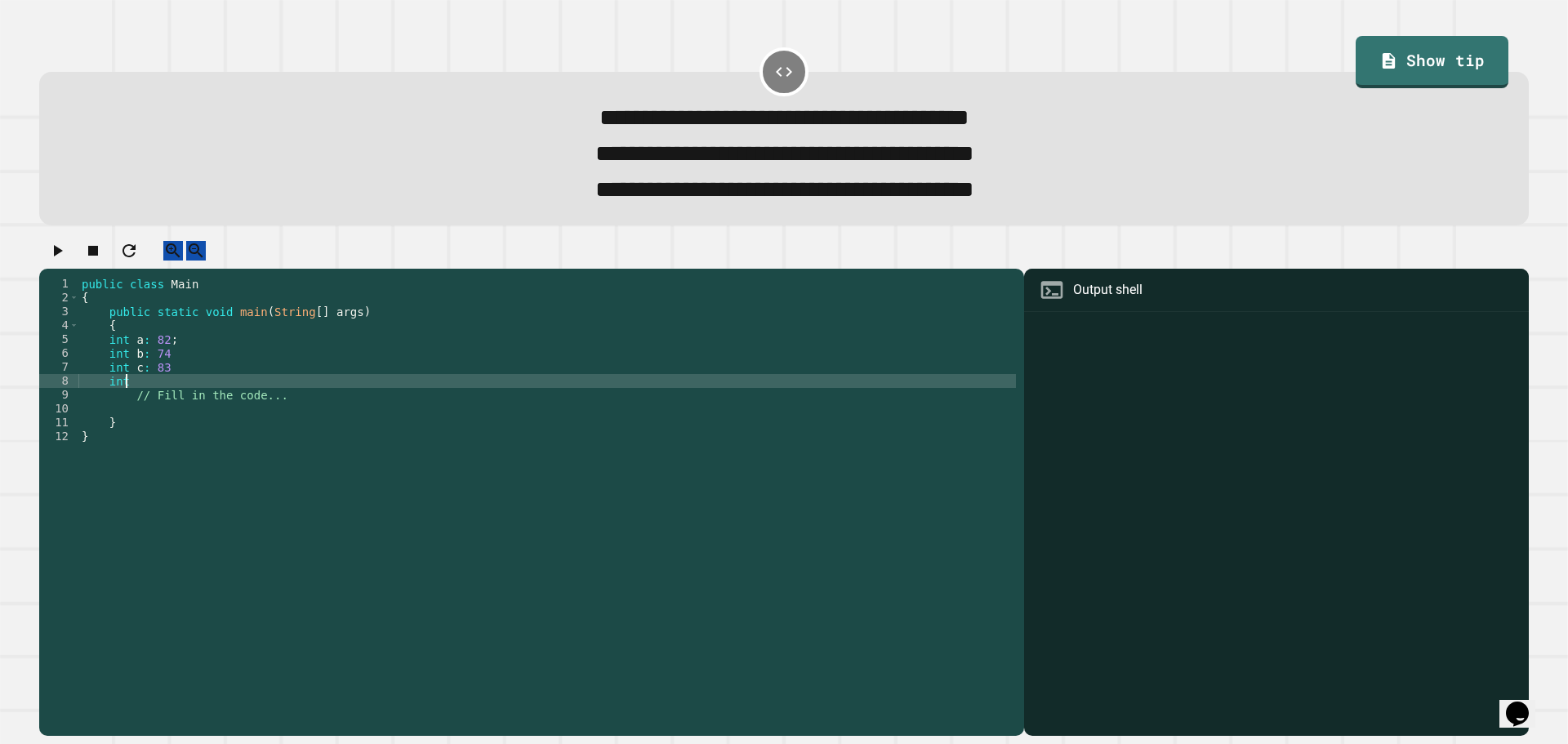
scroll to position [0, 2]
type textarea "*********"
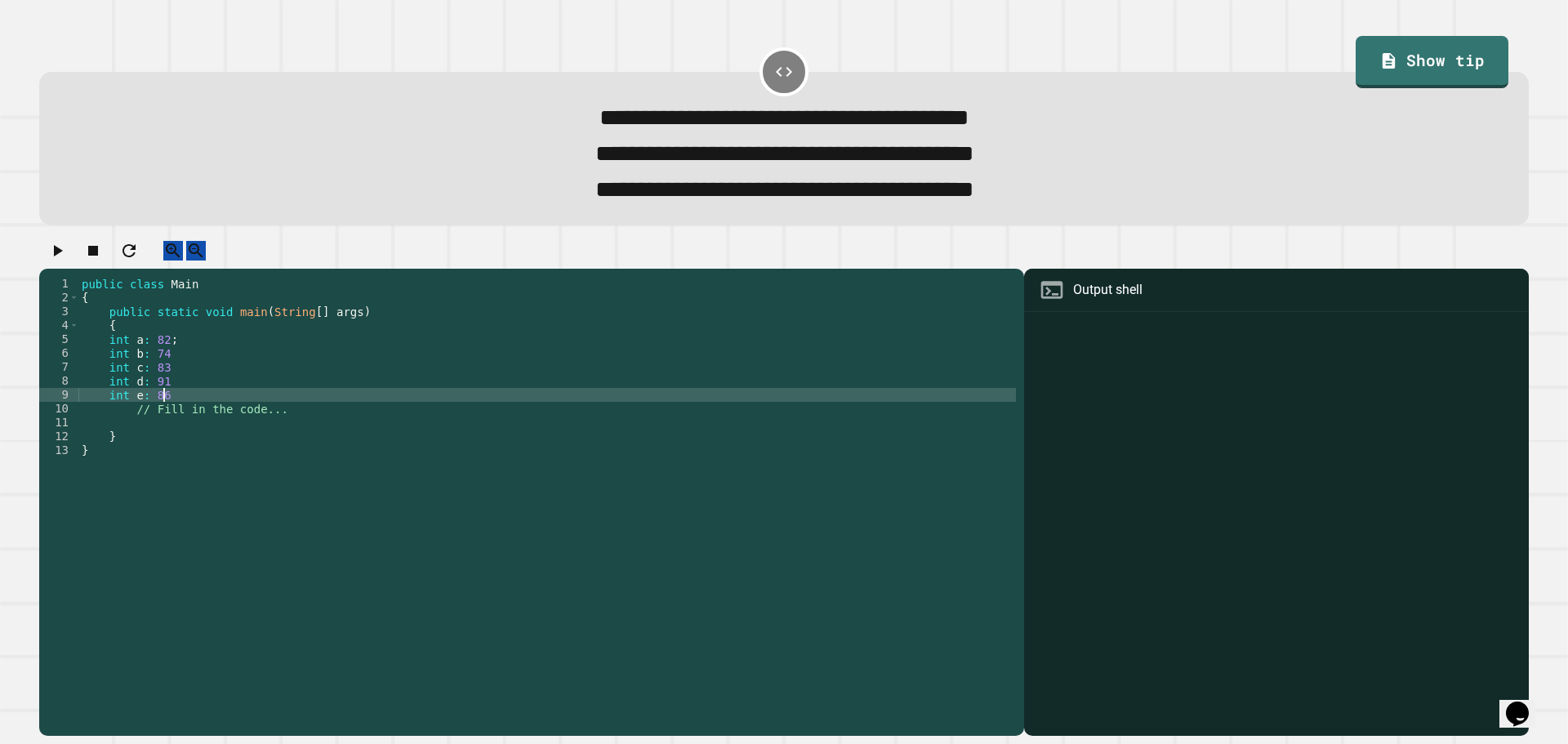
scroll to position [0, 5]
click at [195, 419] on div "public class Main { public static void main ( String [ ] args ) { int a : 82 ; …" at bounding box center [547, 484] width 937 height 416
type textarea "**********"
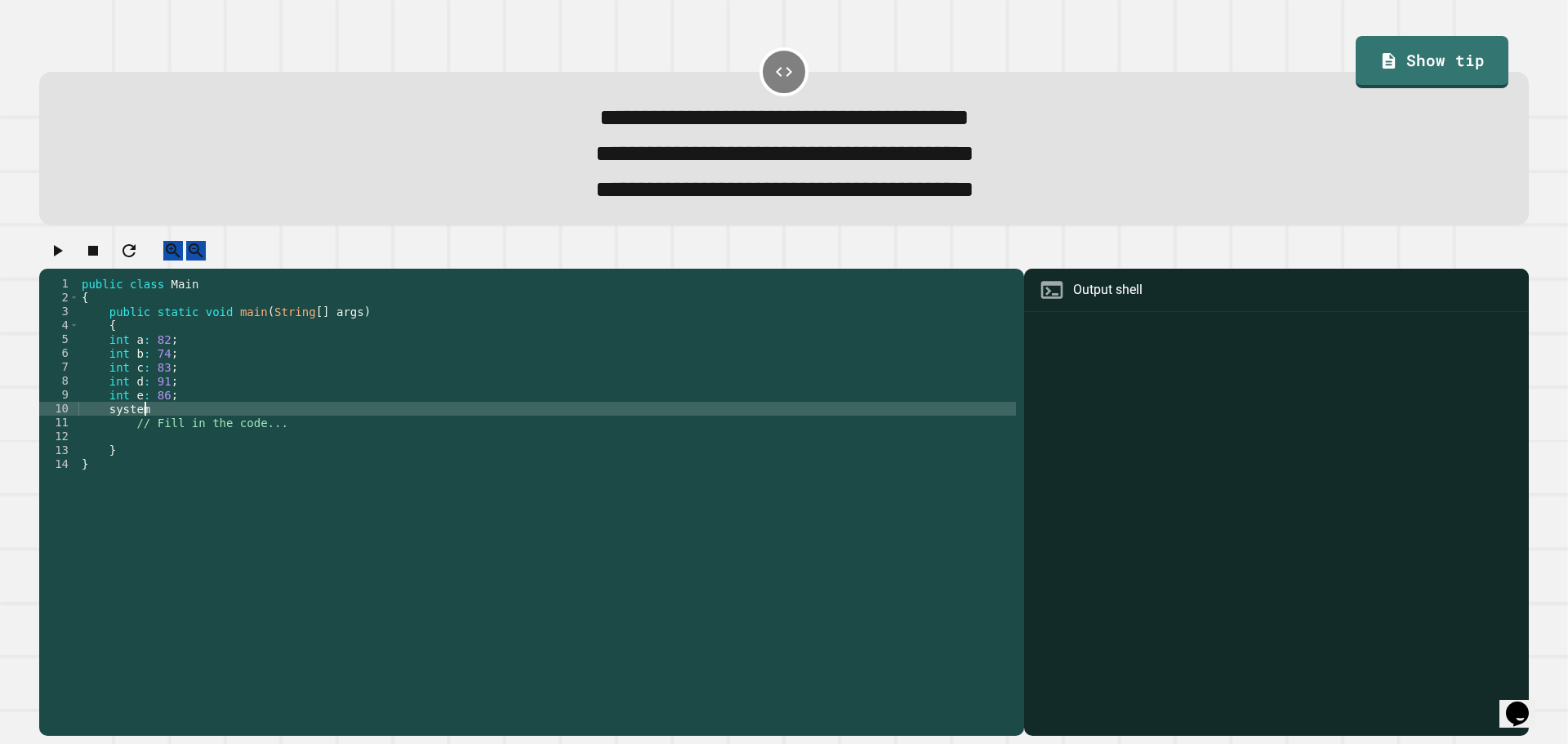
scroll to position [0, 4]
type textarea "*"
click at [67, 259] on icon "button" at bounding box center [57, 251] width 20 height 20
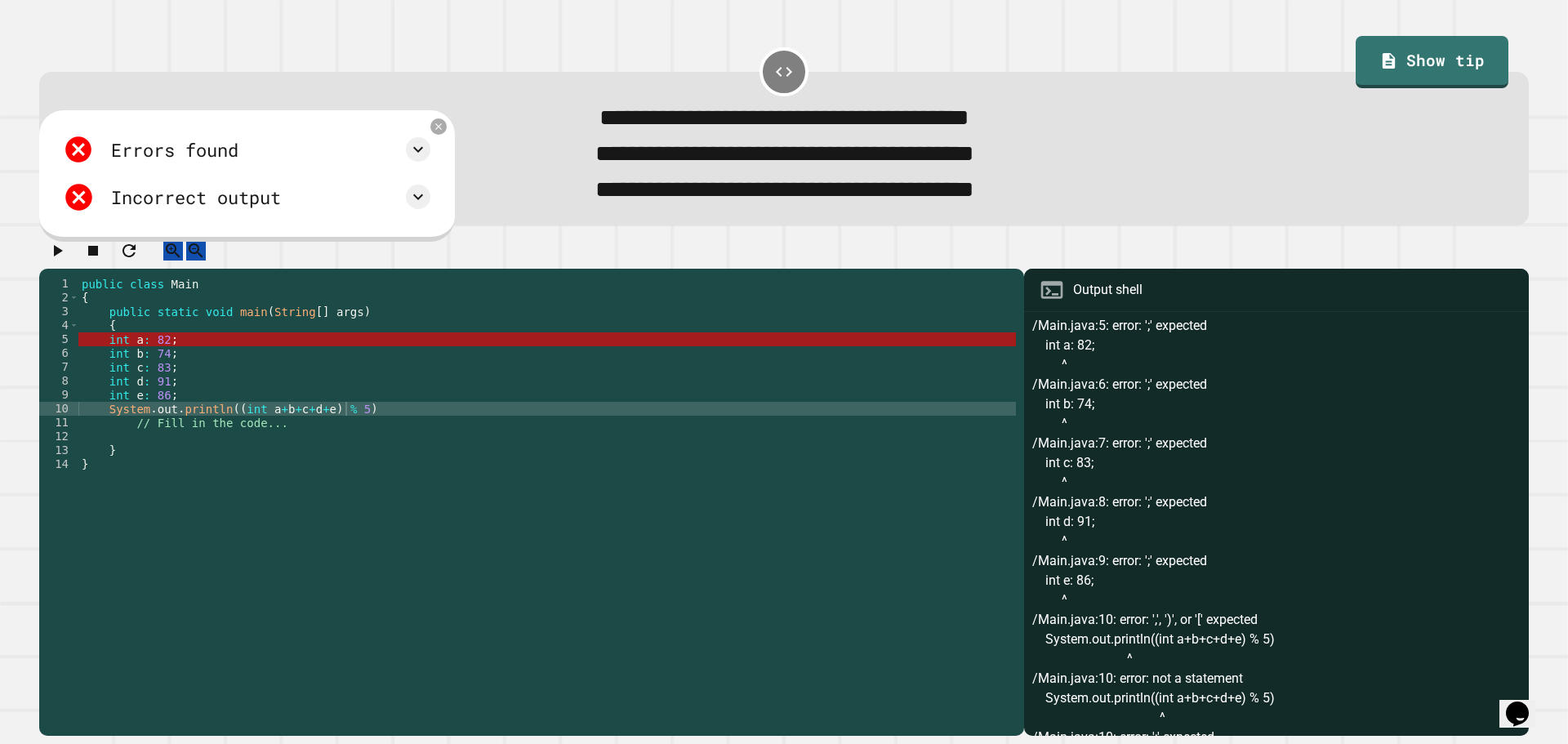
click at [223, 360] on div "public class Main { public static void main ( String [ ] args ) { int a : 82 ; …" at bounding box center [547, 484] width 937 height 416
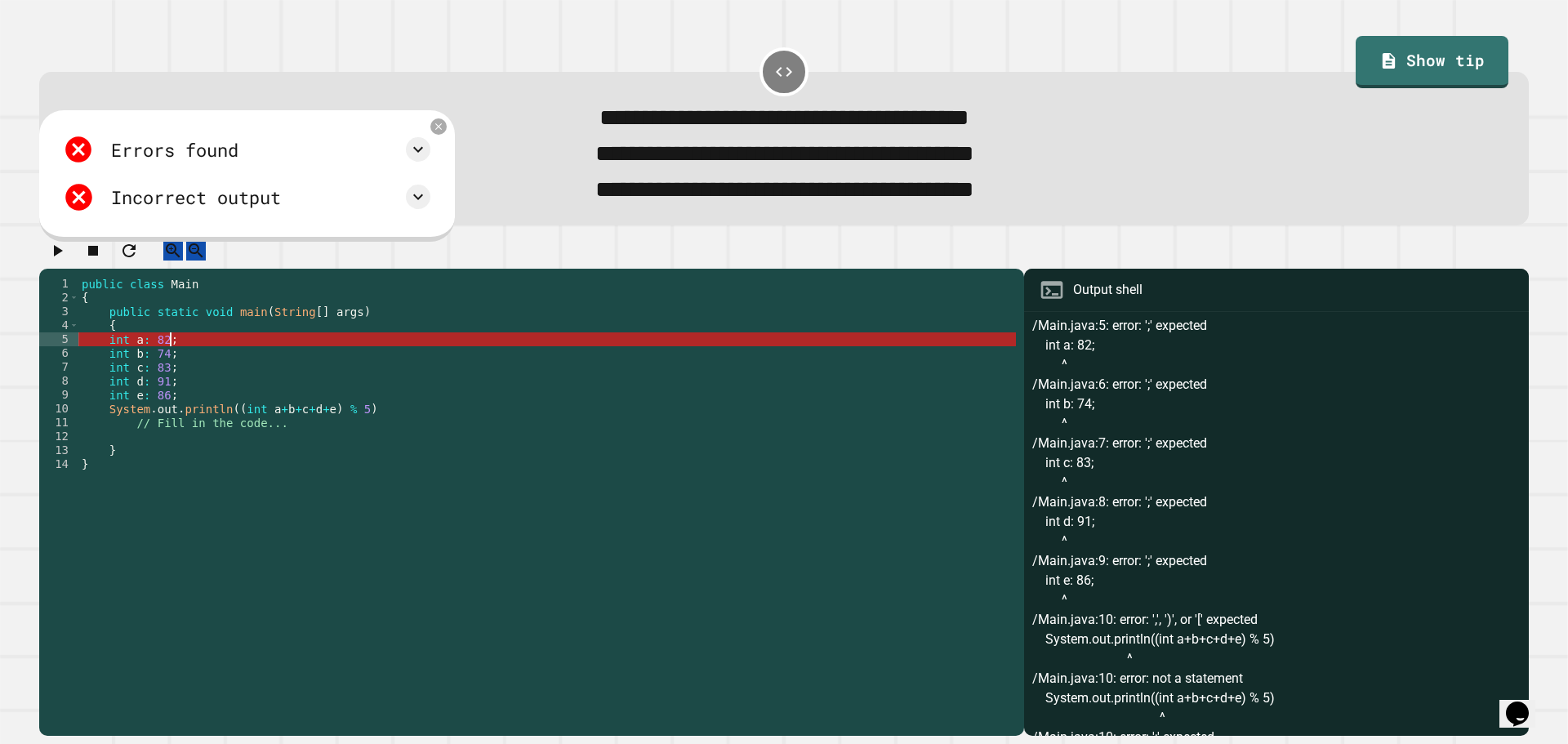
scroll to position [115, 0]
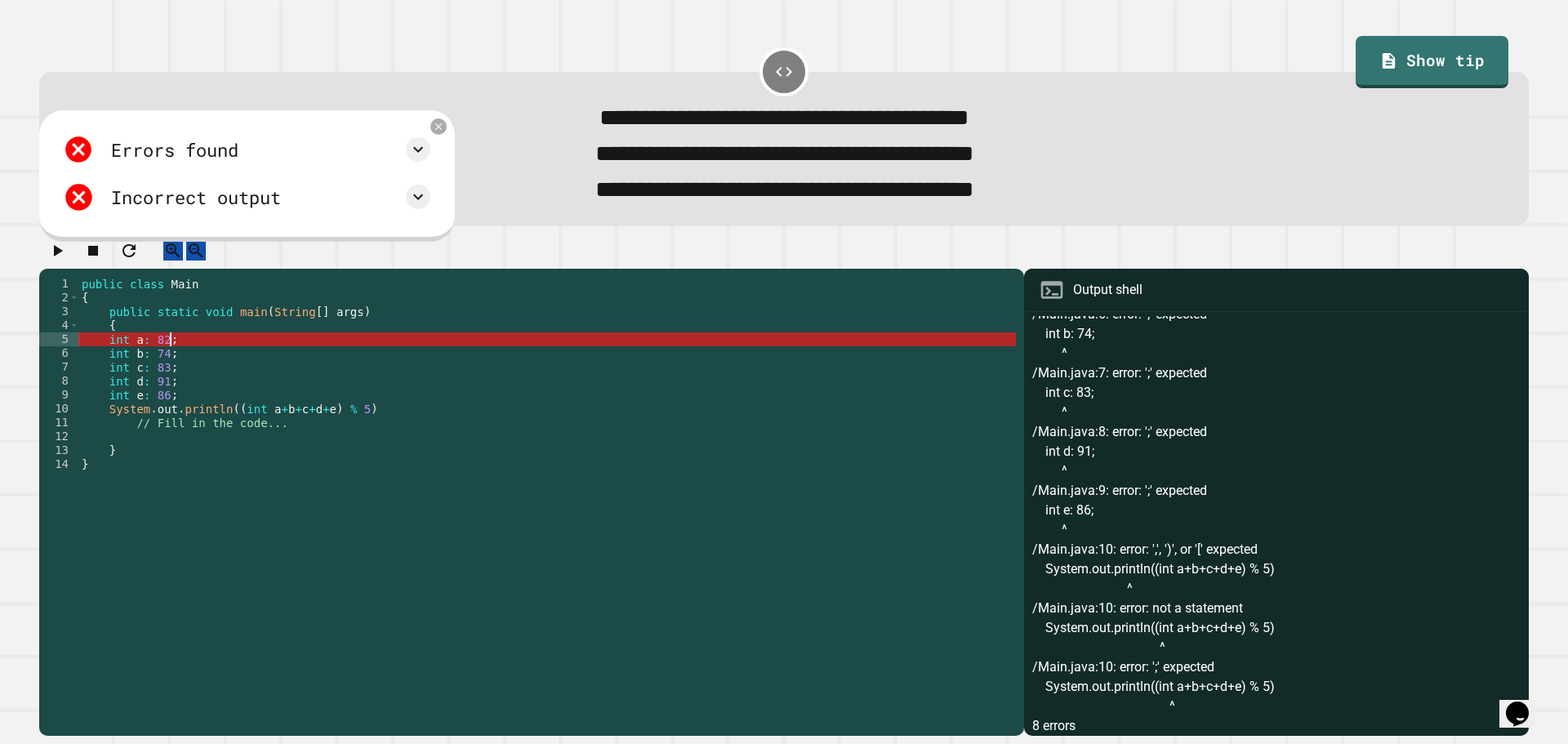
click at [137, 358] on div "public class Main { public static void main ( String [ ] args ) { int a : 82 ; …" at bounding box center [547, 484] width 937 height 416
click at [151, 360] on div "public class Main { public static void main ( String [ ] args ) { int a : 82 ; …" at bounding box center [547, 484] width 937 height 416
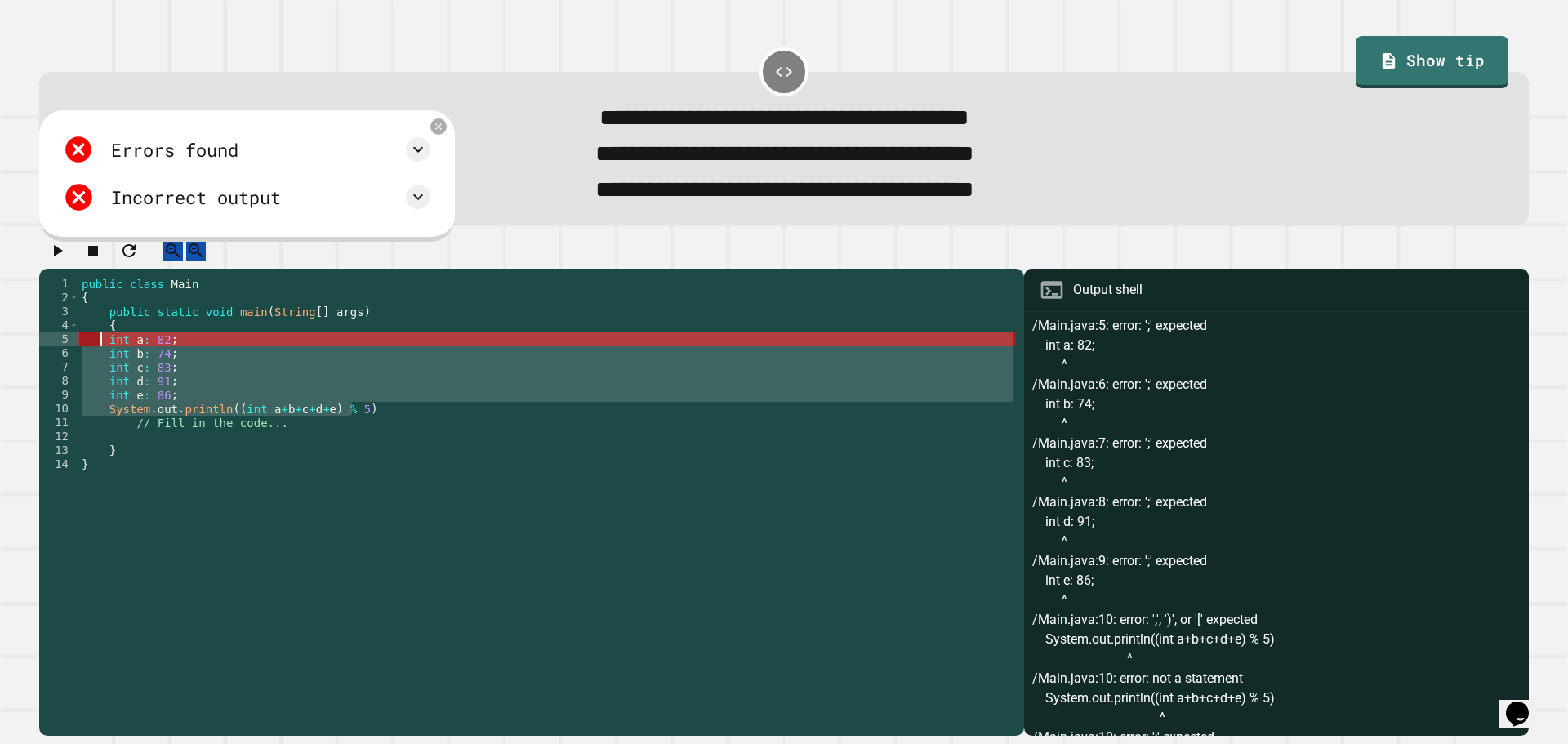
drag, startPoint x: 384, startPoint y: 427, endPoint x: 101, endPoint y: 363, distance: 290.1
click at [101, 363] on div "public class Main { public static void main ( String [ ] args ) { int a : 82 ; …" at bounding box center [547, 484] width 937 height 416
click at [445, 133] on icon at bounding box center [438, 127] width 13 height 13
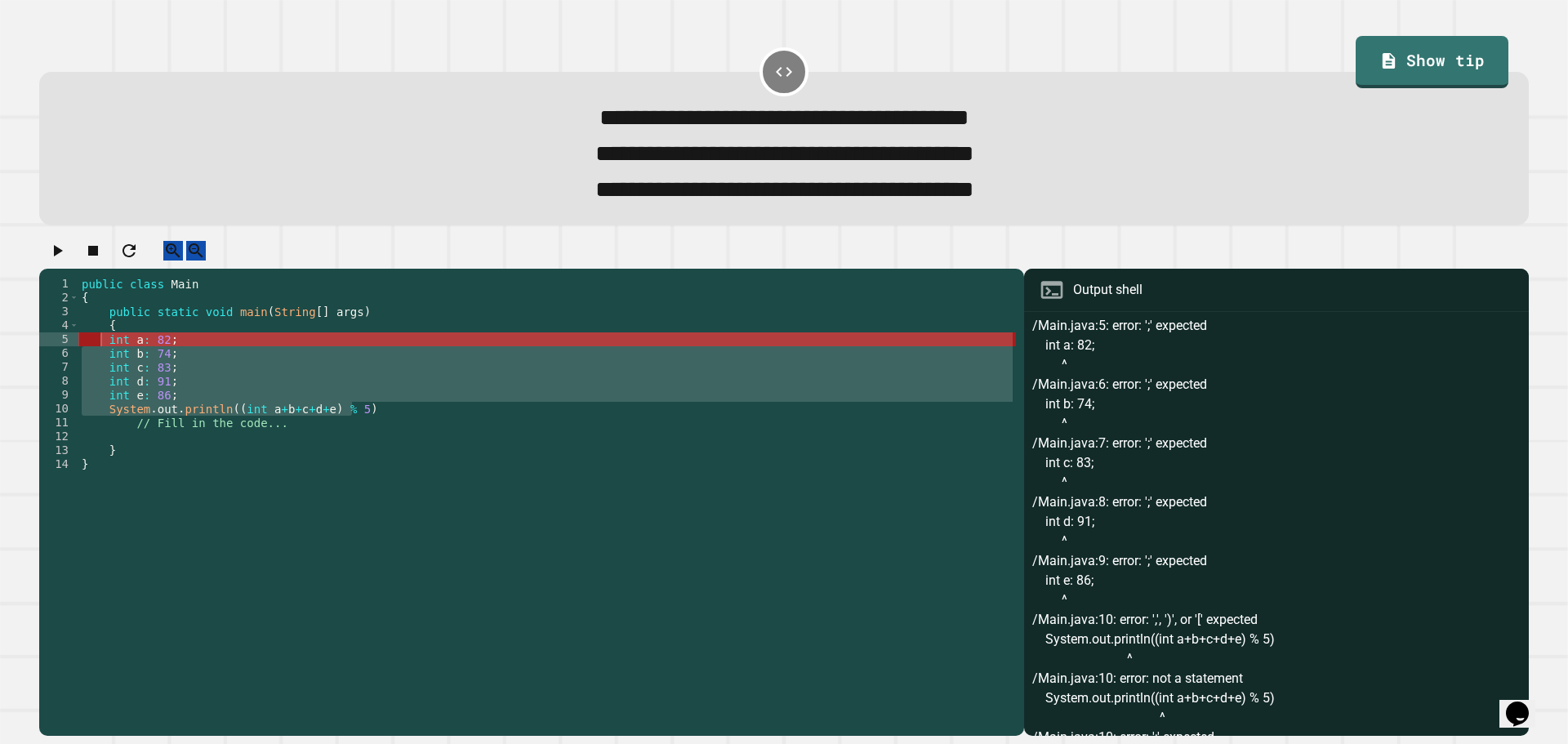
click at [219, 435] on div "public class Main { public static void main ( String [ ] args ) { int a : 82 ; …" at bounding box center [547, 470] width 937 height 388
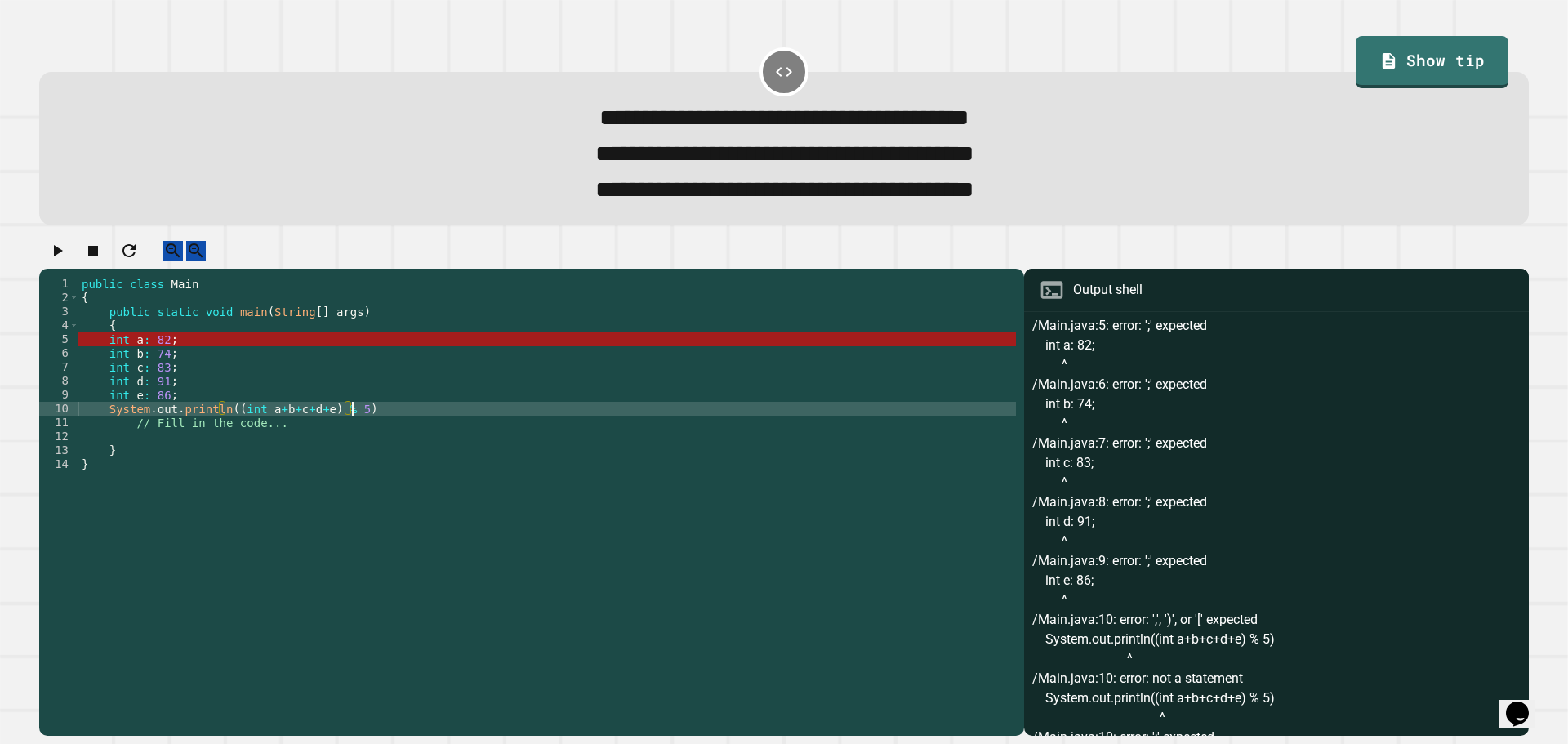
click at [353, 432] on div "public class Main { public static void main ( String [ ] args ) { int a : 82 ; …" at bounding box center [547, 484] width 937 height 416
click at [336, 429] on div "public class Main { public static void main ( String [ ] args ) { int a : 82 ; …" at bounding box center [547, 484] width 937 height 416
click at [345, 429] on div "public class Main { public static void main ( String [ ] args ) { int a : 82 ; …" at bounding box center [547, 484] width 937 height 416
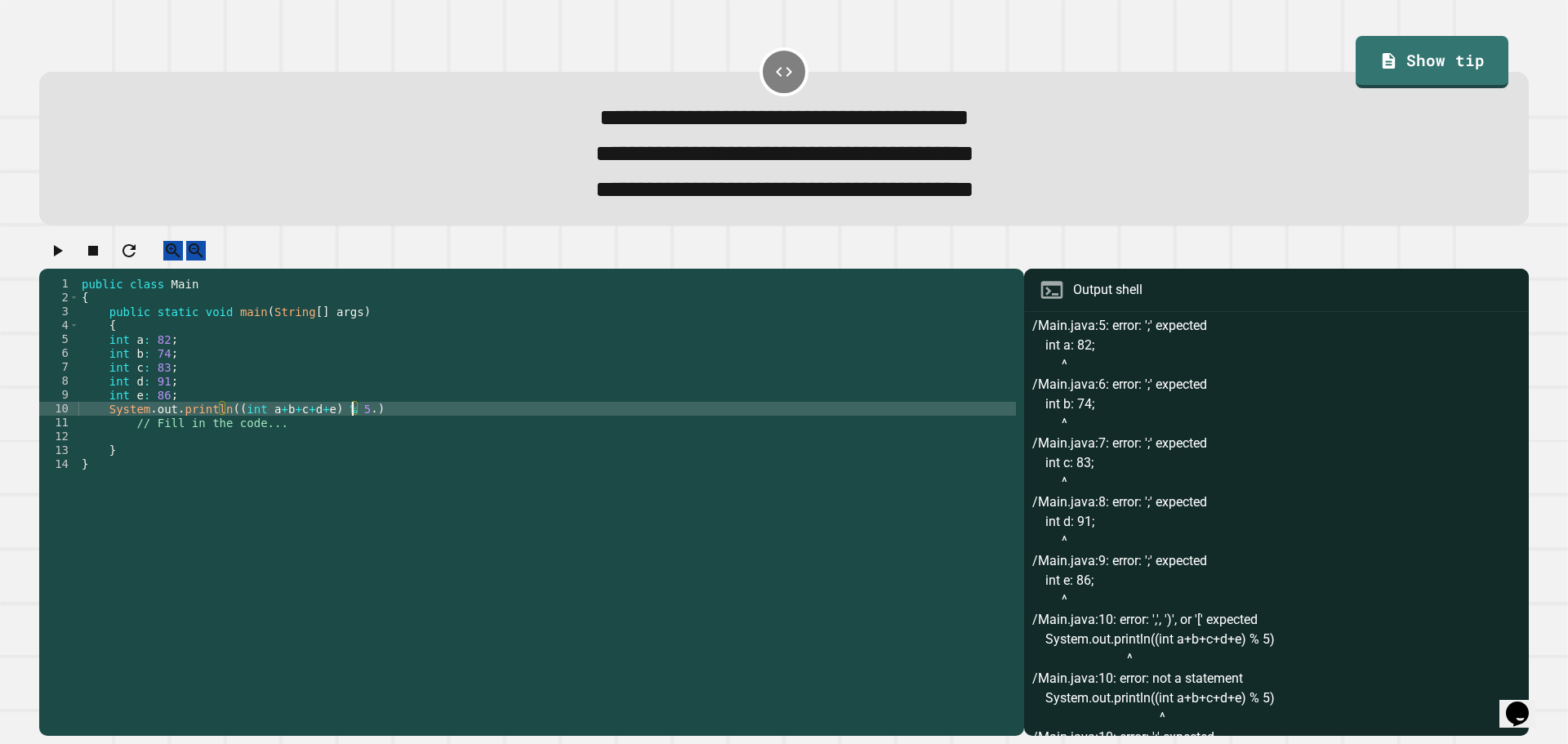
scroll to position [0, 19]
click at [67, 257] on button "button" at bounding box center [57, 251] width 20 height 20
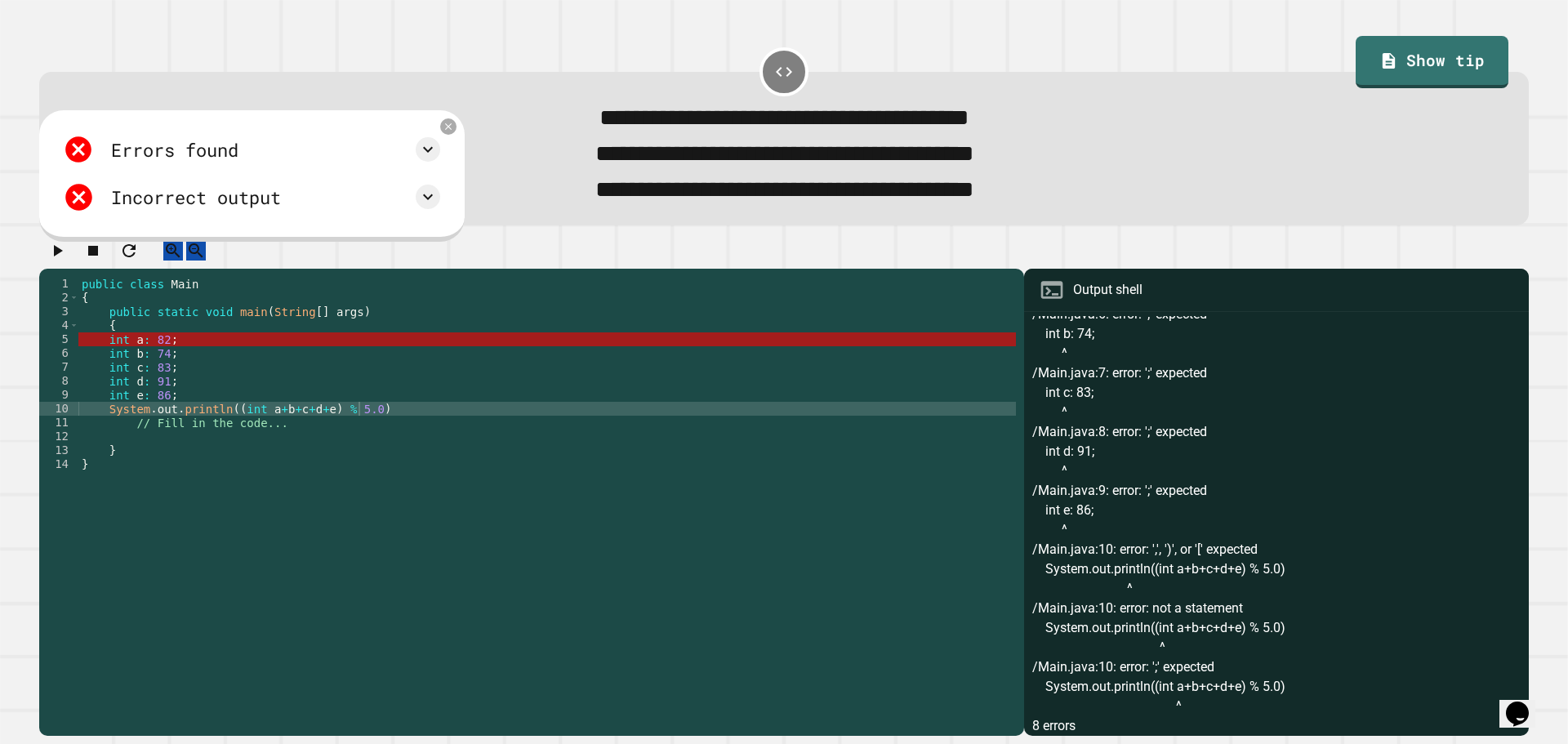
scroll to position [0, 6]
click at [110, 373] on div "public class Main { public static void main ( String [ ] args ) { int a : 82 ; …" at bounding box center [547, 484] width 937 height 416
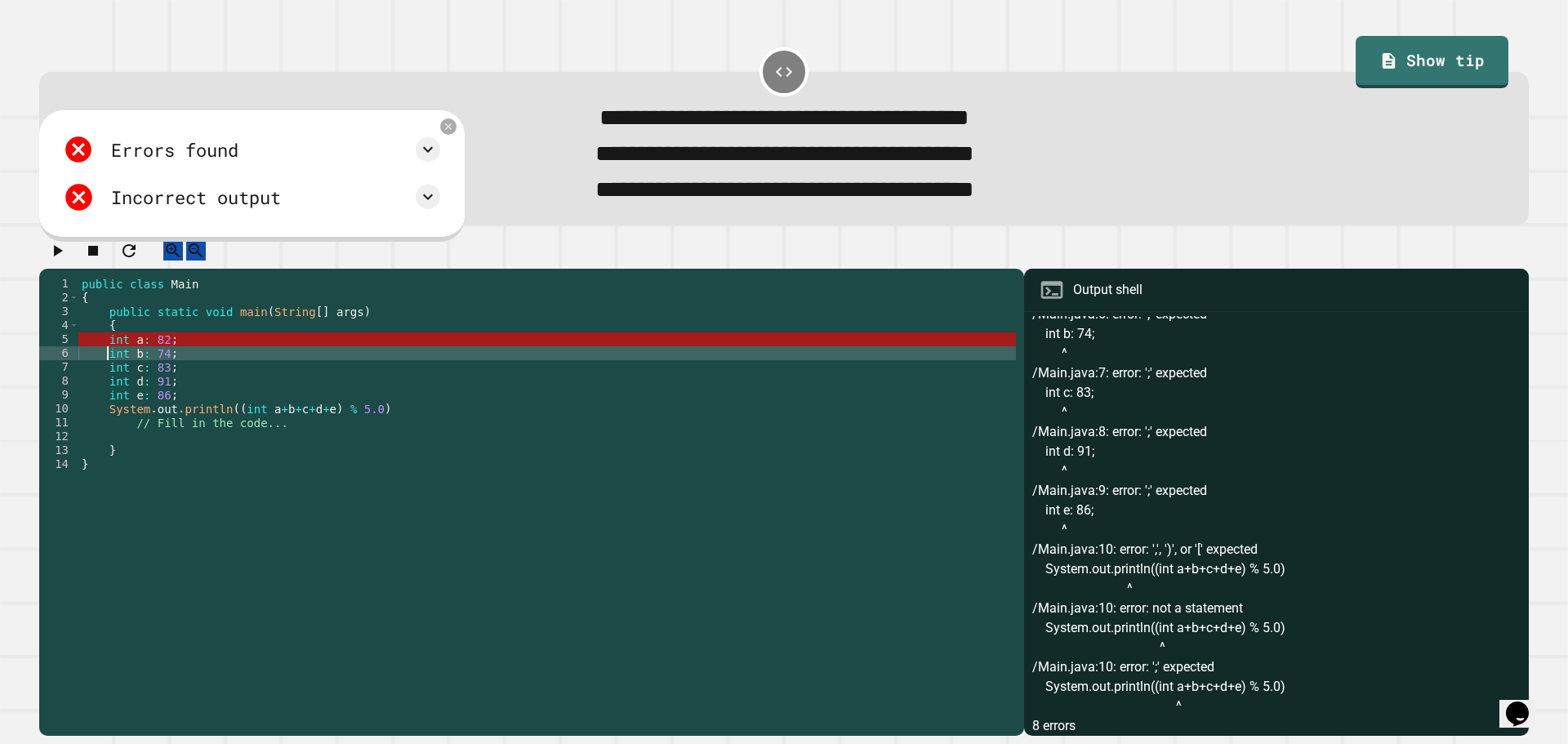
click at [110, 373] on div "public class Main { public static void main ( String [ ] args ) { int a : 82 ; …" at bounding box center [547, 484] width 937 height 416
click at [117, 361] on div "public class Main { public static void main ( String [ ] args ) { int a : 82 ; …" at bounding box center [547, 484] width 937 height 416
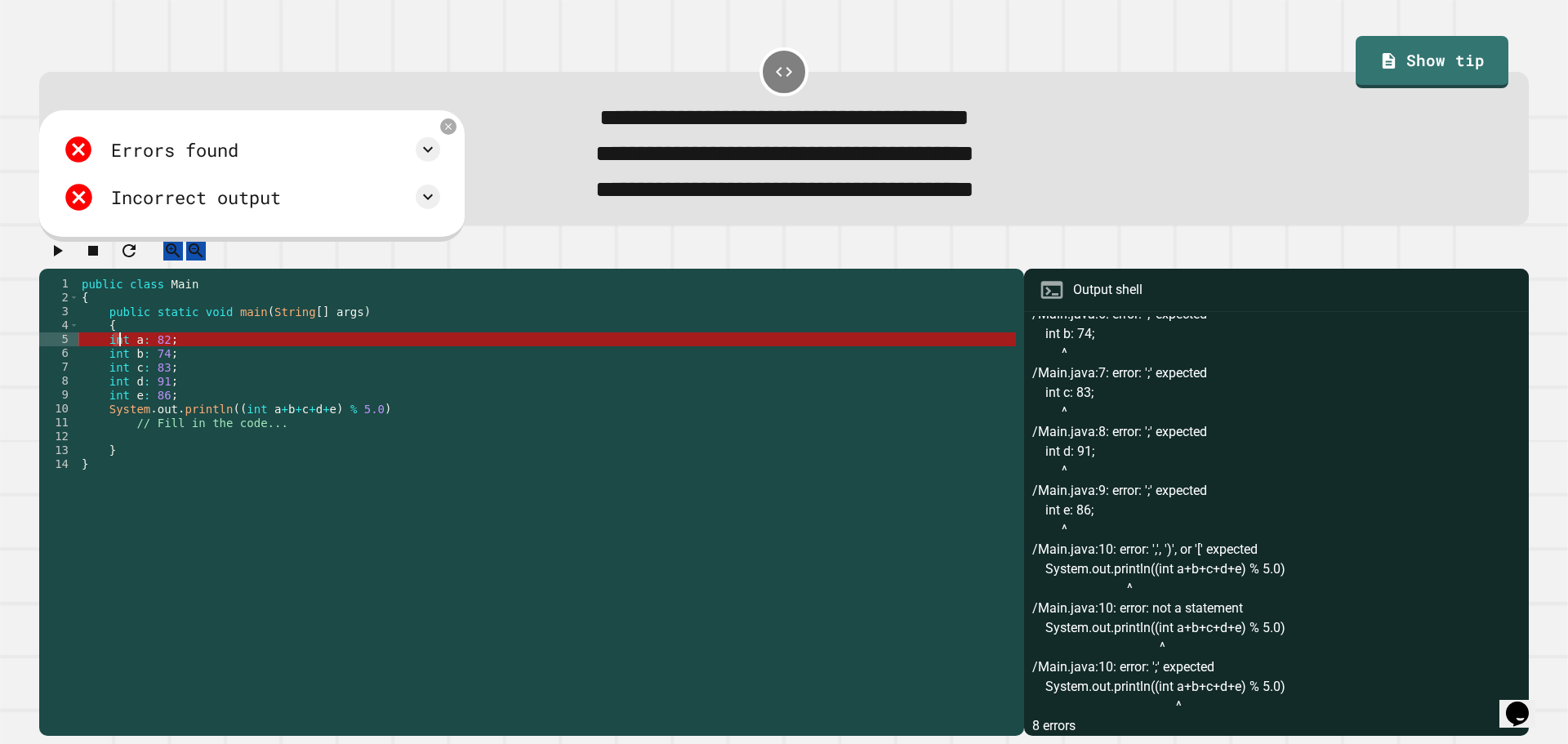
click at [117, 361] on div "public class Main { public static void main ( String [ ] args ) { int a : 82 ; …" at bounding box center [547, 484] width 937 height 416
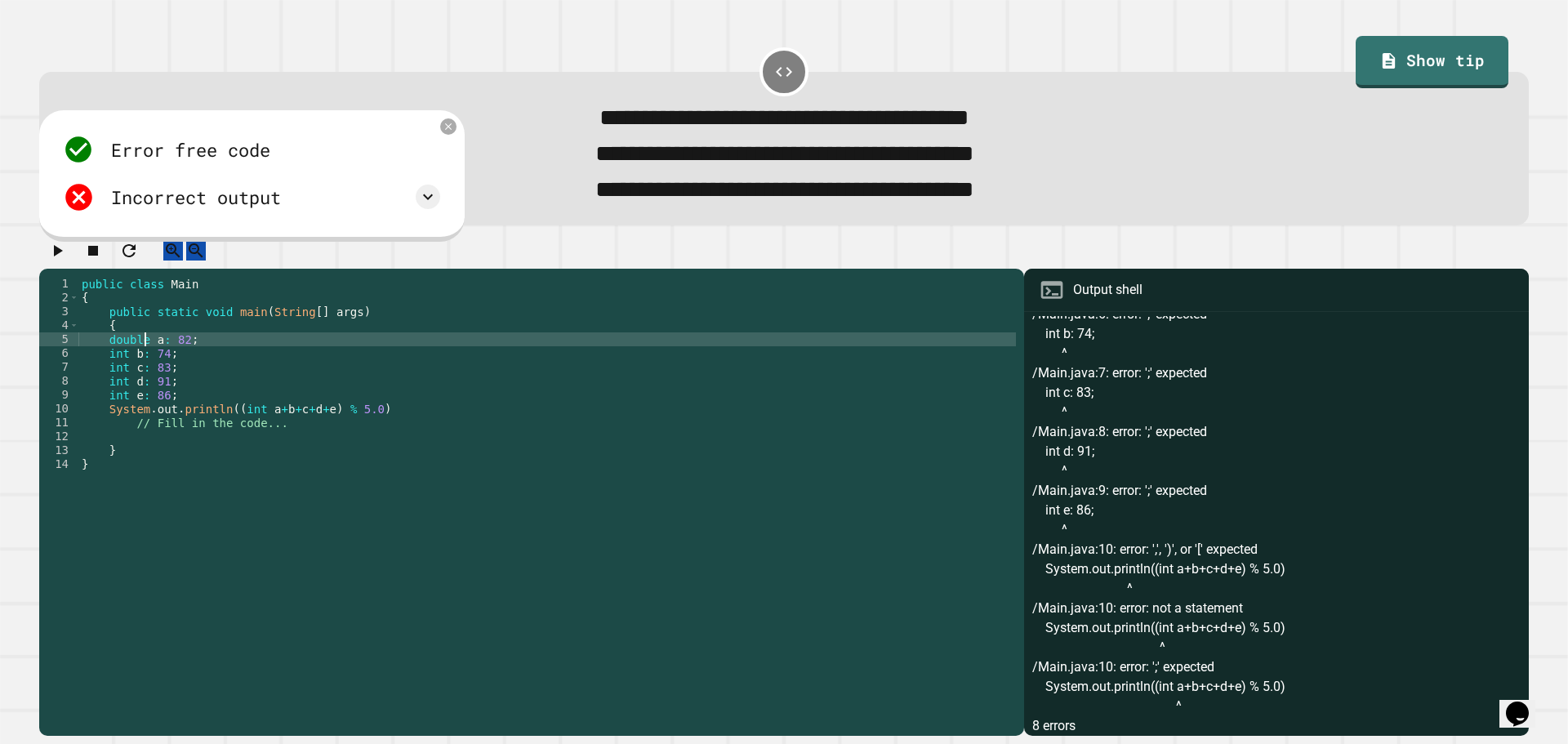
scroll to position [0, 4]
click at [52, 262] on button "button" at bounding box center [57, 251] width 20 height 20
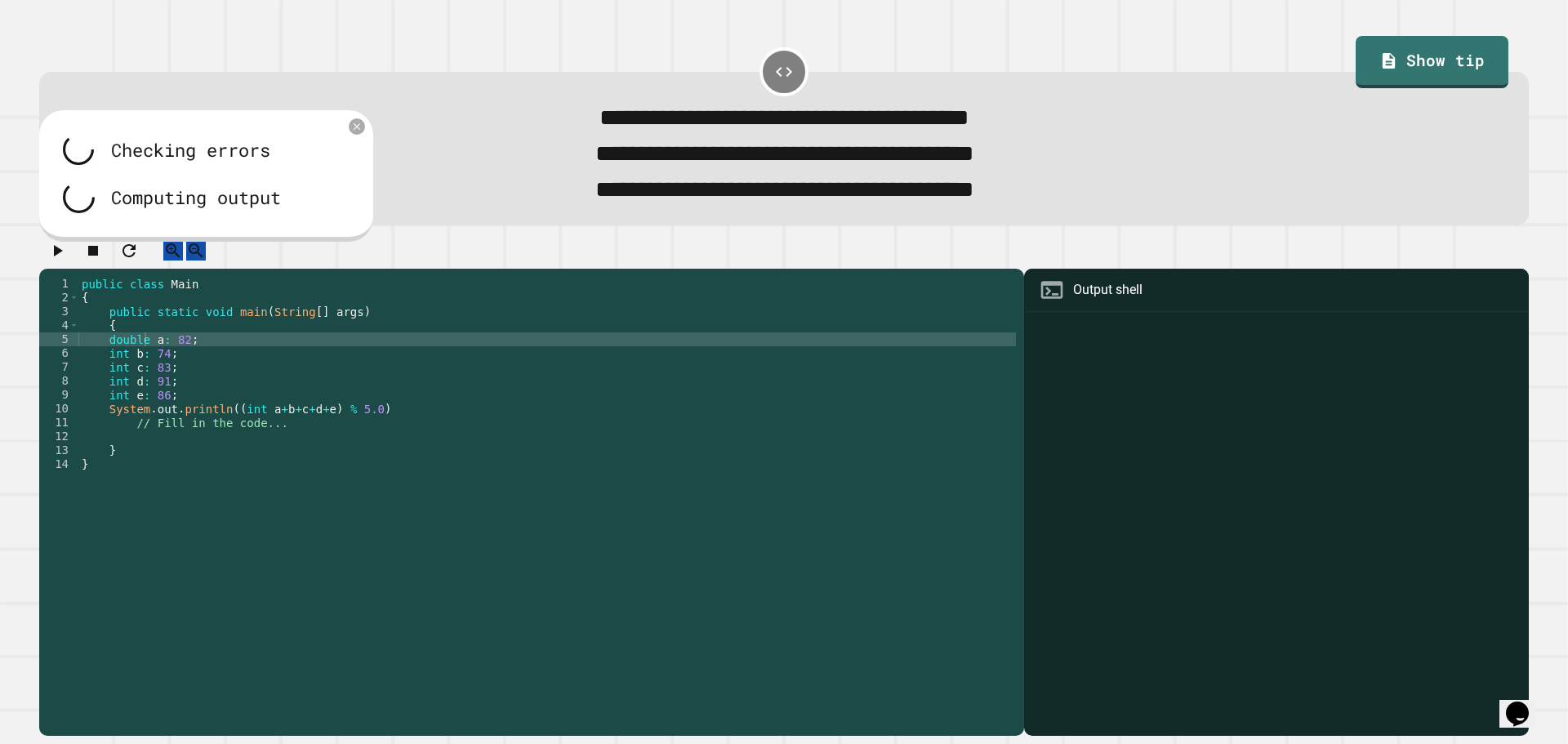
scroll to position [0, 0]
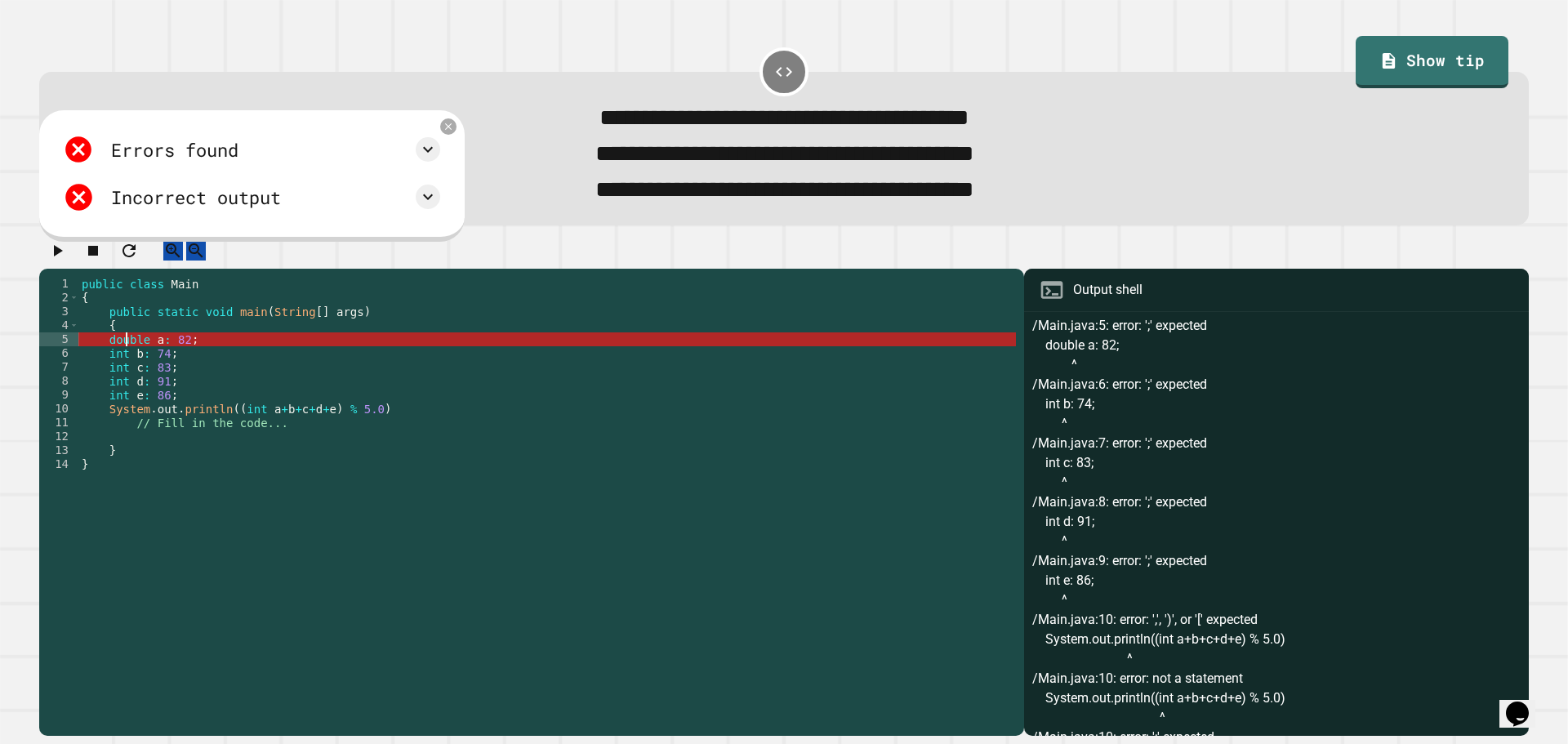
click at [124, 356] on div "public class Main { public static void main ( String [ ] args ) { double a : 82…" at bounding box center [547, 484] width 937 height 416
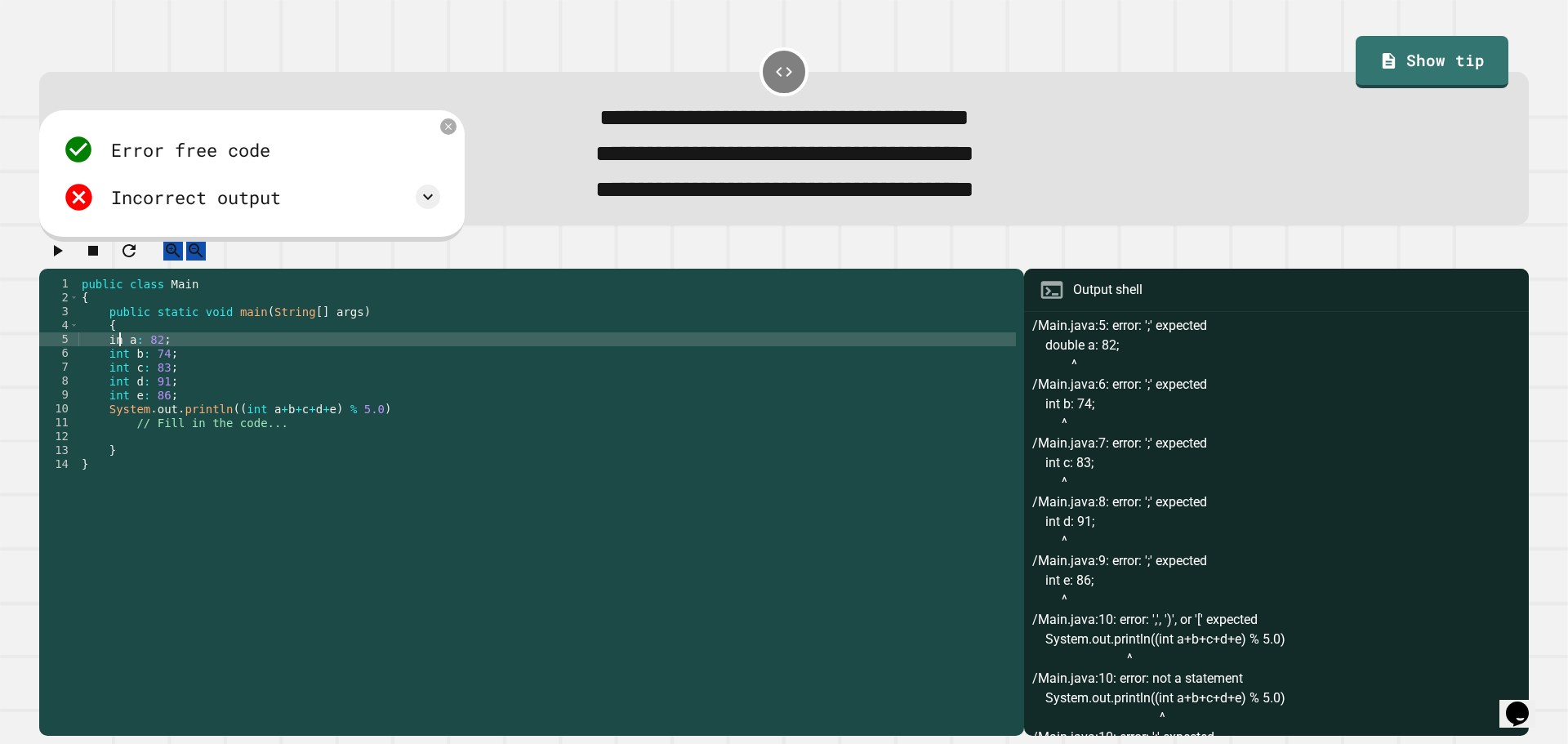
scroll to position [0, 2]
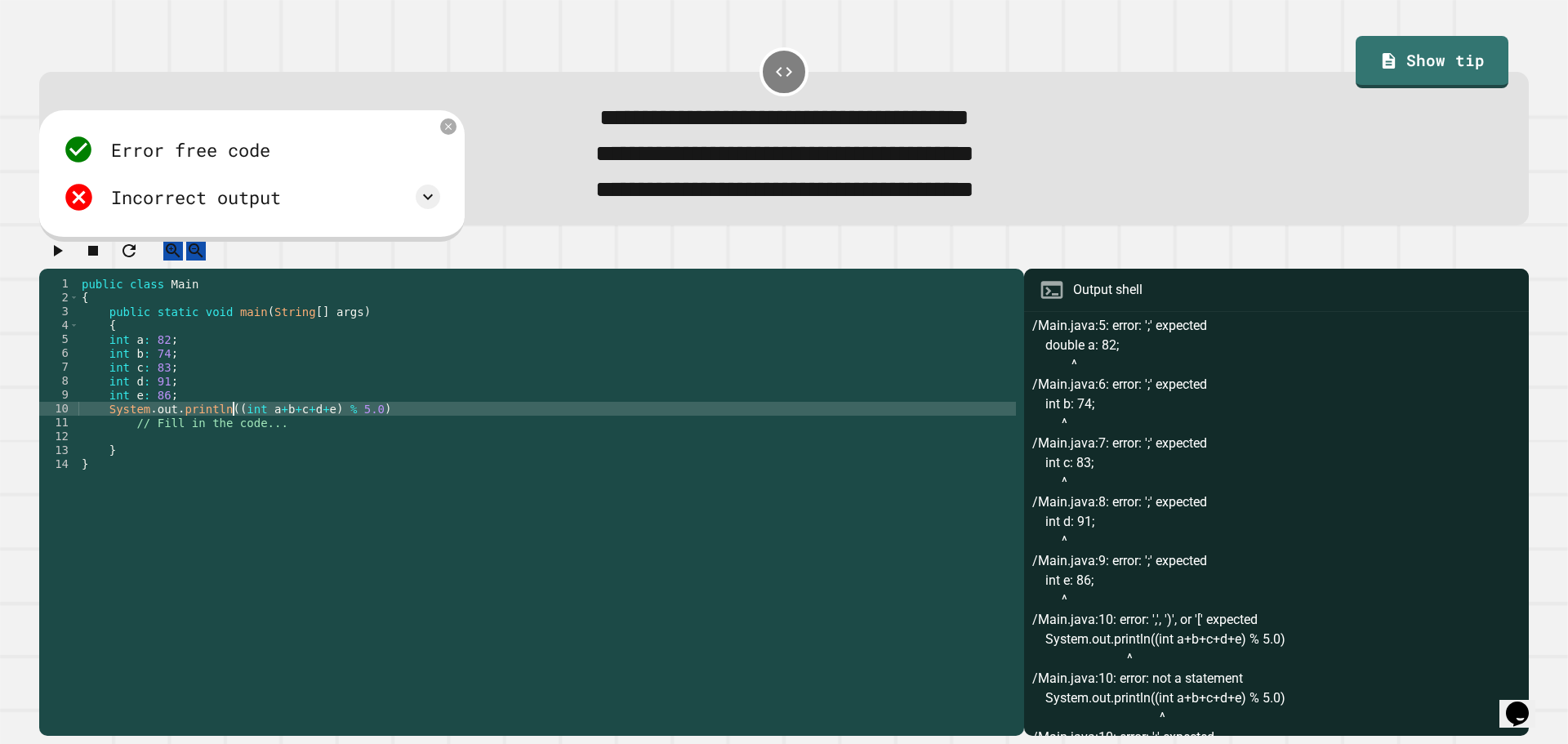
click at [231, 430] on div "public class Main { public static void main ( String [ ] args ) { int a : 82 ; …" at bounding box center [547, 484] width 937 height 416
click at [334, 424] on div "public class Main { public static void main ( String [ ] args ) { int a : 82 ; …" at bounding box center [547, 484] width 937 height 416
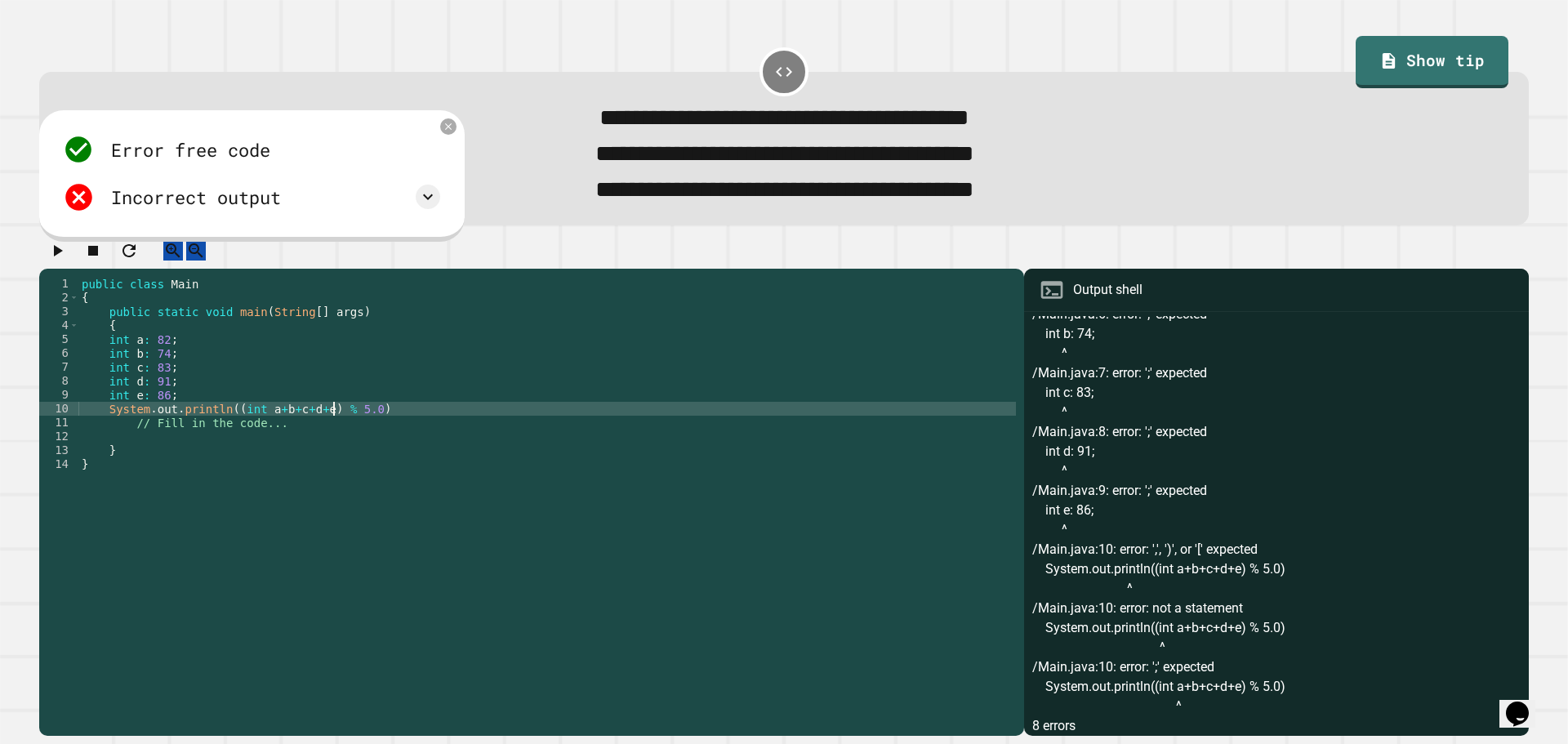
click at [166, 352] on div "public class Main { public static void main ( String [ ] args ) { int a : 82 ; …" at bounding box center [547, 484] width 937 height 416
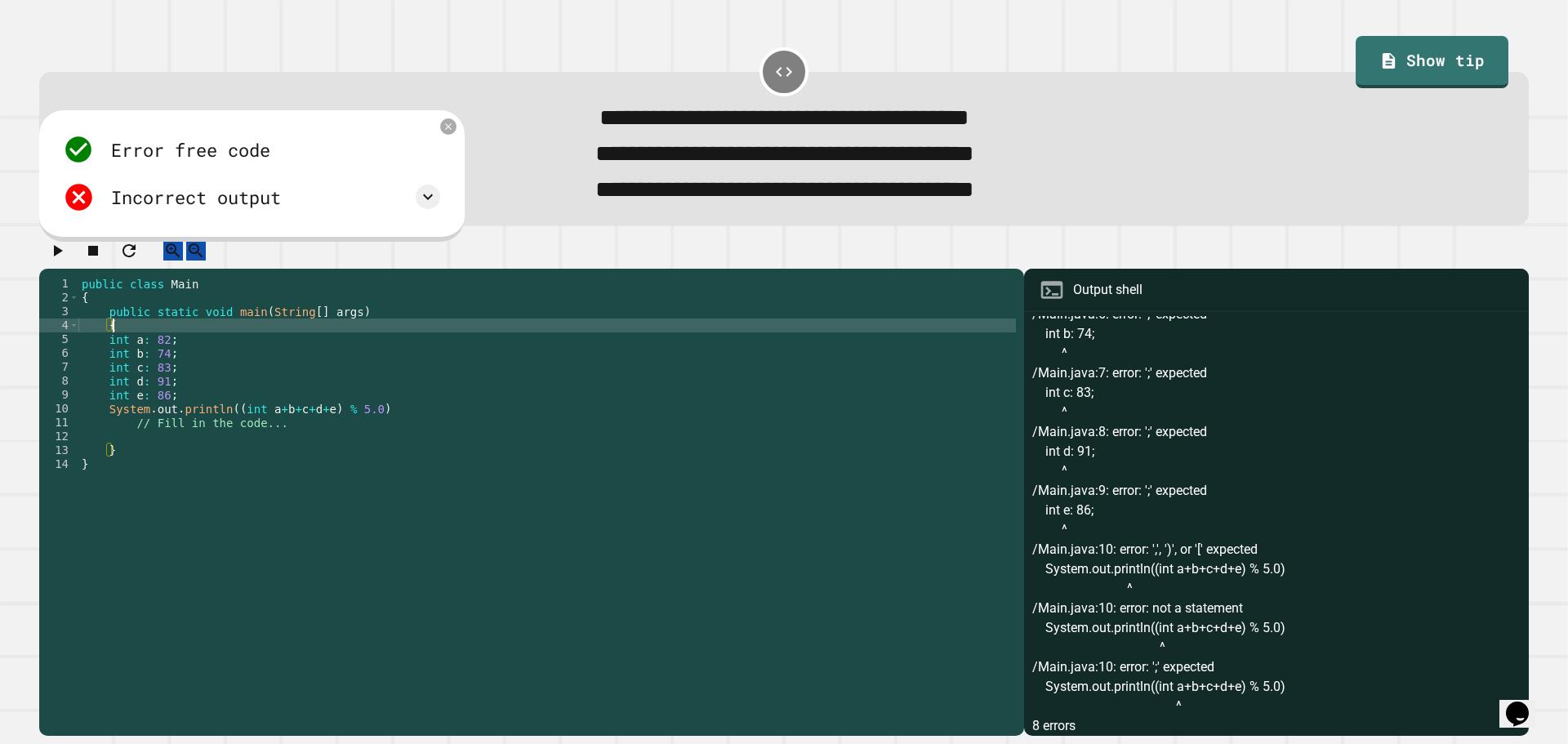
scroll to position [0, 2]
click at [170, 356] on div "public class Main { public static void main ( String [ ] args ) { int a : 82 ; …" at bounding box center [547, 484] width 937 height 416
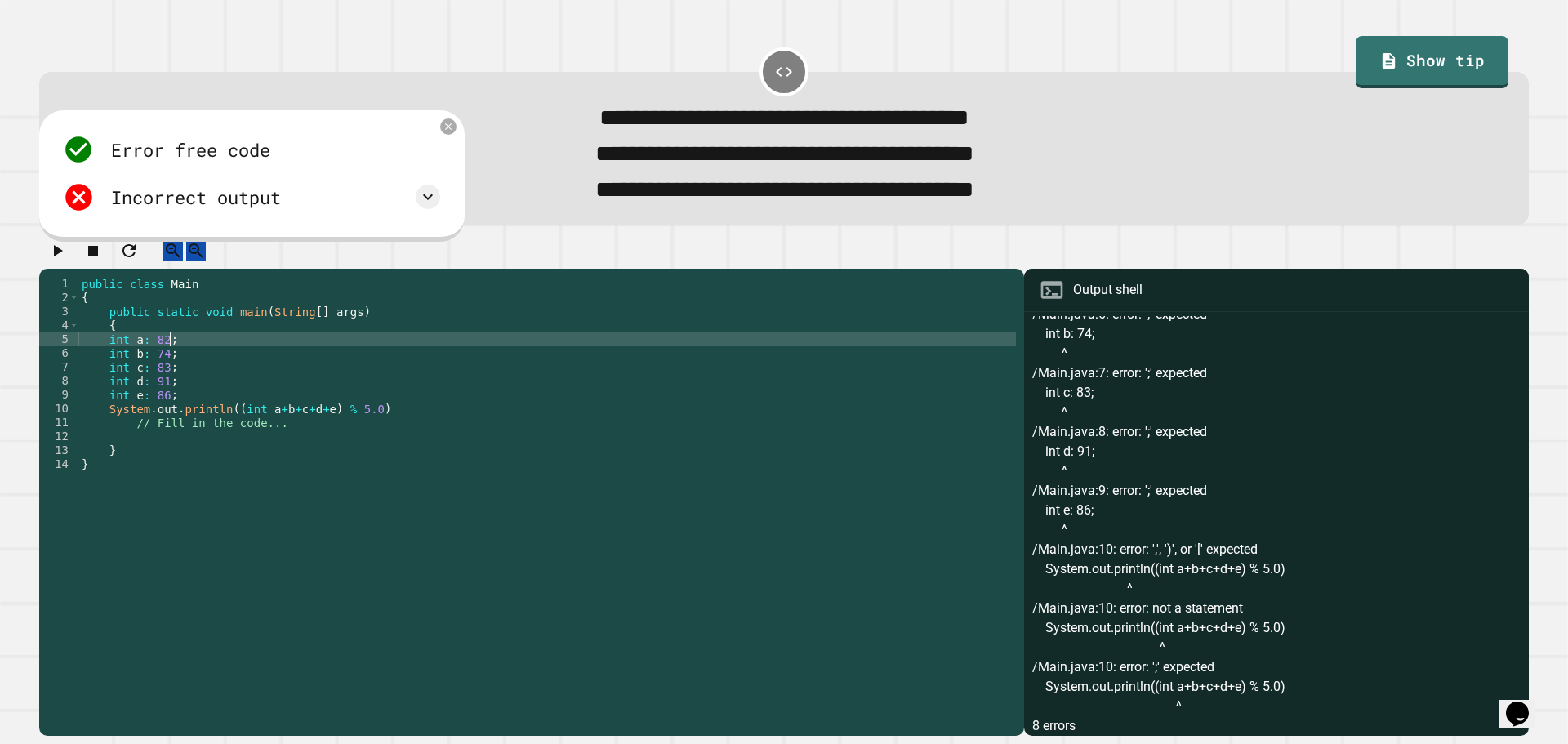
click at [165, 357] on div "public class Main { public static void main ( String [ ] args ) { int a : 82 ; …" at bounding box center [547, 484] width 937 height 416
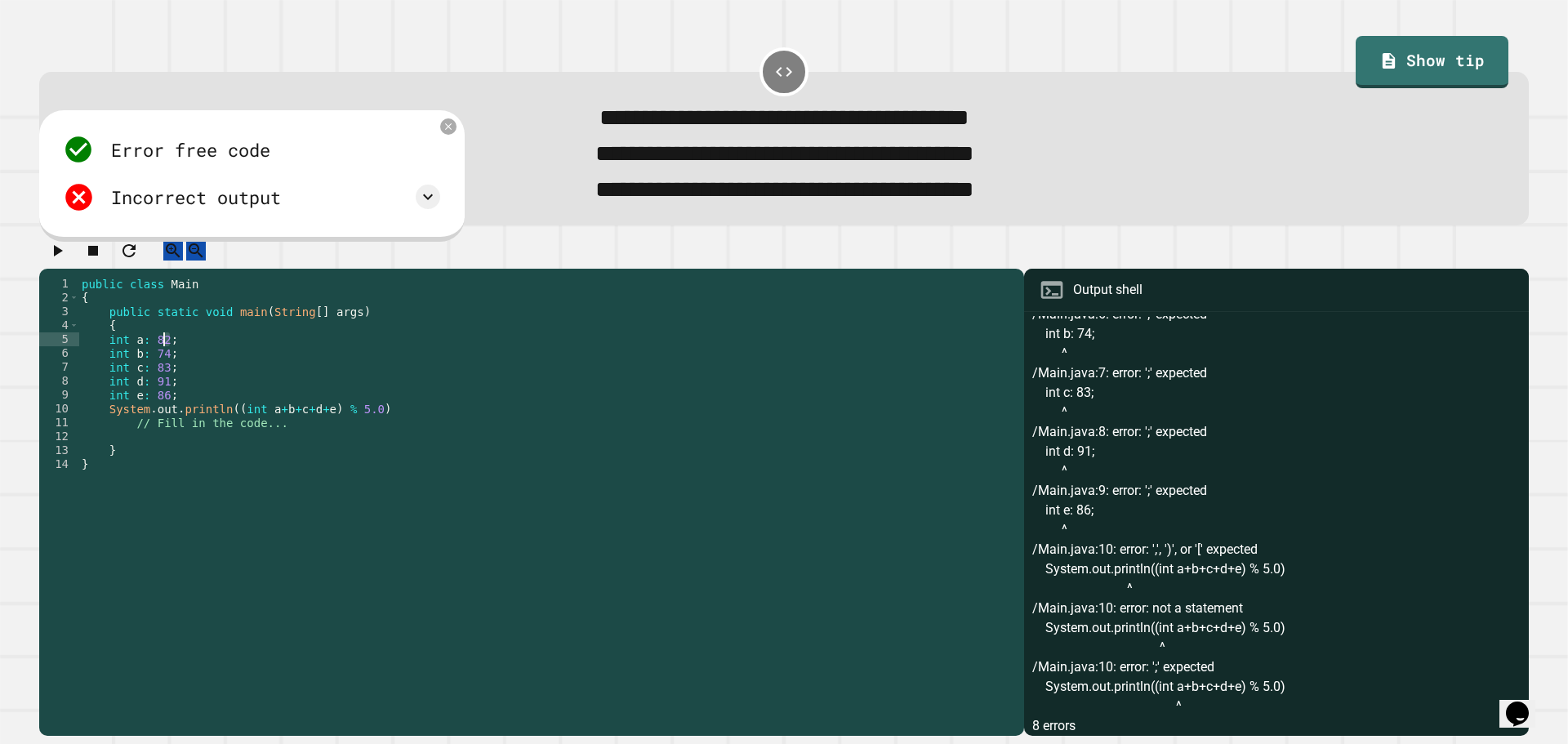
click at [159, 361] on div "public class Main { public static void main ( String [ ] args ) { int a : 82 ; …" at bounding box center [547, 484] width 937 height 416
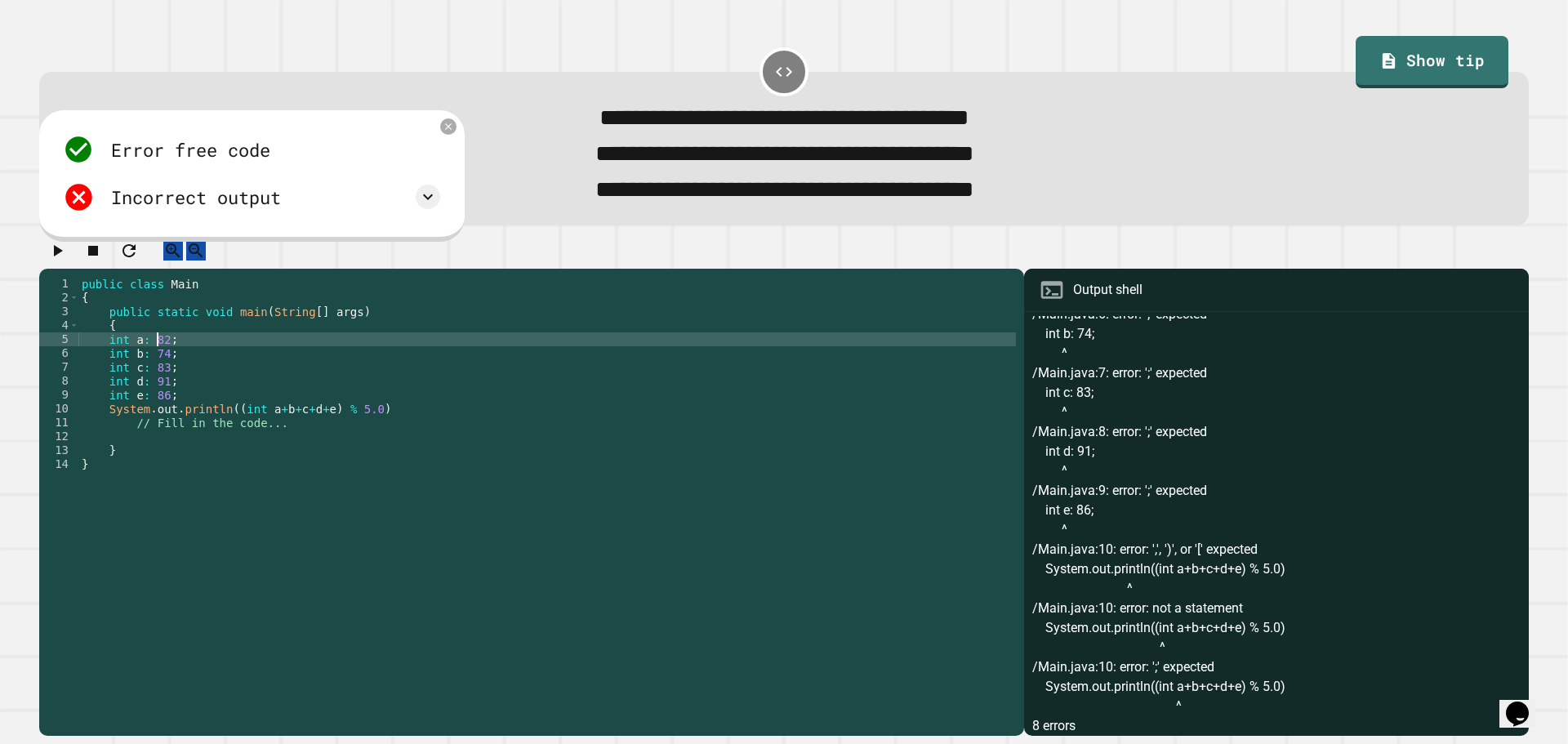
click at [159, 361] on div "public class Main { public static void main ( String [ ] args ) { int a : 82 ; …" at bounding box center [547, 484] width 937 height 416
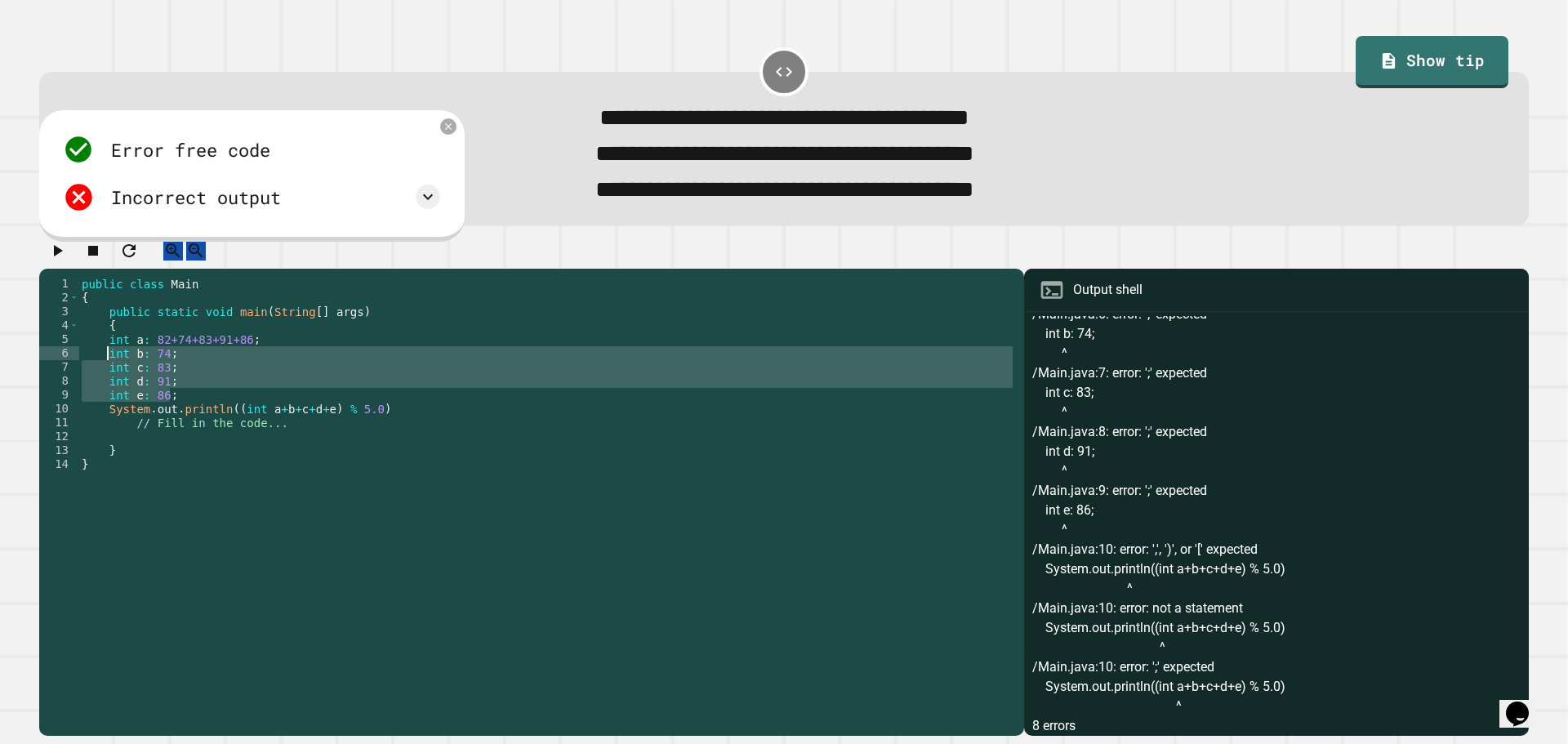
drag, startPoint x: 172, startPoint y: 415, endPoint x: 105, endPoint y: 371, distance: 80.2
click at [105, 371] on div "public class Main { public static void main ( String [ ] args ) { int a : 82+74…" at bounding box center [547, 484] width 937 height 416
type textarea "**********"
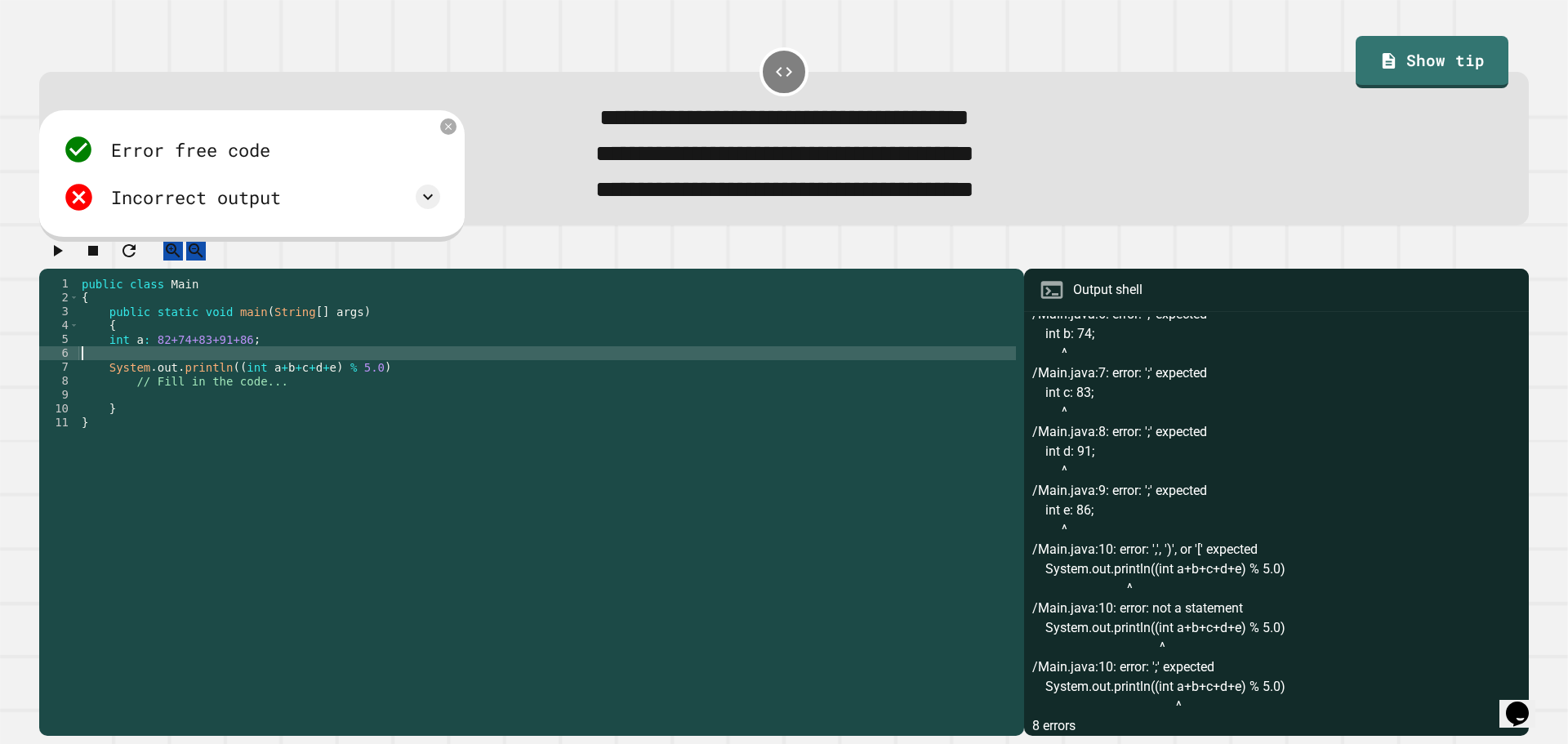
scroll to position [0, 0]
click at [337, 378] on div "public class Main { public static void main ( String [ ] args ) { int a : 82+74…" at bounding box center [547, 484] width 937 height 416
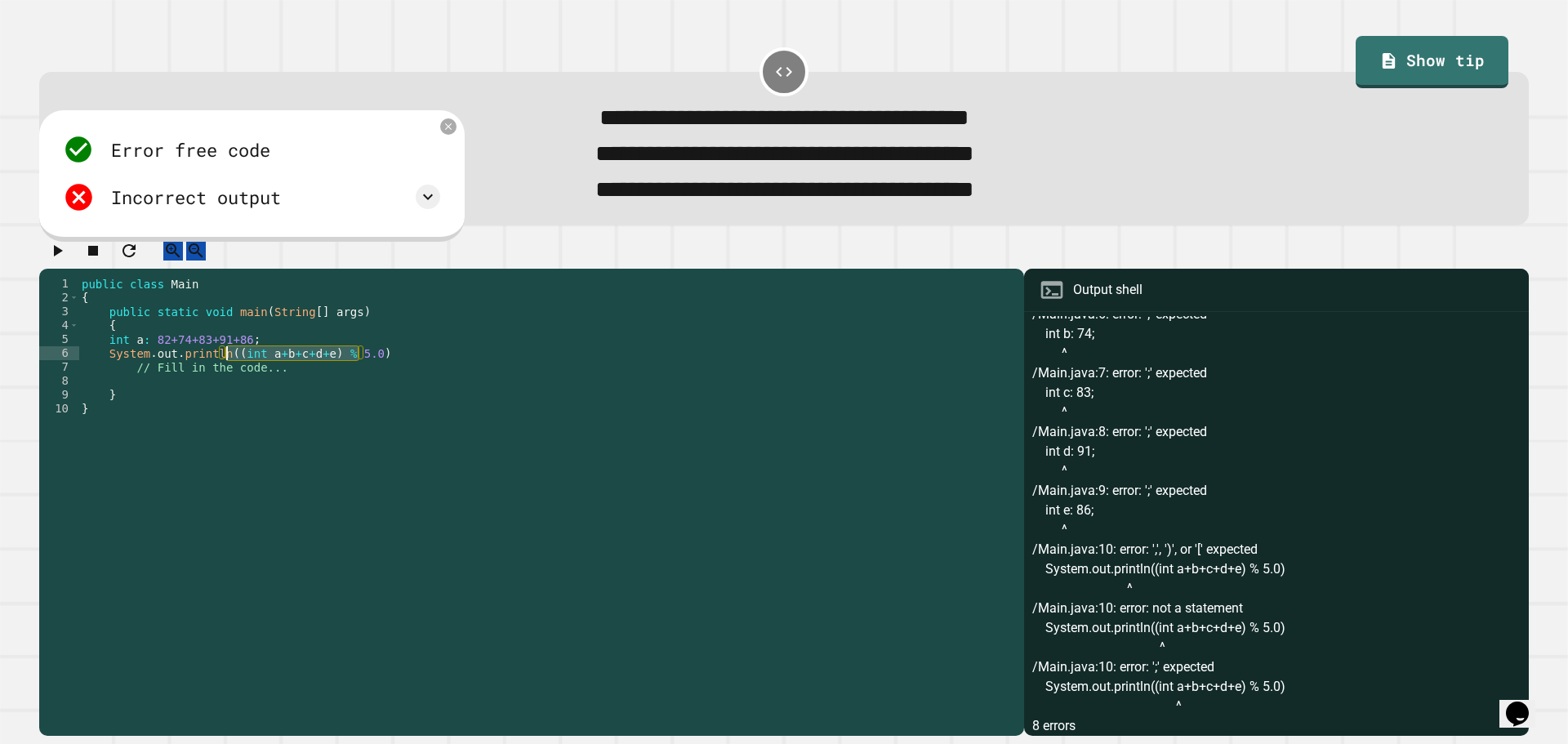
drag, startPoint x: 358, startPoint y: 373, endPoint x: 228, endPoint y: 374, distance: 130.0
click at [228, 374] on div "public class Main { public static void main ( String [ ] args ) { int a : 82+74…" at bounding box center [547, 484] width 937 height 416
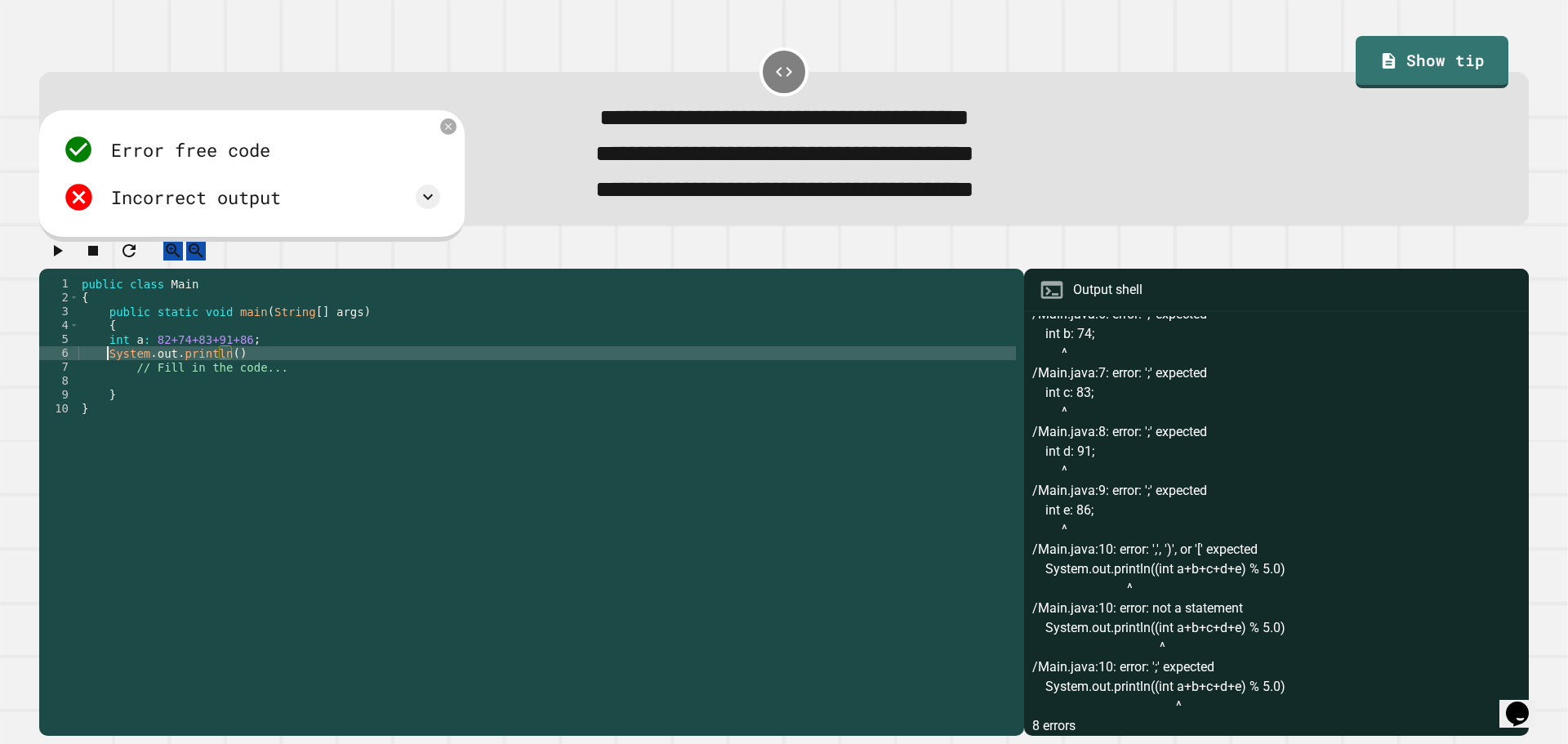
click at [109, 370] on div "public class Main { public static void main ( String [ ] args ) { int a : 82+74…" at bounding box center [547, 484] width 937 height 416
click at [227, 378] on div "public class Main { public static void main ( String [ ] args ) { int a : 82+74…" at bounding box center [547, 484] width 937 height 416
type textarea "**********"
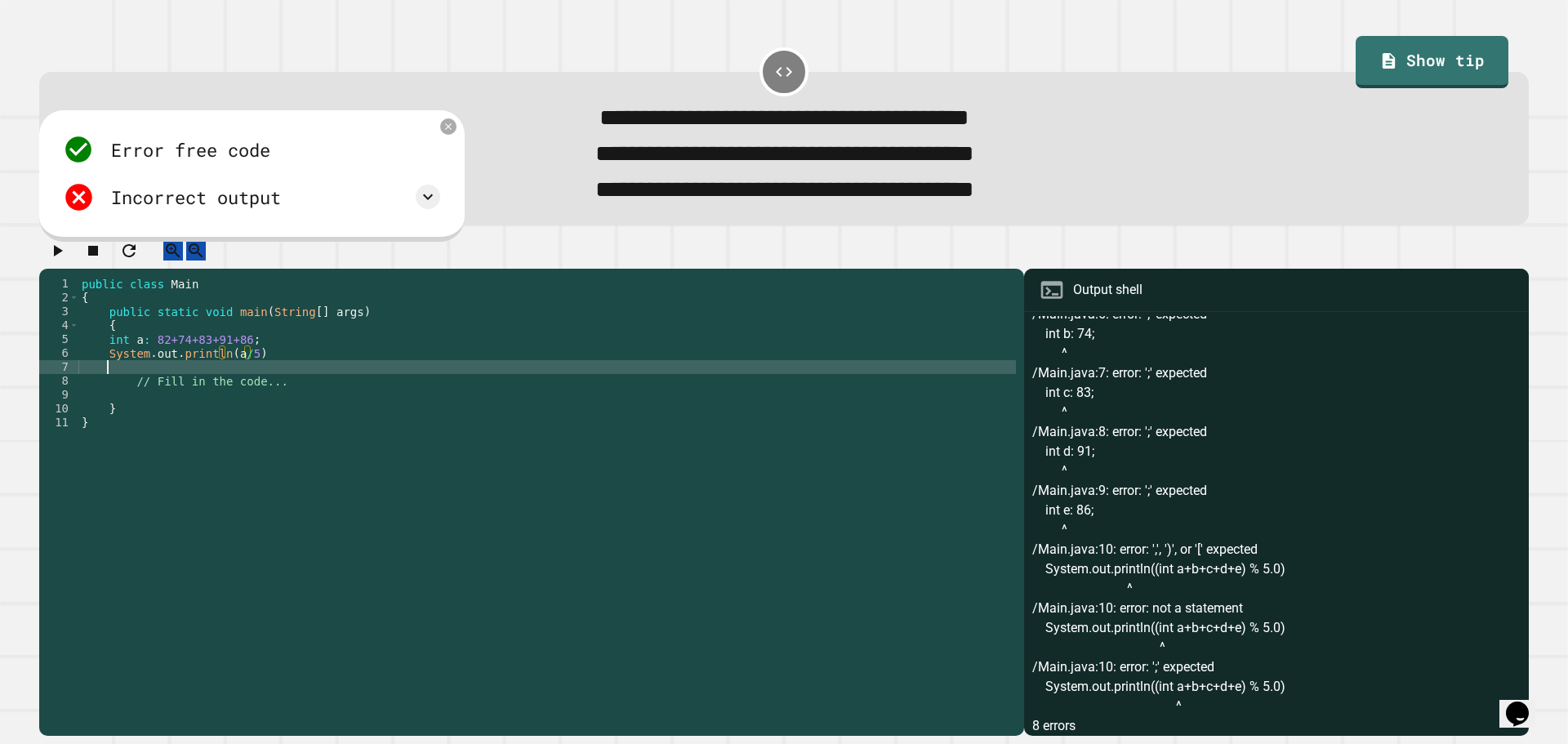
scroll to position [0, 1]
drag, startPoint x: 258, startPoint y: 381, endPoint x: 189, endPoint y: 392, distance: 69.9
click at [189, 392] on div "public class Main { public static void main ( String [ ] args ) { int a : 82+74…" at bounding box center [547, 484] width 937 height 416
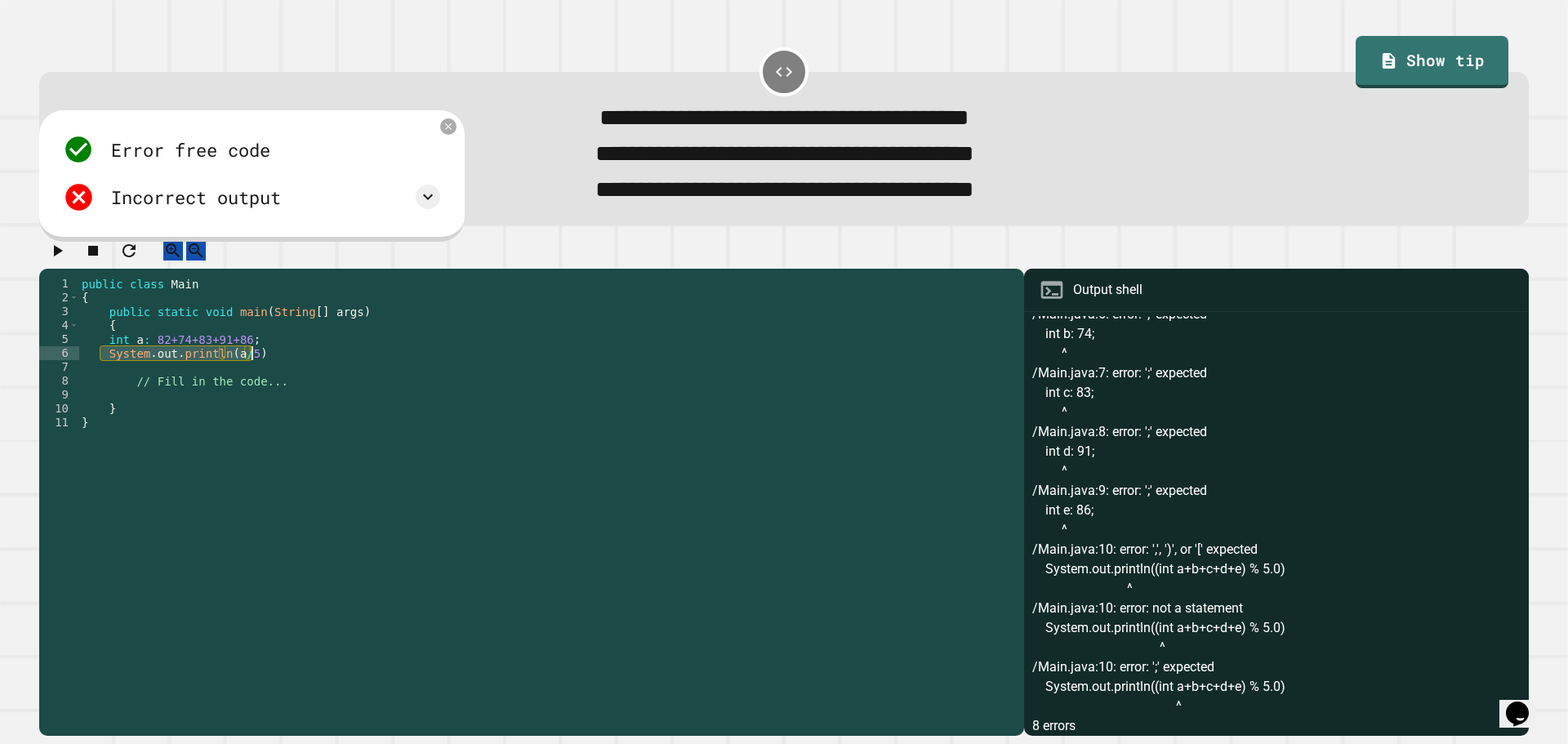
drag, startPoint x: 100, startPoint y: 373, endPoint x: 263, endPoint y: 369, distance: 163.0
click at [263, 369] on div "public class Main { public static void main ( String [ ] args ) { int a : 82+74…" at bounding box center [547, 484] width 937 height 416
type textarea "**********"
click at [242, 396] on div "public class Main { public static void main ( String [ ] args ) { int a : 82+74…" at bounding box center [547, 484] width 937 height 416
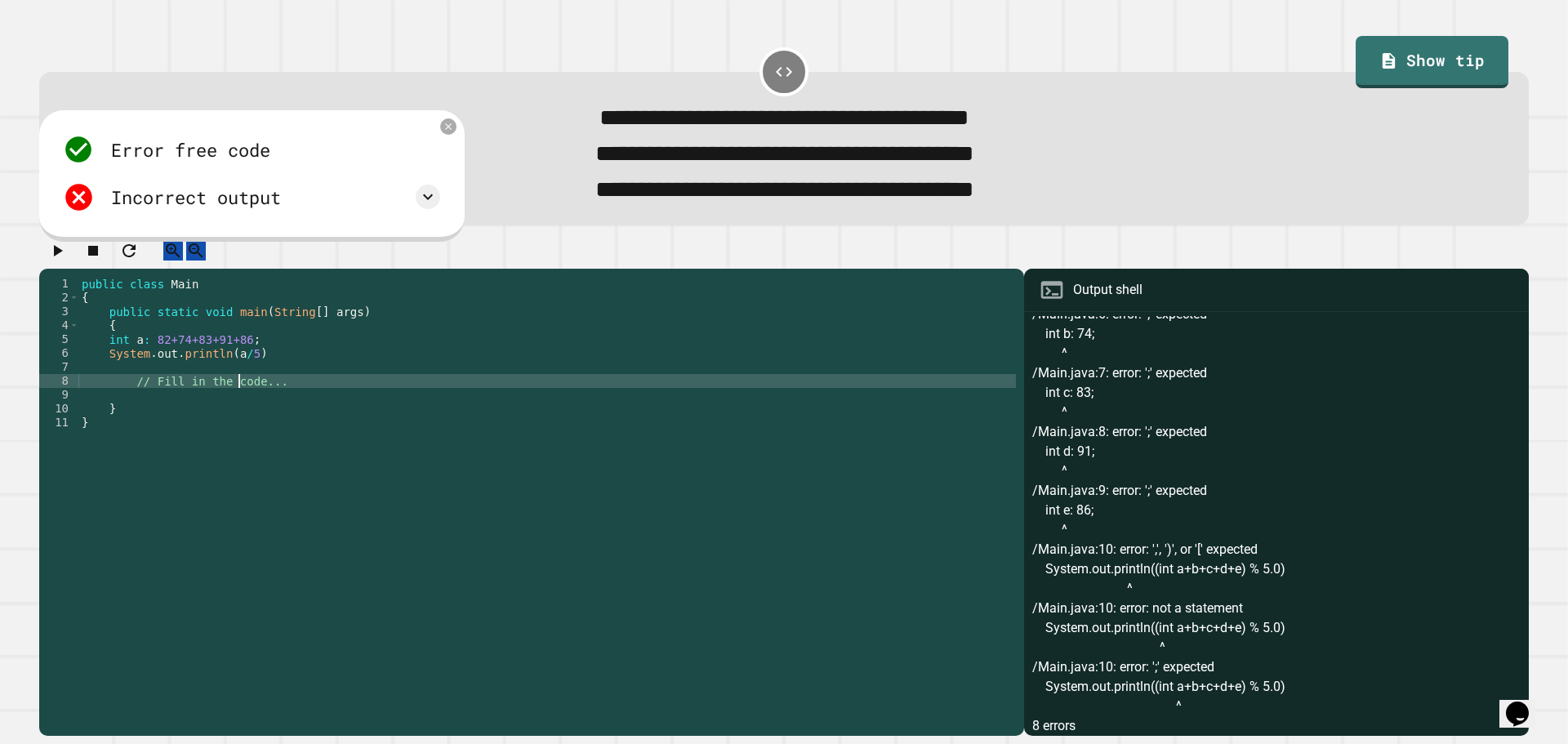
click at [153, 392] on div "public class Main { public static void main ( String [ ] args ) { int a : 82+74…" at bounding box center [547, 484] width 937 height 416
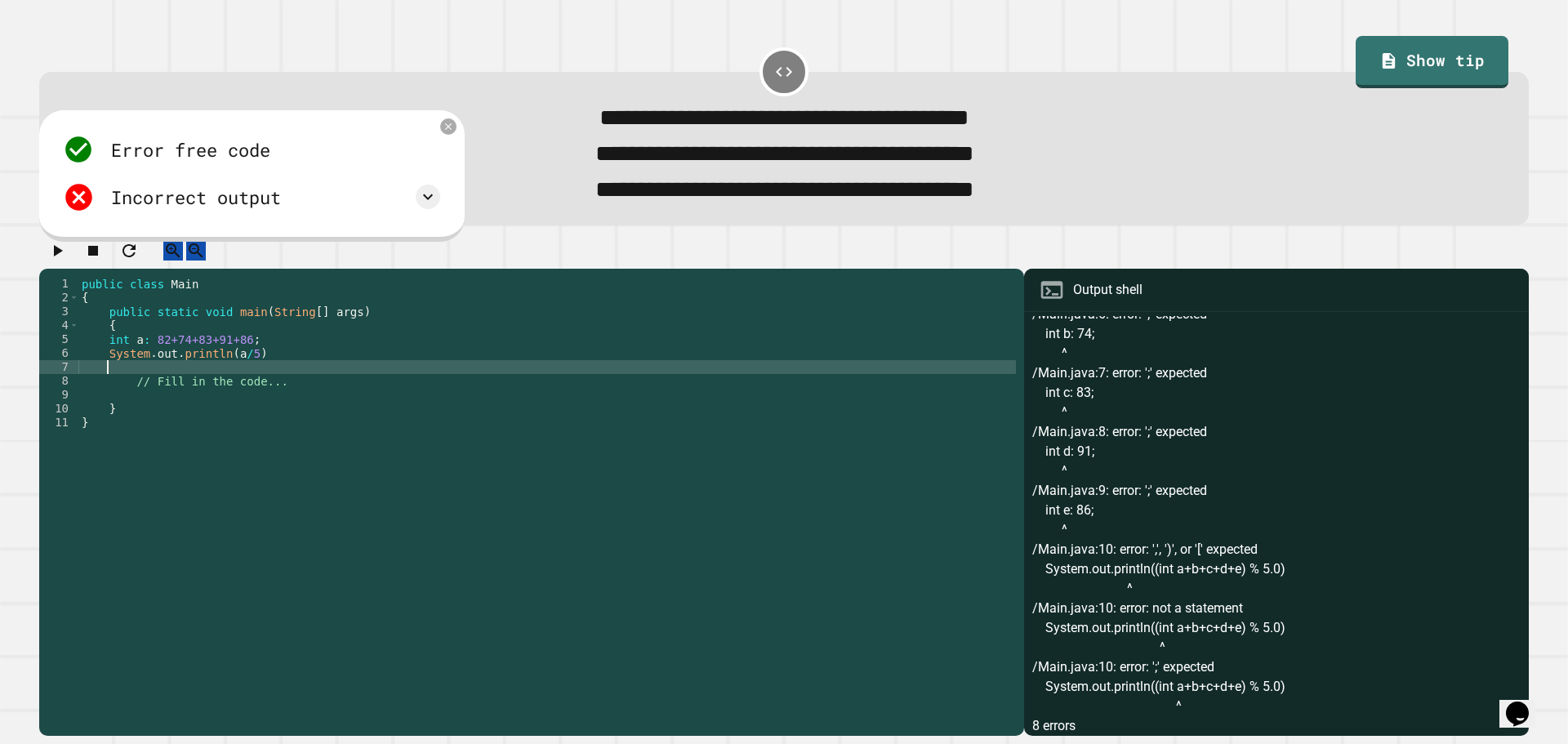
paste textarea "**********"
click at [114, 388] on div "public class Main { public static void main ( String [ ] args ) { int a : 82+74…" at bounding box center [547, 484] width 937 height 416
click at [230, 389] on div "public class Main { public static void main ( String [ ] args ) { int a : 82+74…" at bounding box center [547, 484] width 937 height 416
click at [62, 262] on button "button" at bounding box center [57, 251] width 20 height 20
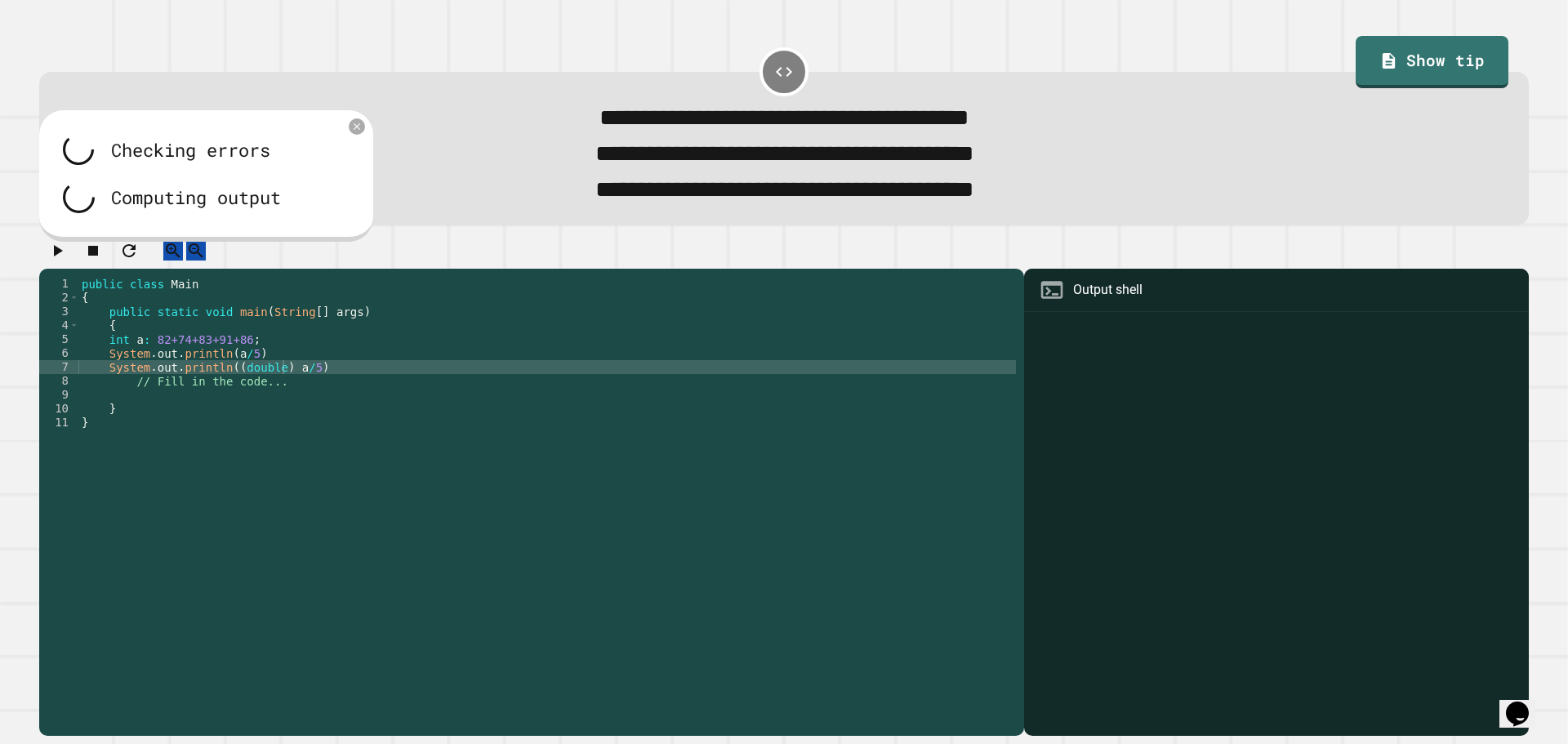
scroll to position [0, 0]
click at [326, 387] on div "public class Main { public static void main ( String [ ] args ) { int a : 82+74…" at bounding box center [547, 484] width 937 height 416
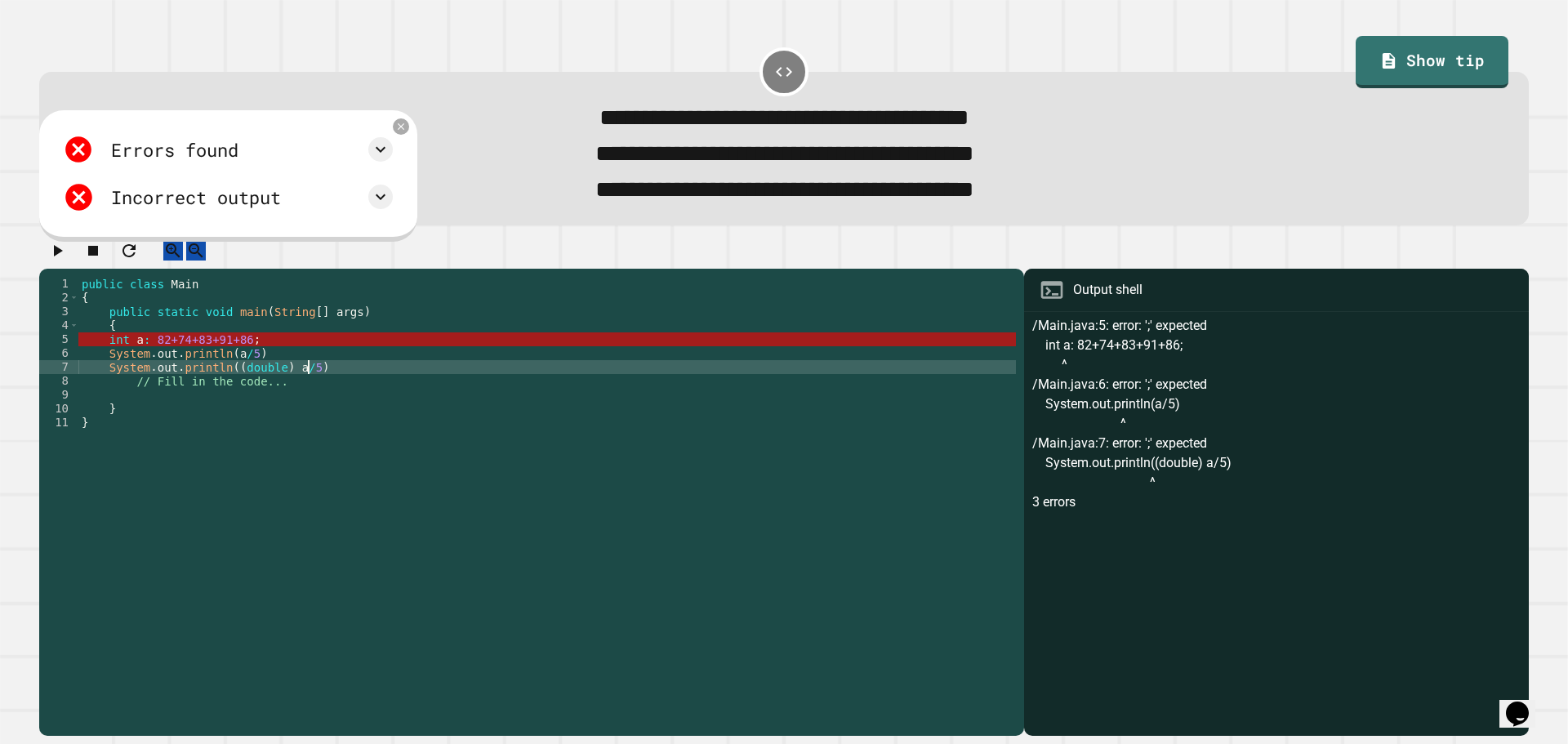
click at [290, 390] on div "public class Main { public static void main ( String [ ] args ) { int a : 82+74…" at bounding box center [547, 484] width 937 height 416
click at [246, 358] on div "public class Main { public static void main ( String [ ] args ) { int a : 82+74…" at bounding box center [547, 484] width 937 height 416
click at [318, 386] on div "public class Main { public static void main ( String [ ] args ) { int a : 82+74…" at bounding box center [547, 484] width 937 height 416
click at [321, 387] on div "public class Main { public static void main ( String [ ] args ) { int a : 82+74…" at bounding box center [547, 484] width 937 height 416
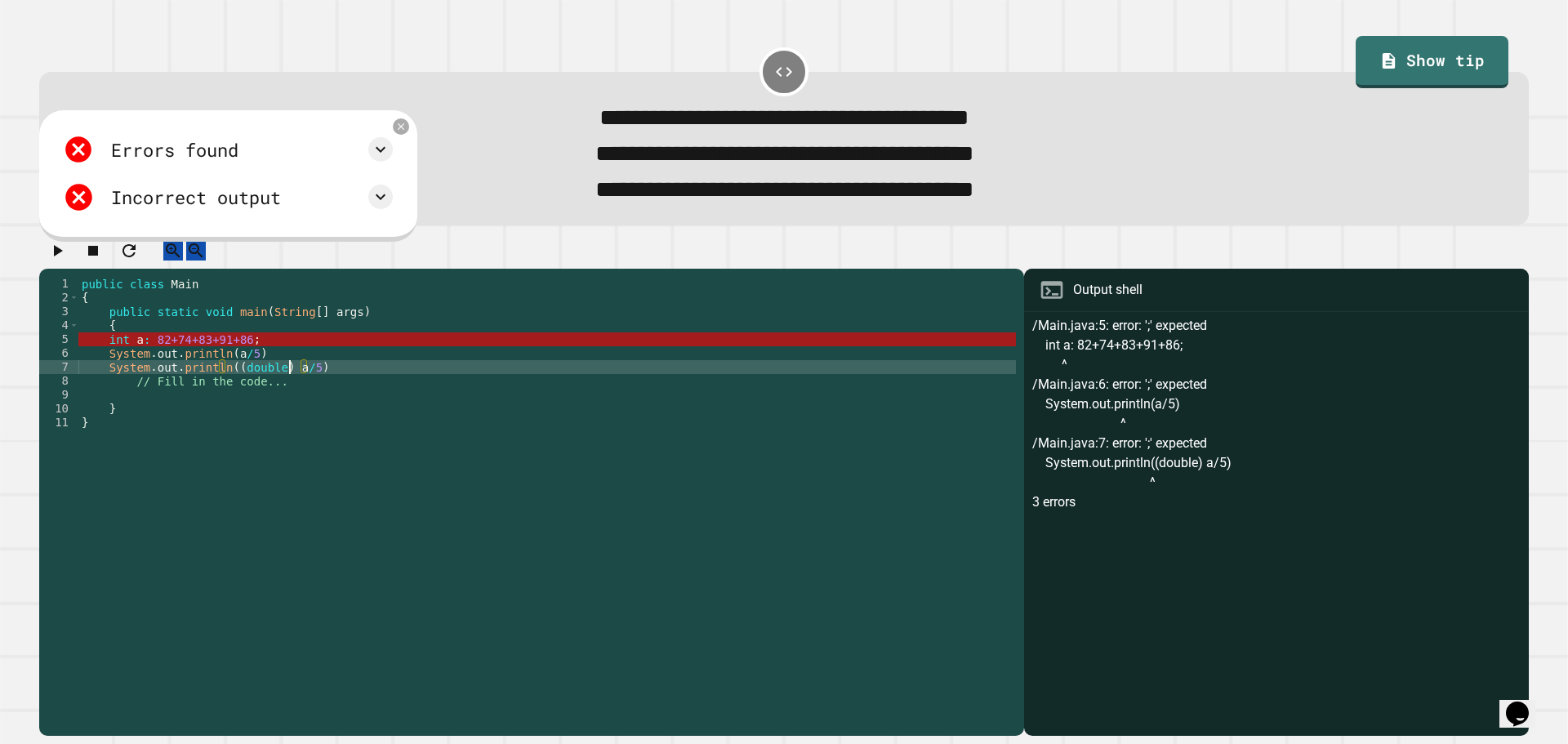
click at [287, 388] on div "public class Main { public static void main ( String [ ] args ) { int a : 82+74…" at bounding box center [547, 484] width 937 height 416
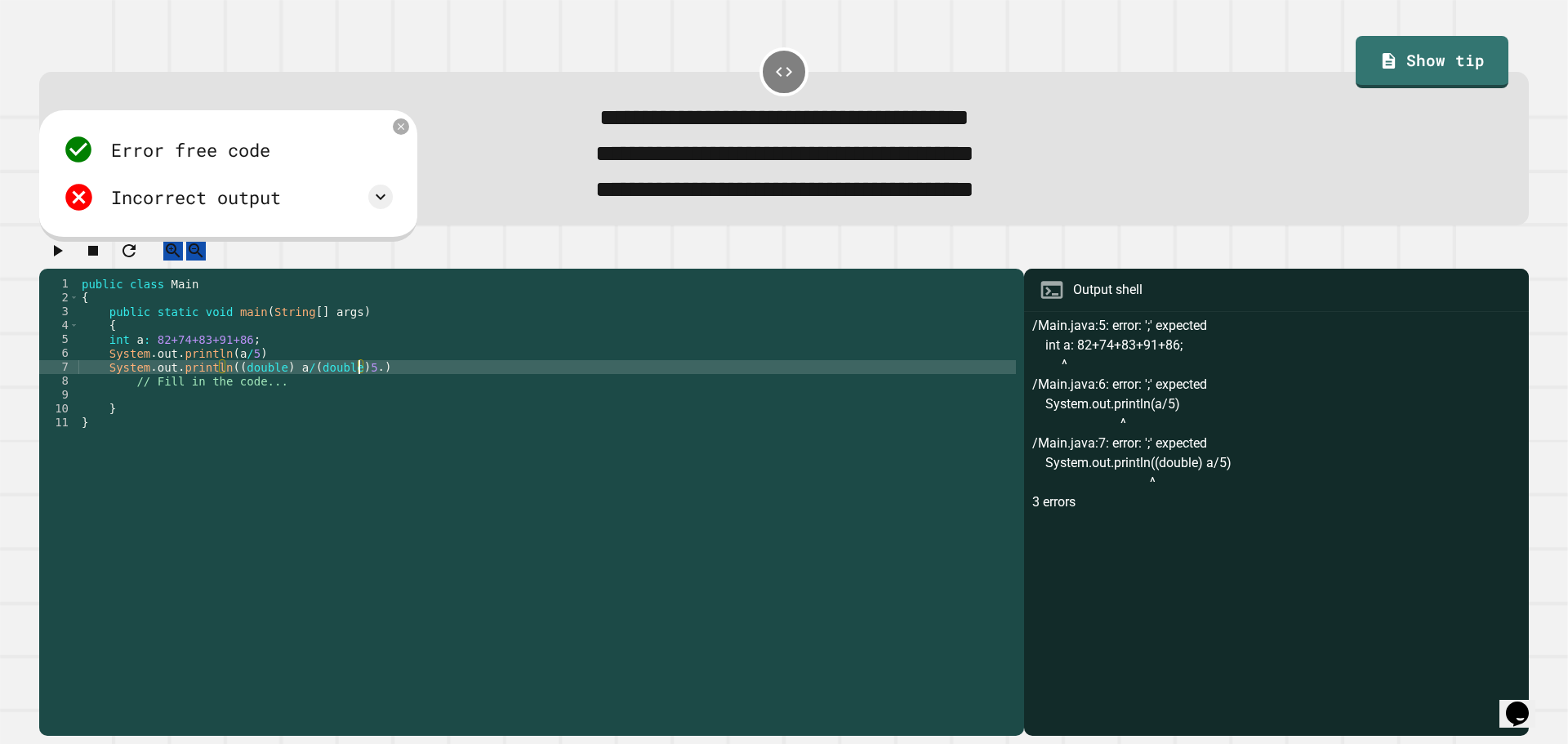
scroll to position [0, 20]
type textarea "**********"
click at [67, 258] on icon "button" at bounding box center [57, 251] width 20 height 20
